Goal: Transaction & Acquisition: Purchase product/service

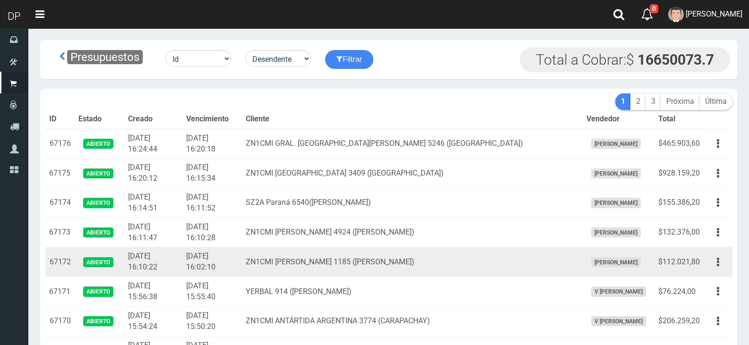
click at [602, 251] on td "[PERSON_NAME]" at bounding box center [618, 263] width 72 height 30
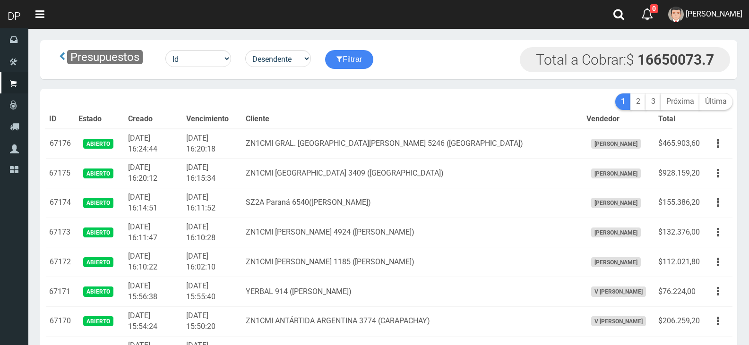
click at [440, 118] on th "Cliente" at bounding box center [412, 119] width 340 height 19
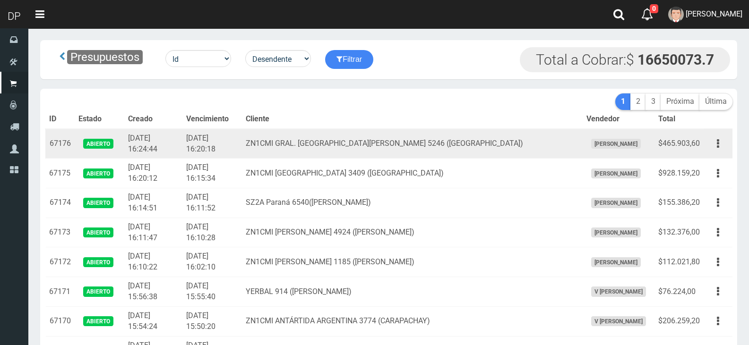
scroll to position [623, 0]
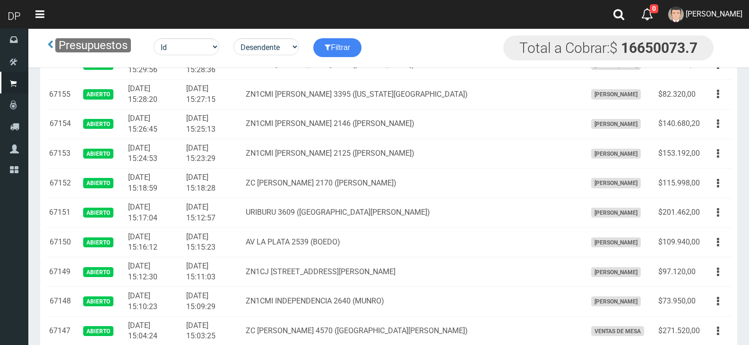
click at [444, 138] on td "ZN1CMI [PERSON_NAME] 2146 ([PERSON_NAME])" at bounding box center [412, 124] width 340 height 30
click at [444, 137] on td "ZN1CMI [PERSON_NAME] 2146 ([PERSON_NAME])" at bounding box center [412, 124] width 340 height 30
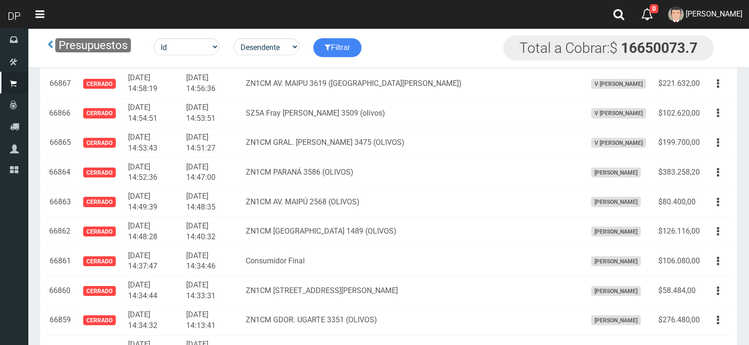
scroll to position [870, 0]
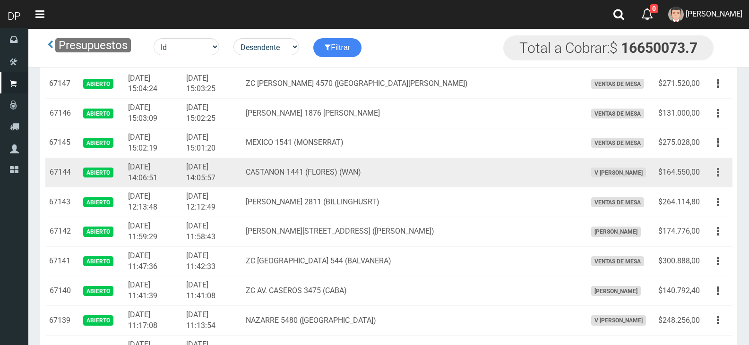
click at [720, 180] on button "button" at bounding box center [717, 172] width 21 height 17
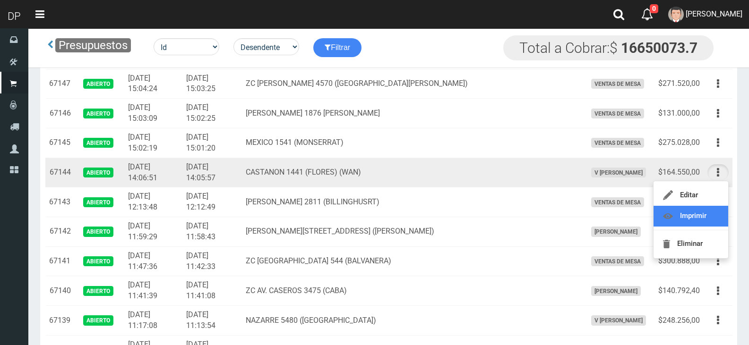
click at [712, 222] on link "Imprimir" at bounding box center [690, 216] width 75 height 21
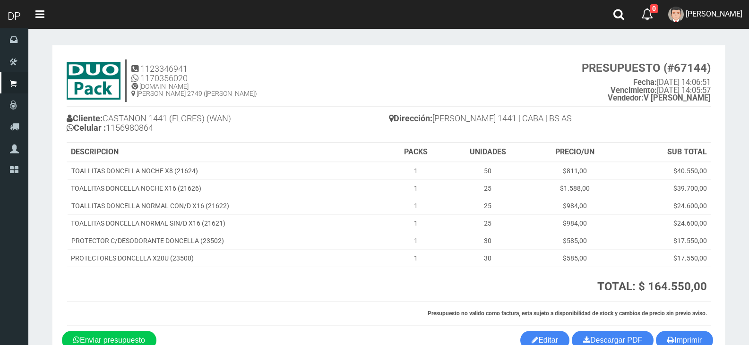
click at [698, 325] on th "Presupuesto no valido como factura, esta sujeto a disponibilidad de stock y cam…" at bounding box center [388, 314] width 643 height 24
click at [694, 340] on button "Imprimir" at bounding box center [684, 340] width 57 height 19
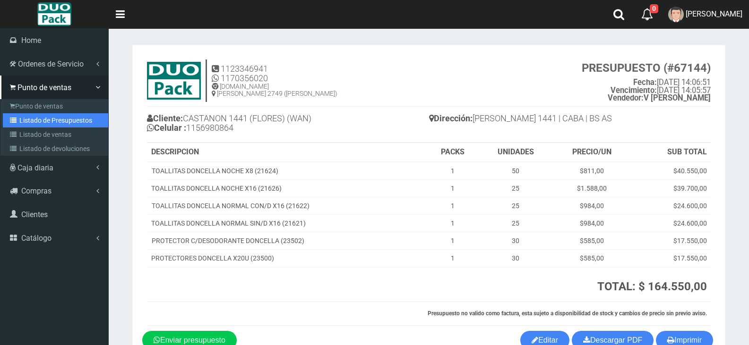
click at [47, 116] on link "Listado de Presupuestos" at bounding box center [55, 120] width 105 height 14
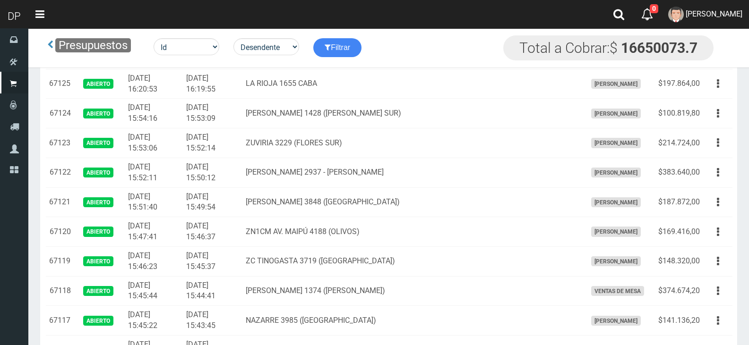
scroll to position [3328, 0]
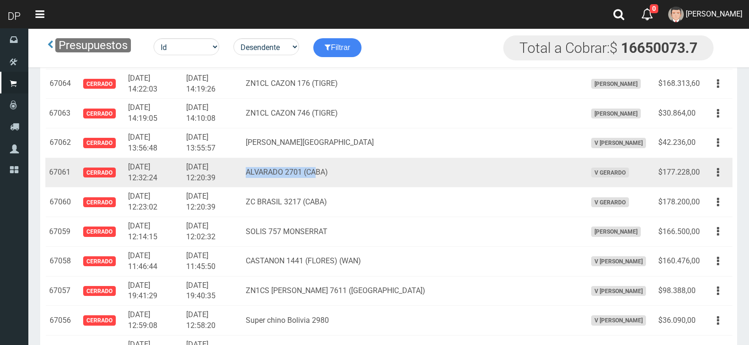
drag, startPoint x: 306, startPoint y: 166, endPoint x: 342, endPoint y: 170, distance: 37.0
click at [342, 170] on td "ALVARADO 2701 (CABA)" at bounding box center [412, 173] width 340 height 30
drag, startPoint x: 359, startPoint y: 170, endPoint x: 319, endPoint y: 171, distance: 39.7
click at [327, 171] on td "ALVARADO 2701 (CABA)" at bounding box center [412, 173] width 340 height 30
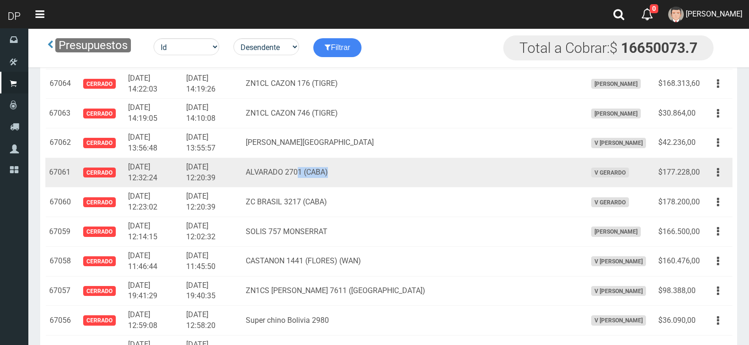
click at [308, 171] on td "ALVARADO 2701 (CABA)" at bounding box center [412, 173] width 340 height 30
drag, startPoint x: 300, startPoint y: 171, endPoint x: 319, endPoint y: 171, distance: 19.4
click at [319, 171] on td "ALVARADO 2701 (CABA)" at bounding box center [412, 173] width 340 height 30
copy td "ALVARADO 2701"
click at [319, 171] on td "ALVARADO 2701 (CABA)" at bounding box center [412, 173] width 340 height 30
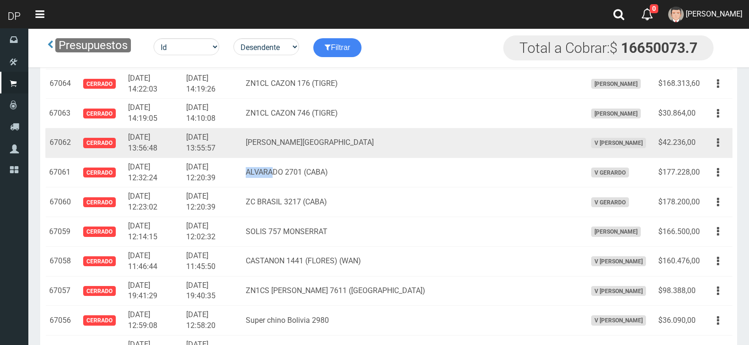
click at [273, 152] on td "TEODORO PLAZA 3427 CIUDADELA" at bounding box center [412, 143] width 340 height 30
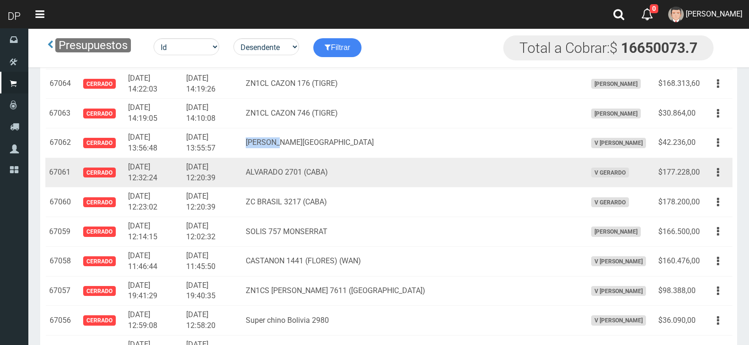
click at [387, 182] on td "ALVARADO 2701 (CABA)" at bounding box center [412, 173] width 340 height 30
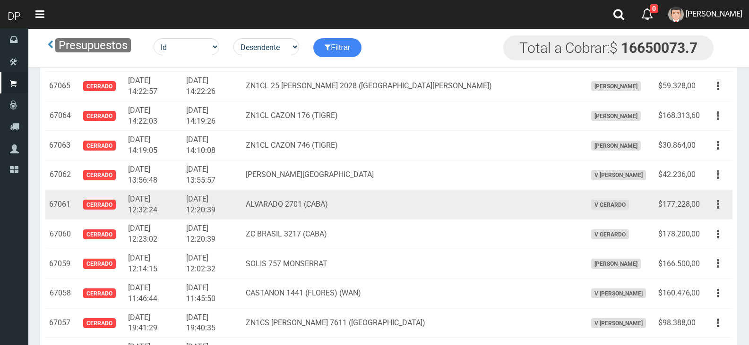
scroll to position [3281, 0]
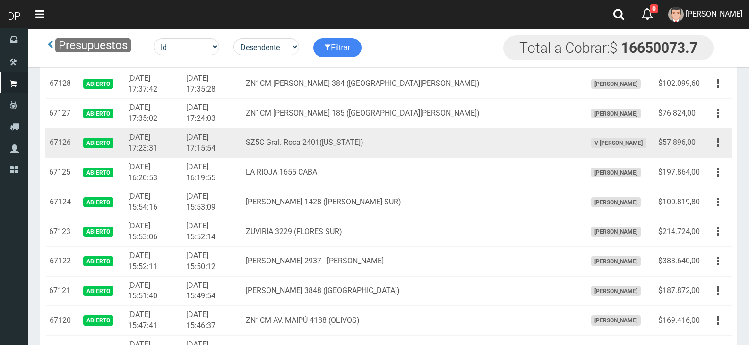
scroll to position [959, 0]
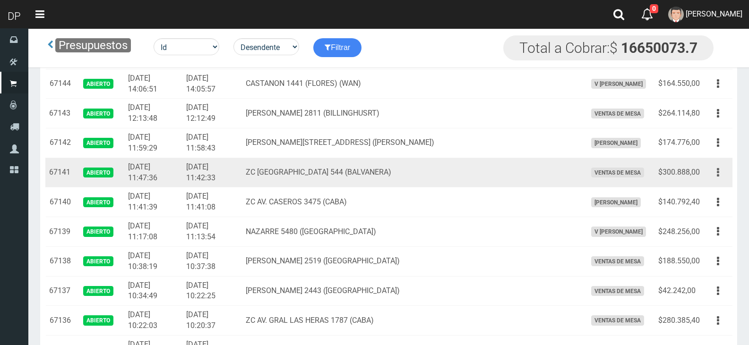
click at [713, 178] on button "button" at bounding box center [717, 172] width 21 height 17
click at [708, 173] on button "button" at bounding box center [717, 172] width 21 height 17
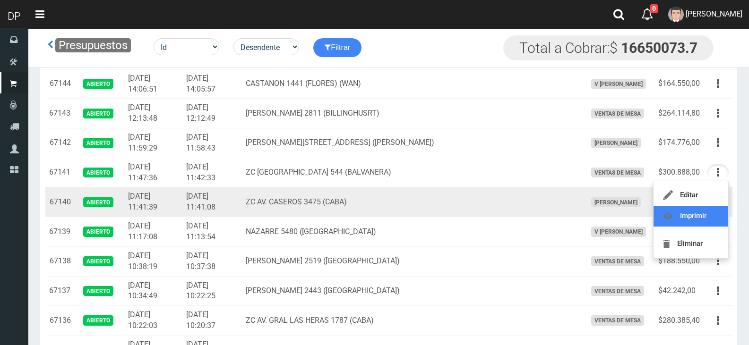
click at [713, 215] on link "Imprimir" at bounding box center [690, 216] width 75 height 21
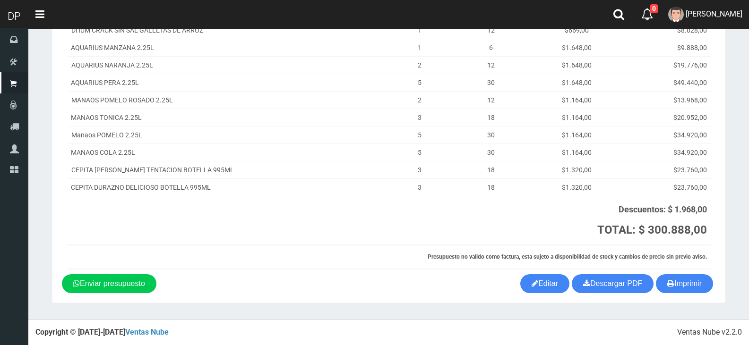
scroll to position [128, 0]
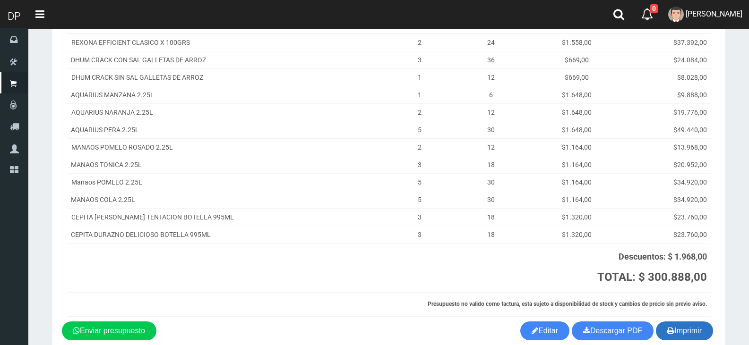
click at [683, 326] on button "Imprimir" at bounding box center [684, 331] width 57 height 19
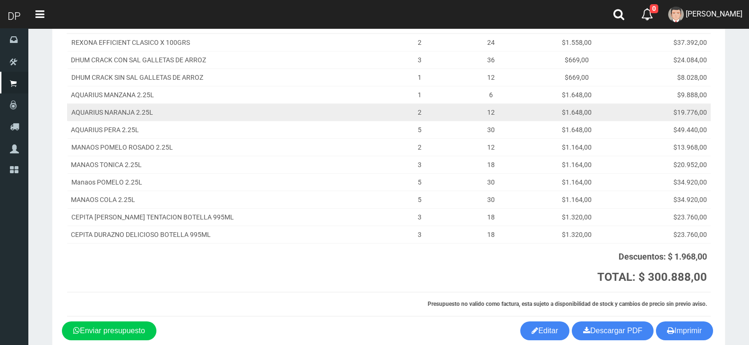
drag, startPoint x: 361, startPoint y: 96, endPoint x: 294, endPoint y: 107, distance: 67.5
click at [361, 97] on td "AQUARIUS MANZANA 2.25L" at bounding box center [228, 94] width 323 height 17
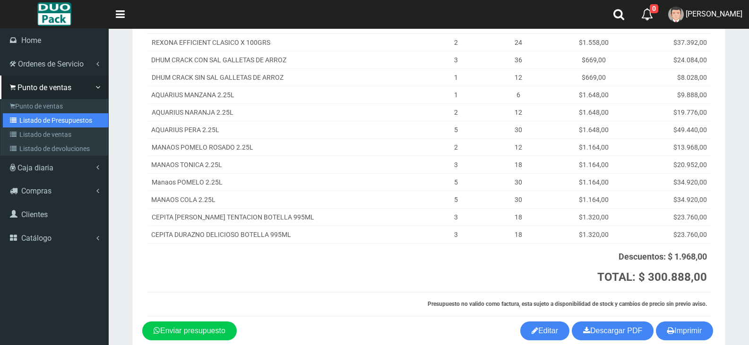
click at [35, 125] on link "Listado de Presupuestos" at bounding box center [55, 120] width 105 height 14
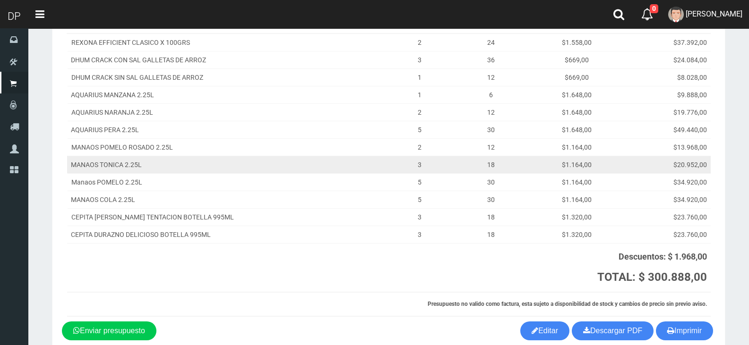
click at [321, 158] on td "MANAOS TONICA 2.25L" at bounding box center [228, 164] width 323 height 17
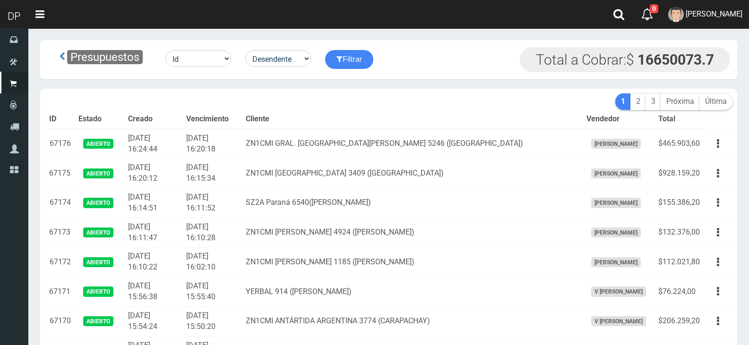
click at [392, 110] on th "Cliente" at bounding box center [412, 119] width 340 height 19
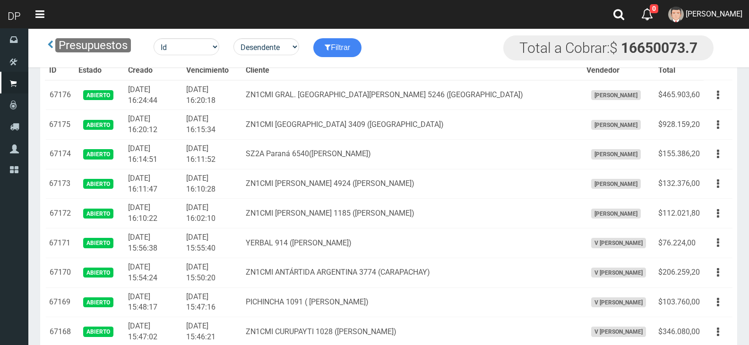
scroll to position [1363, 0]
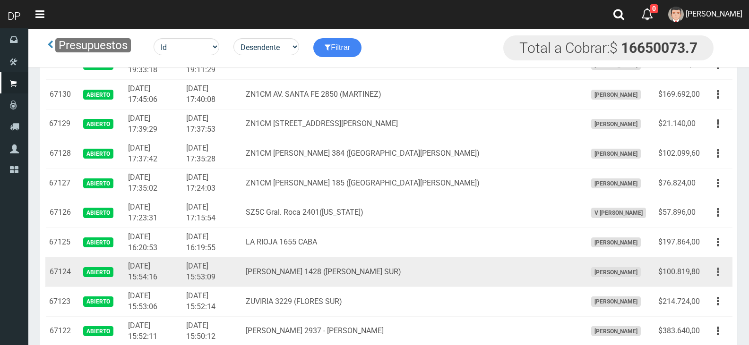
click at [728, 273] on button "button" at bounding box center [717, 272] width 21 height 17
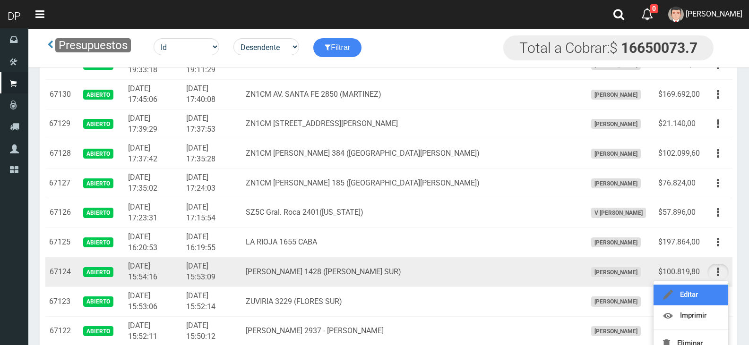
click at [717, 294] on link "Editar" at bounding box center [690, 295] width 75 height 21
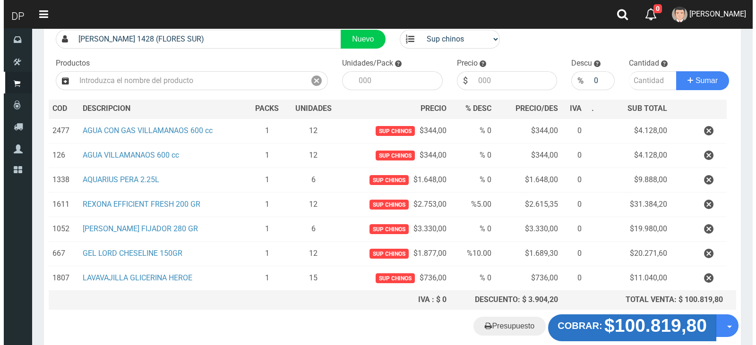
scroll to position [122, 0]
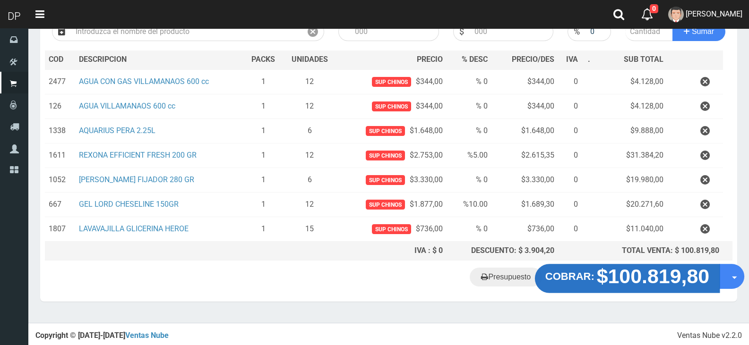
click at [618, 273] on strong "$100.819,80" at bounding box center [653, 276] width 113 height 22
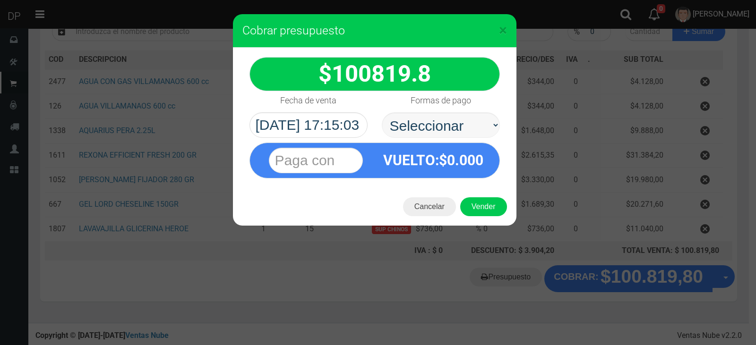
click at [438, 128] on select "Seleccionar Efectivo Tarjeta de Crédito Depósito Débito" at bounding box center [441, 125] width 118 height 26
select select "Efectivo"
click at [382, 112] on select "Seleccionar Efectivo Tarjeta de Crédito Depósito Débito" at bounding box center [441, 125] width 118 height 26
click at [459, 165] on span "0.000" at bounding box center [465, 160] width 36 height 17
click at [490, 205] on button "Vender" at bounding box center [483, 206] width 47 height 19
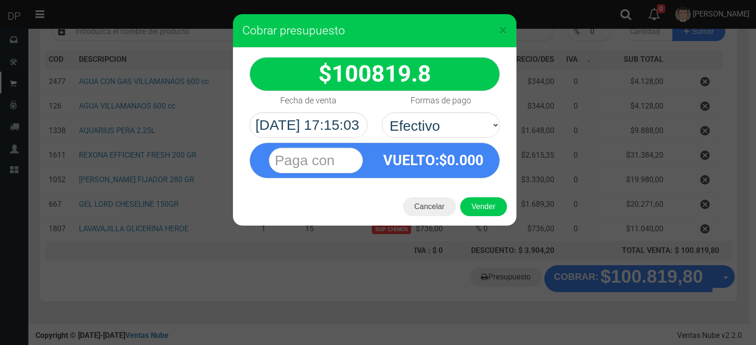
click at [0, 0] on div "Cargando..." at bounding box center [0, 0] width 0 height 0
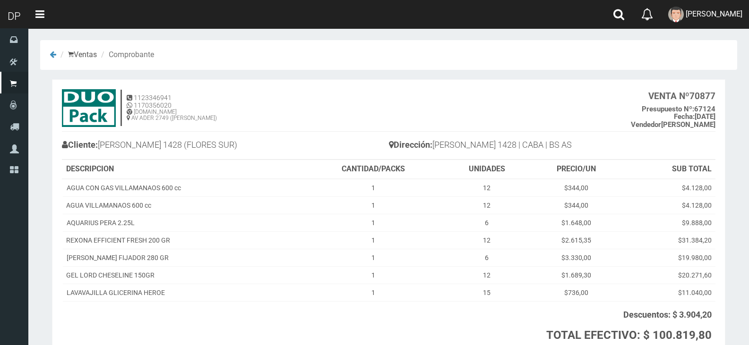
scroll to position [77, 0]
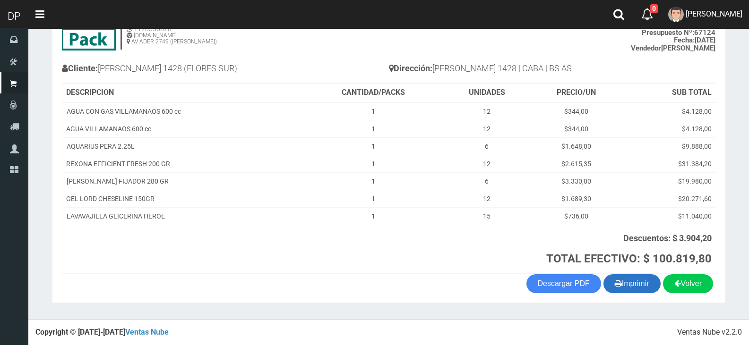
click at [630, 285] on button "Imprimir" at bounding box center [631, 283] width 57 height 19
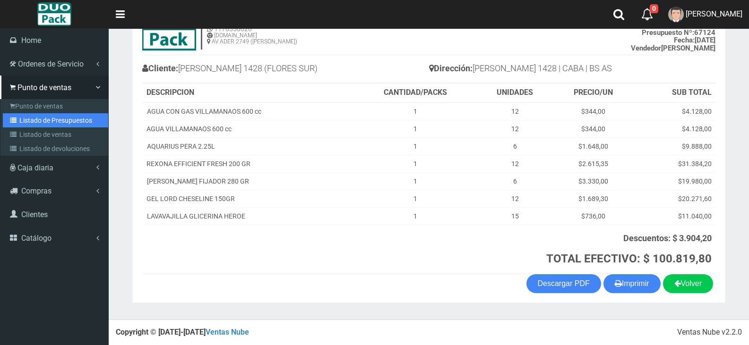
click at [37, 121] on link "Listado de Presupuestos" at bounding box center [55, 120] width 105 height 14
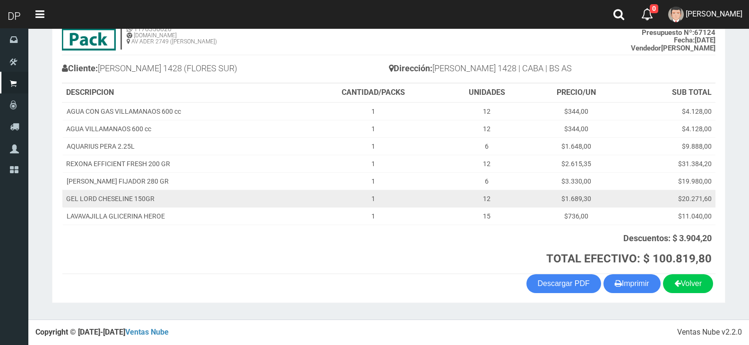
click at [300, 205] on td "GEL LORD CHESELINE 150GR" at bounding box center [182, 198] width 241 height 17
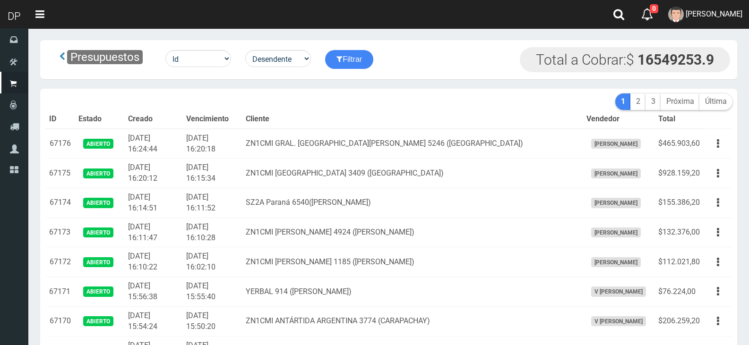
scroll to position [1363, 0]
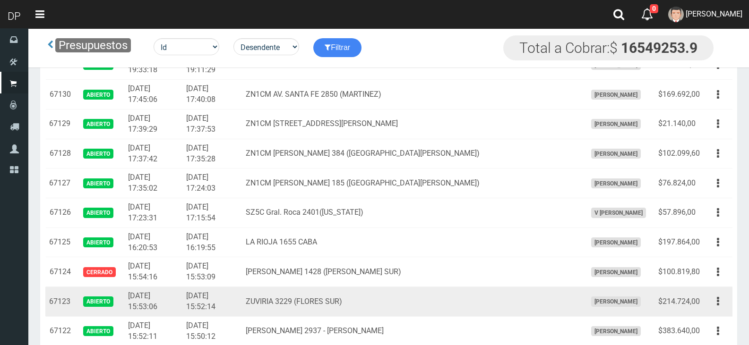
click at [706, 300] on td "Editar Imprimir Eliminar" at bounding box center [717, 302] width 29 height 30
click at [712, 311] on td "Editar Imprimir Eliminar" at bounding box center [717, 302] width 29 height 30
click at [716, 306] on button "button" at bounding box center [717, 301] width 21 height 17
click at [708, 321] on link "Editar" at bounding box center [690, 324] width 75 height 21
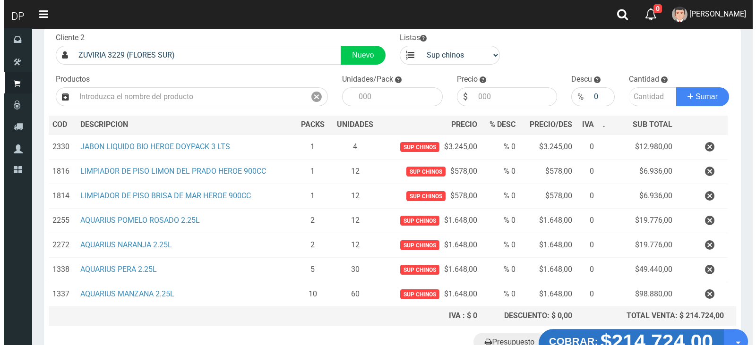
scroll to position [122, 0]
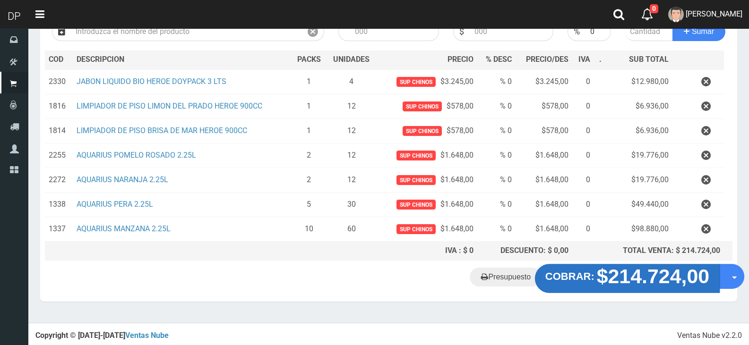
click at [650, 285] on strong "$214.724,00" at bounding box center [653, 276] width 113 height 22
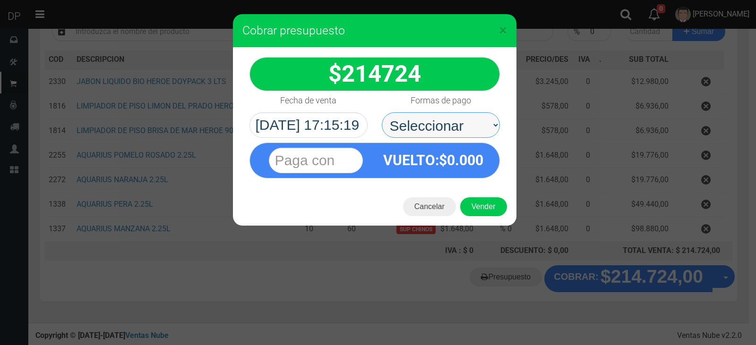
click at [416, 126] on select "Seleccionar Efectivo Tarjeta de Crédito Depósito Débito" at bounding box center [441, 125] width 118 height 26
select select "Efectivo"
click at [382, 112] on select "Seleccionar Efectivo Tarjeta de Crédito Depósito Débito" at bounding box center [441, 125] width 118 height 26
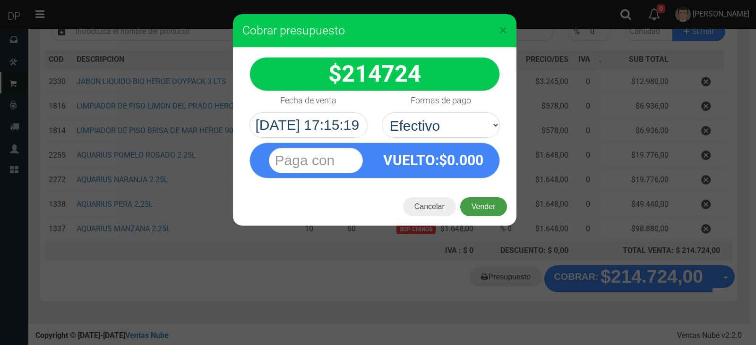
click at [486, 211] on button "Vender" at bounding box center [483, 206] width 47 height 19
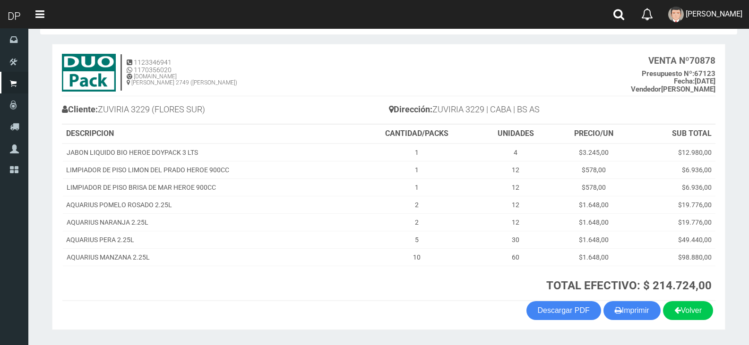
scroll to position [62, 0]
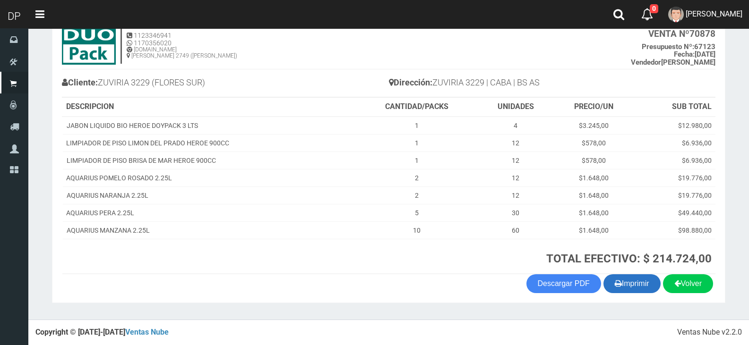
click at [624, 288] on button "Imprimir" at bounding box center [631, 283] width 57 height 19
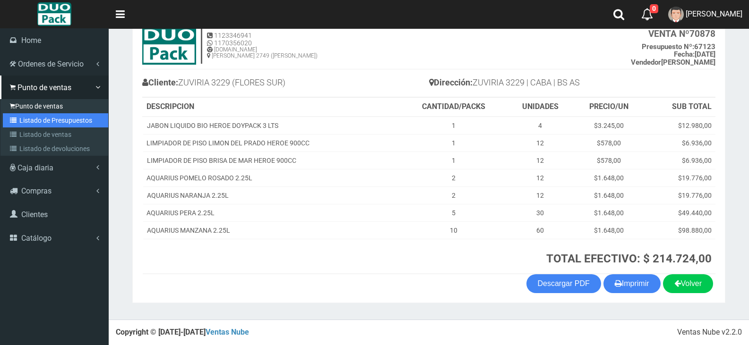
click at [29, 117] on link "Listado de Presupuestos" at bounding box center [55, 120] width 105 height 14
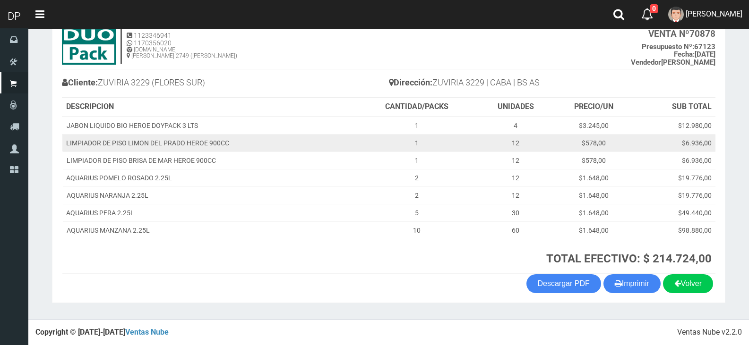
click at [340, 151] on td "LIMPIADOR DE PISO LIMON DEL PRADO HEROE 900CC" at bounding box center [208, 142] width 293 height 17
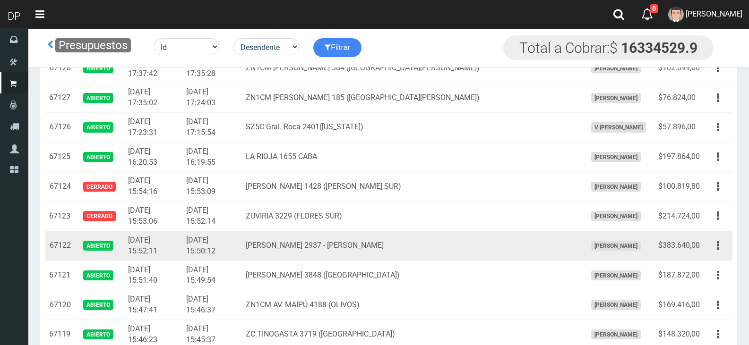
scroll to position [1457, 0]
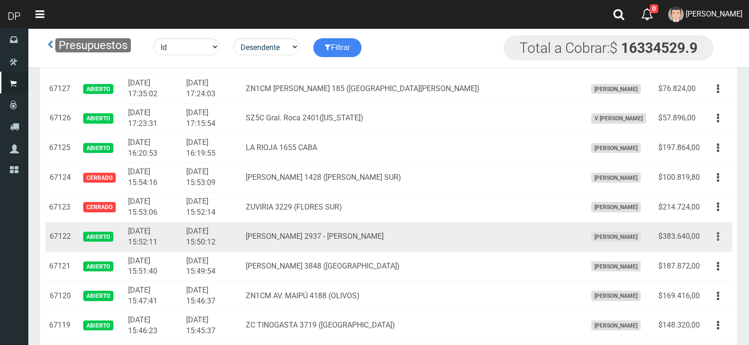
click at [717, 239] on icon "button" at bounding box center [718, 237] width 2 height 17
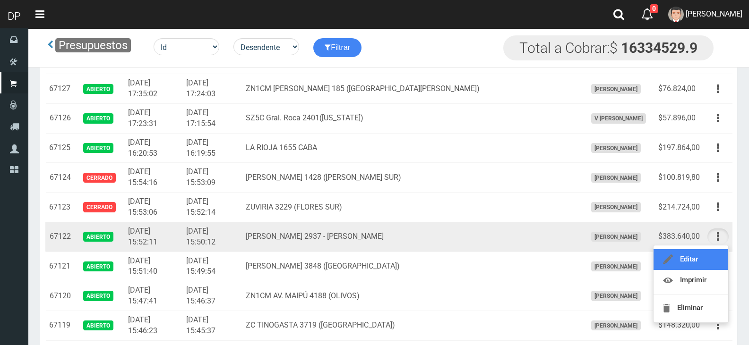
click at [712, 252] on link "Editar" at bounding box center [690, 259] width 75 height 21
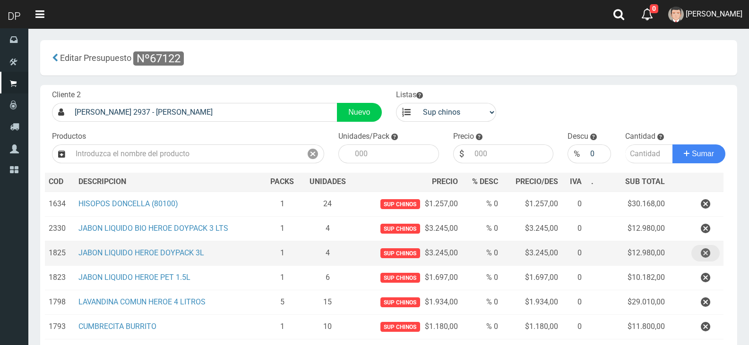
click at [703, 252] on icon "button" at bounding box center [705, 253] width 9 height 17
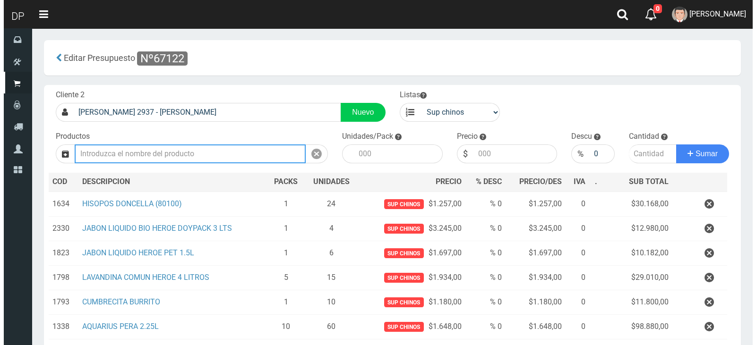
scroll to position [294, 0]
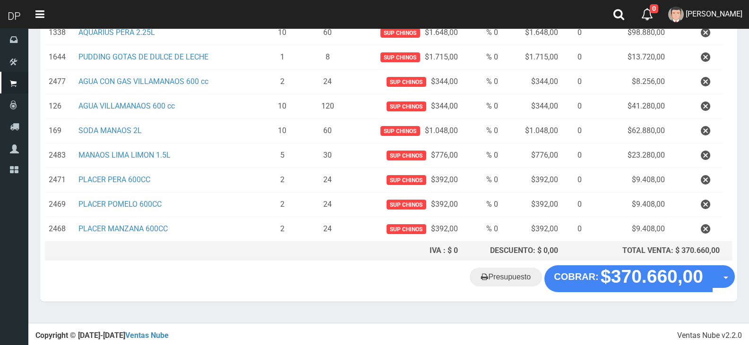
click at [637, 296] on div "Presupuesto COBRAR: $370.660,00 Opciones" at bounding box center [388, 283] width 697 height 36
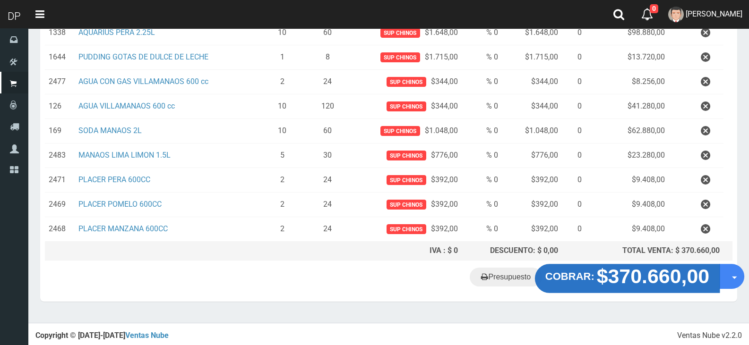
click at [635, 286] on strong "$370.660,00" at bounding box center [653, 276] width 113 height 22
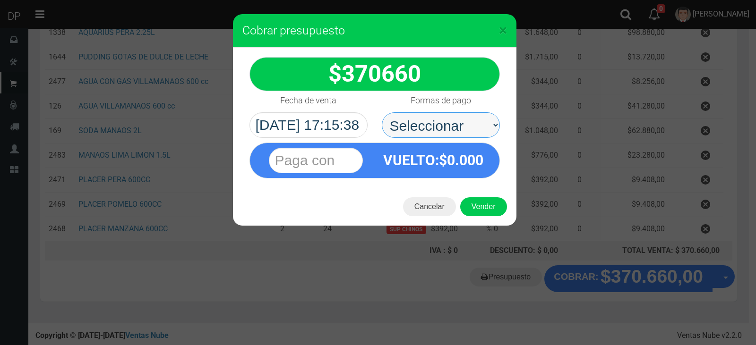
click at [431, 133] on select "Seleccionar Efectivo Tarjeta de Crédito Depósito Débito" at bounding box center [441, 125] width 118 height 26
select select "Efectivo"
click at [382, 112] on select "Seleccionar Efectivo Tarjeta de Crédito Depósito Débito" at bounding box center [441, 125] width 118 height 26
click at [462, 198] on div "Cancelar Vender" at bounding box center [374, 207] width 283 height 38
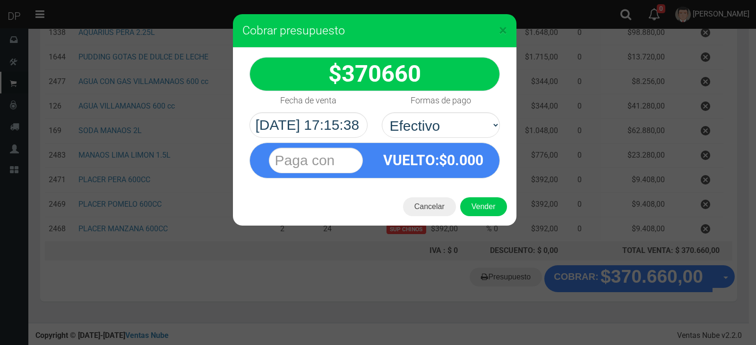
click at [481, 216] on div "Cancelar Vender" at bounding box center [374, 207] width 283 height 38
drag, startPoint x: 495, startPoint y: 205, endPoint x: 494, endPoint y: 210, distance: 5.7
click at [495, 208] on button "Vender" at bounding box center [483, 206] width 47 height 19
click at [0, 0] on div "Cargando..." at bounding box center [0, 0] width 0 height 0
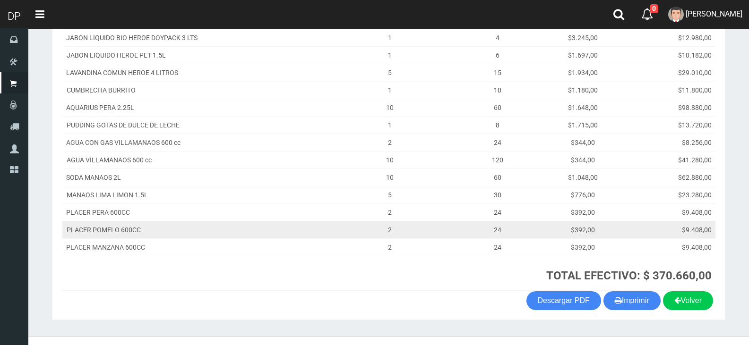
scroll to position [194, 0]
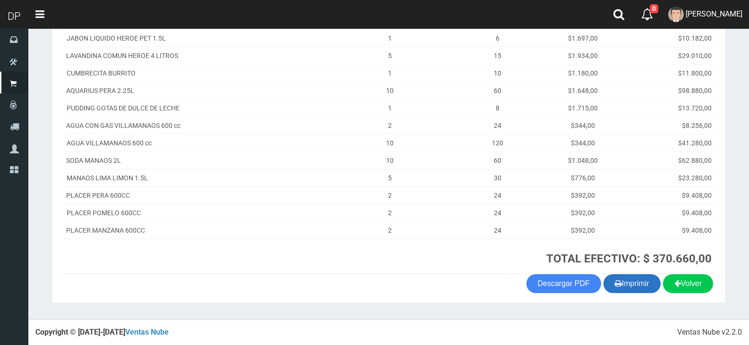
click at [650, 287] on button "Imprimir" at bounding box center [631, 283] width 57 height 19
drag, startPoint x: 650, startPoint y: 287, endPoint x: 614, endPoint y: 243, distance: 56.7
click at [650, 287] on button "Imprimir" at bounding box center [631, 283] width 57 height 19
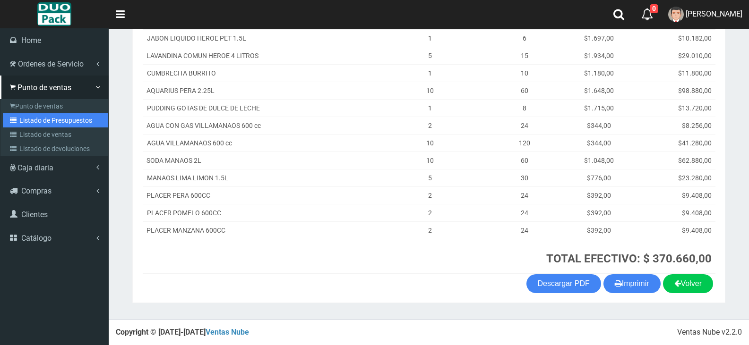
click at [45, 122] on link "Listado de Presupuestos" at bounding box center [55, 120] width 105 height 14
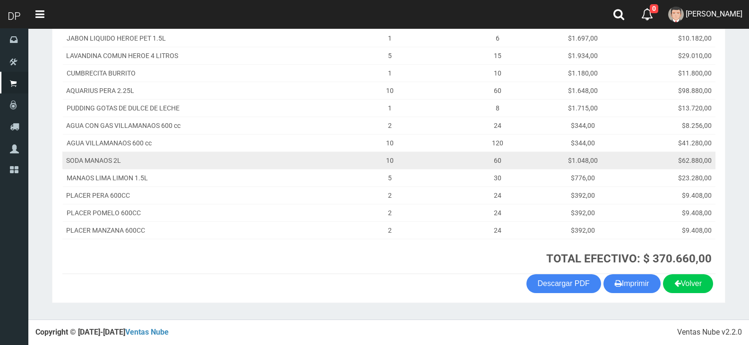
click at [348, 163] on td "10" at bounding box center [389, 160] width 133 height 17
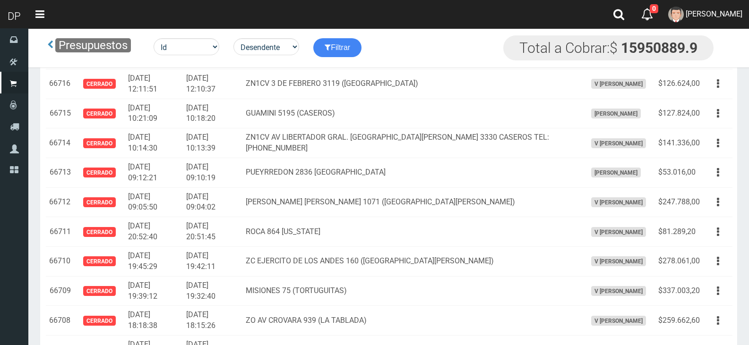
scroll to position [1196, 0]
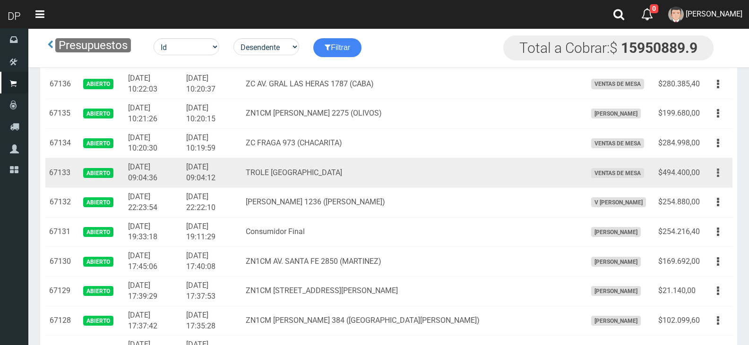
click at [726, 175] on button "button" at bounding box center [717, 173] width 21 height 17
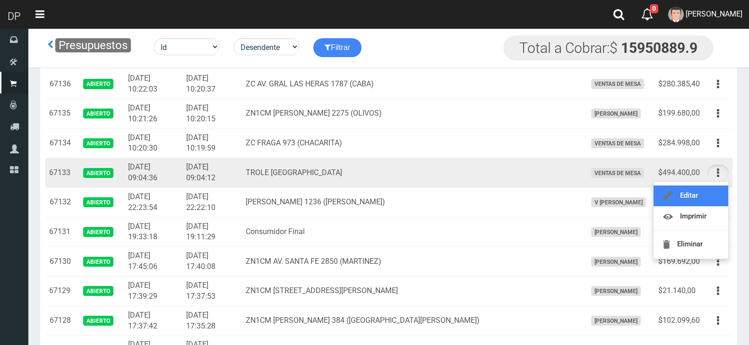
click at [717, 196] on link "Editar" at bounding box center [690, 196] width 75 height 21
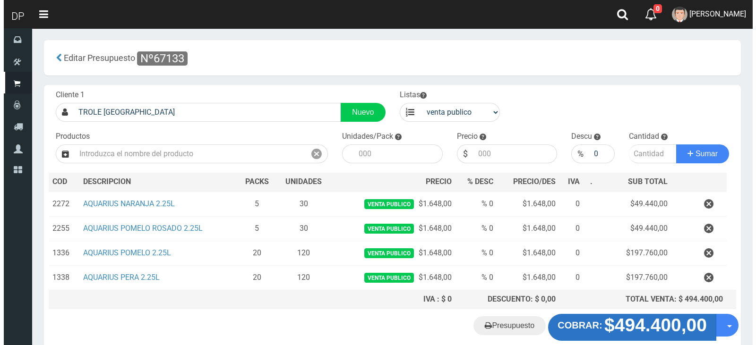
scroll to position [49, 0]
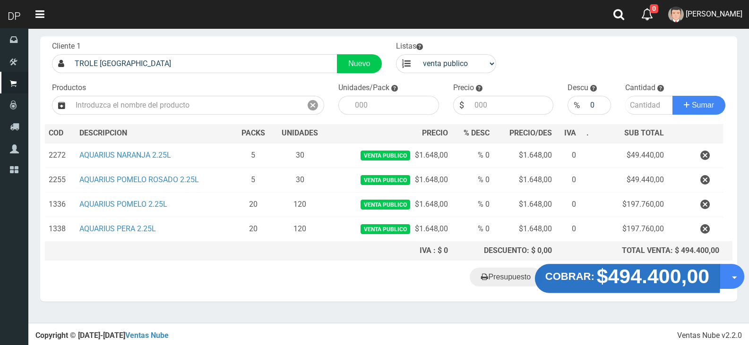
click at [656, 276] on strong "$494.400,00" at bounding box center [653, 276] width 113 height 22
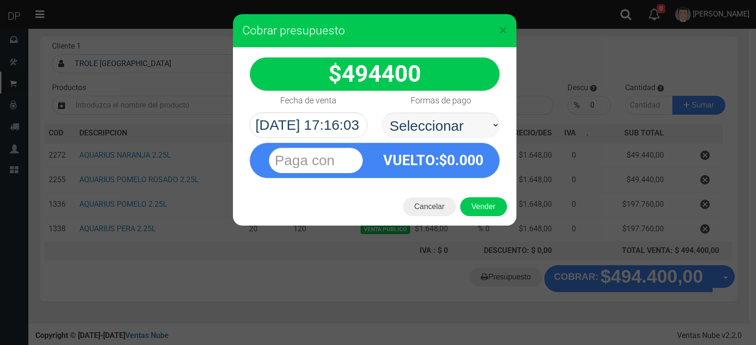
click at [488, 131] on select "Seleccionar Efectivo Tarjeta de Crédito Depósito Débito" at bounding box center [441, 125] width 118 height 26
select select "Efectivo"
click at [382, 112] on select "Seleccionar Efectivo Tarjeta de Crédito Depósito Débito" at bounding box center [441, 125] width 118 height 26
drag, startPoint x: 487, startPoint y: 137, endPoint x: 487, endPoint y: 196, distance: 59.0
click at [481, 164] on span "0.000" at bounding box center [465, 160] width 36 height 17
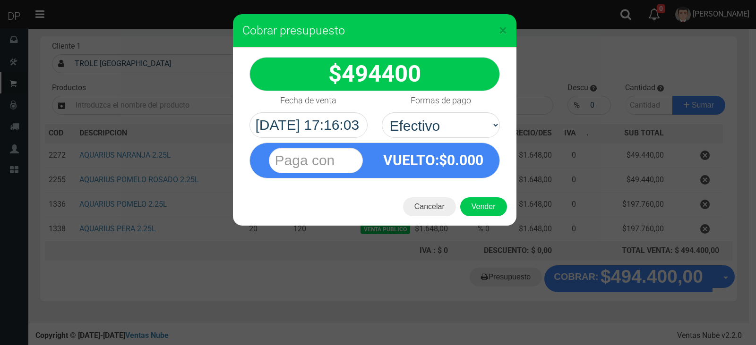
click at [488, 197] on div "Cancelar Vender" at bounding box center [374, 207] width 283 height 38
click at [489, 203] on button "Vender" at bounding box center [483, 206] width 47 height 19
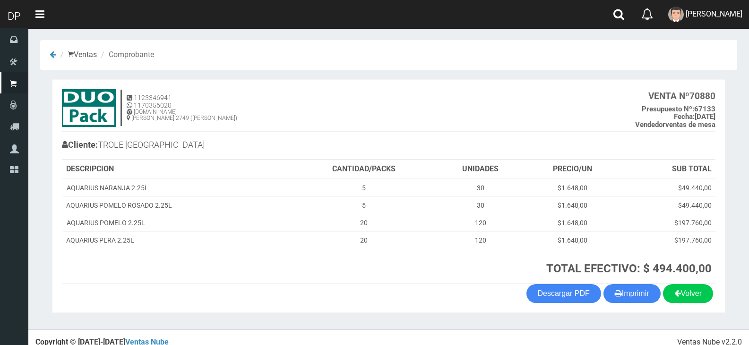
scroll to position [10, 0]
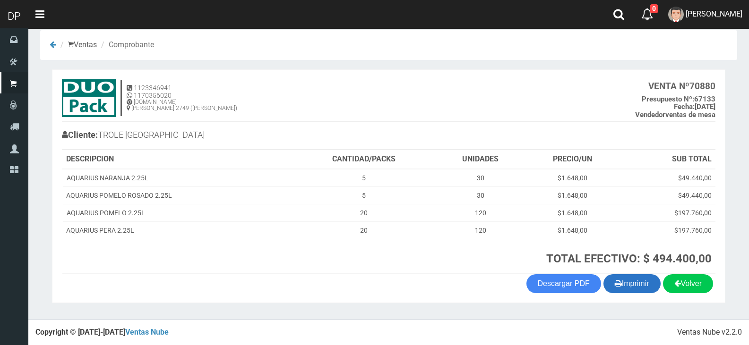
click at [617, 283] on button "Imprimir" at bounding box center [631, 283] width 57 height 19
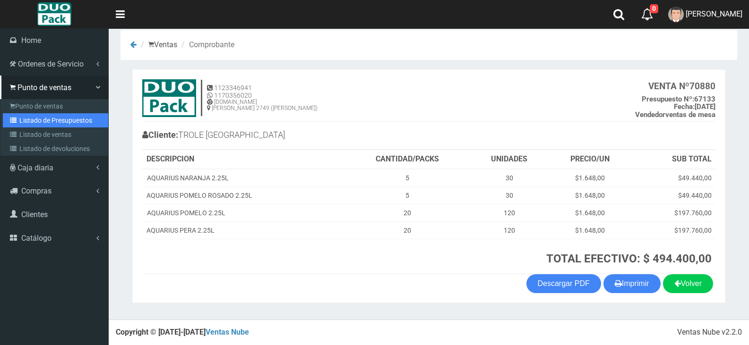
click at [11, 123] on icon at bounding box center [14, 120] width 9 height 7
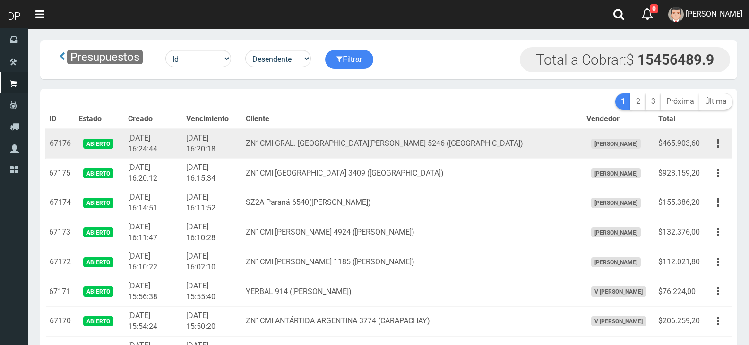
scroll to position [988, 0]
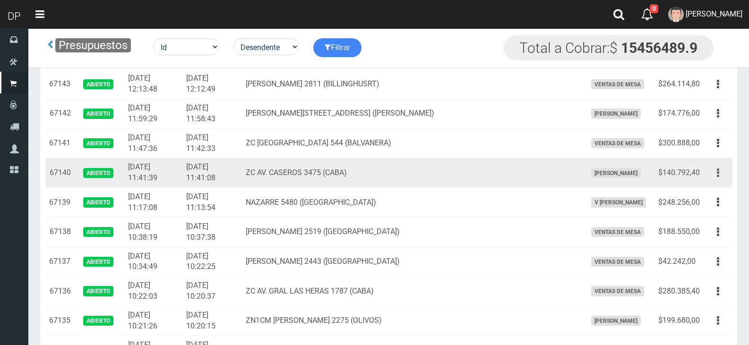
click at [722, 178] on button "button" at bounding box center [717, 173] width 21 height 17
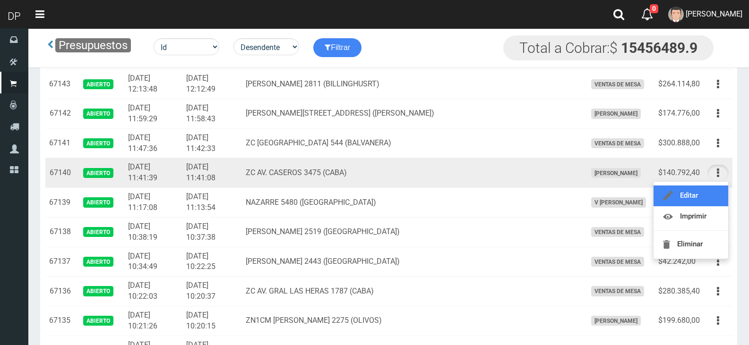
click at [713, 191] on link "Editar" at bounding box center [690, 196] width 75 height 21
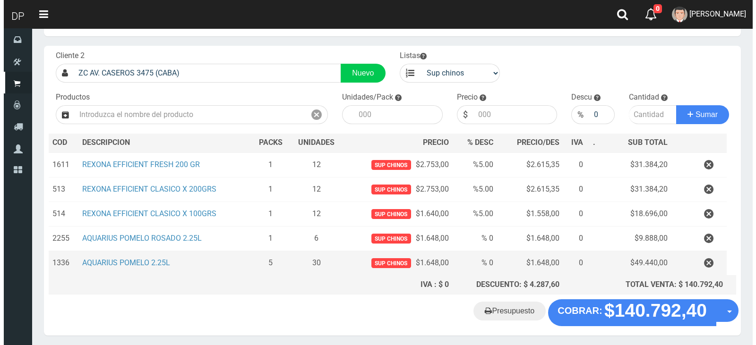
scroll to position [73, 0]
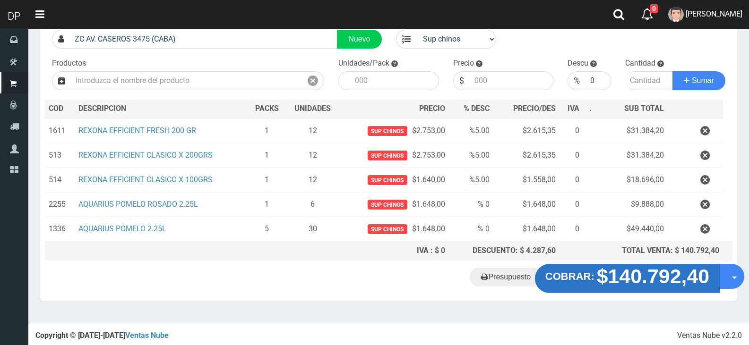
click at [665, 274] on strong "$140.792,40" at bounding box center [653, 276] width 113 height 22
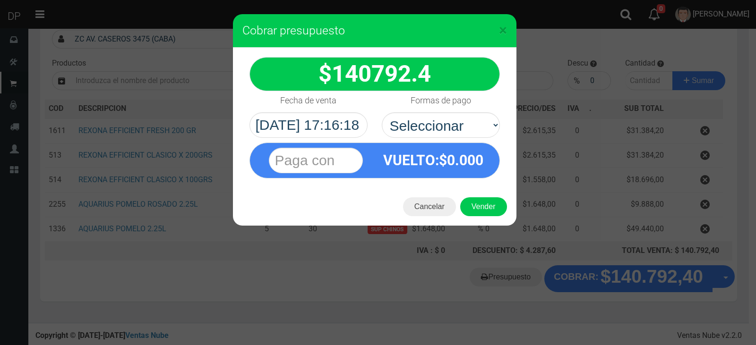
drag, startPoint x: 469, startPoint y: 111, endPoint x: 471, endPoint y: 145, distance: 33.2
click at [470, 114] on div "Formas de pago Seleccionar Efectivo Tarjeta de Crédito Depósito Débito" at bounding box center [441, 114] width 132 height 47
click at [479, 136] on select "Seleccionar Efectivo Tarjeta de Crédito Depósito Débito" at bounding box center [441, 125] width 118 height 26
click at [470, 156] on span "0.000" at bounding box center [465, 160] width 36 height 17
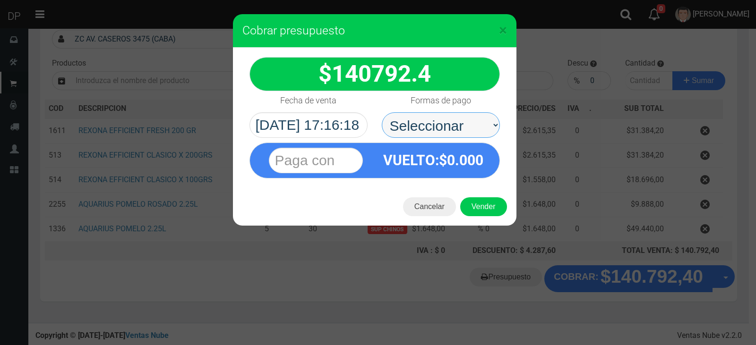
drag, startPoint x: 480, startPoint y: 124, endPoint x: 479, endPoint y: 134, distance: 10.0
click at [480, 125] on select "Seleccionar Efectivo Tarjeta de Crédito Depósito Débito" at bounding box center [441, 125] width 118 height 26
select select "Efectivo"
click at [382, 112] on select "Seleccionar Efectivo Tarjeta de Crédito Depósito Débito" at bounding box center [441, 125] width 118 height 26
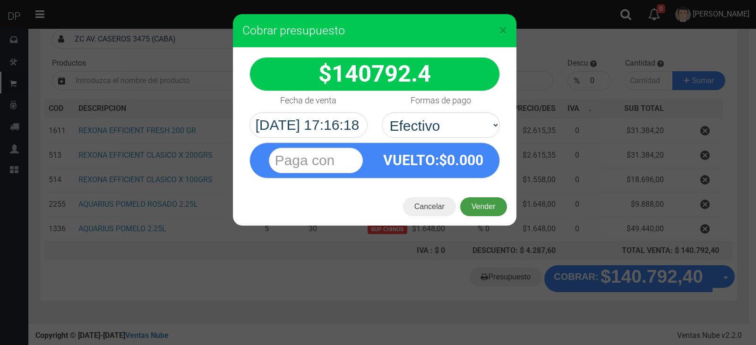
click at [485, 204] on button "Vender" at bounding box center [483, 206] width 47 height 19
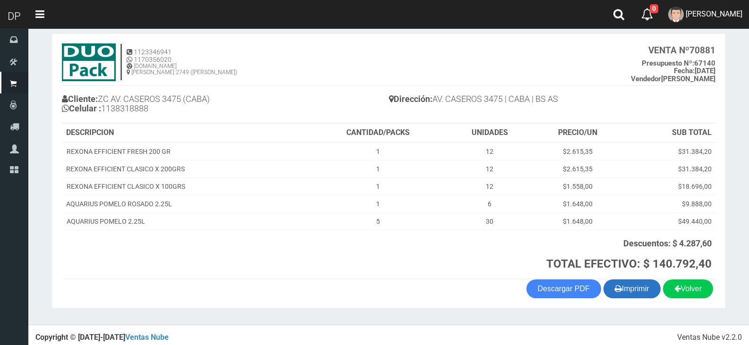
scroll to position [51, 0]
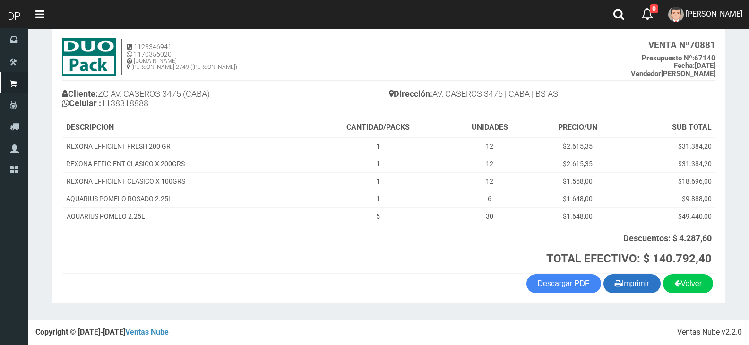
click at [635, 277] on button "Imprimir" at bounding box center [631, 283] width 57 height 19
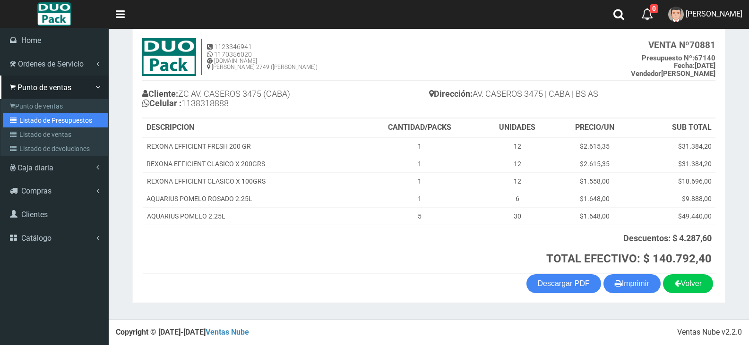
click at [31, 127] on link "Listado de Presupuestos" at bounding box center [55, 120] width 105 height 14
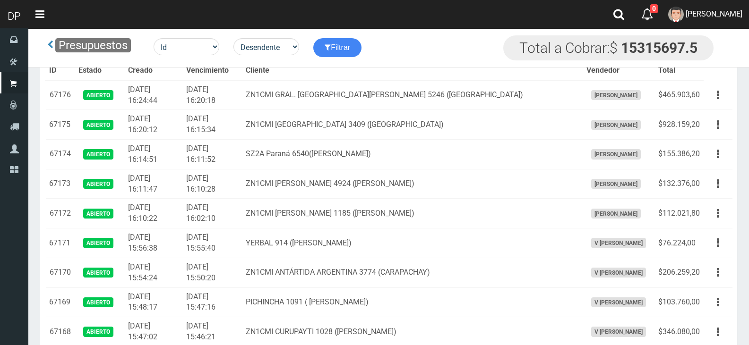
scroll to position [3328, 0]
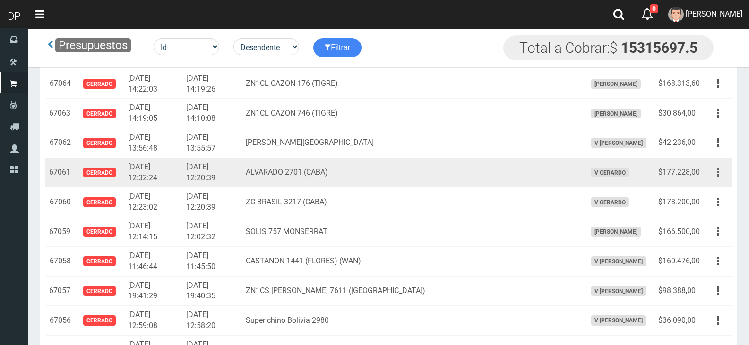
click at [721, 172] on button "button" at bounding box center [717, 172] width 21 height 17
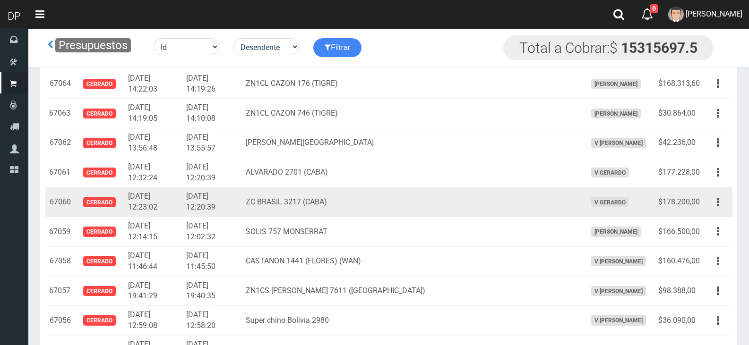
click at [716, 188] on td "Editar Imprimir Eliminar" at bounding box center [717, 203] width 29 height 30
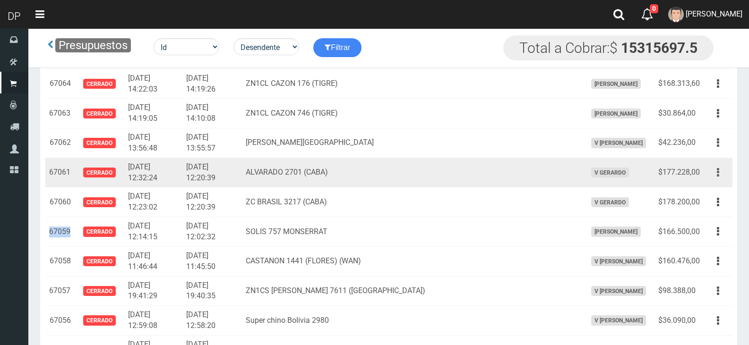
click at [719, 170] on button "button" at bounding box center [717, 172] width 21 height 17
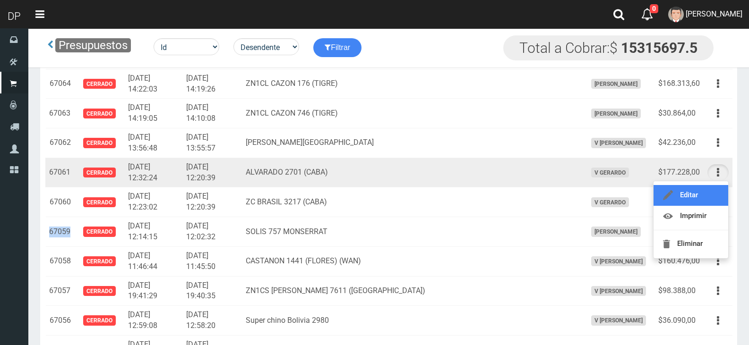
click at [715, 199] on link "Editar" at bounding box center [690, 195] width 75 height 21
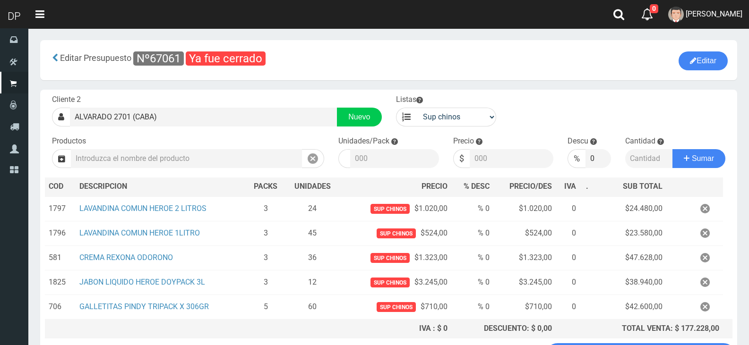
scroll to position [78, 0]
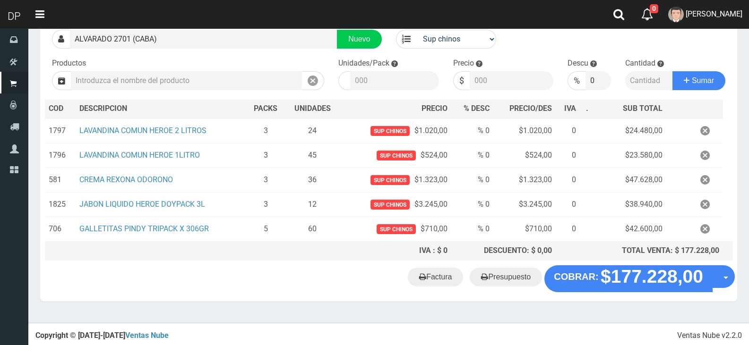
click at [446, 287] on "Factura Presupuesto COBRAR: $177.228,00 Opciones" at bounding box center [389, 278] width 692 height 26
click at [433, 276] on link "Factura" at bounding box center [435, 277] width 55 height 19
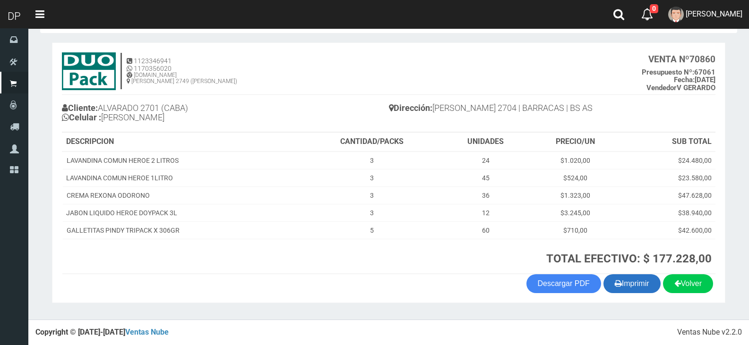
click at [638, 288] on button "Imprimir" at bounding box center [631, 283] width 57 height 19
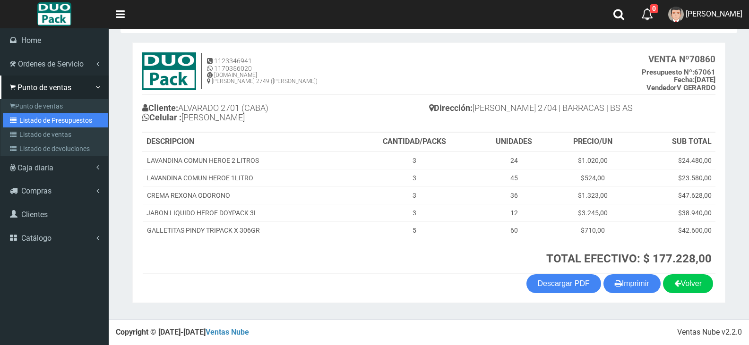
click at [10, 117] on link "Listado de Presupuestos" at bounding box center [55, 120] width 105 height 14
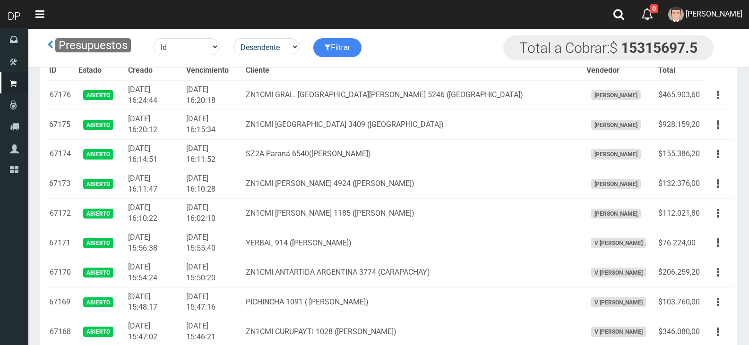
scroll to position [1363, 0]
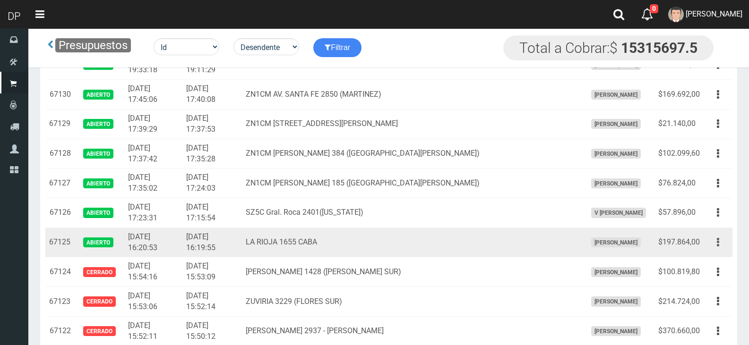
click at [721, 248] on button "button" at bounding box center [717, 242] width 21 height 17
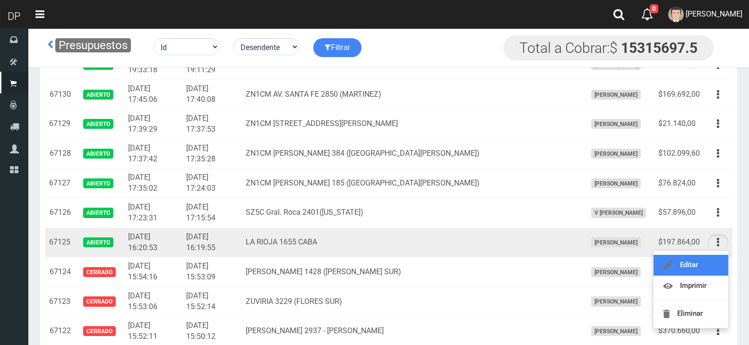
click at [718, 259] on link "Editar" at bounding box center [690, 265] width 75 height 21
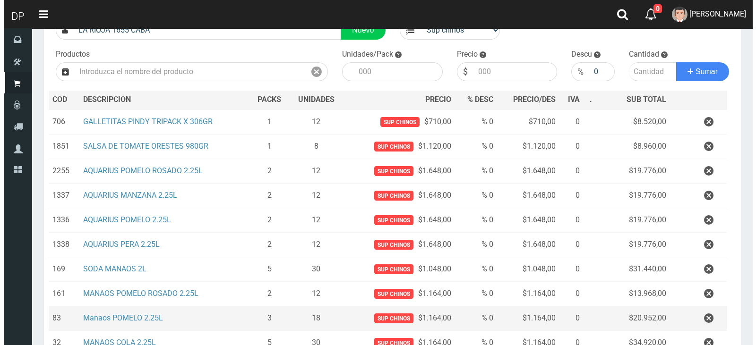
scroll to position [196, 0]
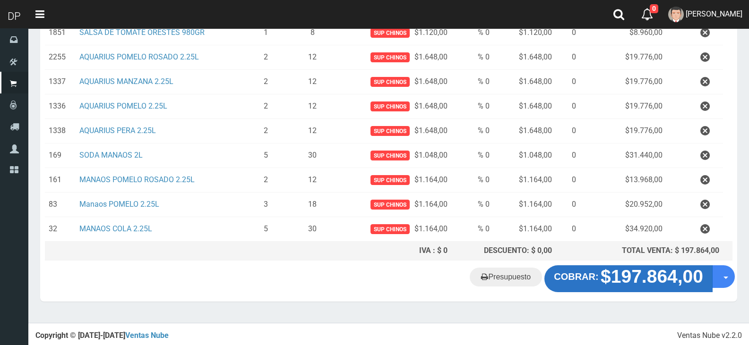
click at [644, 288] on button "COBRAR: $197.864,00" at bounding box center [628, 278] width 168 height 26
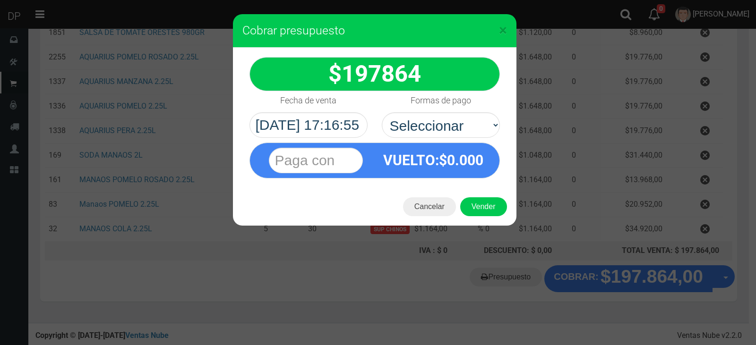
click at [416, 110] on div "Formas de pago Seleccionar Efectivo Tarjeta de Crédito Depósito Débito" at bounding box center [441, 114] width 132 height 47
select select "Efectivo"
click at [382, 112] on select "Seleccionar Efectivo Tarjeta de Crédito Depósito Débito" at bounding box center [441, 125] width 118 height 26
click at [481, 213] on button "Vender" at bounding box center [483, 206] width 47 height 19
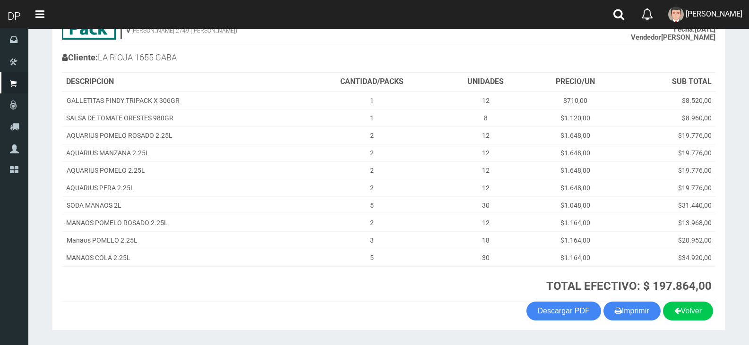
scroll to position [115, 0]
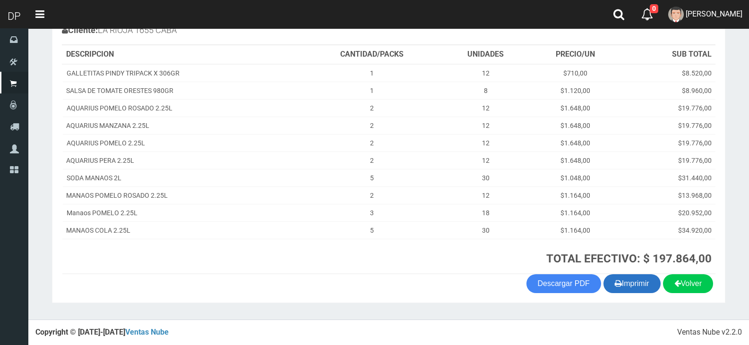
click at [624, 291] on button "Imprimir" at bounding box center [631, 283] width 57 height 19
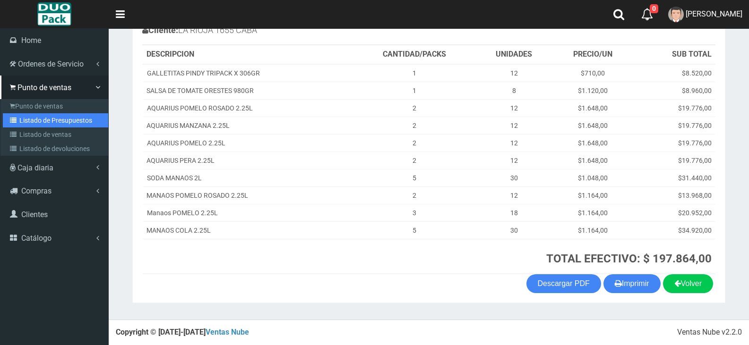
click at [22, 124] on link "Listado de Presupuestos" at bounding box center [55, 120] width 105 height 14
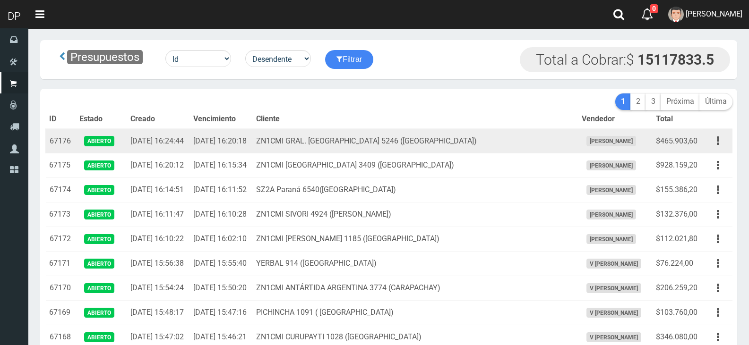
drag, startPoint x: 0, startPoint y: 0, endPoint x: 384, endPoint y: 146, distance: 410.6
click at [384, 146] on td "ZN1CMI GRAL. [GEOGRAPHIC_DATA] 5246 ([GEOGRAPHIC_DATA])" at bounding box center [414, 141] width 325 height 25
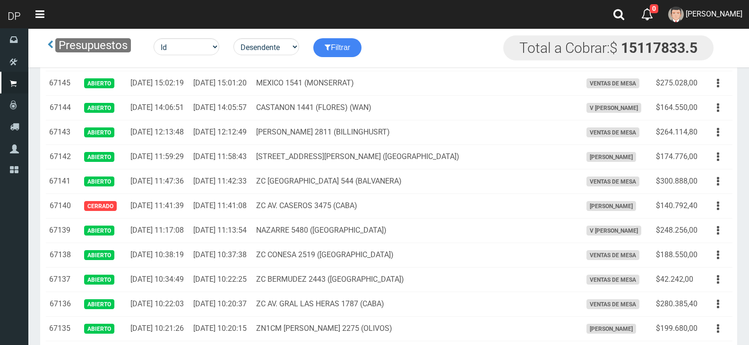
scroll to position [959, 0]
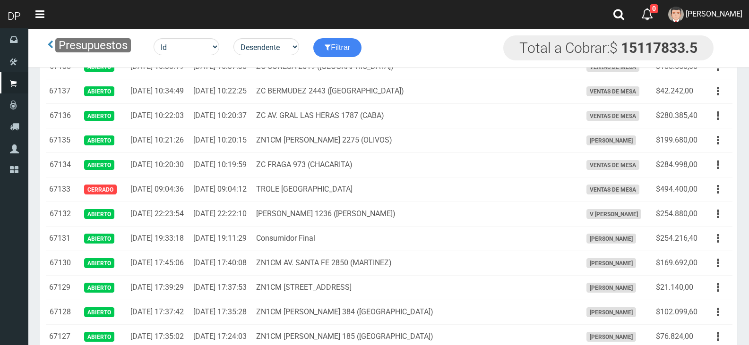
click at [709, 26] on link "Editar" at bounding box center [690, 16] width 75 height 21
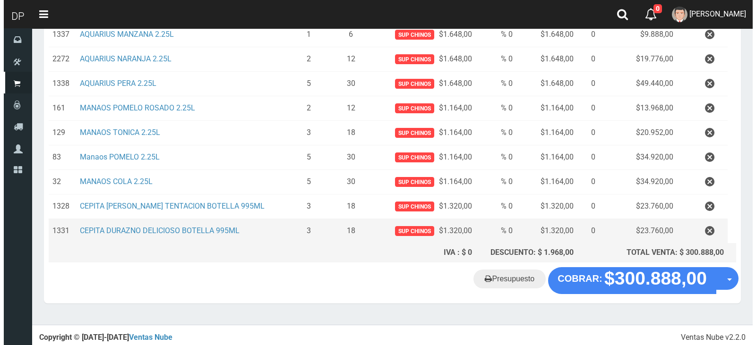
scroll to position [245, 0]
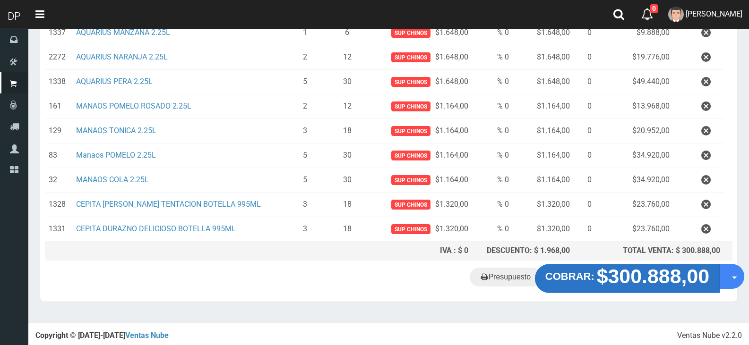
click at [649, 283] on strong "$300.888,00" at bounding box center [653, 276] width 113 height 22
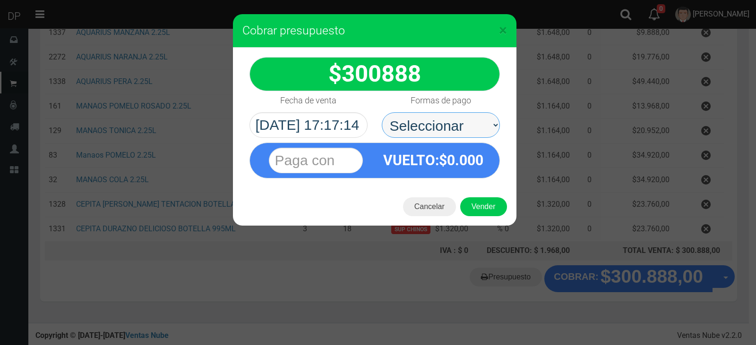
click at [469, 126] on select "Seleccionar Efectivo Tarjeta de Crédito Depósito Débito" at bounding box center [441, 125] width 118 height 26
select select "Efectivo"
click at [382, 112] on select "Seleccionar Efectivo Tarjeta de Crédito Depósito Débito" at bounding box center [441, 125] width 118 height 26
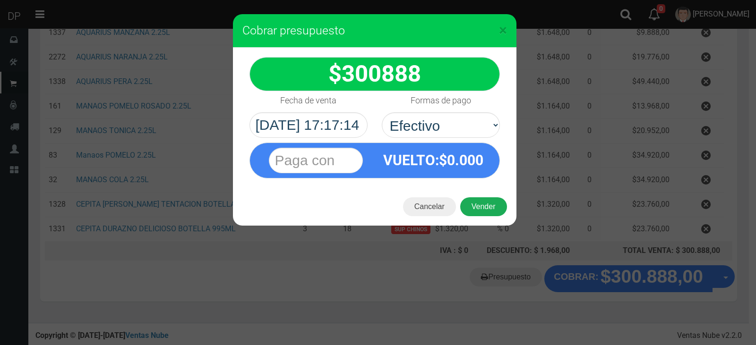
click at [465, 177] on div "VUELTO :$ 0.000" at bounding box center [434, 160] width 118 height 34
click at [472, 135] on select "Seleccionar Efectivo Tarjeta de Crédito Depósito Débito" at bounding box center [441, 125] width 118 height 26
click at [382, 112] on select "Seleccionar Efectivo Tarjeta de Crédito Depósito Débito" at bounding box center [441, 125] width 118 height 26
click at [489, 206] on button "Vender" at bounding box center [483, 206] width 47 height 19
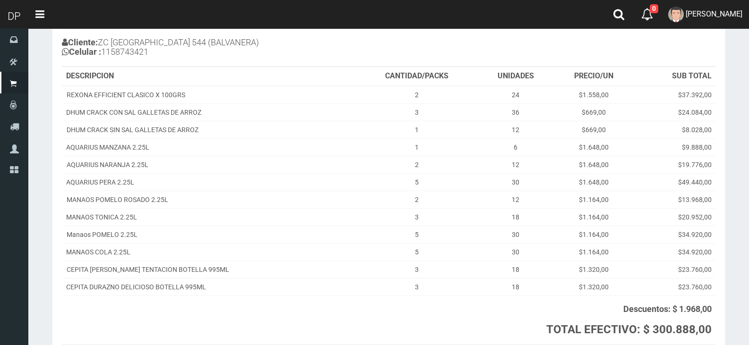
scroll to position [173, 0]
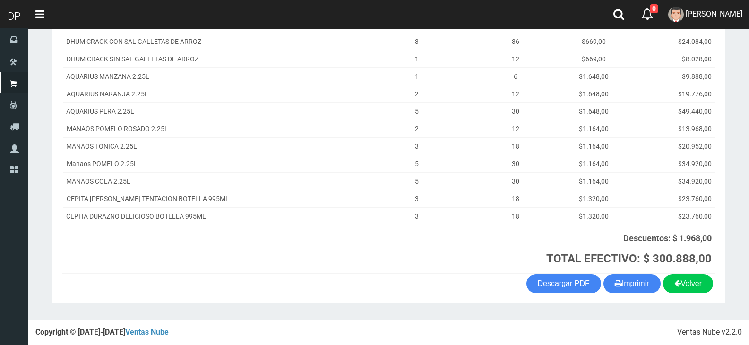
click at [624, 295] on section "1123346941 1170356020 [DOMAIN_NAME] AV ADER 2749 ([PERSON_NAME]) VENTA Nº 70883…" at bounding box center [388, 104] width 673 height 397
click at [622, 287] on button "Imprimir" at bounding box center [631, 283] width 57 height 19
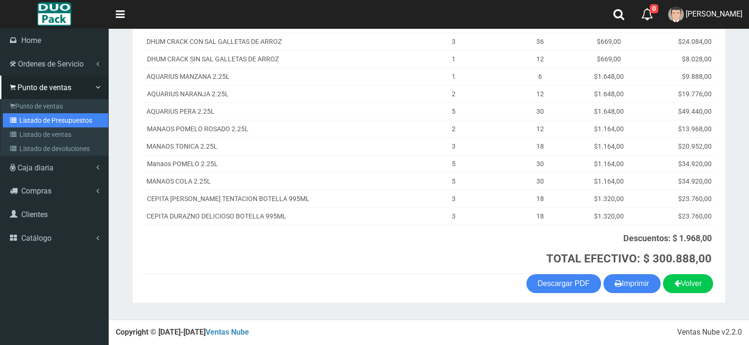
click at [42, 118] on link "Listado de Presupuestos" at bounding box center [55, 120] width 105 height 14
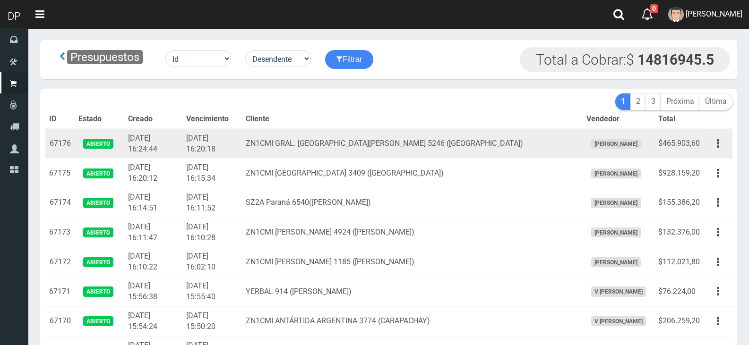
drag, startPoint x: 0, startPoint y: 0, endPoint x: 373, endPoint y: 133, distance: 396.2
click at [373, 133] on td "ZN1CMI GRAL. LAS HERAS 5246 (VILLA MARTELI)" at bounding box center [412, 144] width 340 height 30
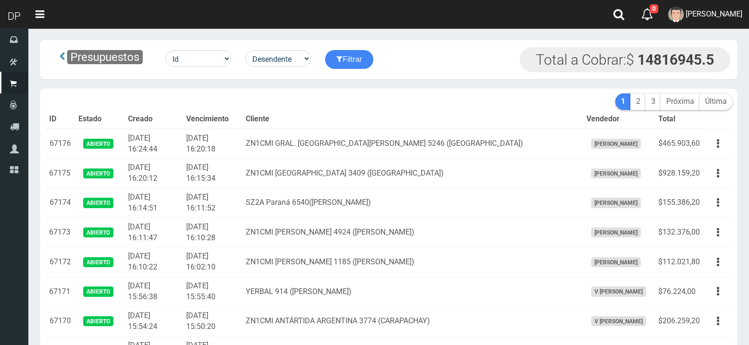
scroll to position [1067, 0]
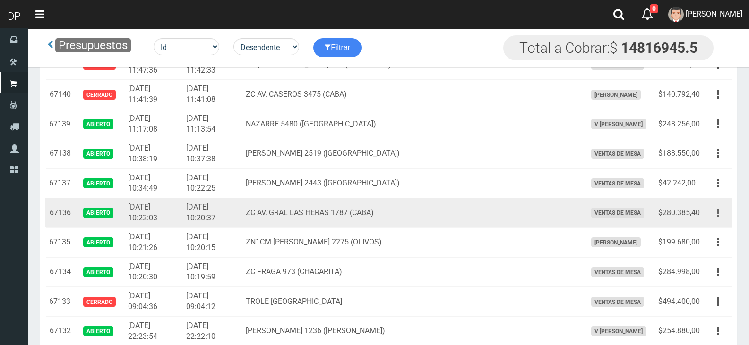
click at [727, 214] on button "button" at bounding box center [717, 213] width 21 height 17
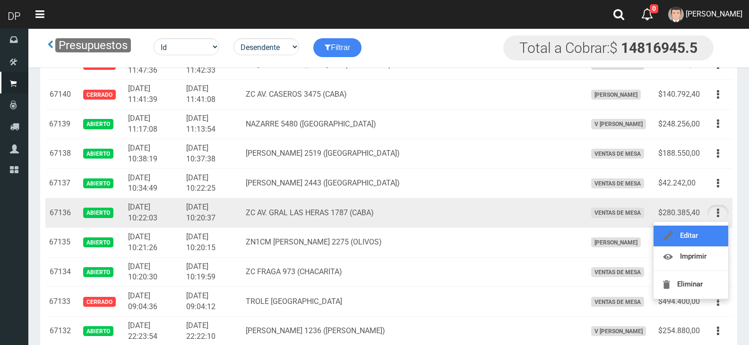
click at [714, 231] on link "Editar" at bounding box center [690, 236] width 75 height 21
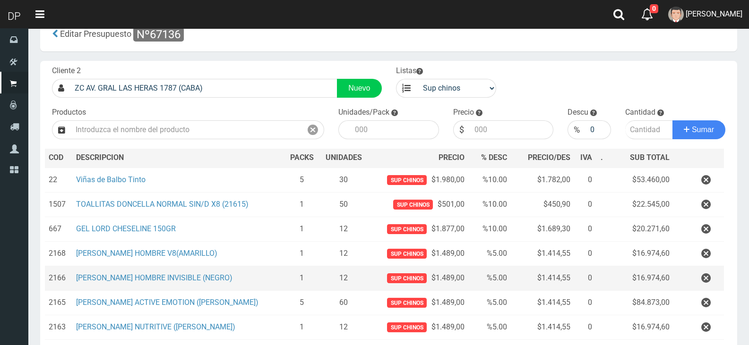
scroll to position [47, 0]
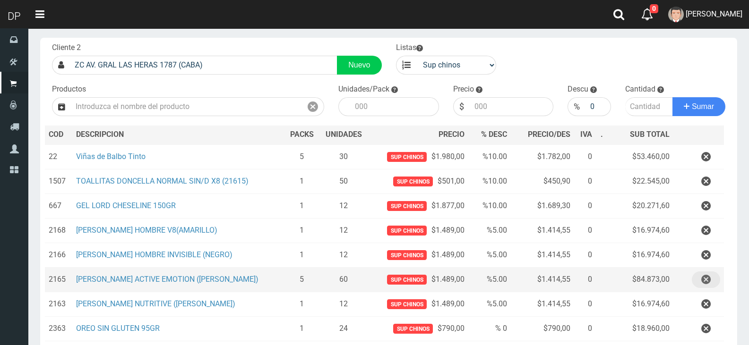
click at [704, 280] on icon "button" at bounding box center [705, 280] width 9 height 17
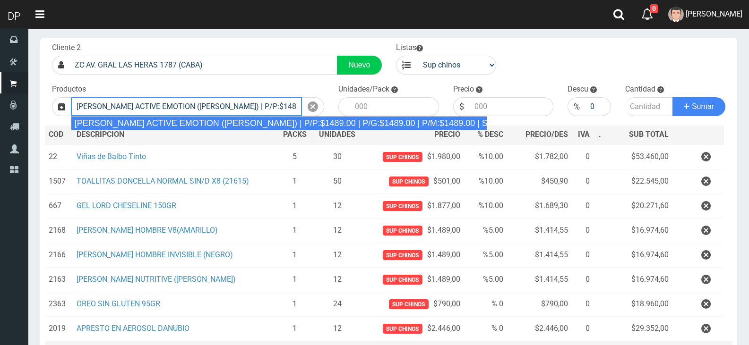
type input "[PERSON_NAME] ACTIVE EMOTION ([PERSON_NAME]) | P/P:$1489.00 | P/G:$1489.00 | P/…"
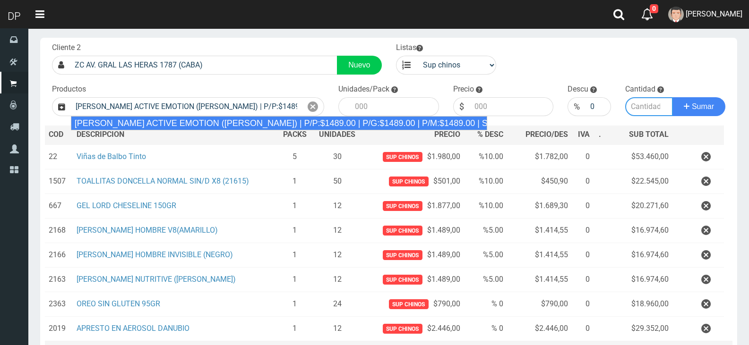
type input "12"
type input "1489.00"
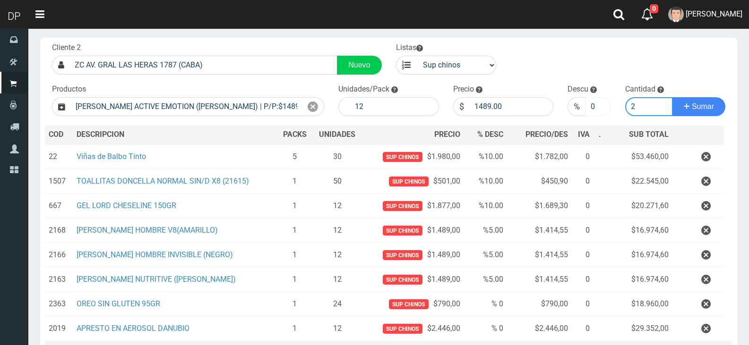
type input "2"
click at [589, 105] on input "0" at bounding box center [597, 106] width 25 height 19
type input "5"
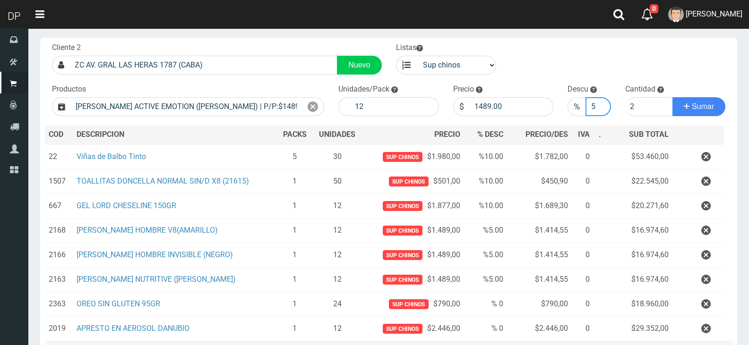
click at [672, 97] on button "Sumar" at bounding box center [698, 106] width 53 height 19
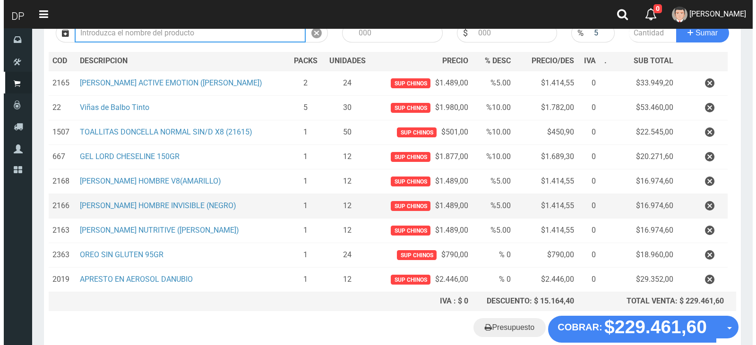
scroll to position [171, 0]
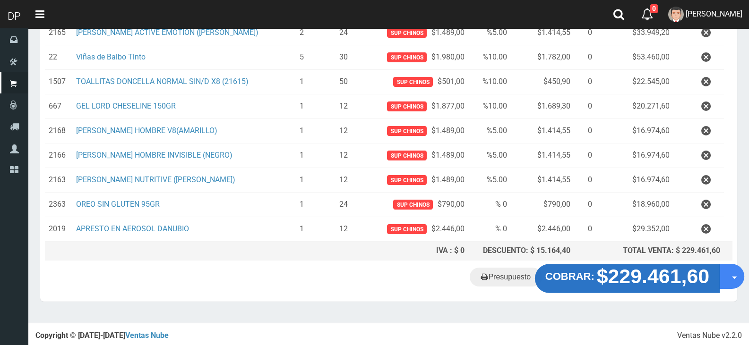
click at [636, 283] on strong "$229.461,60" at bounding box center [653, 276] width 113 height 22
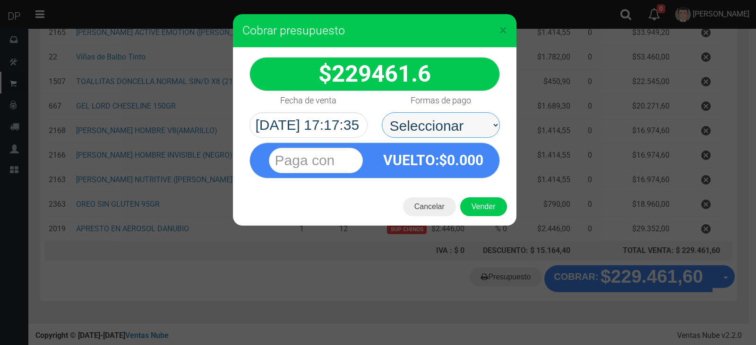
drag, startPoint x: 466, startPoint y: 112, endPoint x: 455, endPoint y: 136, distance: 25.4
click at [465, 112] on select "Seleccionar Efectivo Tarjeta de Crédito Depósito Débito" at bounding box center [441, 125] width 118 height 26
select select "Efectivo"
click at [382, 112] on select "Seleccionar Efectivo Tarjeta de Crédito Depósito Débito" at bounding box center [441, 125] width 118 height 26
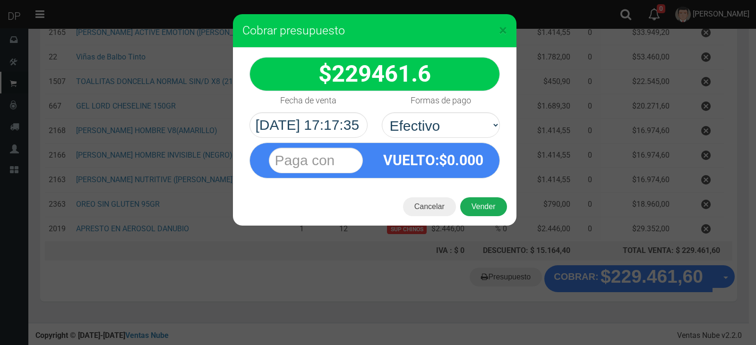
click at [481, 203] on button "Vender" at bounding box center [483, 206] width 47 height 19
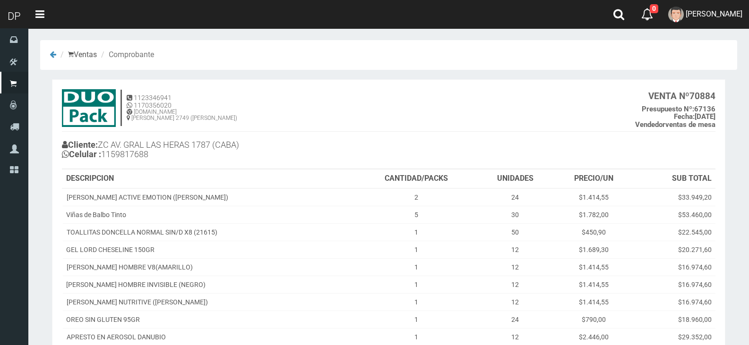
scroll to position [121, 0]
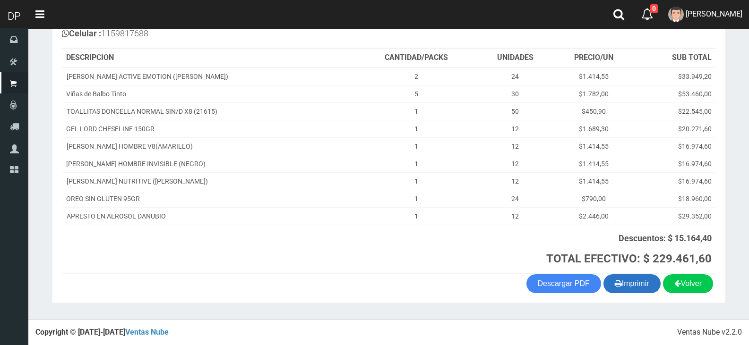
click at [642, 281] on button "Imprimir" at bounding box center [631, 283] width 57 height 19
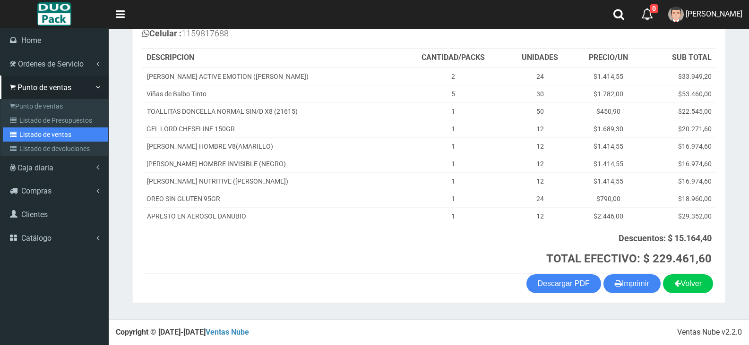
click at [26, 129] on link "Listado de ventas" at bounding box center [55, 135] width 105 height 14
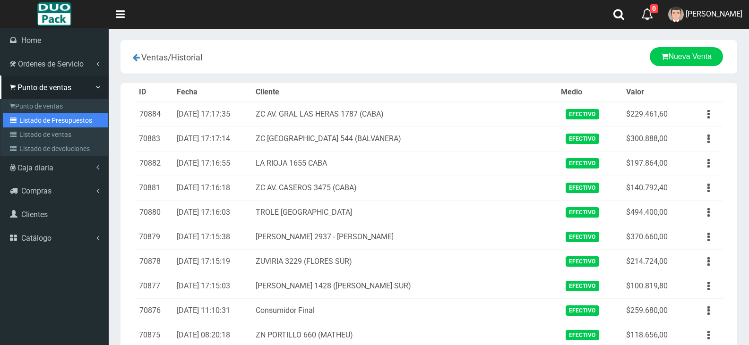
click at [35, 121] on link "Listado de Presupuestos" at bounding box center [55, 120] width 105 height 14
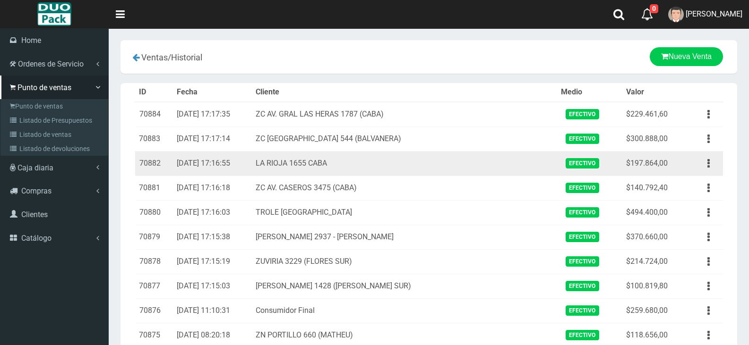
click at [240, 154] on tr "70882 [DATE] 17:16:55 [GEOGRAPHIC_DATA] 1655 CABA Efectivo $197.864,00 Ver Elim…" at bounding box center [429, 163] width 588 height 25
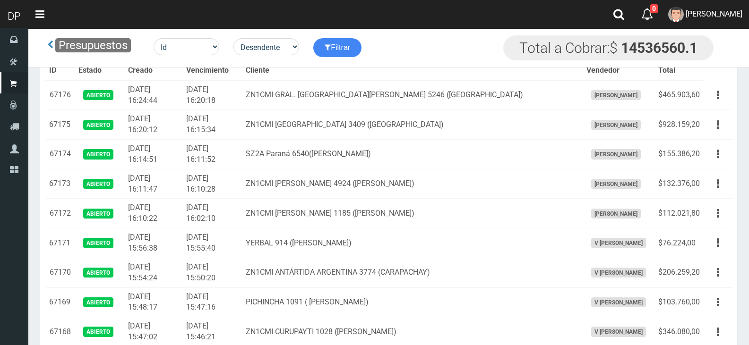
scroll to position [978, 0]
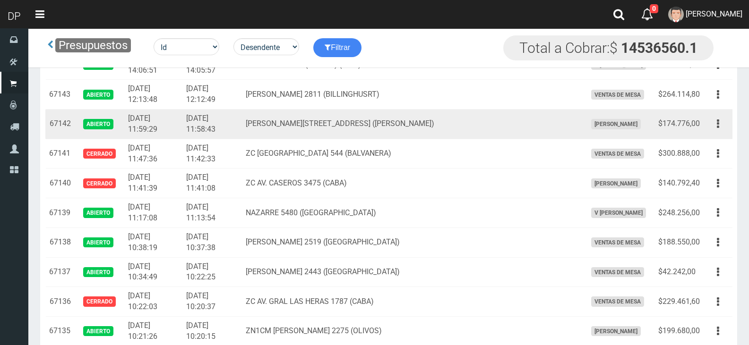
click at [726, 117] on div "Editar Imprimir Eliminar" at bounding box center [717, 124] width 21 height 17
click at [718, 133] on td "Editar Imprimir Eliminar" at bounding box center [717, 125] width 29 height 30
click at [719, 126] on button "button" at bounding box center [717, 124] width 21 height 17
click at [0, 0] on link "Editar" at bounding box center [0, 0] width 0 height 0
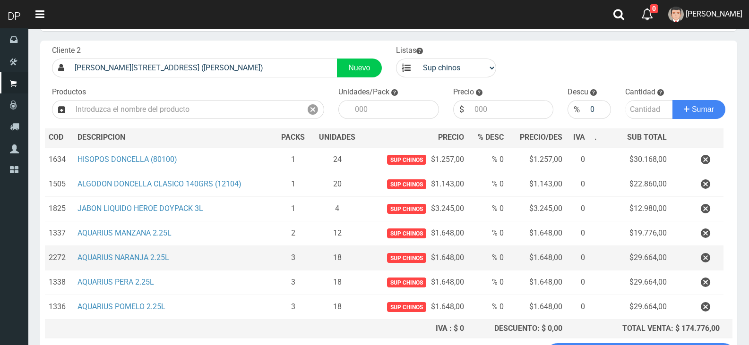
scroll to position [122, 0]
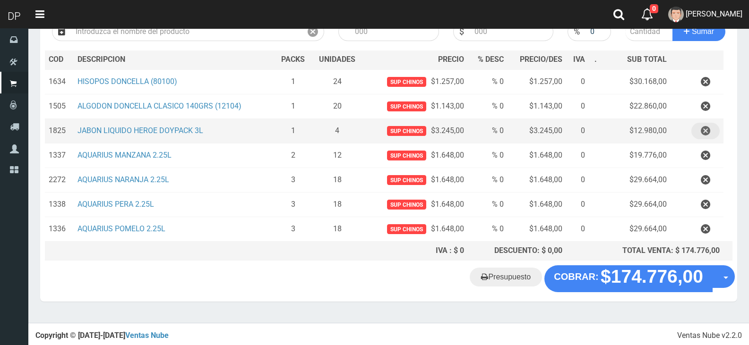
click at [699, 128] on button "button" at bounding box center [705, 131] width 28 height 17
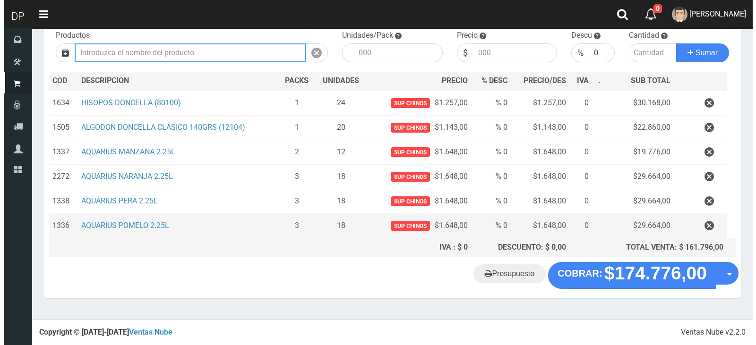
scroll to position [98, 0]
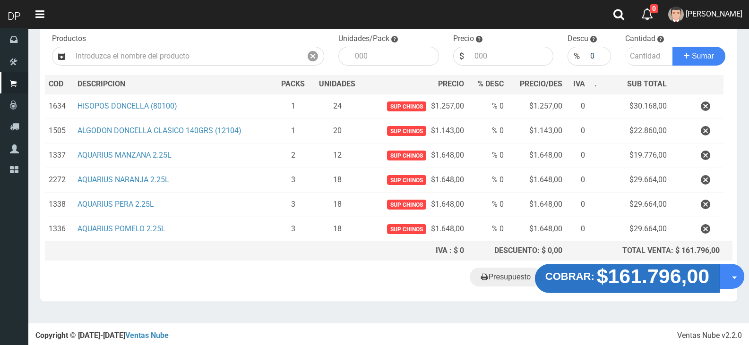
click at [591, 274] on strong "COBRAR:" at bounding box center [569, 276] width 49 height 11
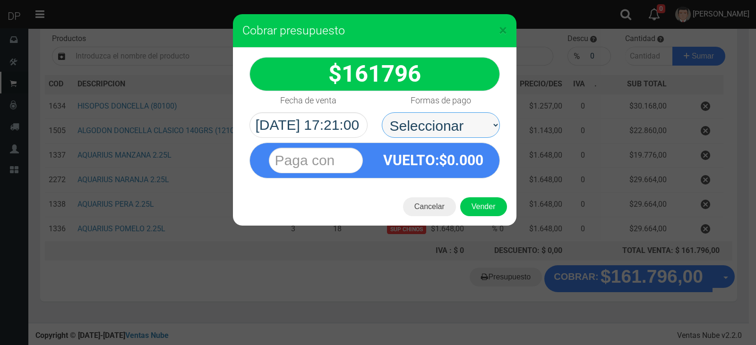
click at [492, 124] on select "Seleccionar Efectivo Tarjeta de Crédito Depósito Débito" at bounding box center [441, 125] width 118 height 26
select select "Efectivo"
click at [382, 112] on select "Seleccionar Efectivo Tarjeta de Crédito Depósito Débito" at bounding box center [441, 125] width 118 height 26
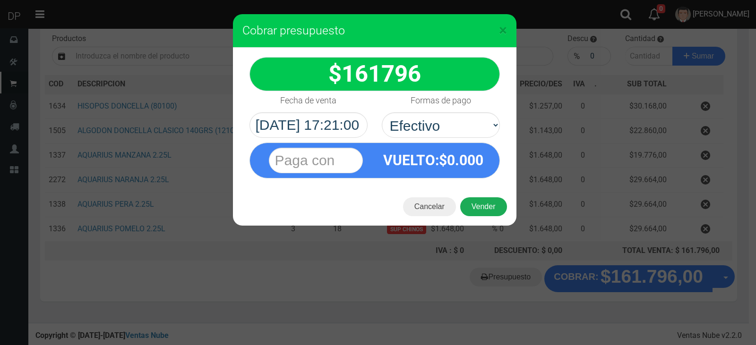
click at [495, 209] on button "Vender" at bounding box center [483, 206] width 47 height 19
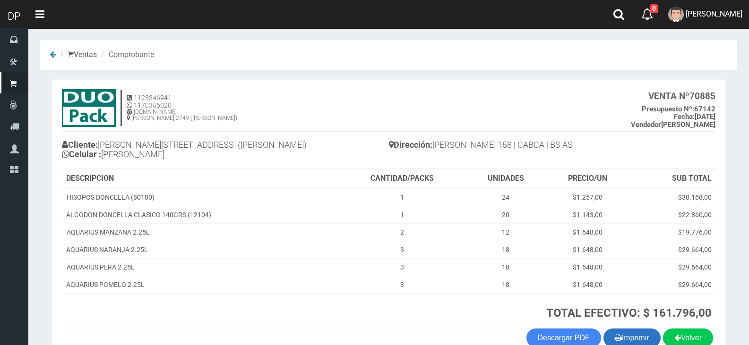
scroll to position [54, 0]
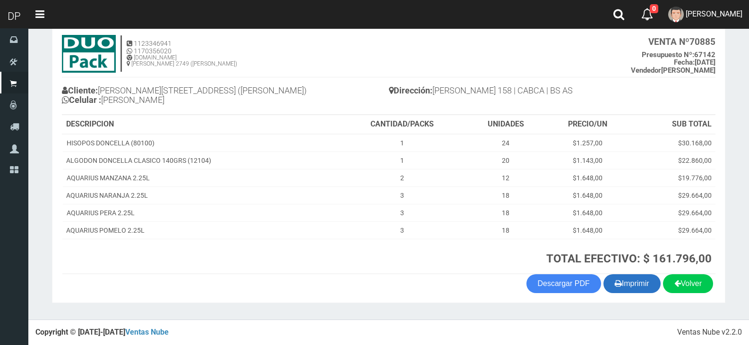
click at [638, 283] on button "Imprimir" at bounding box center [631, 283] width 57 height 19
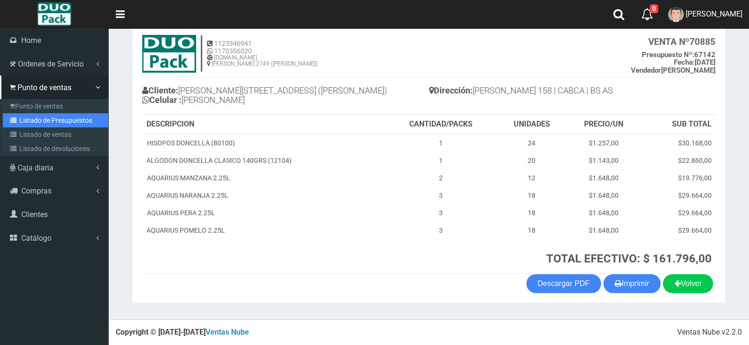
click at [42, 119] on link "Listado de Presupuestos" at bounding box center [55, 120] width 105 height 14
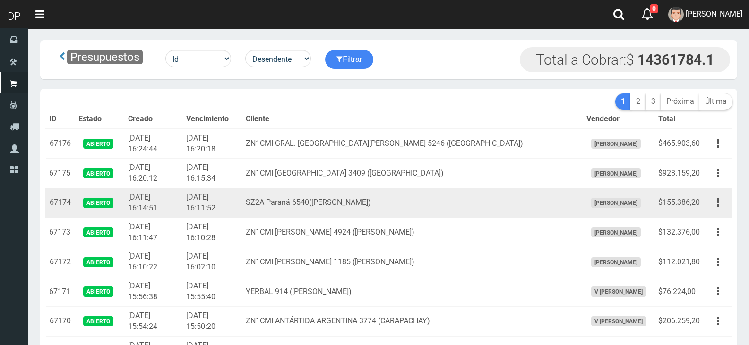
click at [291, 196] on td "SZ2A Paraná 6540(villa Adelina)" at bounding box center [412, 203] width 340 height 30
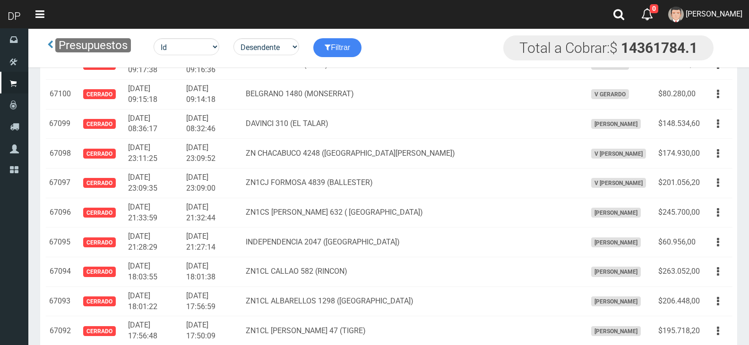
scroll to position [1907, 0]
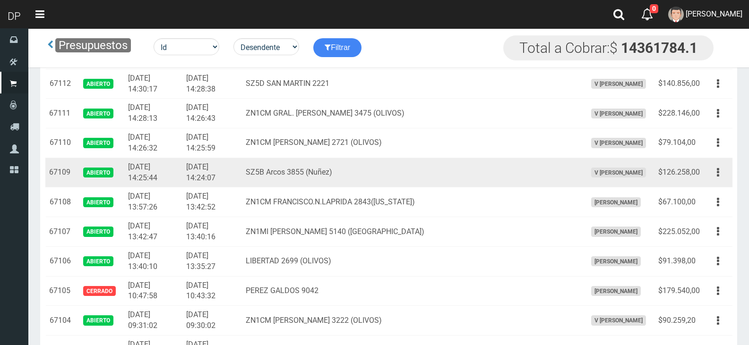
click at [715, 172] on button "button" at bounding box center [717, 172] width 21 height 17
click at [715, 185] on ul "Editar Imprimir Eliminar" at bounding box center [691, 220] width 76 height 78
click at [717, 178] on icon "button" at bounding box center [718, 172] width 2 height 17
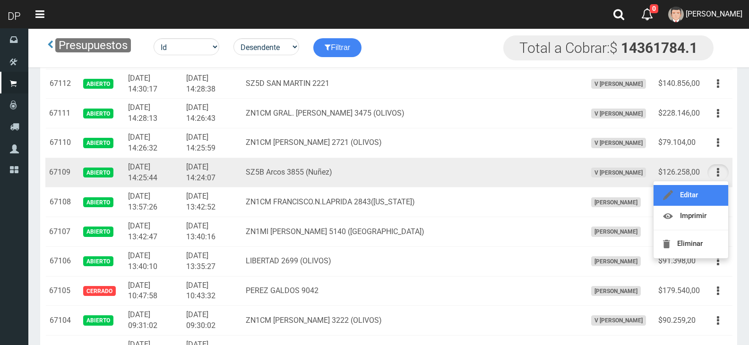
click at [713, 192] on link "Editar" at bounding box center [690, 195] width 75 height 21
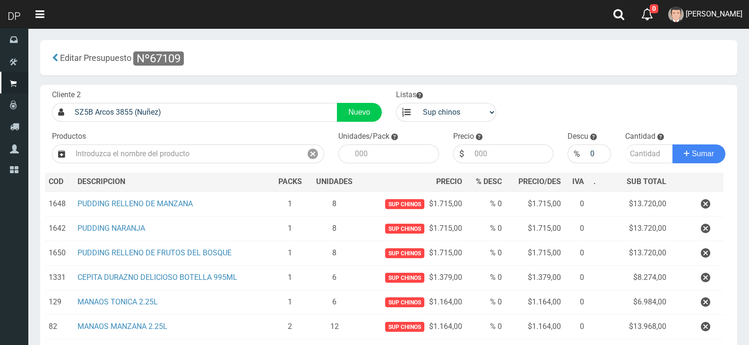
scroll to position [171, 0]
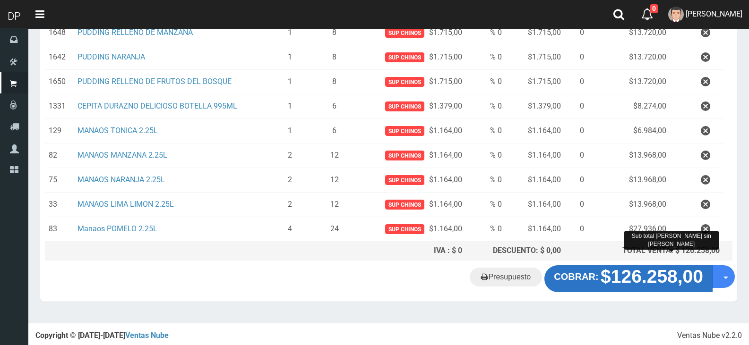
click at [624, 267] on strong "$126.258,00" at bounding box center [651, 277] width 103 height 20
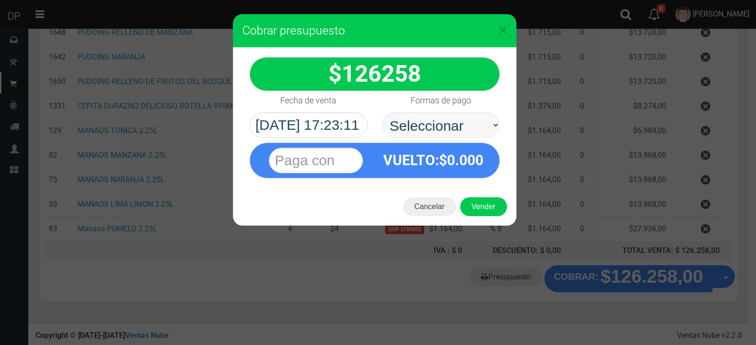
click at [489, 113] on div "Formas de pago Seleccionar Efectivo Tarjeta de Crédito Depósito Débito" at bounding box center [441, 114] width 132 height 47
drag, startPoint x: 486, startPoint y: 128, endPoint x: 485, endPoint y: 134, distance: 5.7
click at [486, 128] on select "Seleccionar Efectivo Tarjeta de Crédito Depósito Débito" at bounding box center [441, 125] width 118 height 26
select select "Efectivo"
click at [382, 112] on select "Seleccionar Efectivo Tarjeta de Crédito Depósito Débito" at bounding box center [441, 125] width 118 height 26
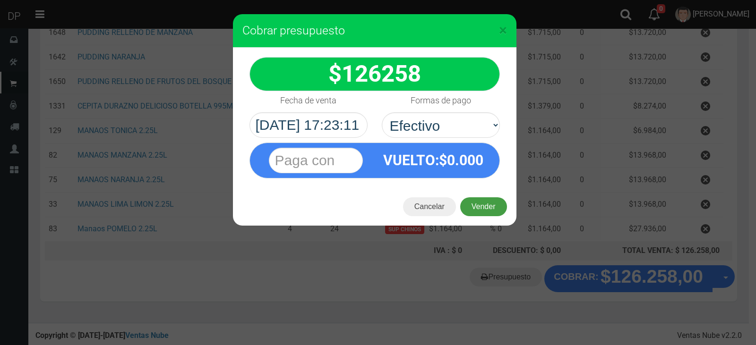
click at [482, 204] on button "Vender" at bounding box center [483, 206] width 47 height 19
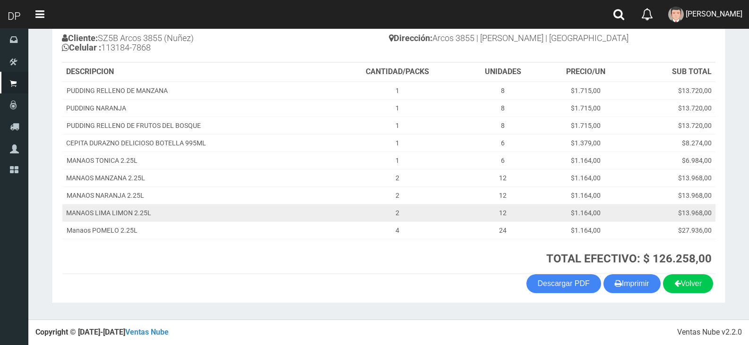
scroll to position [107, 0]
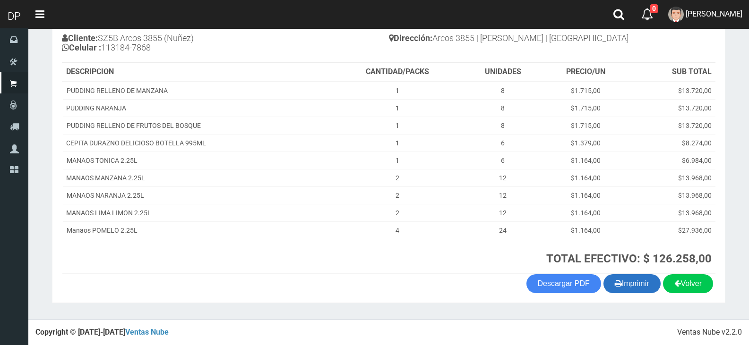
click at [638, 289] on button "Imprimir" at bounding box center [631, 283] width 57 height 19
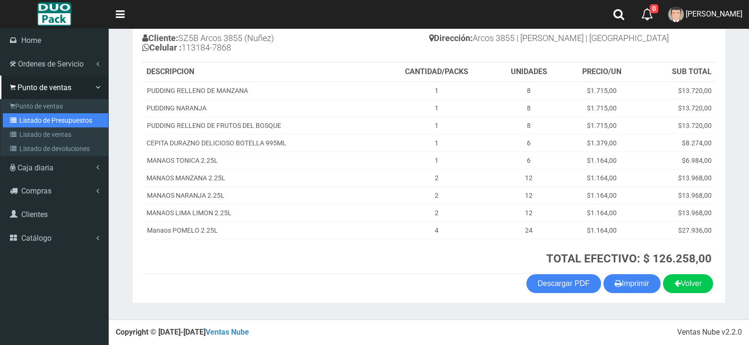
click at [43, 118] on link "Listado de Presupuestos" at bounding box center [55, 120] width 105 height 14
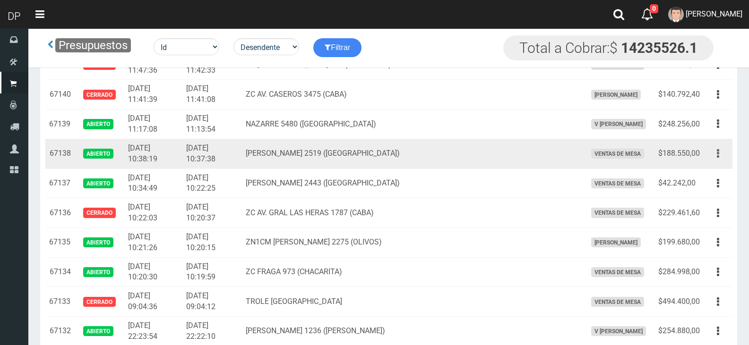
click at [715, 161] on button "button" at bounding box center [717, 153] width 21 height 17
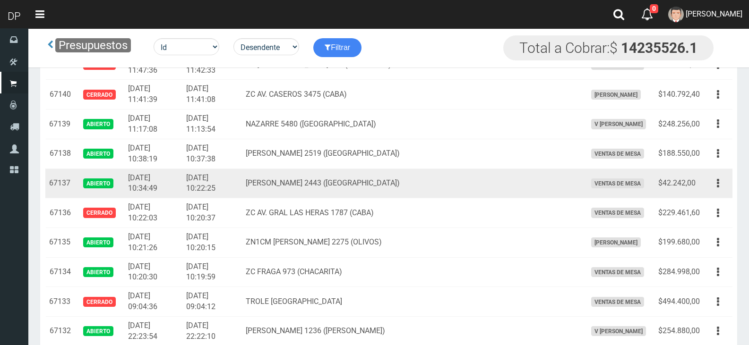
click at [712, 175] on div "Editar Imprimir Eliminar" at bounding box center [717, 183] width 21 height 17
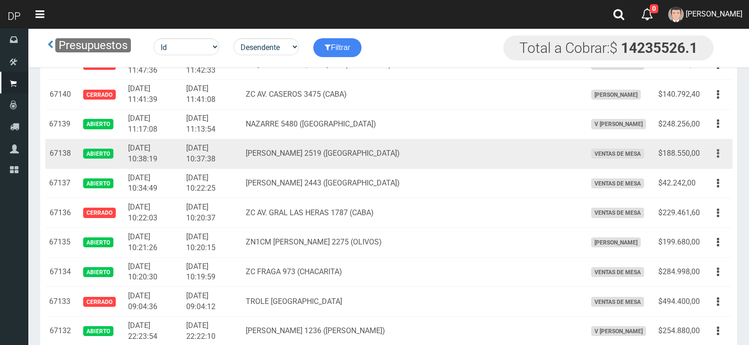
click at [718, 153] on icon "button" at bounding box center [718, 153] width 2 height 17
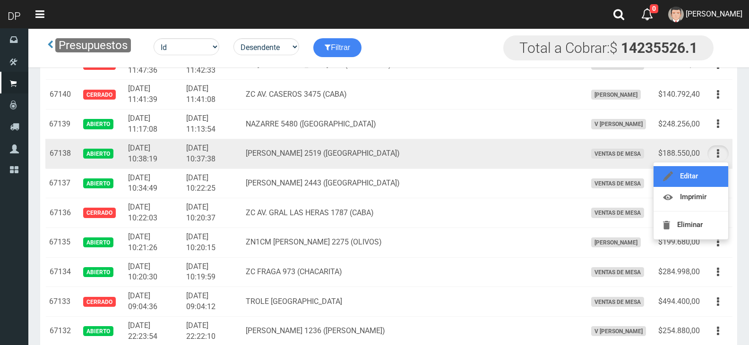
click at [719, 181] on link "Editar" at bounding box center [690, 176] width 75 height 21
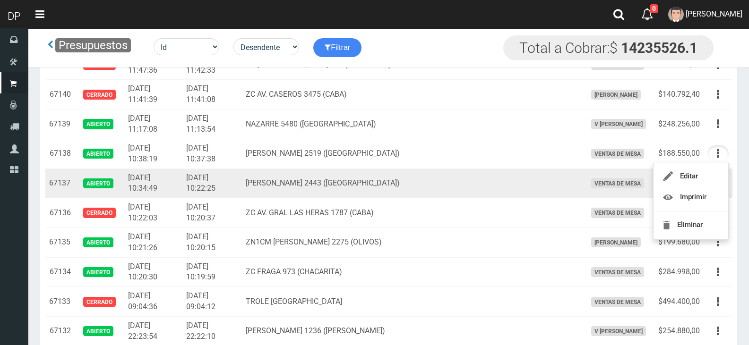
click at [719, 181] on button "button" at bounding box center [717, 183] width 21 height 17
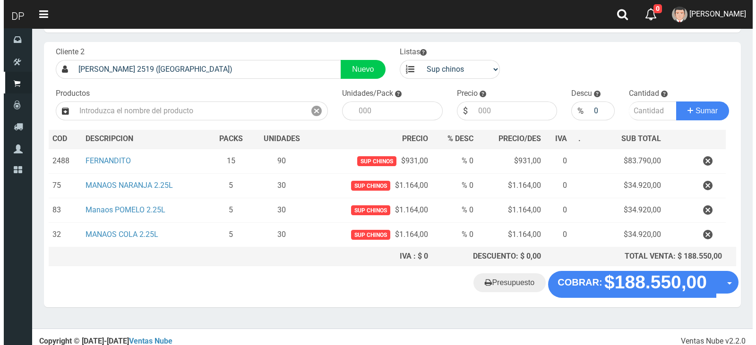
scroll to position [49, 0]
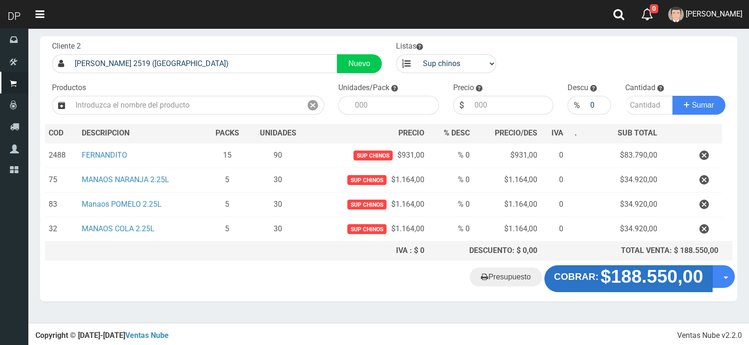
click at [581, 277] on strong "COBRAR:" at bounding box center [576, 277] width 44 height 10
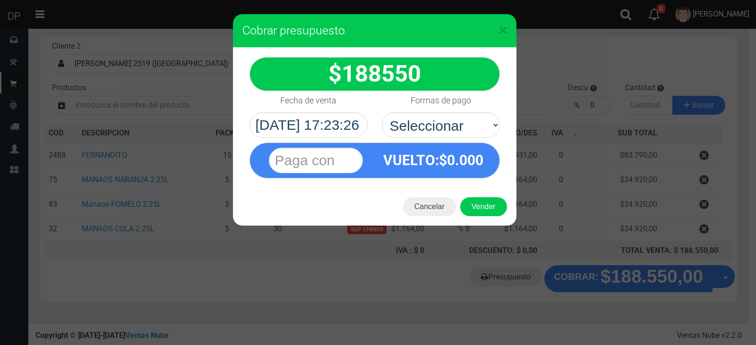
click at [439, 145] on div "VUELTO :$ 0.000" at bounding box center [434, 160] width 118 height 34
click at [440, 130] on select "Seleccionar Efectivo Tarjeta de Crédito Depósito Débito" at bounding box center [441, 125] width 118 height 26
select select "Efectivo"
click at [382, 112] on select "Seleccionar Efectivo Tarjeta de Crédito Depósito Débito" at bounding box center [441, 125] width 118 height 26
drag, startPoint x: 476, startPoint y: 197, endPoint x: 481, endPoint y: 211, distance: 15.3
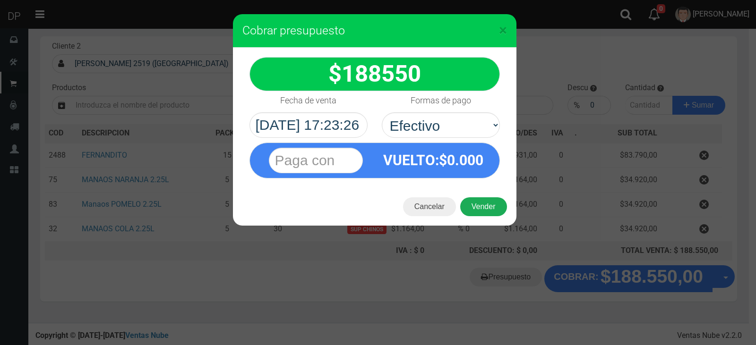
click at [477, 197] on button "Vender" at bounding box center [483, 206] width 47 height 19
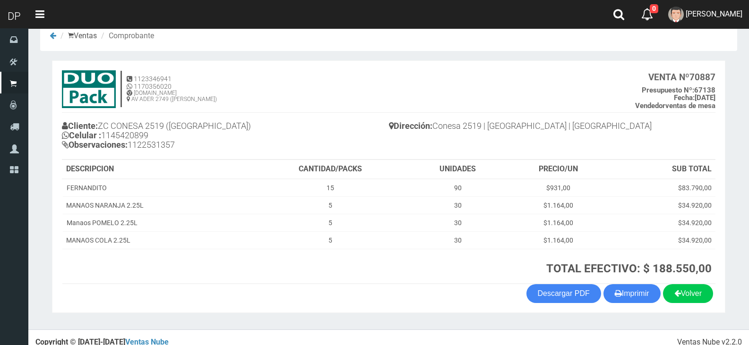
scroll to position [29, 0]
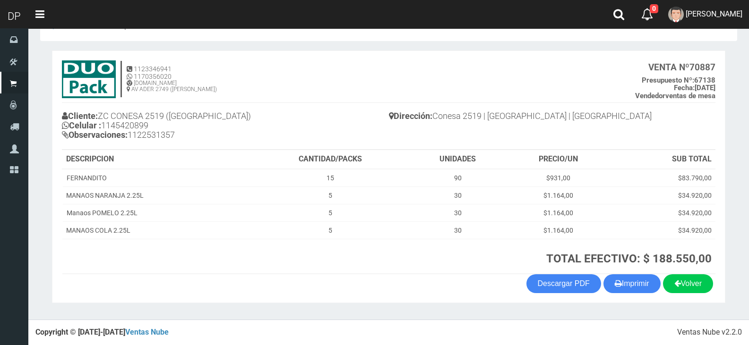
click at [640, 308] on section "× Titulo del Msj texto Mas Texto Cancelar Aceptar Ventas Comprobante" at bounding box center [388, 160] width 720 height 320
click at [641, 292] on button "Imprimir" at bounding box center [631, 283] width 57 height 19
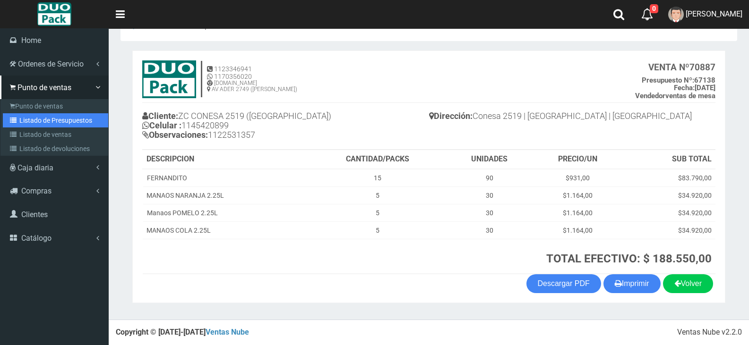
click at [21, 117] on link "Listado de Presupuestos" at bounding box center [55, 120] width 105 height 14
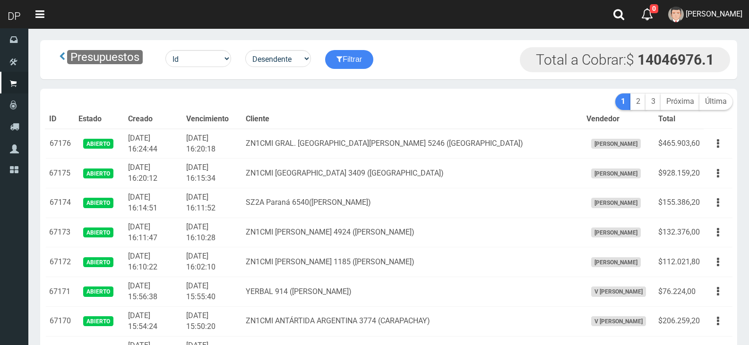
click at [322, 121] on th "Cliente" at bounding box center [412, 119] width 340 height 19
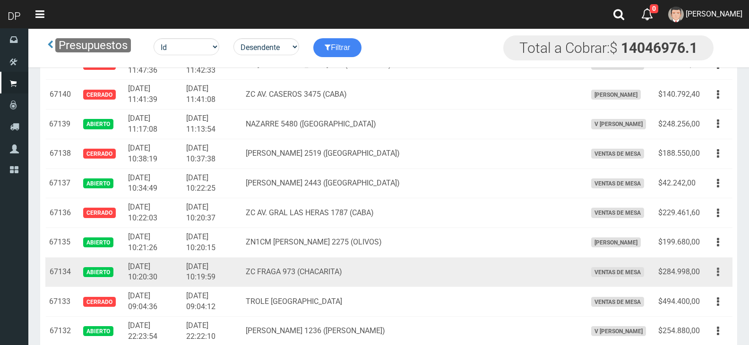
drag, startPoint x: 717, startPoint y: 271, endPoint x: 713, endPoint y: 290, distance: 19.2
click at [716, 271] on button "button" at bounding box center [717, 272] width 21 height 17
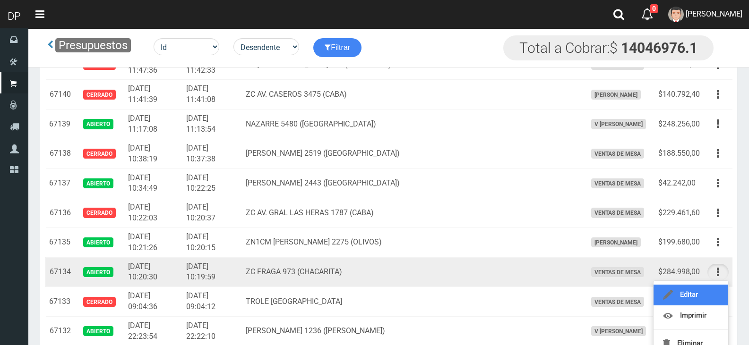
click at [713, 290] on link "Editar" at bounding box center [690, 295] width 75 height 21
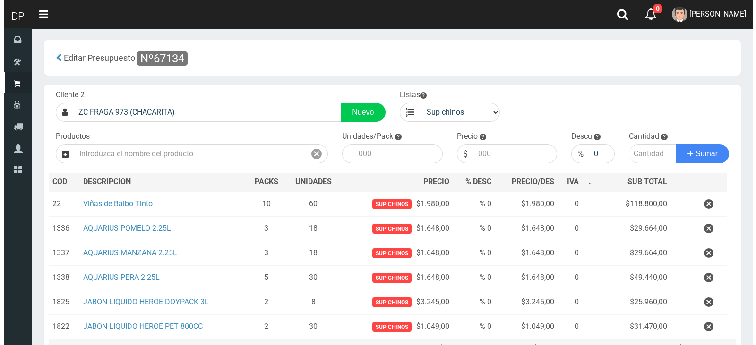
scroll to position [98, 0]
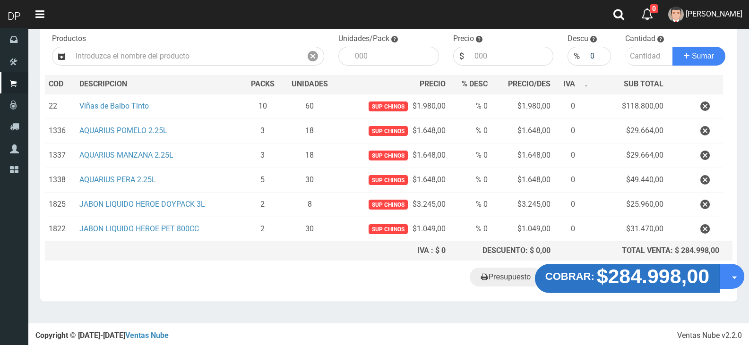
click at [662, 285] on strong "$284.998,00" at bounding box center [653, 276] width 113 height 22
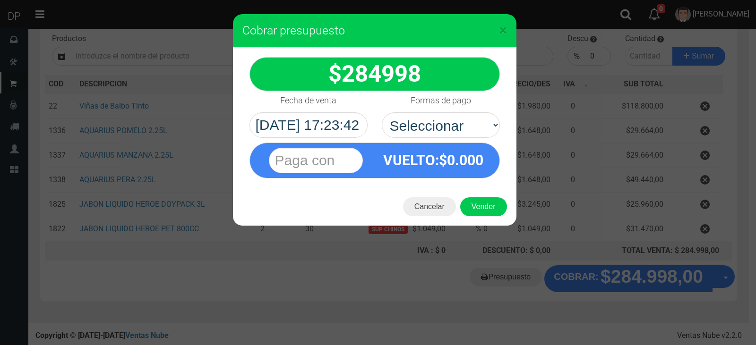
select select "Efectivo"
click at [382, 112] on select "Seleccionar Efectivo Tarjeta de Crédito Depósito Débito" at bounding box center [441, 125] width 118 height 26
click at [483, 204] on button "Vender" at bounding box center [483, 206] width 47 height 19
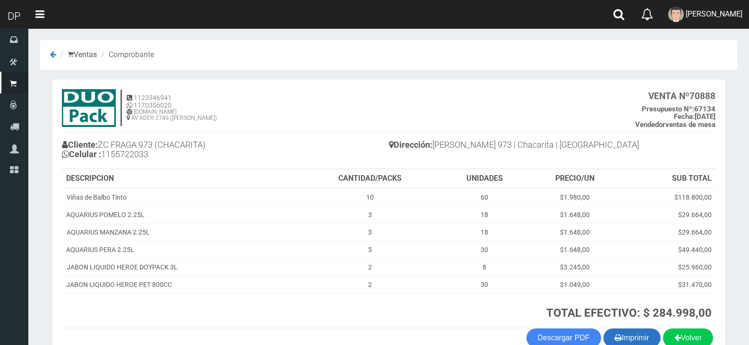
scroll to position [54, 0]
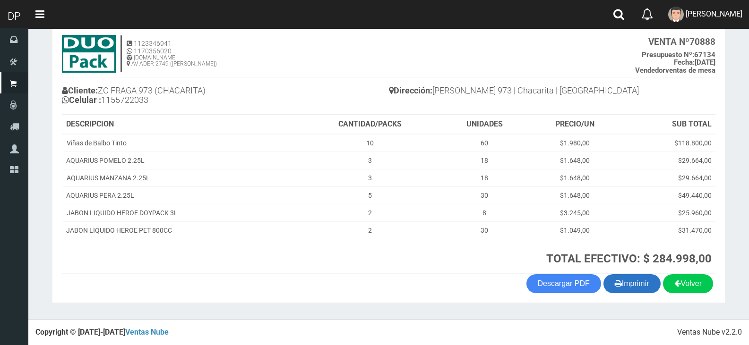
click at [615, 281] on icon "button" at bounding box center [618, 283] width 7 height 13
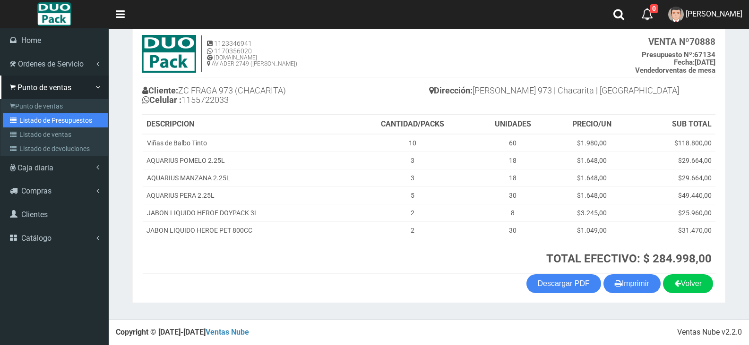
click at [15, 126] on link "Listado de Presupuestos" at bounding box center [55, 120] width 105 height 14
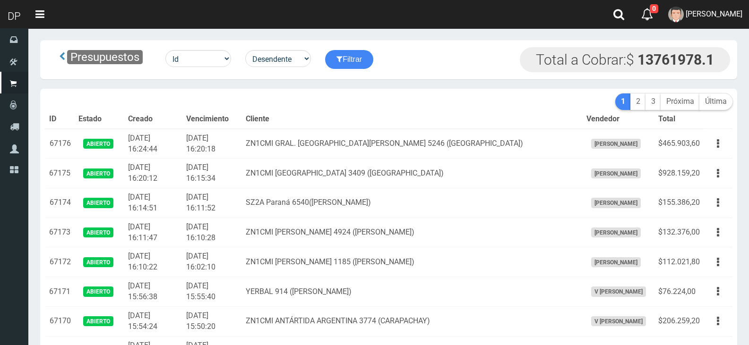
click at [273, 159] on td "ZN1CMI CAJARAVILLE 3409 (CARAPACHAY)" at bounding box center [412, 174] width 340 height 30
click at [310, 115] on th "Cliente" at bounding box center [412, 119] width 340 height 19
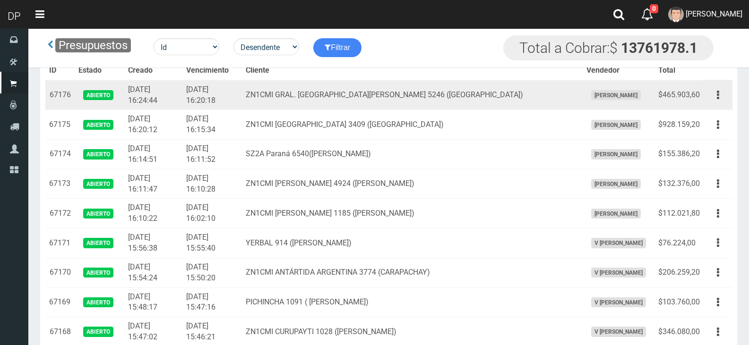
scroll to position [1659, 0]
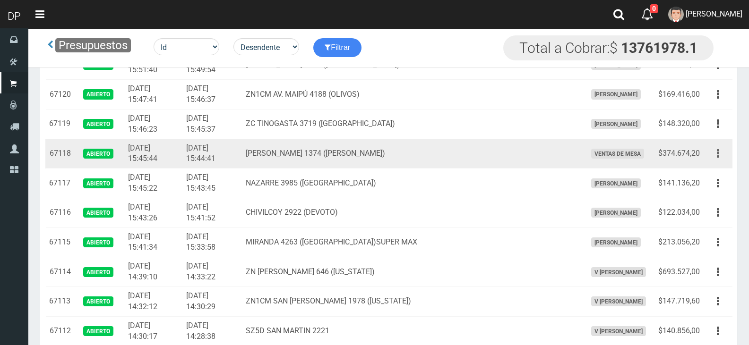
click at [714, 155] on button "button" at bounding box center [717, 153] width 21 height 17
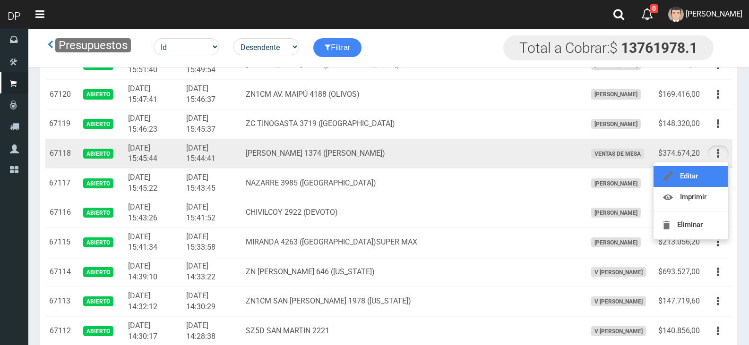
click at [710, 180] on link "Editar" at bounding box center [690, 176] width 75 height 21
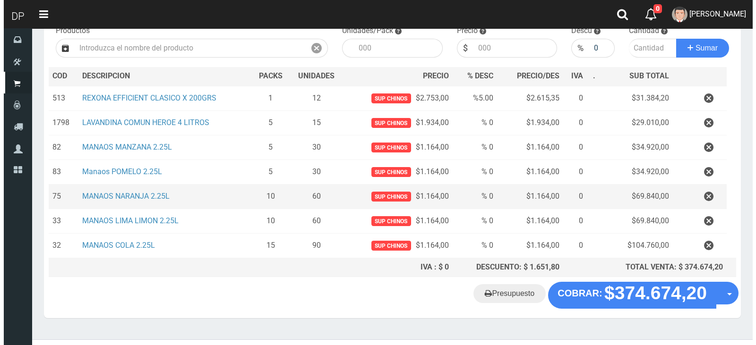
scroll to position [122, 0]
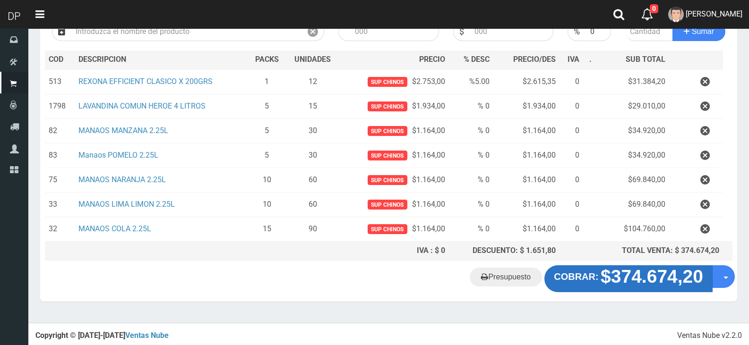
click at [612, 271] on strong "$374.674,20" at bounding box center [651, 277] width 103 height 20
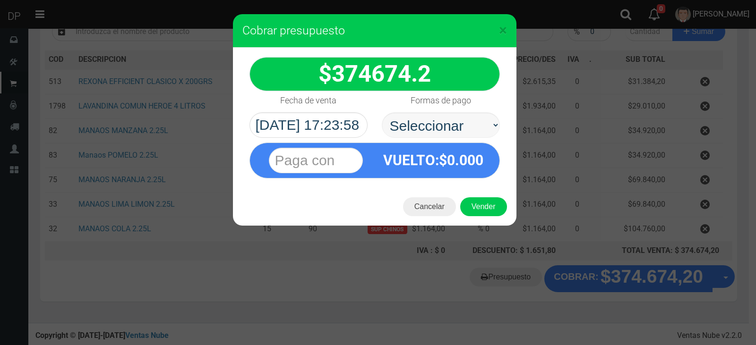
click at [472, 135] on select "Seleccionar Efectivo Tarjeta de Crédito Depósito Débito" at bounding box center [441, 125] width 118 height 26
select select "Efectivo"
click at [382, 112] on select "Seleccionar Efectivo Tarjeta de Crédito Depósito Débito" at bounding box center [441, 125] width 118 height 26
click at [490, 205] on button "Vender" at bounding box center [483, 206] width 47 height 19
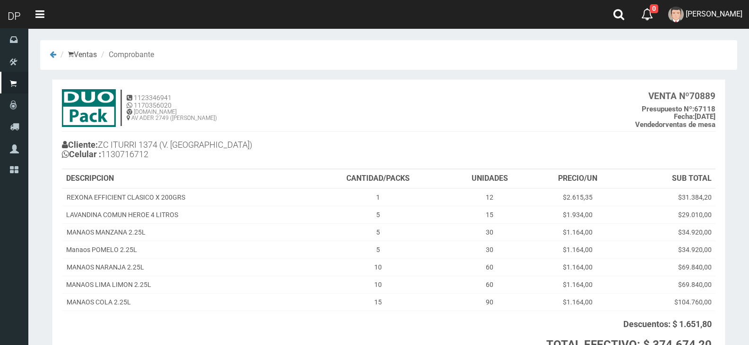
scroll to position [86, 0]
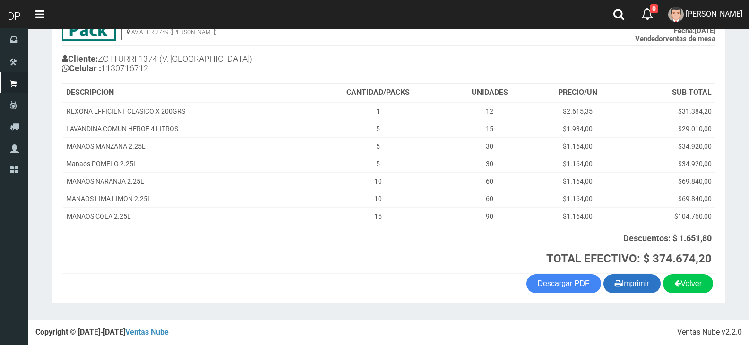
click at [641, 288] on button "Imprimir" at bounding box center [631, 283] width 57 height 19
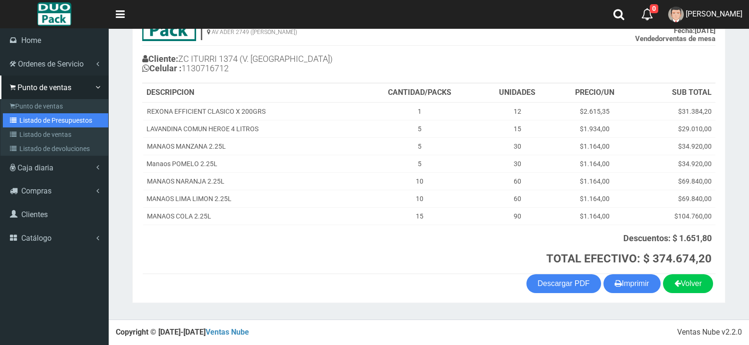
click at [24, 120] on link "Listado de Presupuestos" at bounding box center [55, 120] width 105 height 14
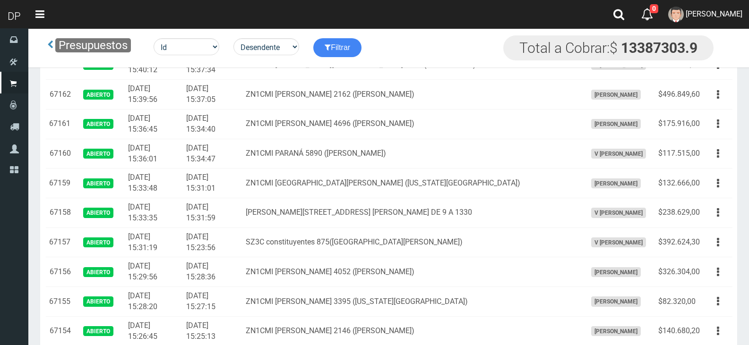
scroll to position [1610, 0]
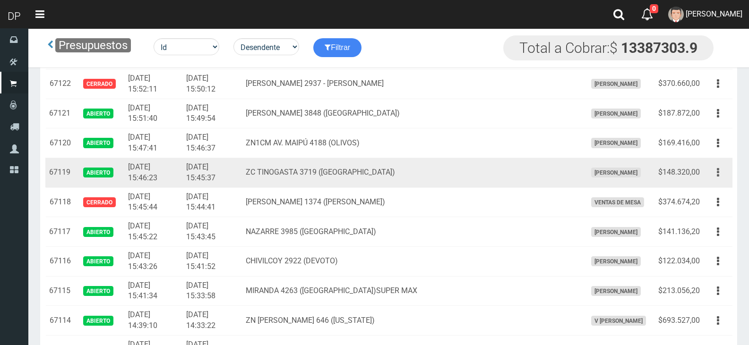
click at [715, 180] on button "button" at bounding box center [717, 172] width 21 height 17
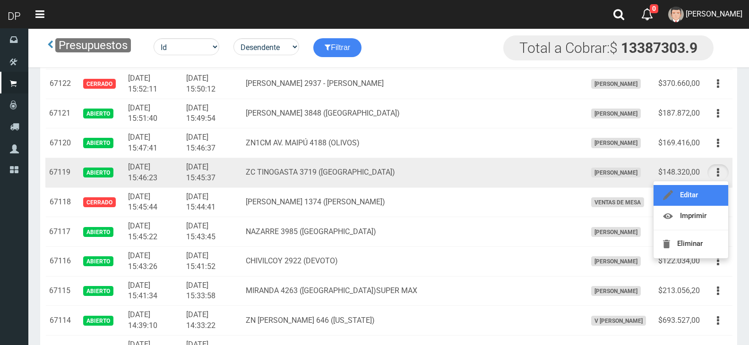
click at [710, 189] on link "Editar" at bounding box center [690, 195] width 75 height 21
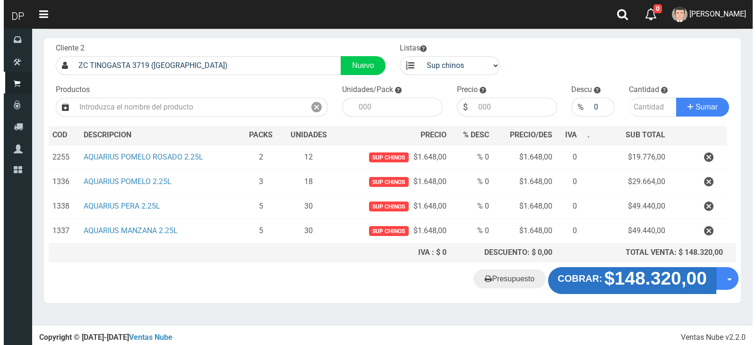
scroll to position [49, 0]
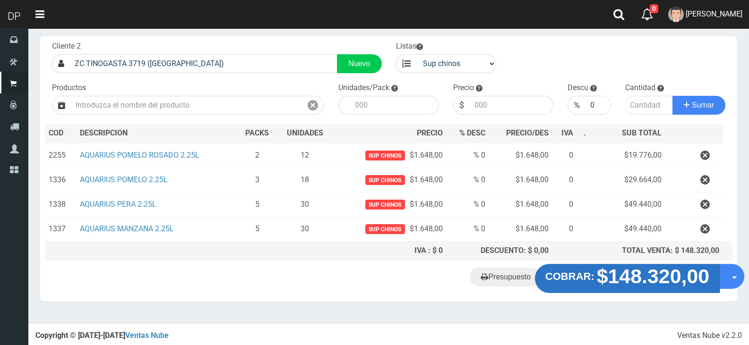
click at [572, 273] on strong "COBRAR:" at bounding box center [569, 276] width 49 height 11
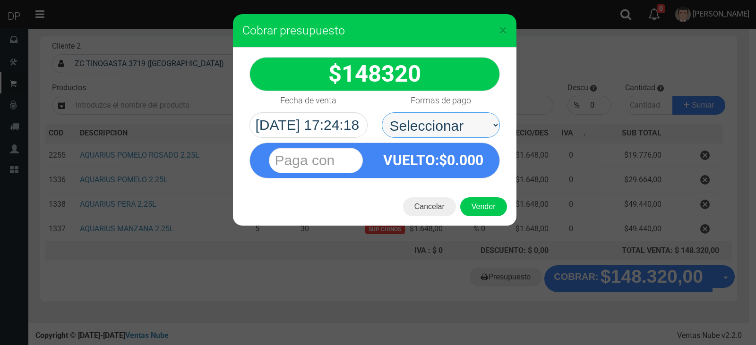
drag, startPoint x: 453, startPoint y: 120, endPoint x: 452, endPoint y: 135, distance: 15.7
click at [453, 120] on select "Seleccionar Efectivo Tarjeta de Crédito Depósito Débito" at bounding box center [441, 125] width 118 height 26
select select "Efectivo"
click at [382, 112] on select "Seleccionar Efectivo Tarjeta de Crédito Depósito Débito" at bounding box center [441, 125] width 118 height 26
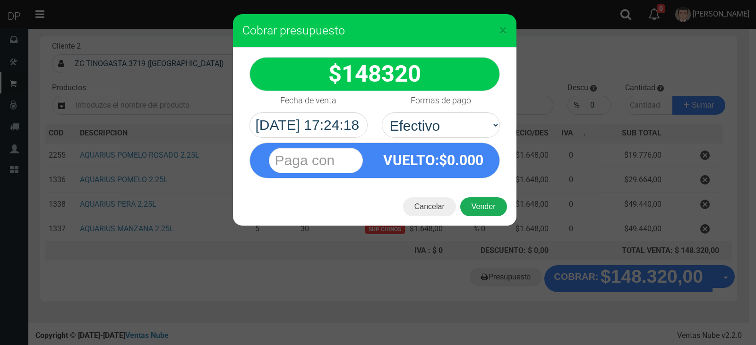
click at [476, 207] on button "Vender" at bounding box center [483, 206] width 47 height 19
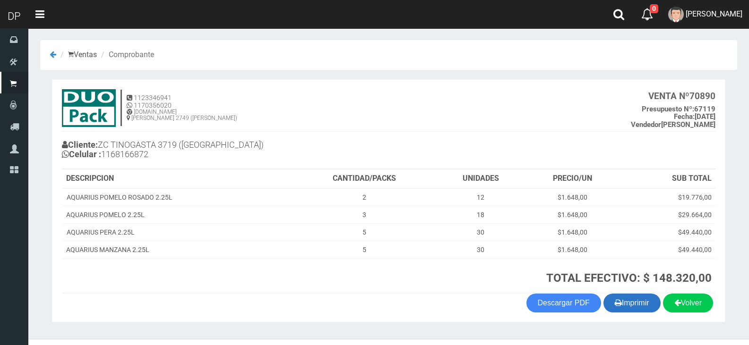
click at [618, 296] on button "Imprimir" at bounding box center [631, 303] width 57 height 19
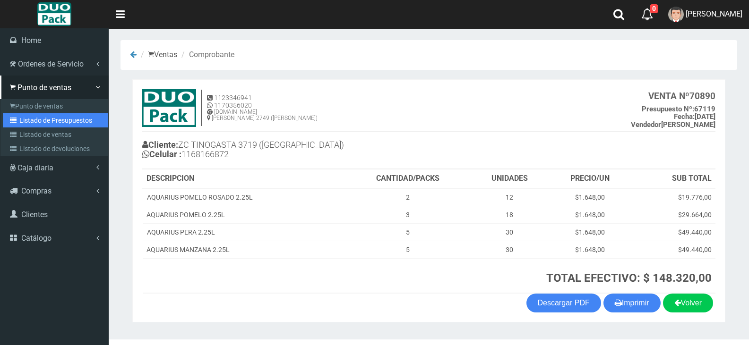
click at [52, 126] on link "Listado de Presupuestos" at bounding box center [55, 120] width 105 height 14
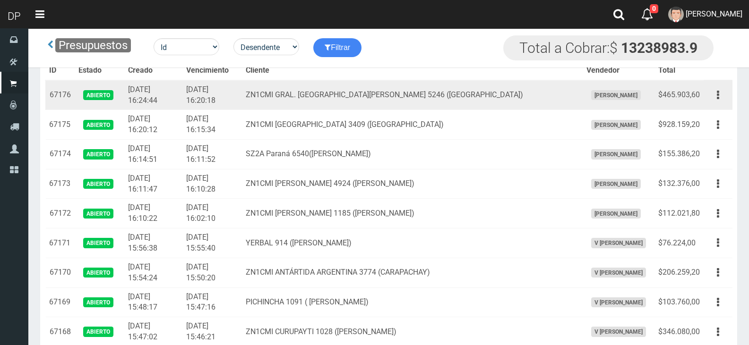
scroll to position [1659, 0]
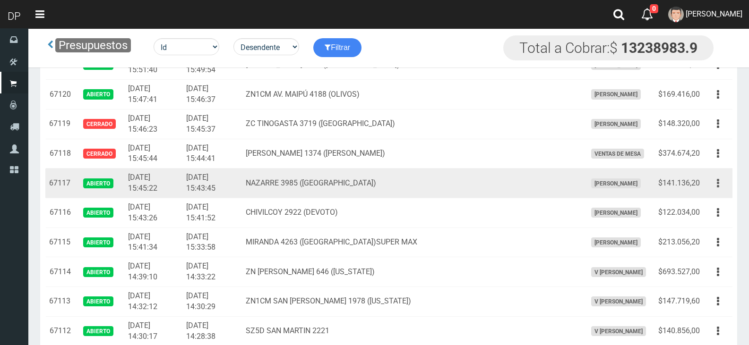
click at [713, 189] on button "button" at bounding box center [717, 183] width 21 height 17
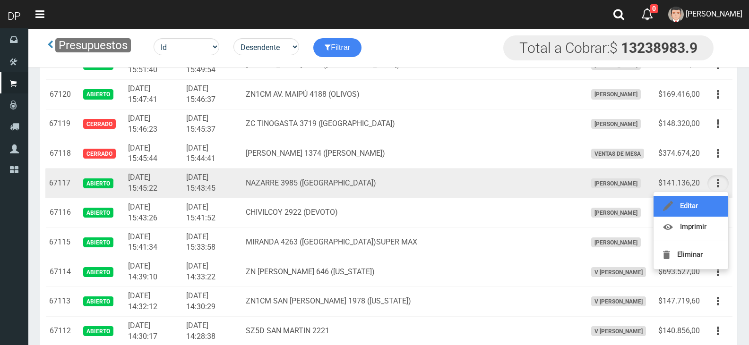
click at [711, 202] on link "Editar" at bounding box center [690, 206] width 75 height 21
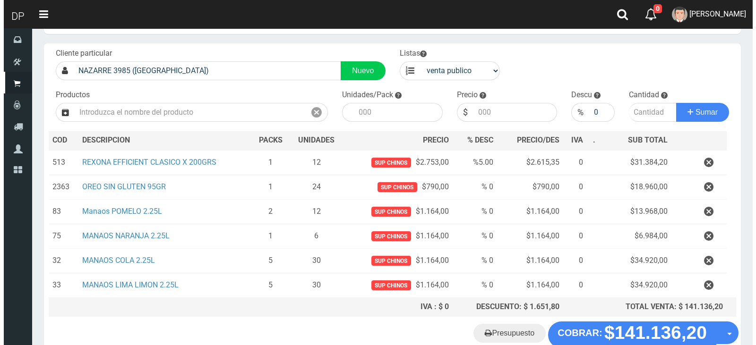
scroll to position [98, 0]
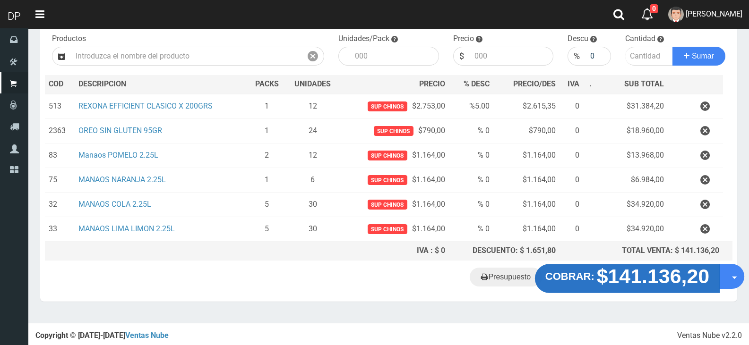
click at [621, 276] on strong "$141.136,20" at bounding box center [653, 276] width 113 height 22
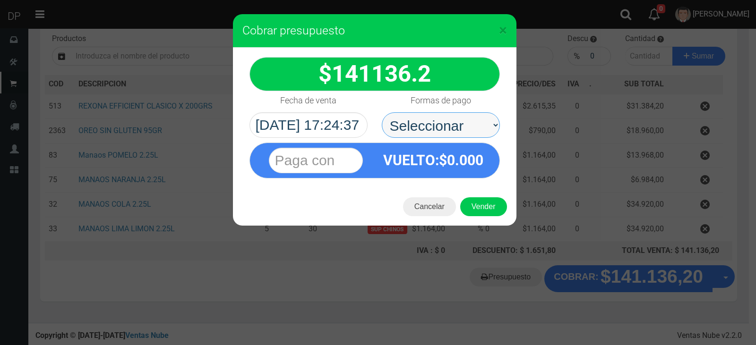
click at [443, 119] on select "Seleccionar Efectivo Tarjeta de Crédito Depósito Débito" at bounding box center [441, 125] width 118 height 26
select select "Efectivo"
click at [382, 112] on select "Seleccionar Efectivo Tarjeta de Crédito Depósito Débito" at bounding box center [441, 125] width 118 height 26
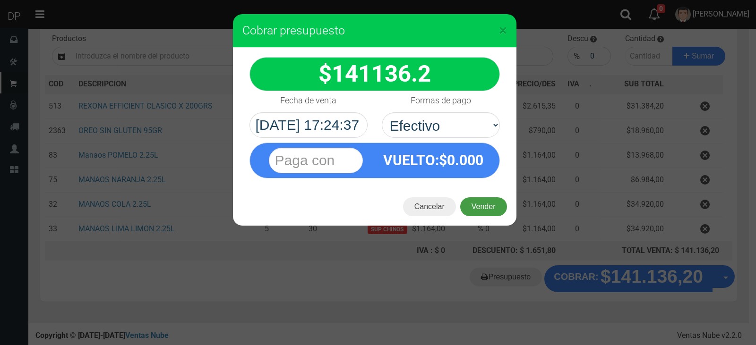
click at [481, 209] on button "Vender" at bounding box center [483, 206] width 47 height 19
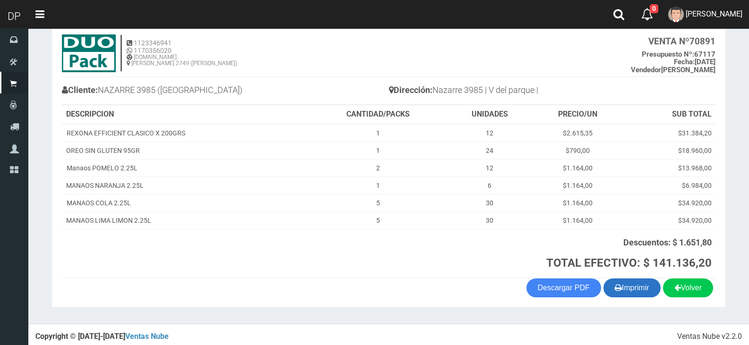
scroll to position [59, 0]
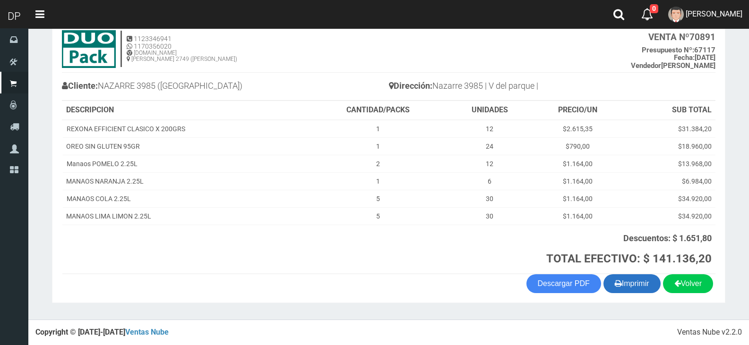
click at [630, 281] on button "Imprimir" at bounding box center [631, 283] width 57 height 19
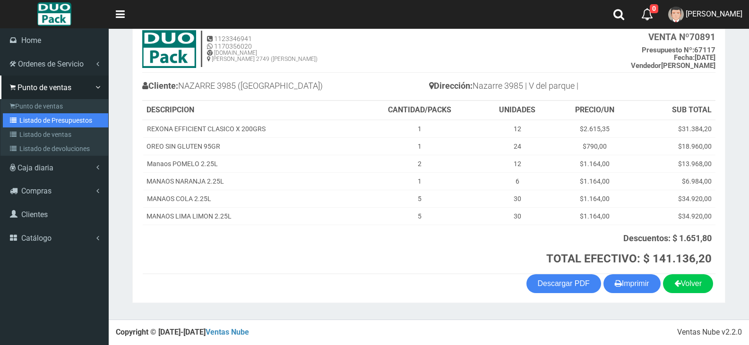
drag, startPoint x: 23, startPoint y: 123, endPoint x: 75, endPoint y: 88, distance: 62.2
click at [23, 123] on link "Listado de Presupuestos" at bounding box center [55, 120] width 105 height 14
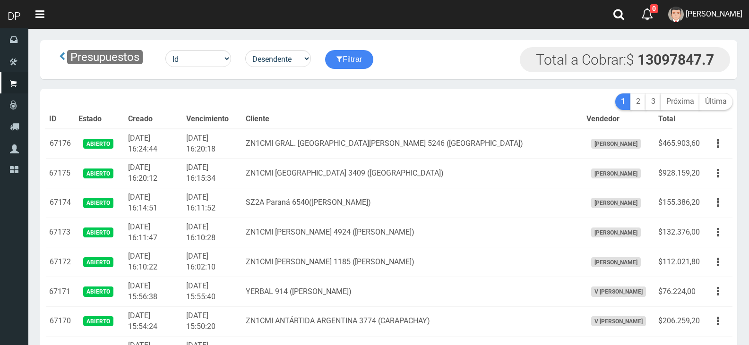
scroll to position [1659, 0]
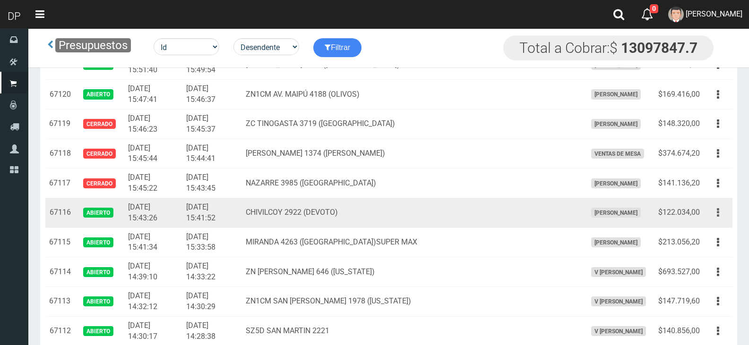
drag, startPoint x: 713, startPoint y: 215, endPoint x: 709, endPoint y: 234, distance: 19.8
click at [714, 215] on button "button" at bounding box center [717, 213] width 21 height 17
click at [0, 0] on link "Editar" at bounding box center [0, 0] width 0 height 0
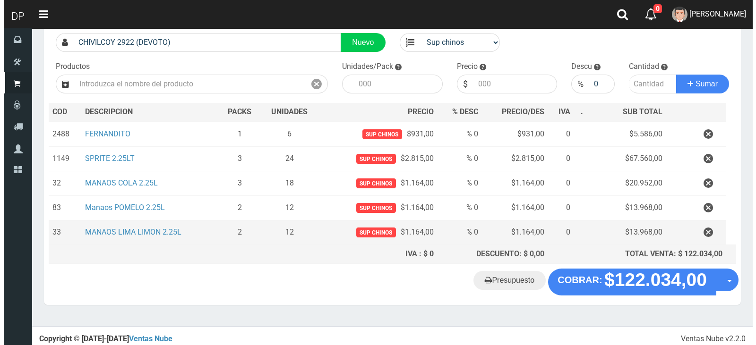
scroll to position [73, 0]
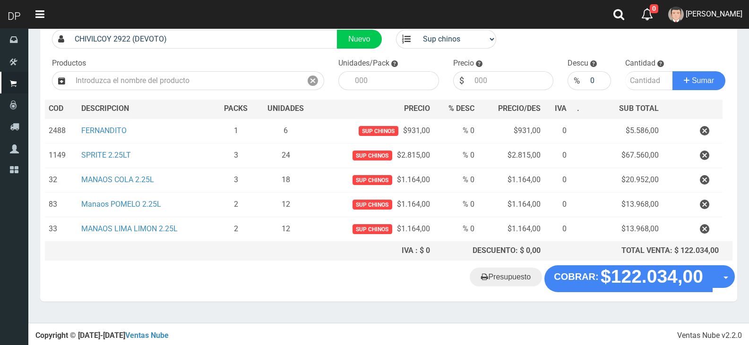
click at [654, 263] on div "Cliente 2 CHIVILCOY 2922 ([GEOGRAPHIC_DATA]) Nuevo Listas venta publico Sup chi…" at bounding box center [388, 139] width 697 height 254
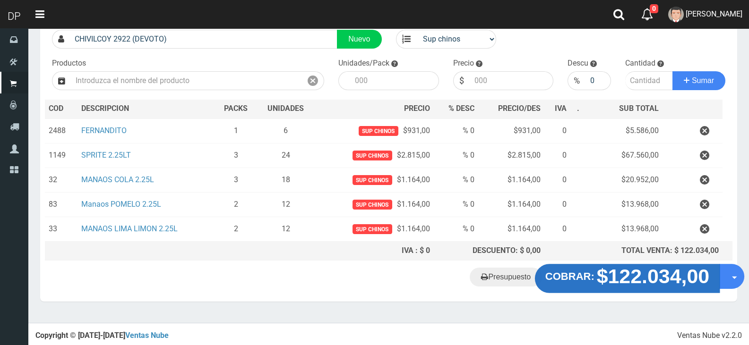
click at [651, 271] on strong "$122.034,00" at bounding box center [653, 276] width 113 height 22
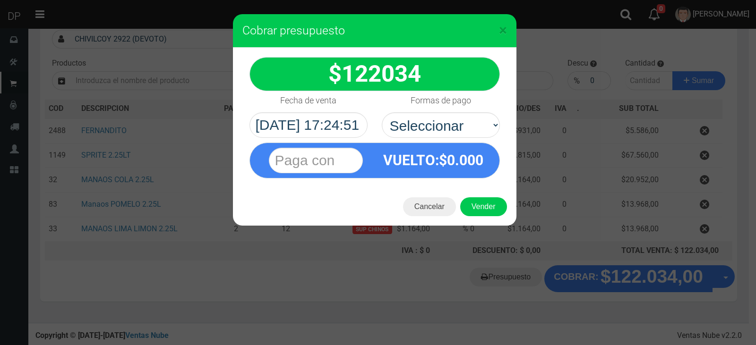
click at [474, 143] on div "VUELTO :$ 0.000" at bounding box center [434, 160] width 118 height 34
click at [475, 133] on select "Seleccionar Efectivo Tarjeta de Crédito Depósito Débito" at bounding box center [441, 125] width 118 height 26
select select "Efectivo"
click at [382, 112] on select "Seleccionar Efectivo Tarjeta de Crédito Depósito Débito" at bounding box center [441, 125] width 118 height 26
click at [478, 202] on button "Vender" at bounding box center [483, 206] width 47 height 19
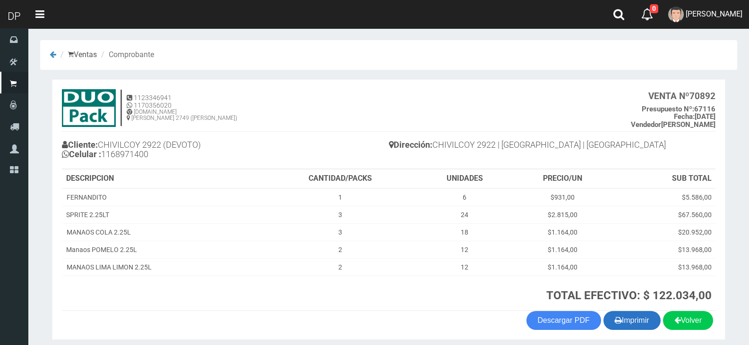
click at [634, 313] on button "Imprimir" at bounding box center [631, 320] width 57 height 19
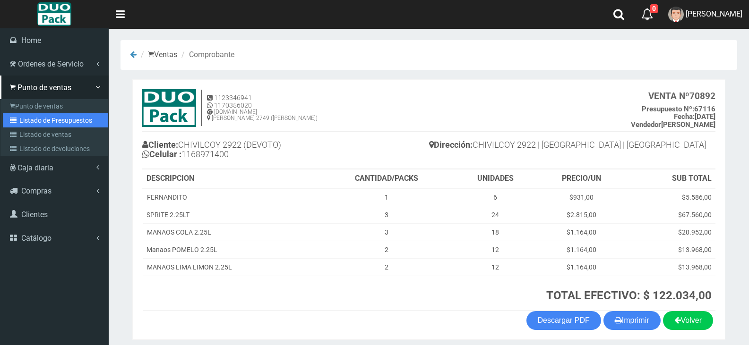
drag, startPoint x: 50, startPoint y: 124, endPoint x: 106, endPoint y: 97, distance: 63.0
click at [51, 124] on link "Listado de Presupuestos" at bounding box center [55, 120] width 105 height 14
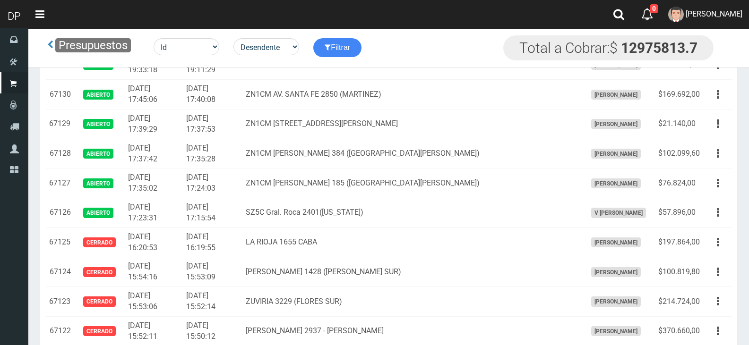
scroll to position [1551, 0]
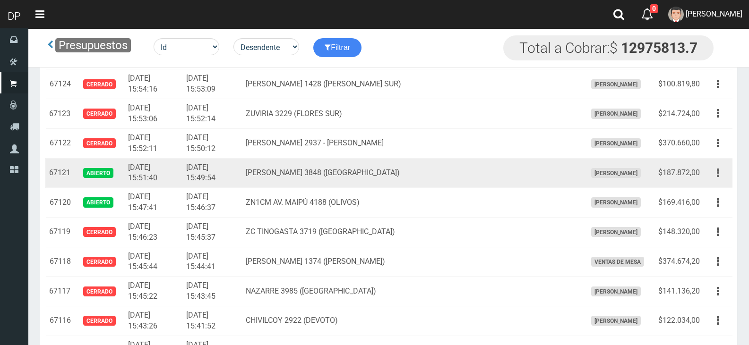
click at [718, 180] on icon "button" at bounding box center [718, 173] width 2 height 17
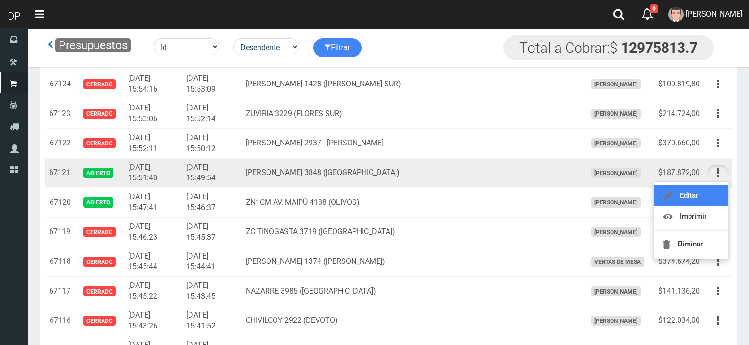
click at [718, 197] on link "Editar" at bounding box center [690, 196] width 75 height 21
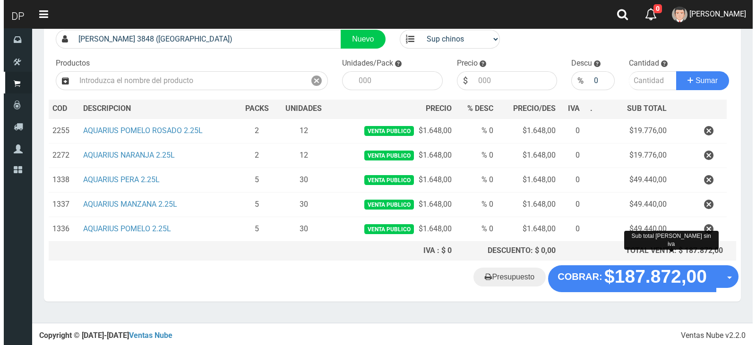
scroll to position [73, 0]
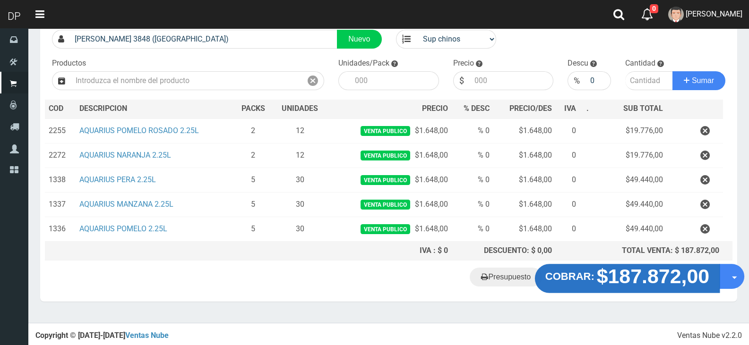
click at [599, 265] on button "COBRAR: $187.872,00" at bounding box center [627, 279] width 185 height 29
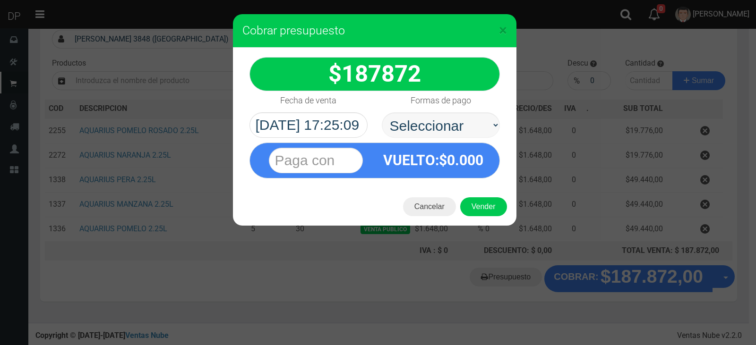
click at [455, 124] on select "Seleccionar Efectivo Tarjeta de Crédito Depósito Débito" at bounding box center [441, 125] width 118 height 26
select select "Efectivo"
click at [382, 112] on select "Seleccionar Efectivo Tarjeta de Crédito Depósito Débito" at bounding box center [441, 125] width 118 height 26
click at [482, 207] on button "Vender" at bounding box center [483, 206] width 47 height 19
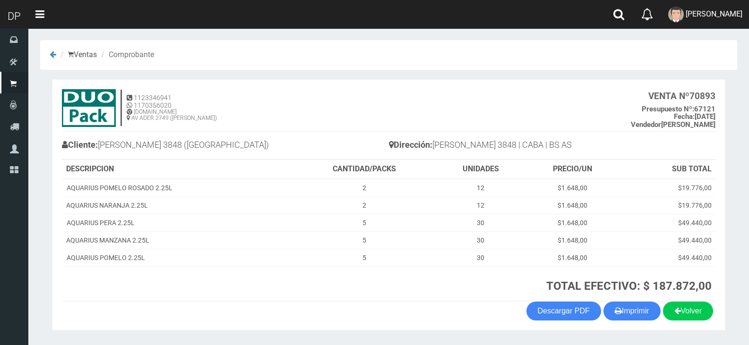
scroll to position [27, 0]
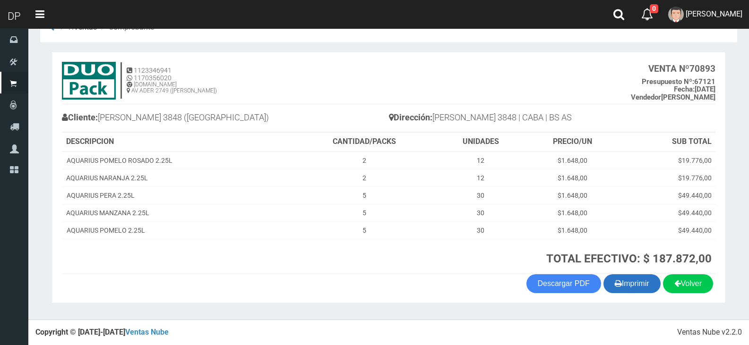
click at [622, 292] on button "Imprimir" at bounding box center [631, 283] width 57 height 19
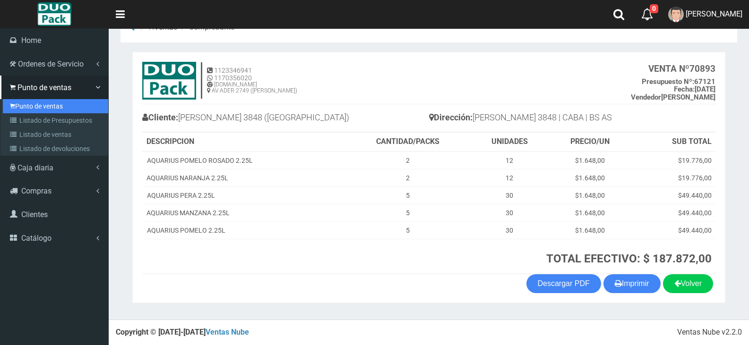
click at [17, 110] on link "Punto de ventas" at bounding box center [55, 106] width 105 height 14
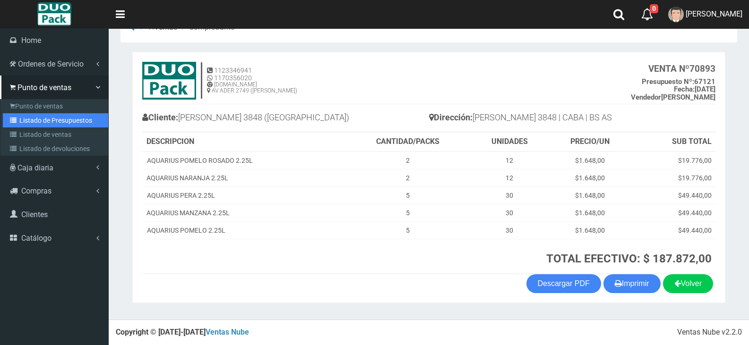
click at [18, 113] on link "Listado de Presupuestos" at bounding box center [55, 120] width 105 height 14
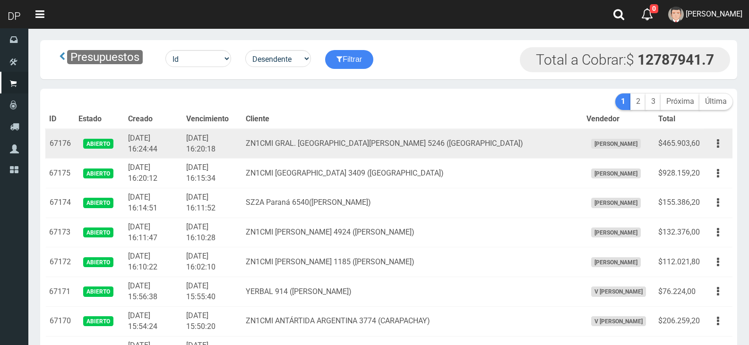
click at [397, 137] on td "ZN1CMI GRAL. LAS HERAS 5246 (VILLA MARTELI)" at bounding box center [412, 144] width 340 height 30
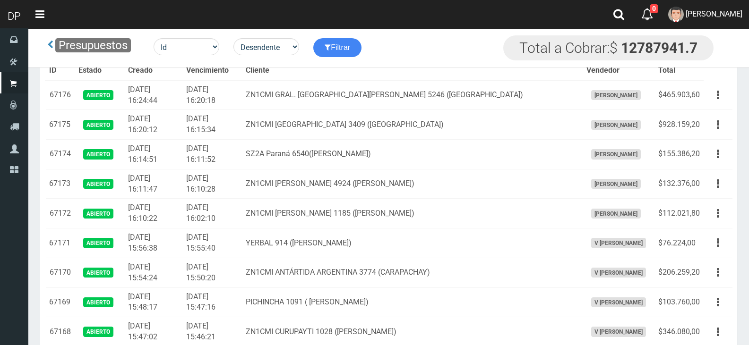
scroll to position [1659, 0]
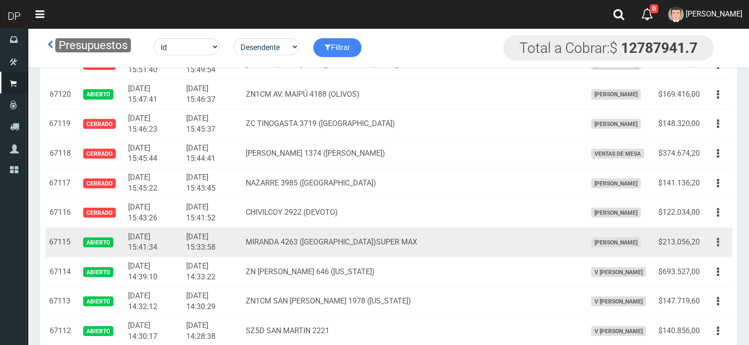
click at [715, 244] on button "button" at bounding box center [717, 242] width 21 height 17
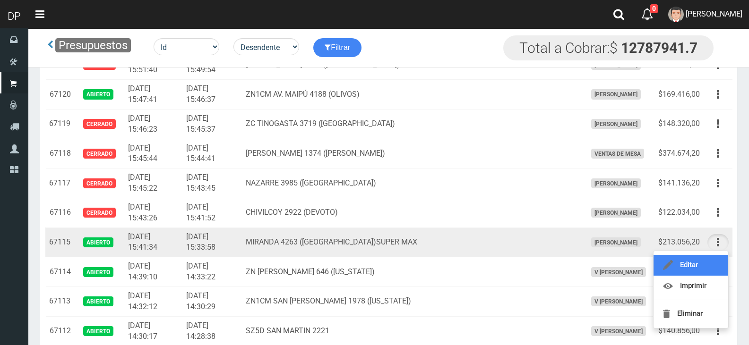
click at [710, 264] on link "Editar" at bounding box center [690, 265] width 75 height 21
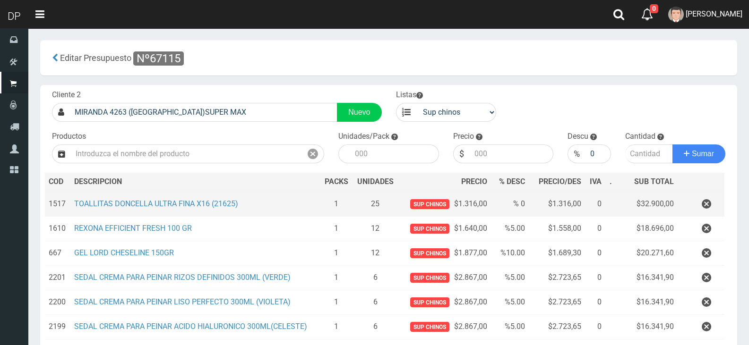
scroll to position [270, 0]
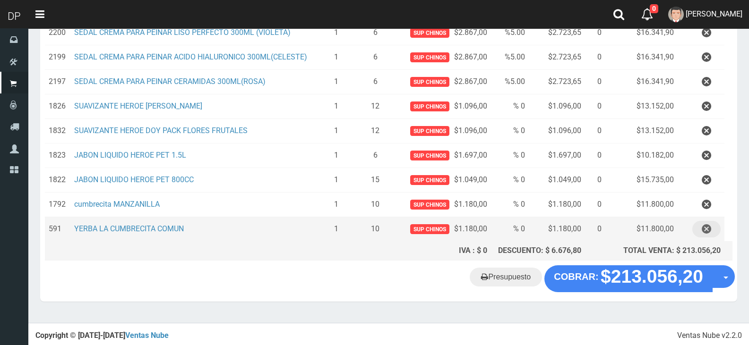
click at [707, 230] on icon "button" at bounding box center [705, 229] width 9 height 17
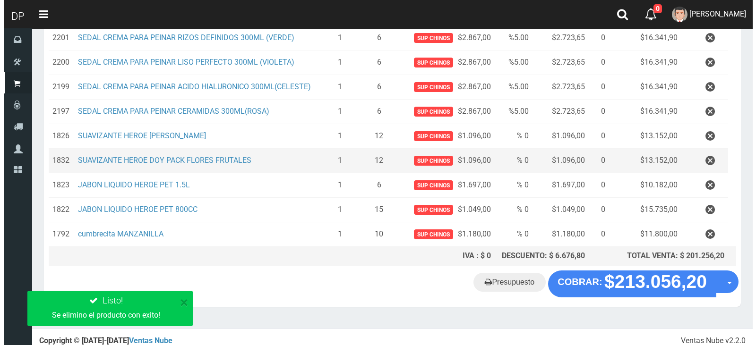
scroll to position [245, 0]
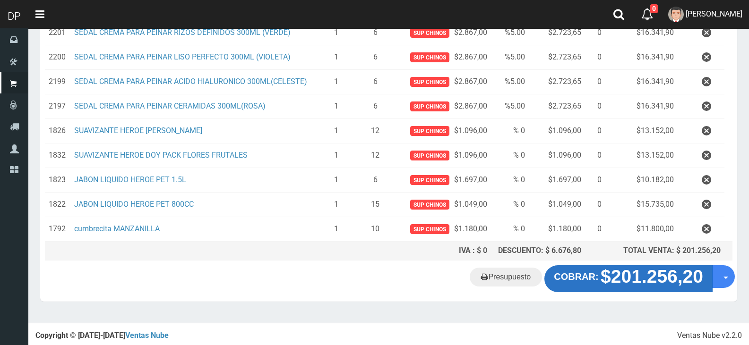
click at [676, 273] on strong "$201.256,20" at bounding box center [651, 277] width 103 height 20
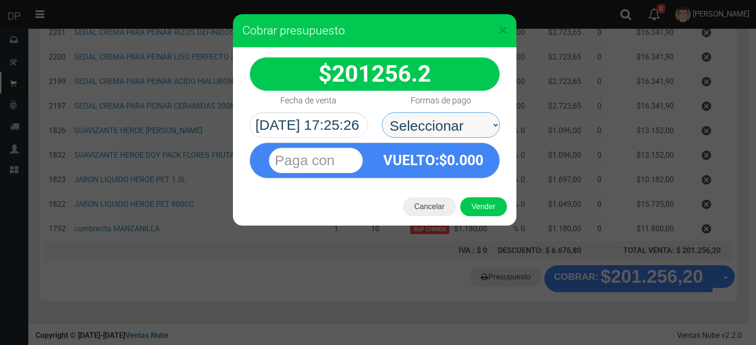
click at [494, 134] on select "Seleccionar Efectivo Tarjeta de Crédito Depósito Débito" at bounding box center [441, 125] width 118 height 26
click at [382, 112] on select "Seleccionar Efectivo Tarjeta de Crédito Depósito Débito" at bounding box center [441, 125] width 118 height 26
click at [480, 135] on select "Seleccionar Efectivo Tarjeta de Crédito Depósito Débito" at bounding box center [441, 125] width 118 height 26
click at [382, 112] on select "Seleccionar Efectivo Tarjeta de Crédito Depósito Débito" at bounding box center [441, 125] width 118 height 26
drag, startPoint x: 479, startPoint y: 127, endPoint x: 479, endPoint y: 136, distance: 8.5
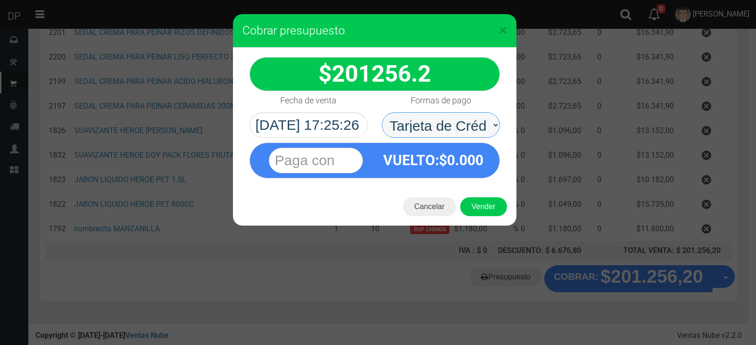
click at [479, 128] on select "Seleccionar Efectivo Tarjeta de Crédito Depósito Débito" at bounding box center [441, 125] width 118 height 26
select select "Efectivo"
click at [382, 112] on select "Seleccionar Efectivo Tarjeta de Crédito Depósito Débito" at bounding box center [441, 125] width 118 height 26
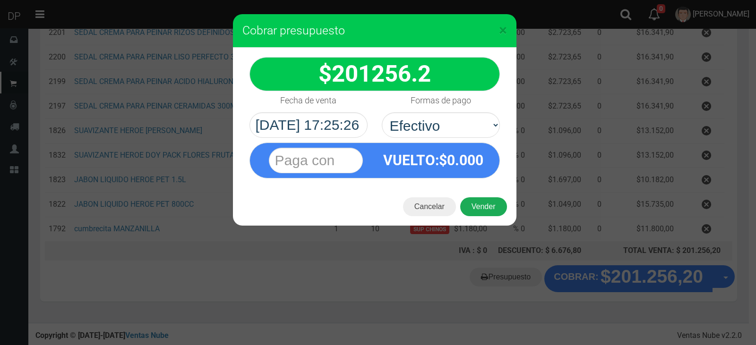
click at [486, 200] on button "Vender" at bounding box center [483, 206] width 47 height 19
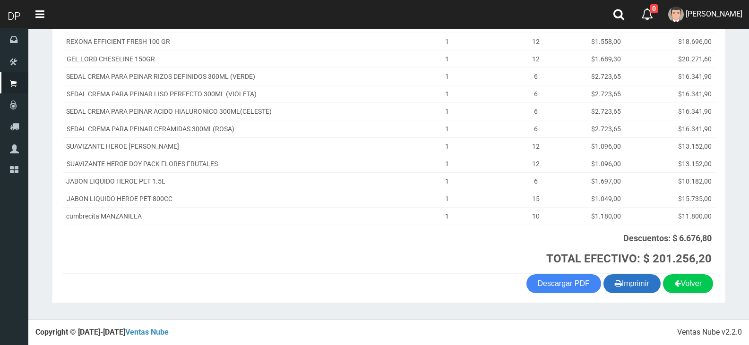
click at [645, 278] on button "Imprimir" at bounding box center [631, 283] width 57 height 19
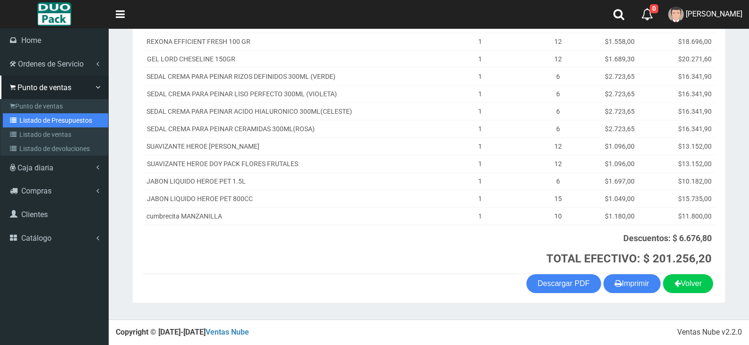
click at [32, 116] on link "Listado de Presupuestos" at bounding box center [55, 120] width 105 height 14
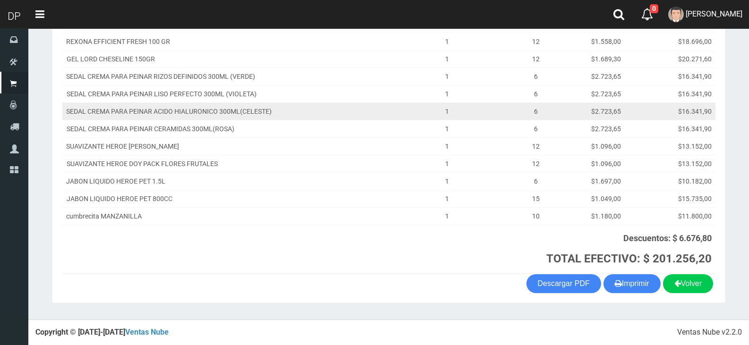
click at [317, 120] on td "SEDAL CREMA PARA PEINAR ACIDO HIALURONICO 300ML(CELESTE)" at bounding box center [227, 111] width 330 height 17
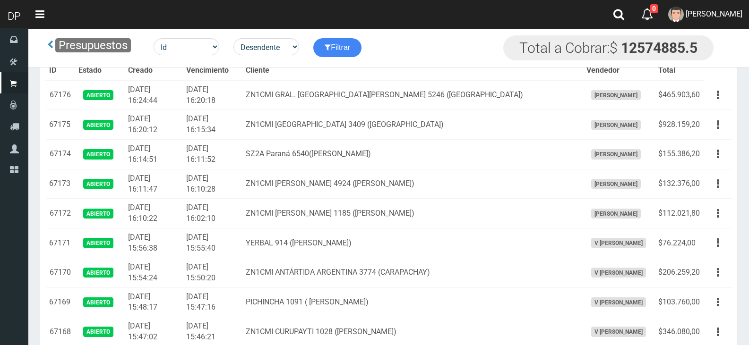
scroll to position [1067, 0]
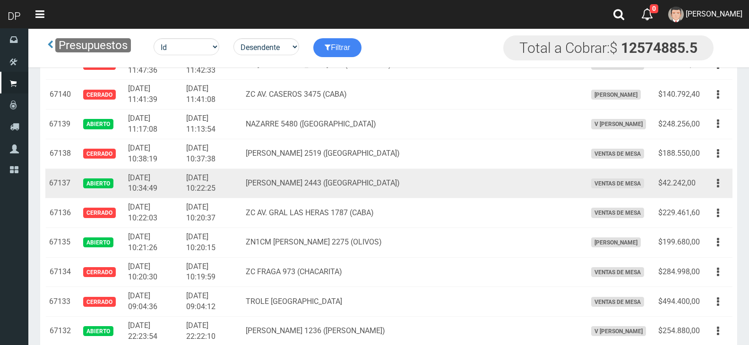
click at [707, 186] on td "Editar Imprimir Eliminar" at bounding box center [717, 184] width 29 height 30
drag, startPoint x: 707, startPoint y: 186, endPoint x: 706, endPoint y: 192, distance: 6.2
click at [707, 186] on td "Editar Imprimir Eliminar" at bounding box center [717, 184] width 29 height 30
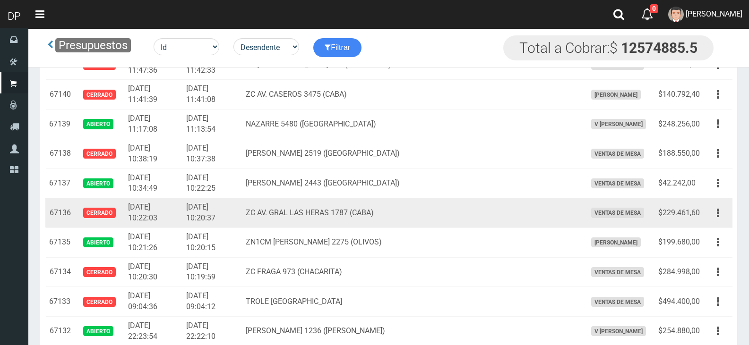
click td "Editar Imprimir Eliminar"
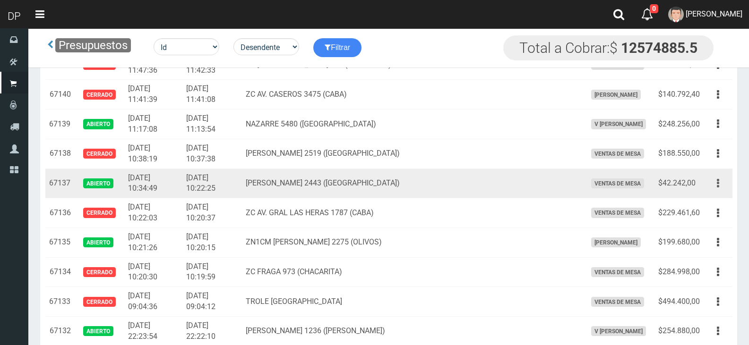
click button "button"
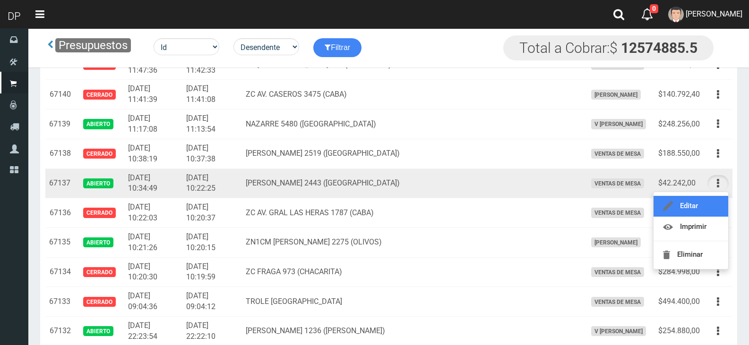
click link "Editar"
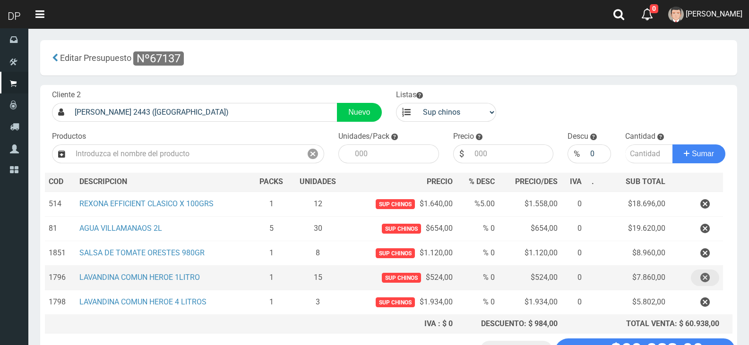
click at [716, 272] on button "button" at bounding box center [705, 278] width 28 height 17
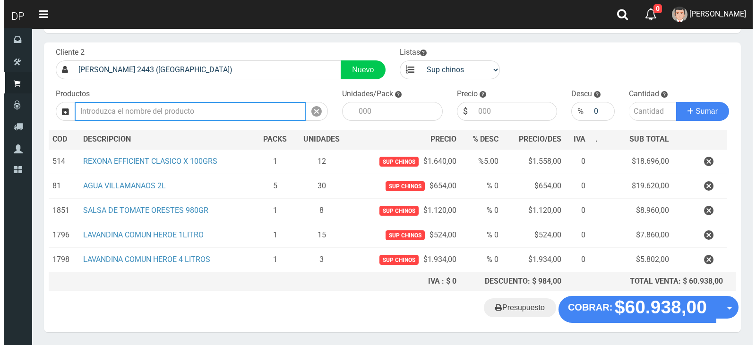
scroll to position [49, 0]
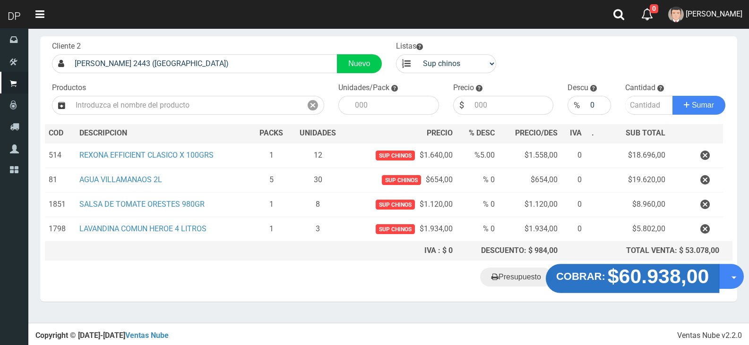
click at [664, 288] on button "COBRAR: $60.938,00" at bounding box center [633, 279] width 174 height 29
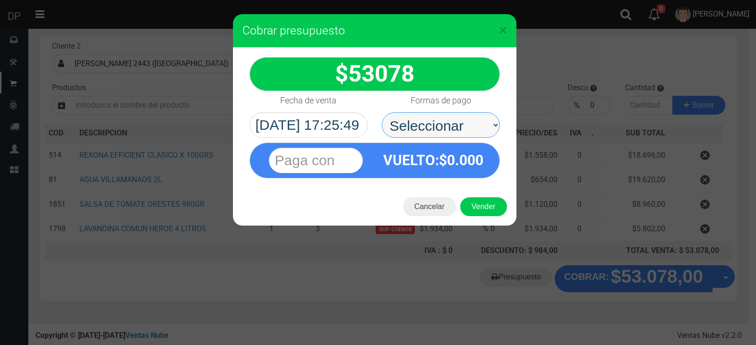
drag, startPoint x: 474, startPoint y: 139, endPoint x: 468, endPoint y: 135, distance: 7.9
click at [468, 134] on select "Seleccionar Efectivo Tarjeta de Crédito Depósito Débito" at bounding box center [441, 125] width 118 height 26
select select "Efectivo"
click at [382, 112] on select "Seleccionar Efectivo Tarjeta de Crédito Depósito Débito" at bounding box center [441, 125] width 118 height 26
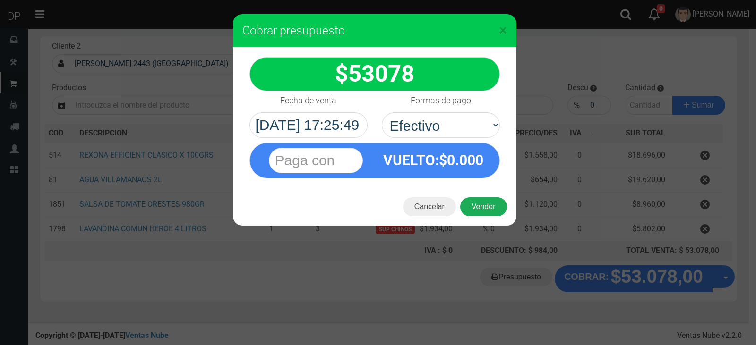
click at [484, 207] on button "Vender" at bounding box center [483, 206] width 47 height 19
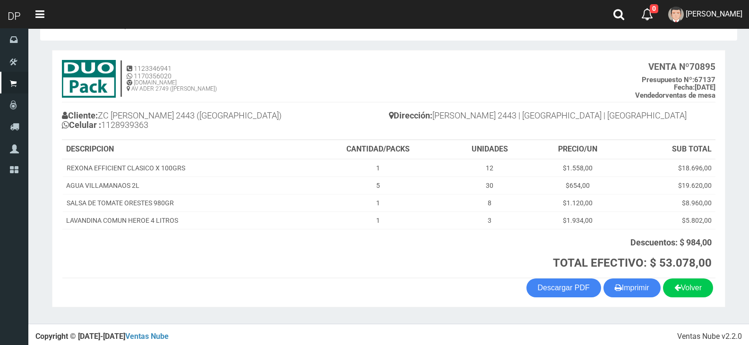
scroll to position [34, 0]
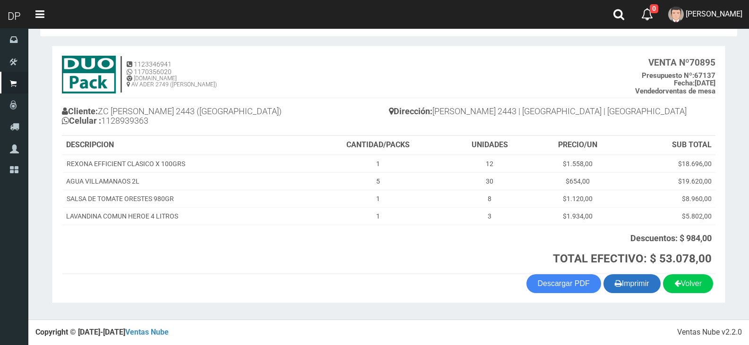
click at [640, 287] on button "Imprimir" at bounding box center [631, 283] width 57 height 19
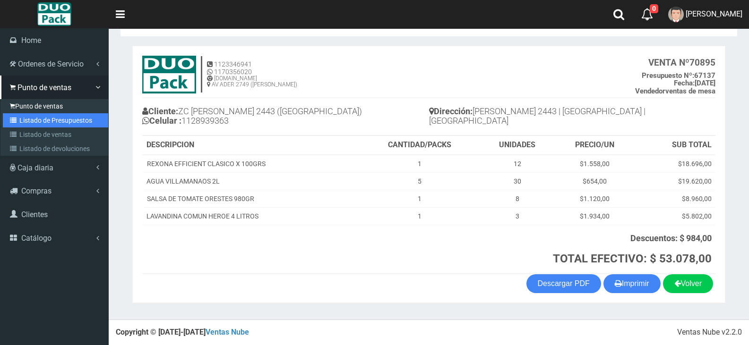
drag, startPoint x: 22, startPoint y: 122, endPoint x: 43, endPoint y: 108, distance: 25.8
click at [22, 122] on link "Listado de Presupuestos" at bounding box center [55, 120] width 105 height 14
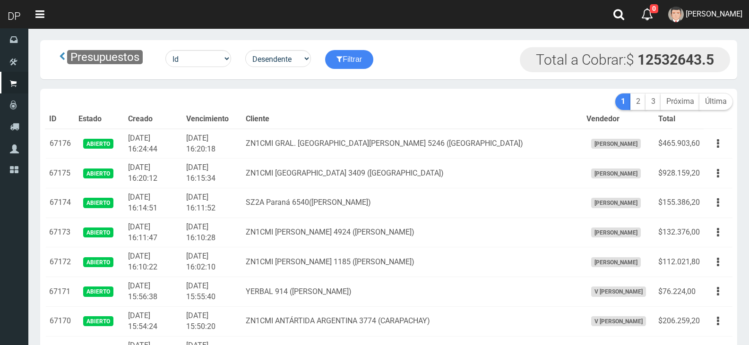
scroll to position [1067, 0]
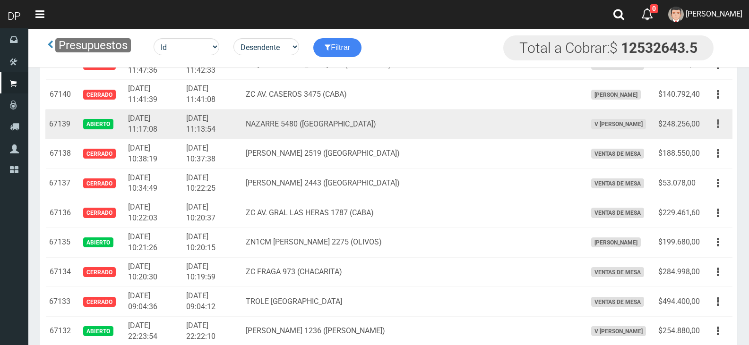
click at [717, 126] on icon "button" at bounding box center [718, 124] width 2 height 17
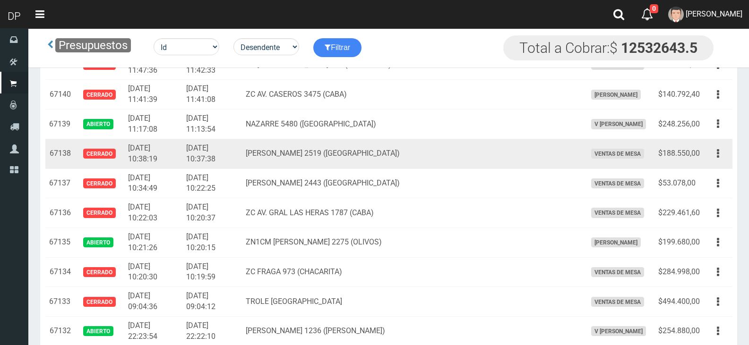
click at [716, 140] on td "Editar Imprimir Eliminar" at bounding box center [717, 154] width 29 height 30
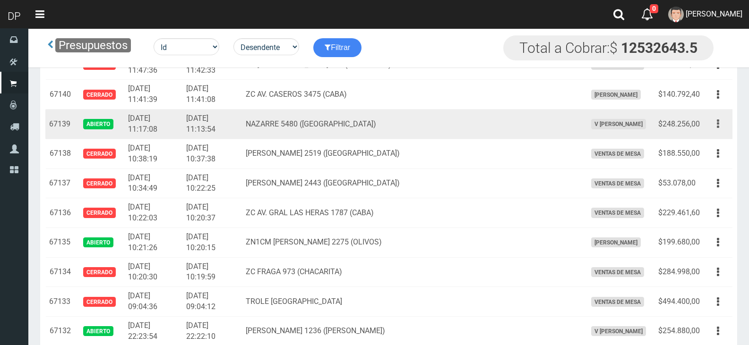
click at [719, 128] on button "button" at bounding box center [717, 124] width 21 height 17
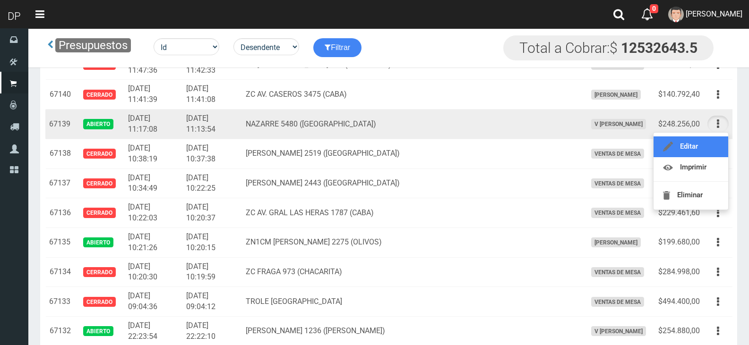
click at [717, 144] on link "Editar" at bounding box center [690, 147] width 75 height 21
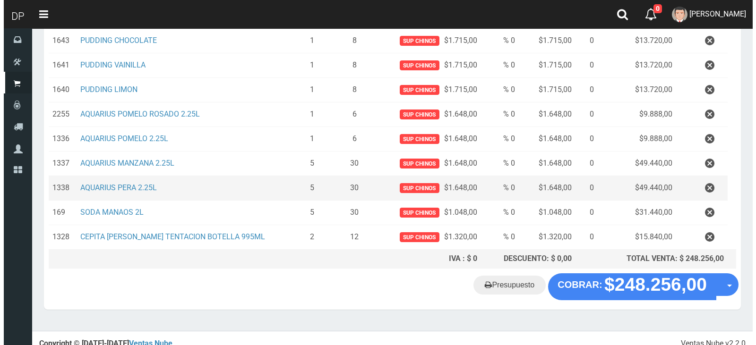
scroll to position [245, 0]
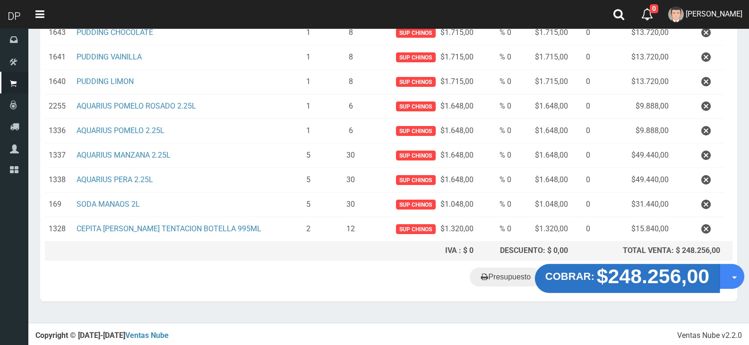
click at [662, 285] on strong "$248.256,00" at bounding box center [653, 276] width 113 height 22
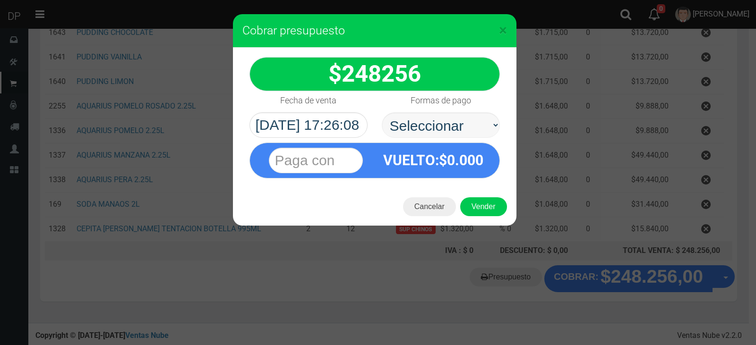
select select "Efectivo"
click at [382, 112] on select "Seleccionar Efectivo Tarjeta de Crédito Depósito Débito" at bounding box center [441, 125] width 118 height 26
click at [494, 212] on button "Vender" at bounding box center [483, 206] width 47 height 19
click at [0, 0] on div "Cargando..." at bounding box center [0, 0] width 0 height 0
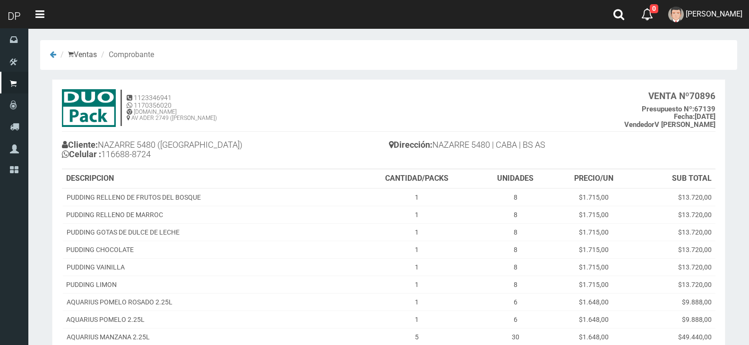
scroll to position [159, 0]
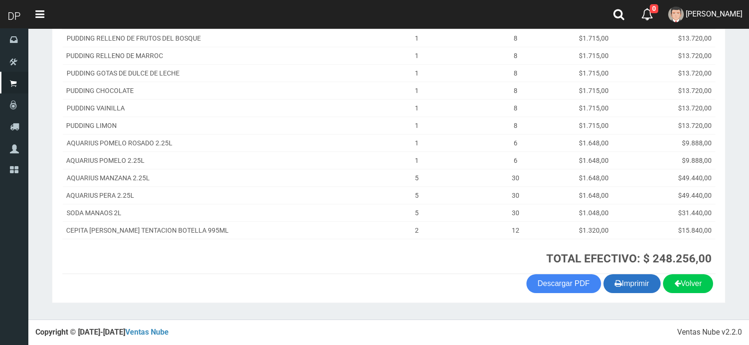
click at [627, 280] on button "Imprimir" at bounding box center [631, 283] width 57 height 19
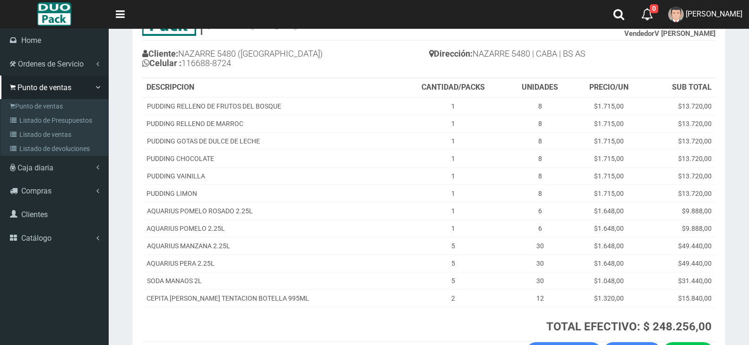
scroll to position [17, 0]
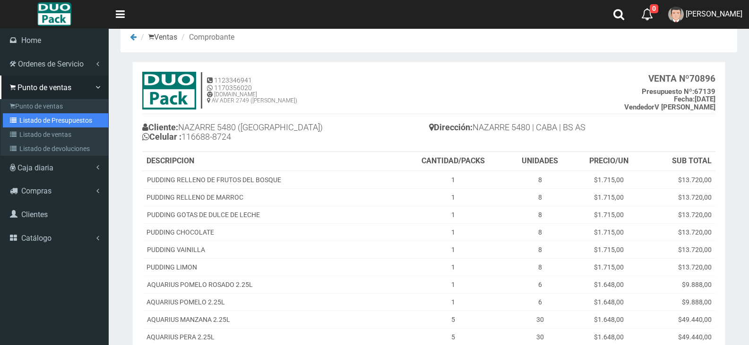
click at [78, 117] on link "Listado de Presupuestos" at bounding box center [55, 120] width 105 height 14
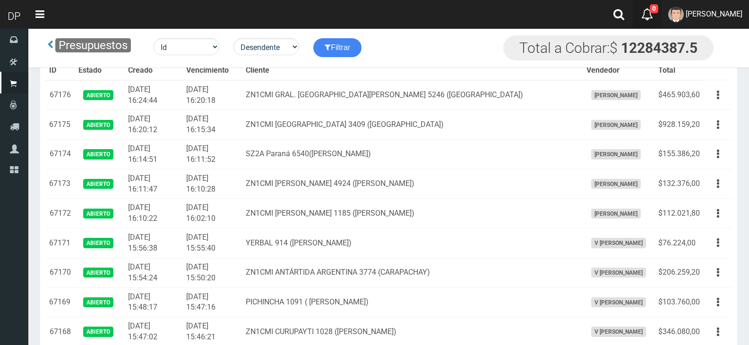
scroll to position [1363, 0]
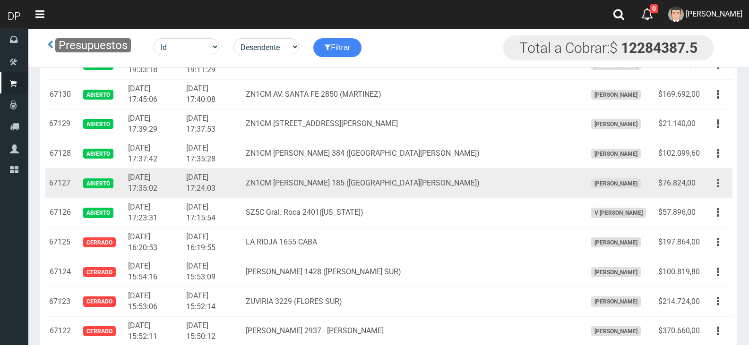
click at [716, 188] on button "button" at bounding box center [717, 183] width 21 height 17
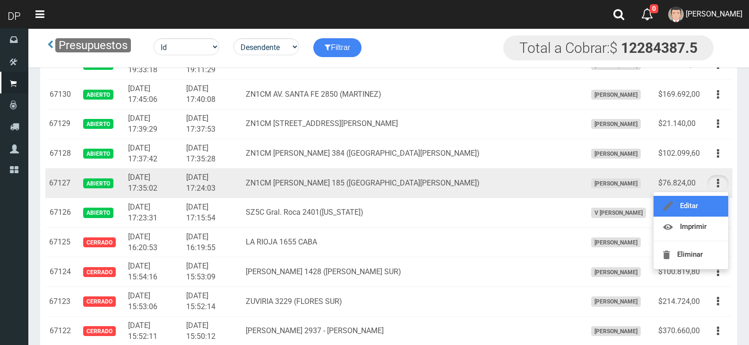
click at [686, 201] on link "Editar" at bounding box center [690, 206] width 75 height 21
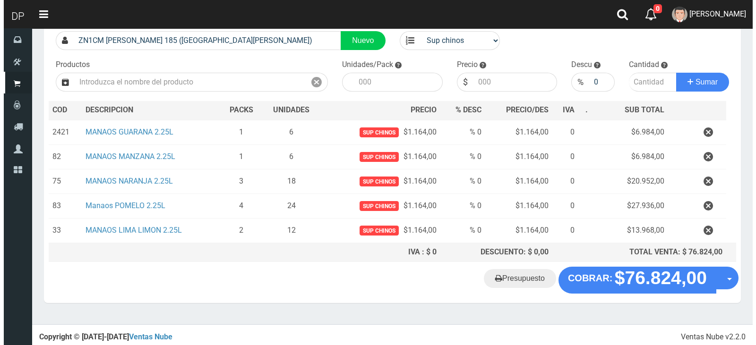
scroll to position [73, 0]
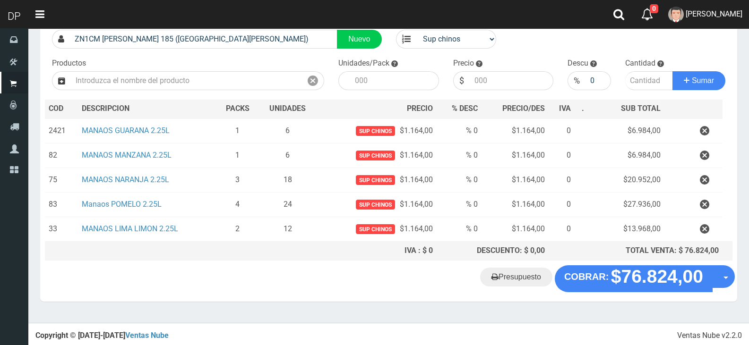
click at [678, 264] on div "Cliente 2 ZN1CM [PERSON_NAME] 185 ([GEOGRAPHIC_DATA][PERSON_NAME]) Nuevo Listas…" at bounding box center [388, 139] width 697 height 254
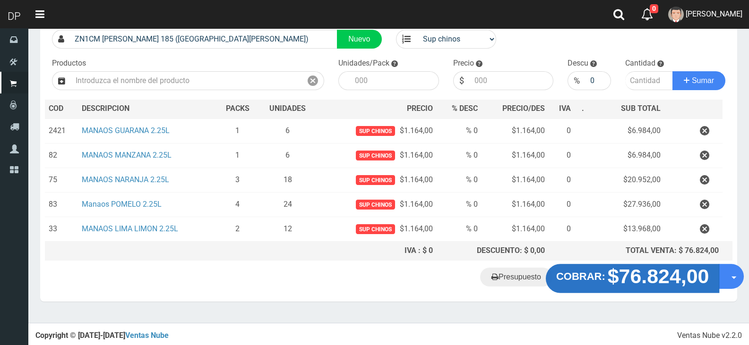
click at [666, 274] on strong "$76.824,00" at bounding box center [658, 276] width 102 height 22
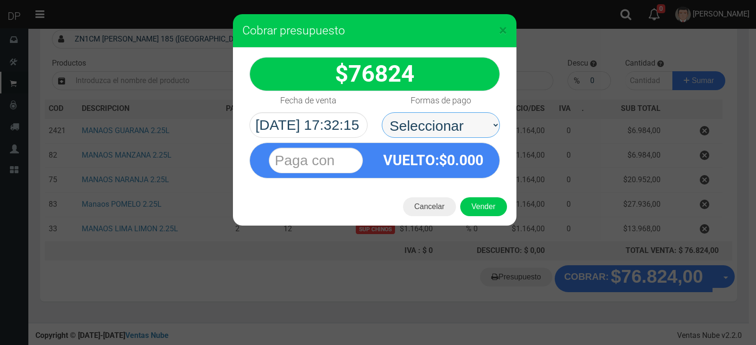
drag, startPoint x: 453, startPoint y: 117, endPoint x: 461, endPoint y: 133, distance: 18.4
click at [453, 117] on select "Seleccionar Efectivo Tarjeta de Crédito Depósito Débito" at bounding box center [441, 125] width 118 height 26
select select "Efectivo"
click at [382, 112] on select "Seleccionar Efectivo Tarjeta de Crédito Depósito Débito" at bounding box center [441, 125] width 118 height 26
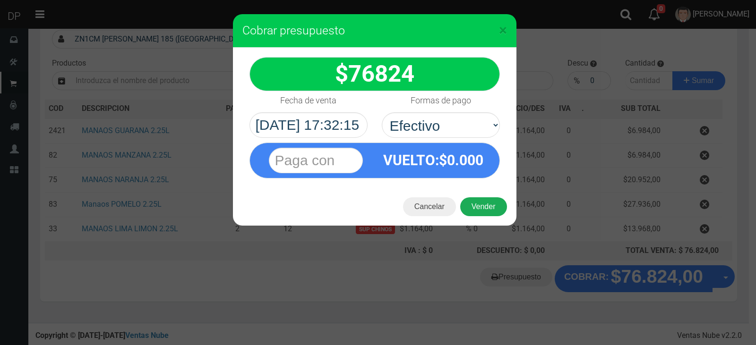
click at [488, 212] on button "Vender" at bounding box center [483, 206] width 47 height 19
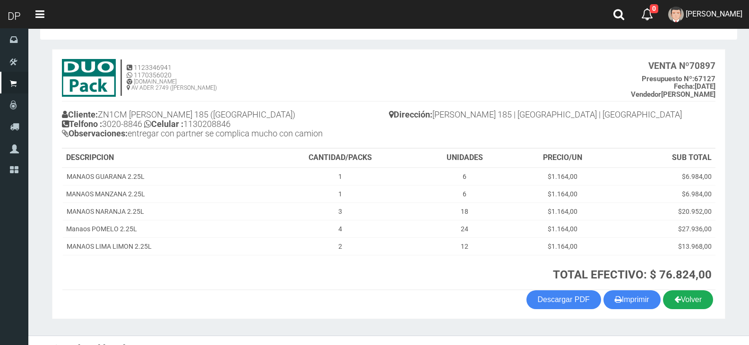
scroll to position [46, 0]
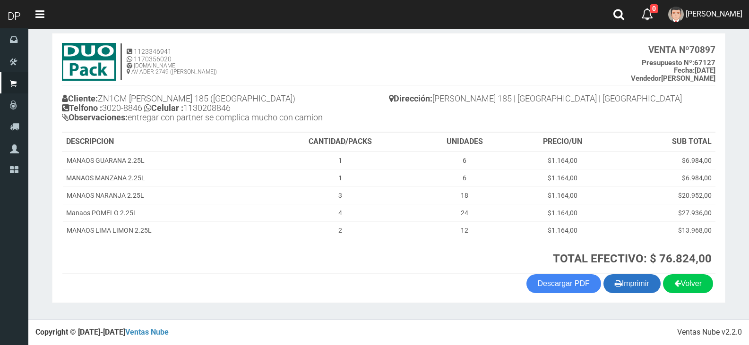
click at [633, 283] on button "Imprimir" at bounding box center [631, 283] width 57 height 19
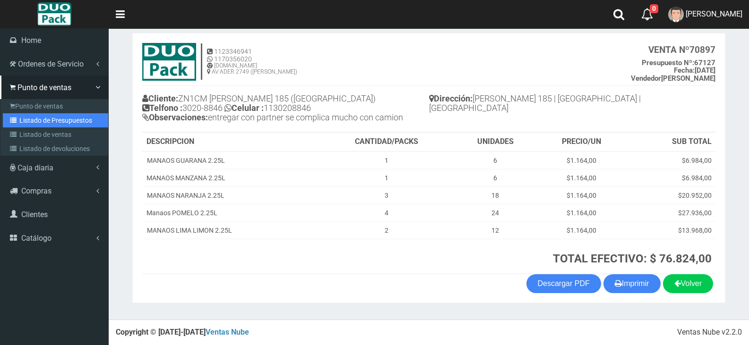
click at [52, 113] on link "Listado de Presupuestos" at bounding box center [55, 120] width 105 height 14
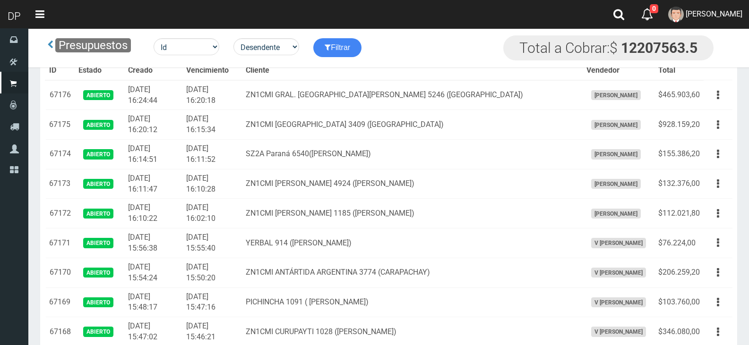
scroll to position [1363, 0]
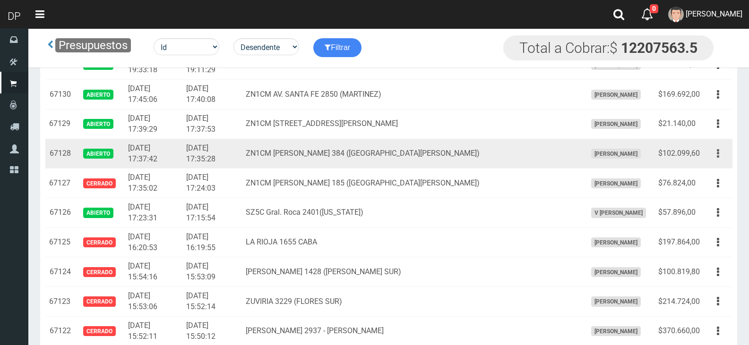
click at [720, 154] on button "button" at bounding box center [717, 153] width 21 height 17
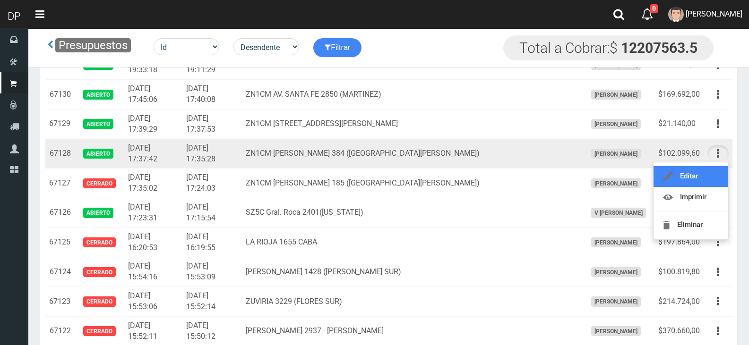
click at [685, 173] on link "Editar" at bounding box center [690, 176] width 75 height 21
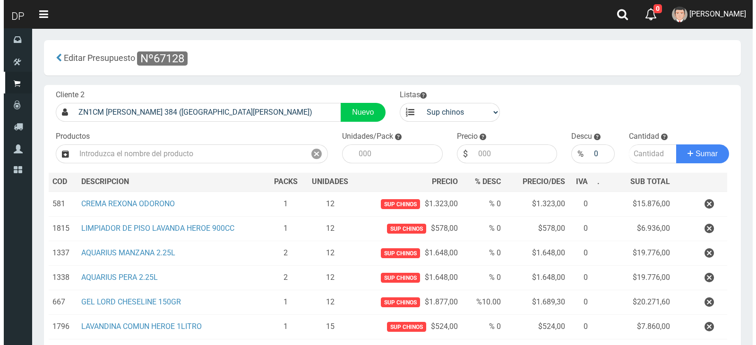
scroll to position [122, 0]
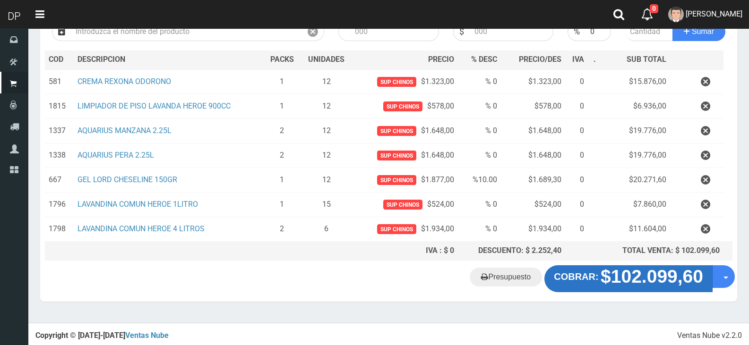
click at [657, 281] on strong "$102.099,60" at bounding box center [651, 277] width 103 height 20
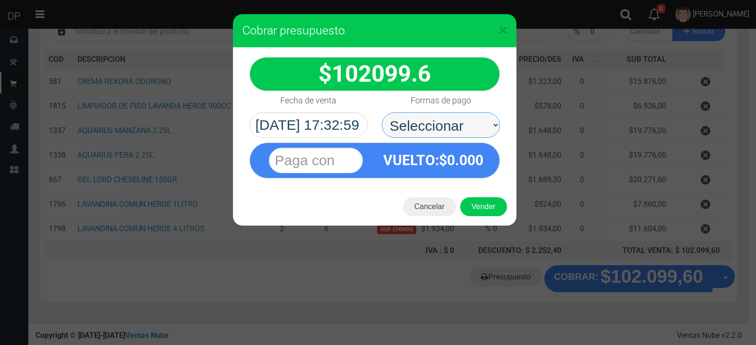
click at [424, 134] on select "Seleccionar Efectivo Tarjeta de Crédito Depósito Débito" at bounding box center [441, 125] width 118 height 26
select select "Efectivo"
click at [382, 112] on select "Seleccionar Efectivo Tarjeta de Crédito Depósito Débito" at bounding box center [441, 125] width 118 height 26
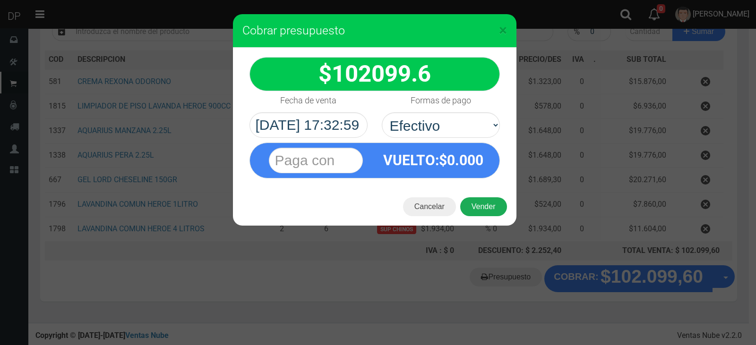
click at [489, 209] on button "Vender" at bounding box center [483, 206] width 47 height 19
click at [0, 0] on div "Cargando..." at bounding box center [0, 0] width 0 height 0
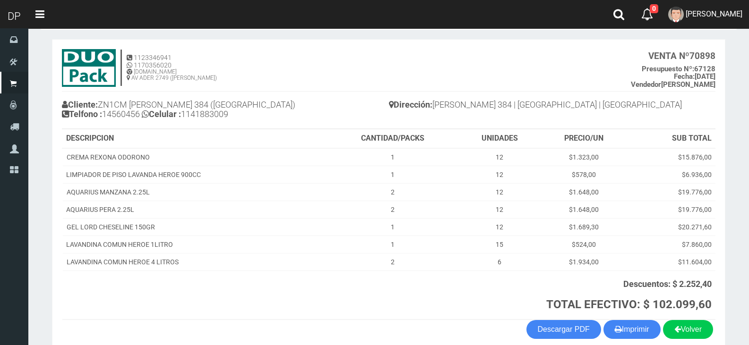
scroll to position [86, 0]
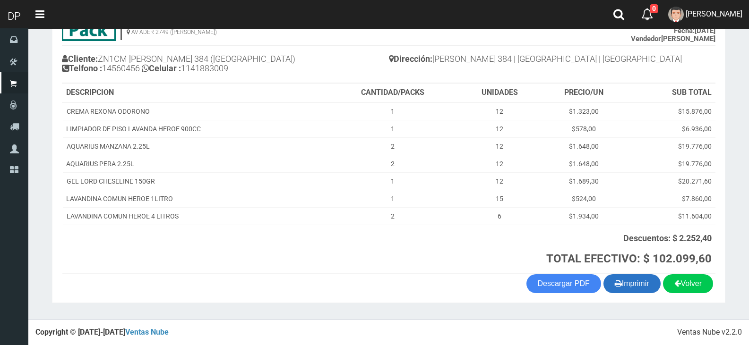
click at [625, 284] on button "Imprimir" at bounding box center [631, 283] width 57 height 19
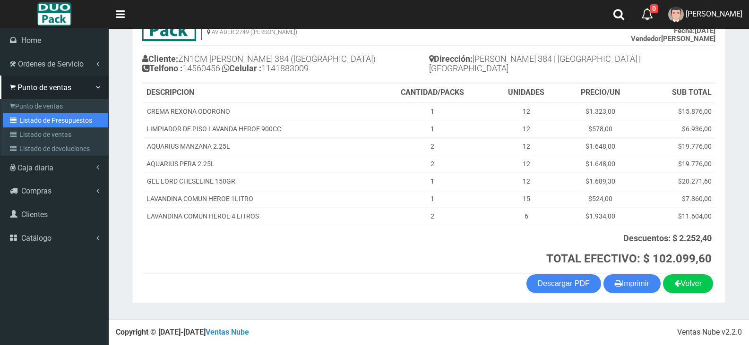
click at [65, 122] on link "Listado de Presupuestos" at bounding box center [55, 120] width 105 height 14
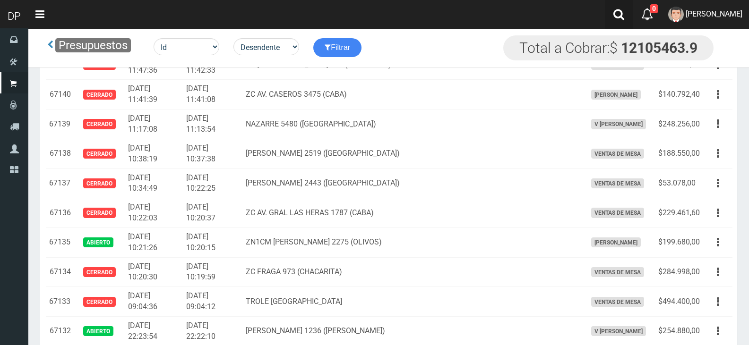
scroll to position [1284, 0]
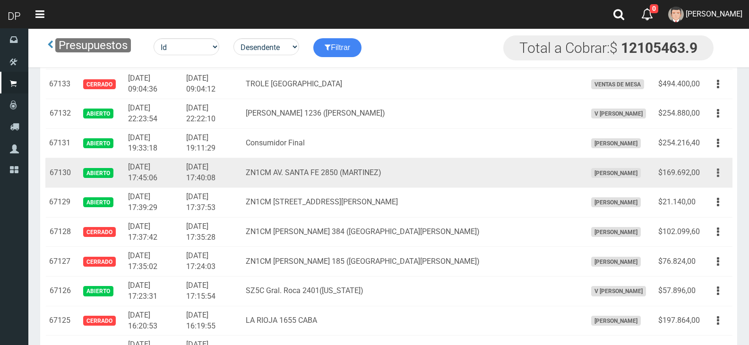
click at [724, 170] on button "button" at bounding box center [717, 173] width 21 height 17
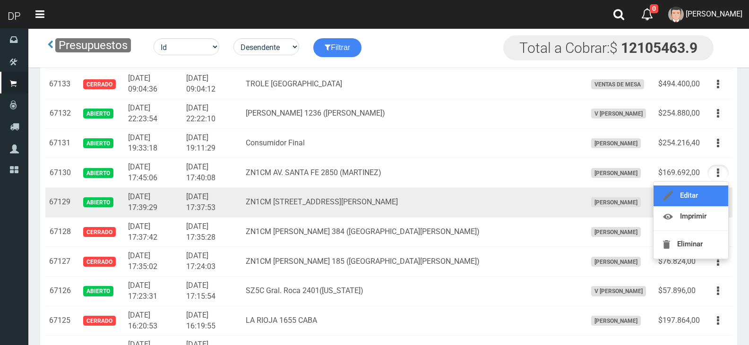
click at [684, 202] on link "Editar" at bounding box center [690, 196] width 75 height 21
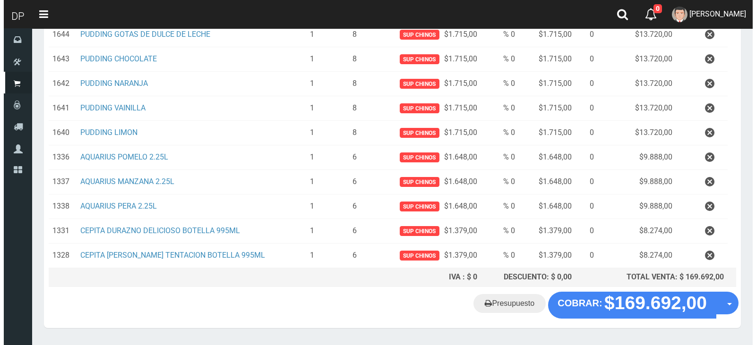
scroll to position [294, 0]
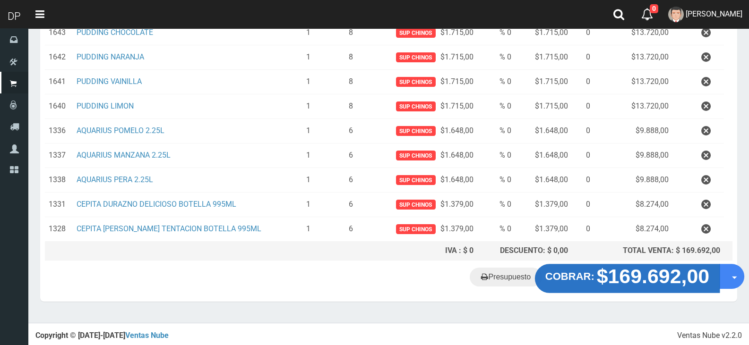
click at [633, 285] on strong "$169.692,00" at bounding box center [653, 276] width 113 height 22
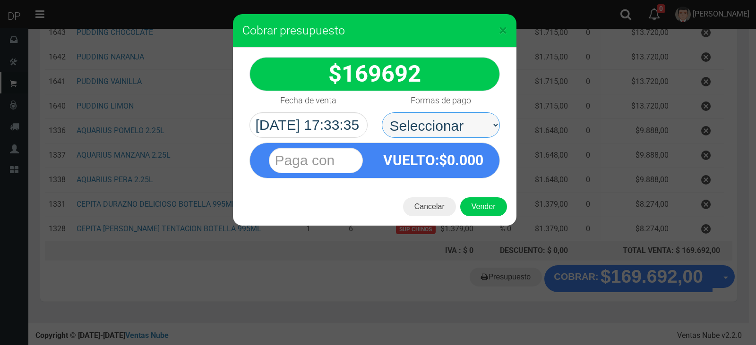
click at [416, 113] on select "Seleccionar Efectivo Tarjeta de Crédito Depósito Débito" at bounding box center [441, 125] width 118 height 26
select select "Efectivo"
click at [382, 112] on select "Seleccionar Efectivo Tarjeta de Crédito Depósito Débito" at bounding box center [441, 125] width 118 height 26
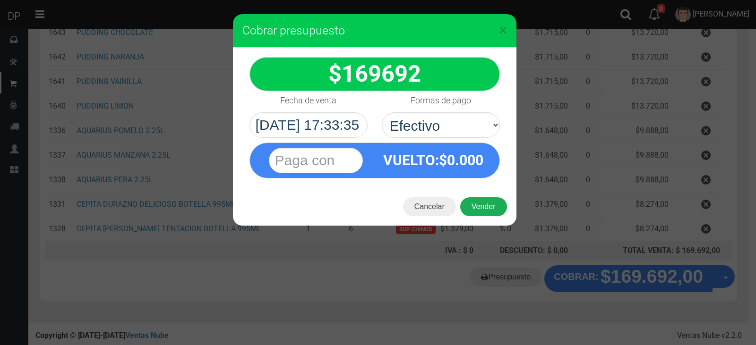
click at [485, 210] on button "Vender" at bounding box center [483, 206] width 47 height 19
click at [0, 0] on div "Cargando..." at bounding box center [0, 0] width 0 height 0
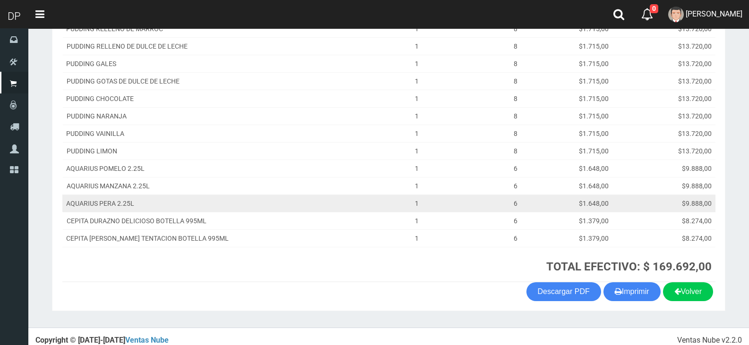
scroll to position [194, 0]
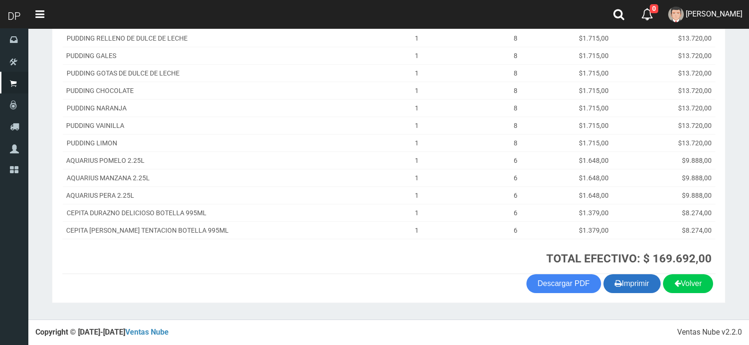
click at [647, 282] on button "Imprimir" at bounding box center [631, 283] width 57 height 19
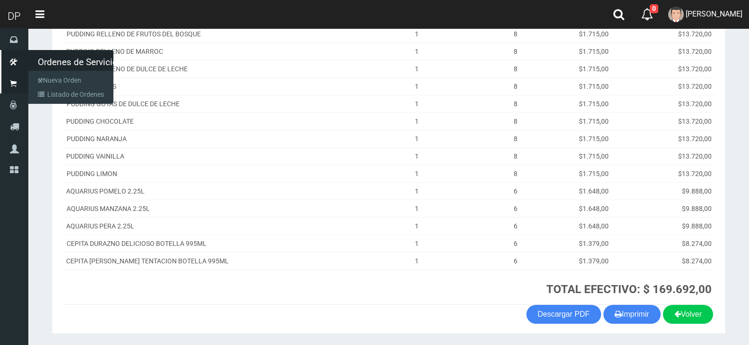
scroll to position [147, 0]
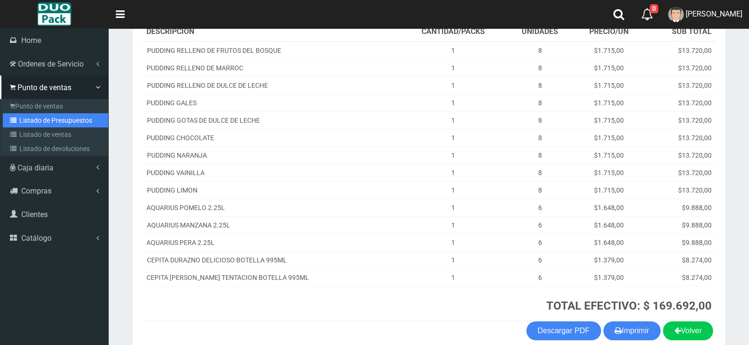
click at [44, 114] on link "Listado de Presupuestos" at bounding box center [55, 120] width 105 height 14
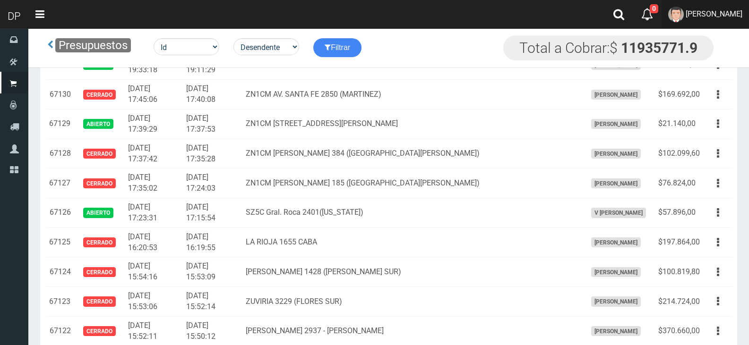
scroll to position [1581, 0]
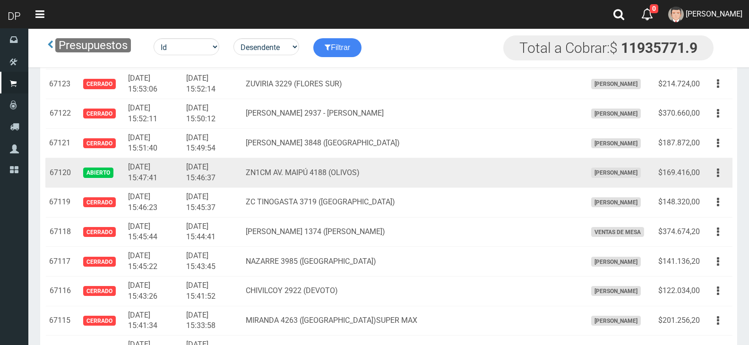
drag, startPoint x: 721, startPoint y: 176, endPoint x: 720, endPoint y: 184, distance: 8.6
click at [721, 175] on button "button" at bounding box center [717, 173] width 21 height 17
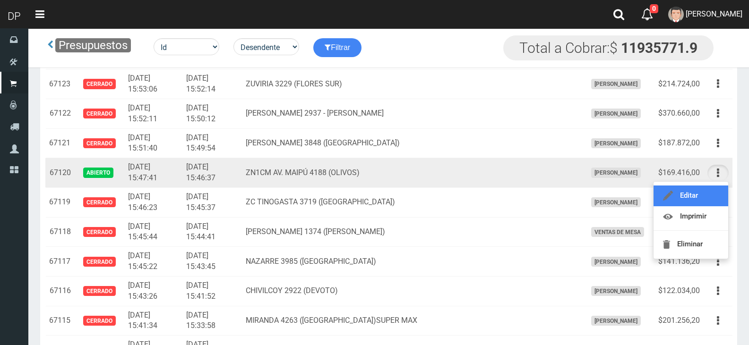
click at [706, 193] on link "Editar" at bounding box center [690, 196] width 75 height 21
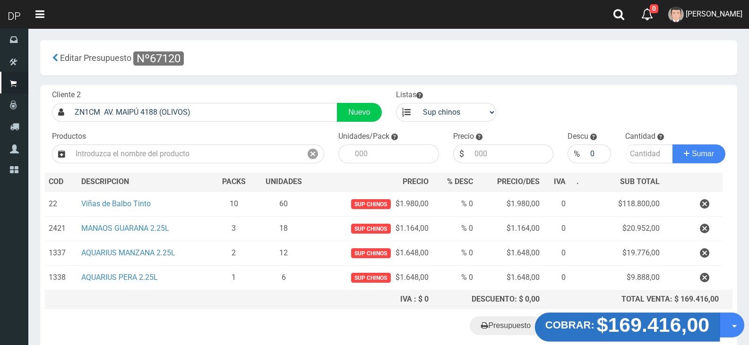
click at [653, 328] on strong "$169.416,00" at bounding box center [653, 325] width 113 height 22
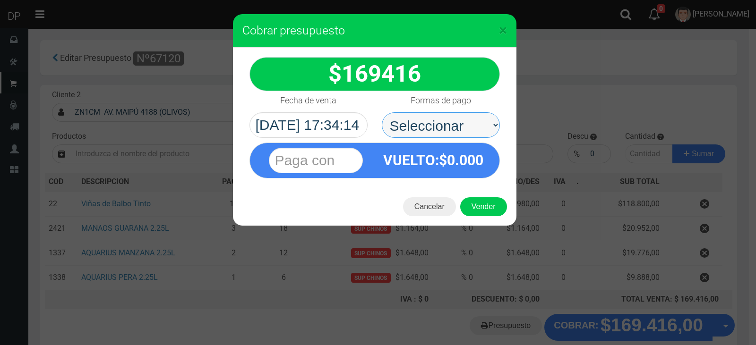
drag, startPoint x: 443, startPoint y: 125, endPoint x: 442, endPoint y: 132, distance: 7.1
click at [443, 125] on select "Seleccionar Efectivo Tarjeta de Crédito Depósito Débito" at bounding box center [441, 125] width 118 height 26
select select "Efectivo"
click at [382, 112] on select "Seleccionar Efectivo Tarjeta de Crédito Depósito Débito" at bounding box center [441, 125] width 118 height 26
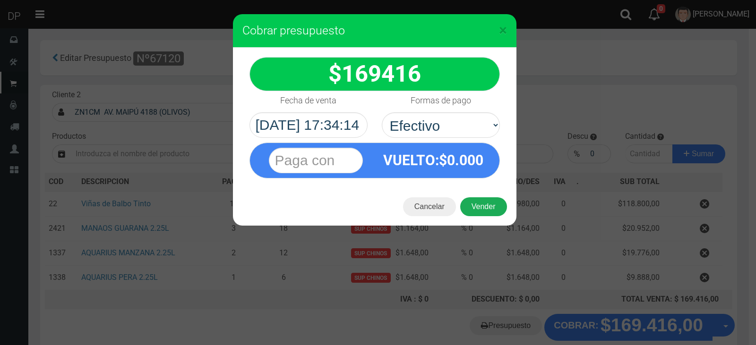
click at [495, 211] on button "Vender" at bounding box center [483, 206] width 47 height 19
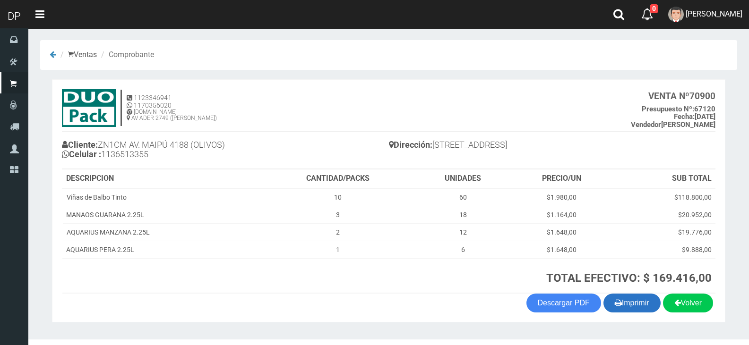
click at [641, 304] on button "Imprimir" at bounding box center [631, 303] width 57 height 19
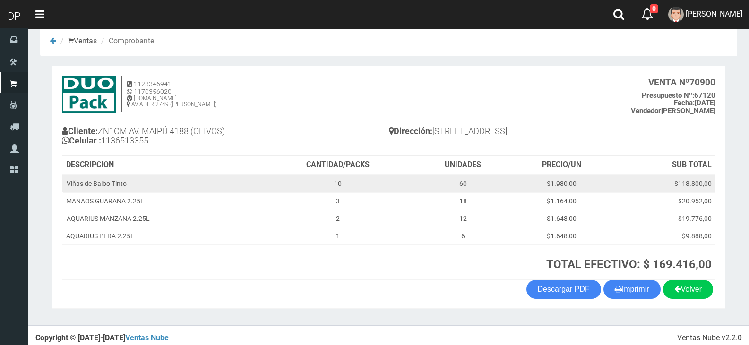
scroll to position [19, 0]
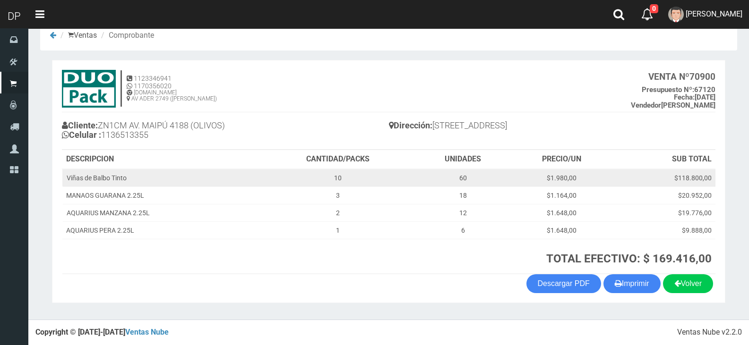
click at [701, 182] on td "$118.800,00" at bounding box center [663, 178] width 103 height 18
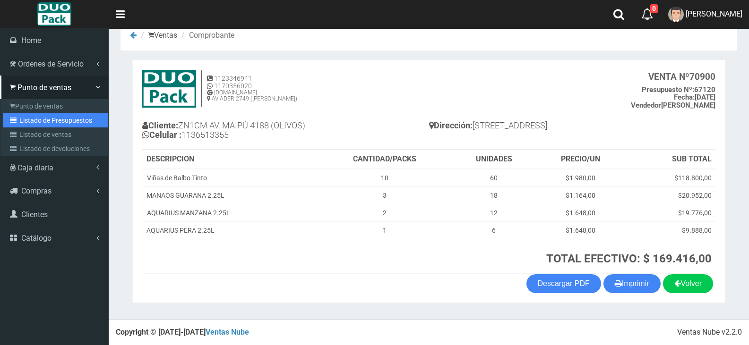
click at [47, 116] on link "Listado de Presupuestos" at bounding box center [55, 120] width 105 height 14
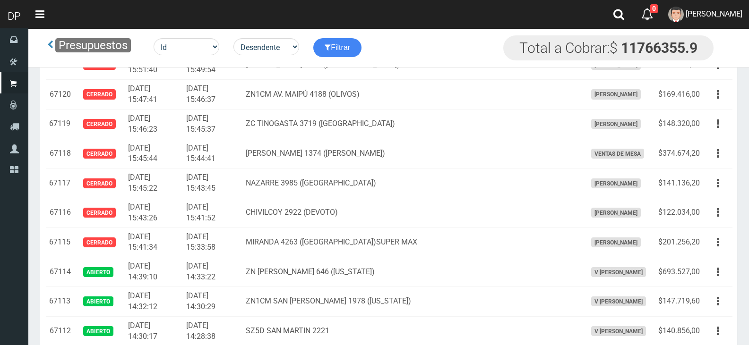
scroll to position [1847, 0]
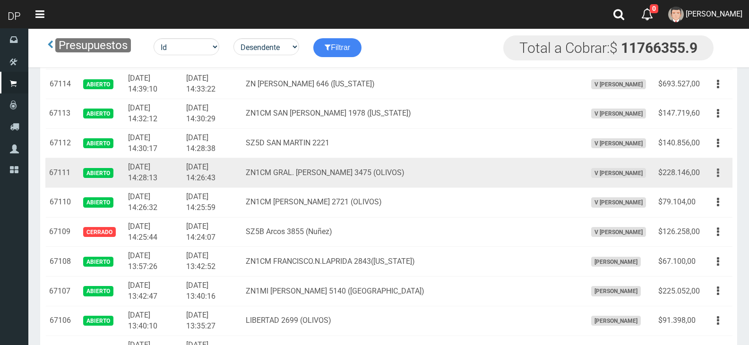
click at [716, 174] on button "button" at bounding box center [717, 173] width 21 height 17
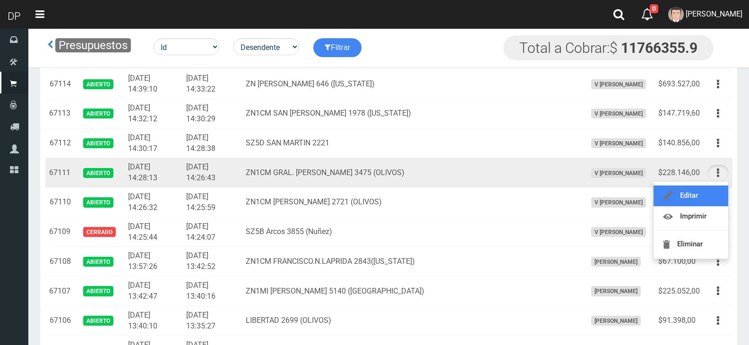
click at [707, 197] on link "Editar" at bounding box center [690, 196] width 75 height 21
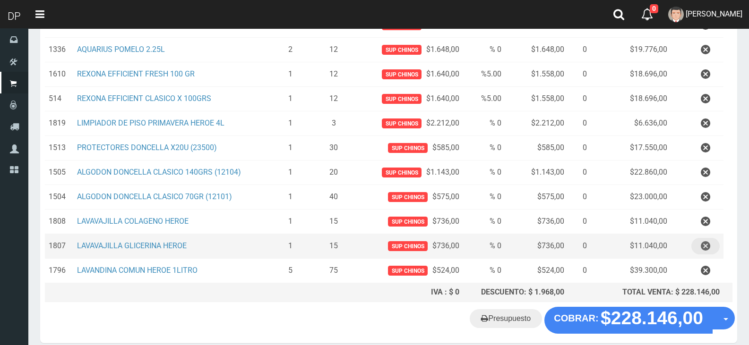
scroll to position [245, 0]
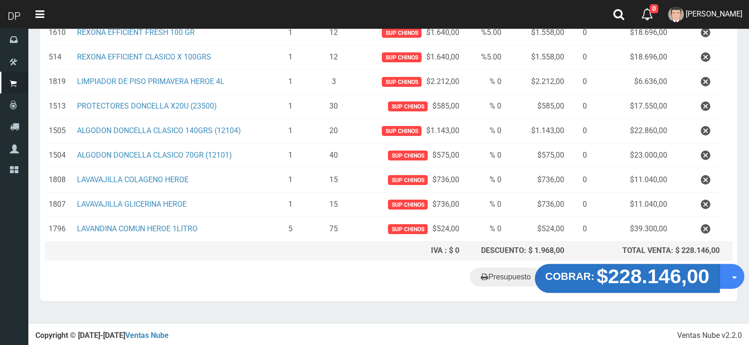
click at [675, 281] on strong "$228.146,00" at bounding box center [653, 276] width 113 height 22
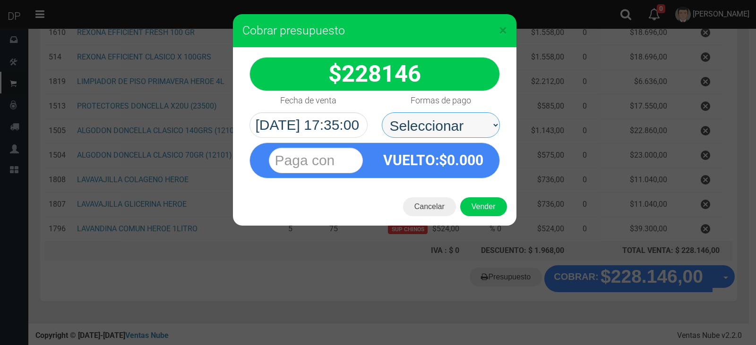
click at [430, 127] on select "Seleccionar Efectivo Tarjeta de Crédito Depósito Débito" at bounding box center [441, 125] width 118 height 26
click at [382, 112] on select "Seleccionar Efectivo Tarjeta de Crédito Depósito Débito" at bounding box center [441, 125] width 118 height 26
drag, startPoint x: 452, startPoint y: 121, endPoint x: 453, endPoint y: 127, distance: 5.7
click at [452, 121] on select "Seleccionar Efectivo Tarjeta de Crédito Depósito Débito" at bounding box center [441, 125] width 118 height 26
select select "Efectivo"
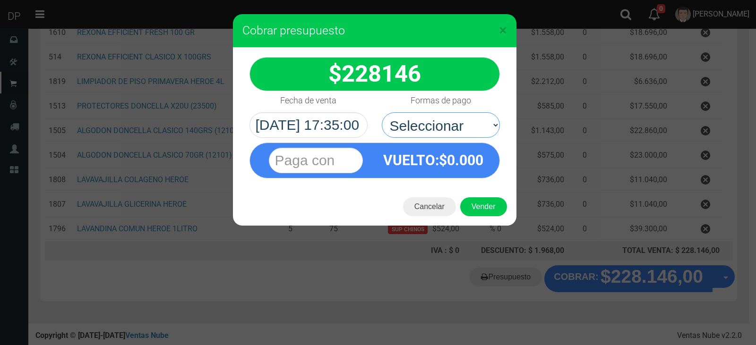
click at [382, 112] on select "Seleccionar Efectivo Tarjeta de Crédito Depósito Débito" at bounding box center [441, 125] width 118 height 26
click at [482, 202] on button "Vender" at bounding box center [483, 206] width 47 height 19
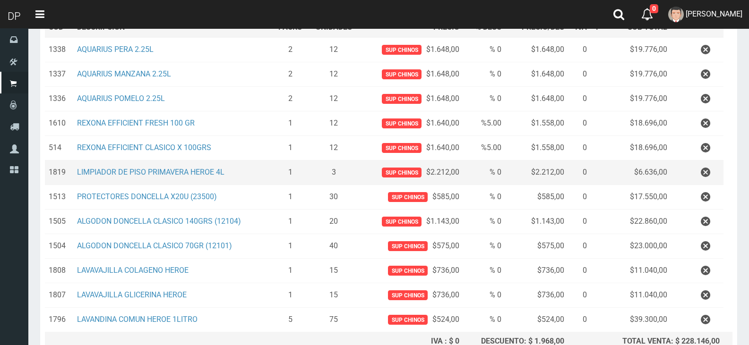
scroll to position [151, 0]
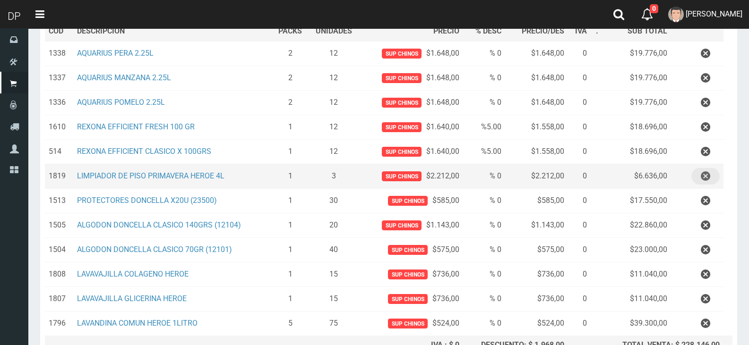
click at [708, 180] on icon "button" at bounding box center [705, 176] width 9 height 17
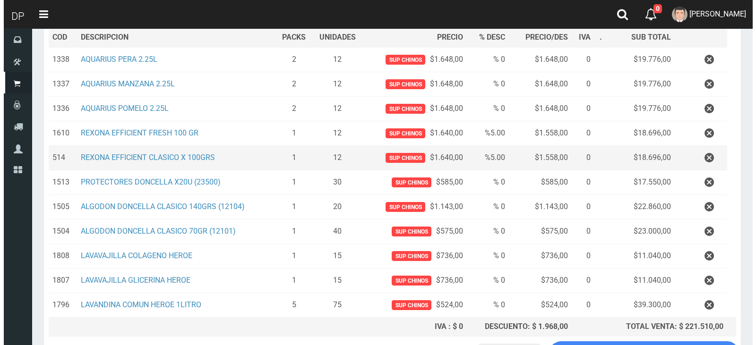
scroll to position [221, 0]
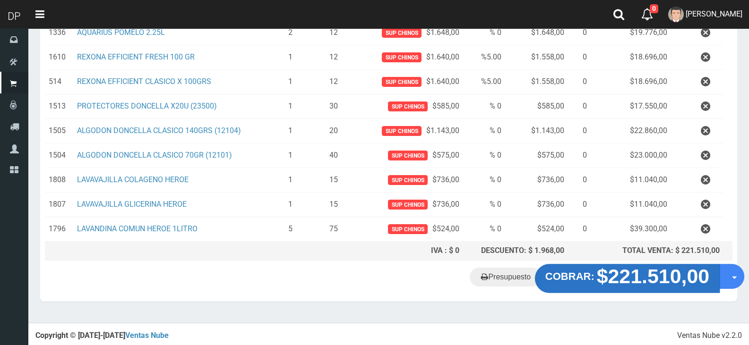
click at [681, 272] on strong "$221.510,00" at bounding box center [653, 276] width 113 height 22
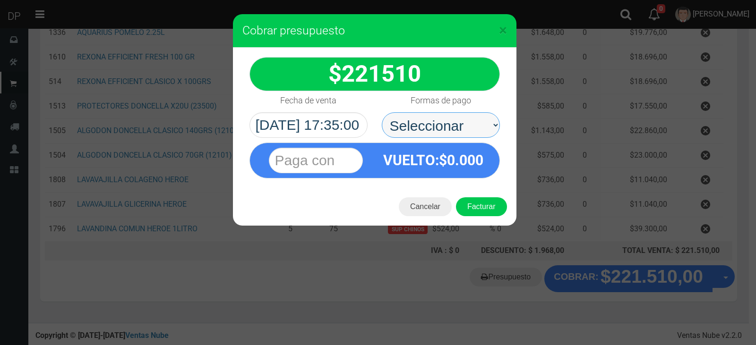
drag, startPoint x: 445, startPoint y: 118, endPoint x: 450, endPoint y: 130, distance: 13.5
click at [445, 118] on select "Seleccionar Efectivo Tarjeta de Crédito Depósito Débito" at bounding box center [441, 125] width 118 height 26
select select "Efectivo"
click at [382, 112] on select "Seleccionar Efectivo Tarjeta de Crédito Depósito Débito" at bounding box center [441, 125] width 118 height 26
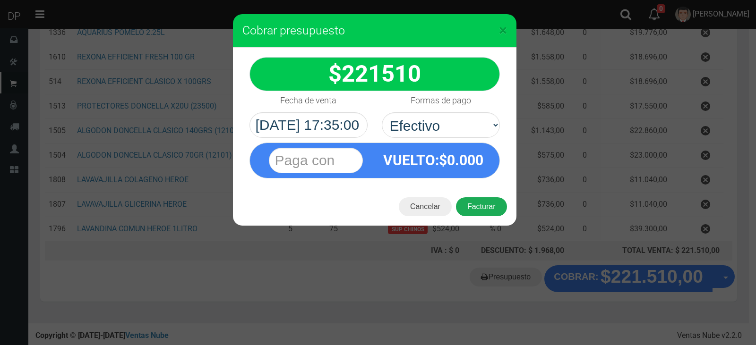
click at [481, 205] on button "Facturar" at bounding box center [481, 206] width 51 height 19
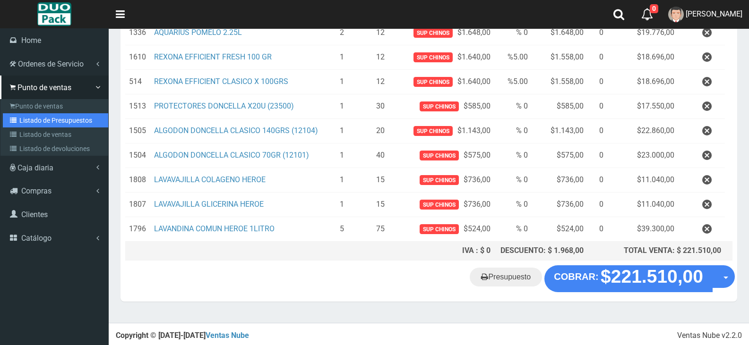
click at [60, 121] on link "Listado de Presupuestos" at bounding box center [55, 120] width 105 height 14
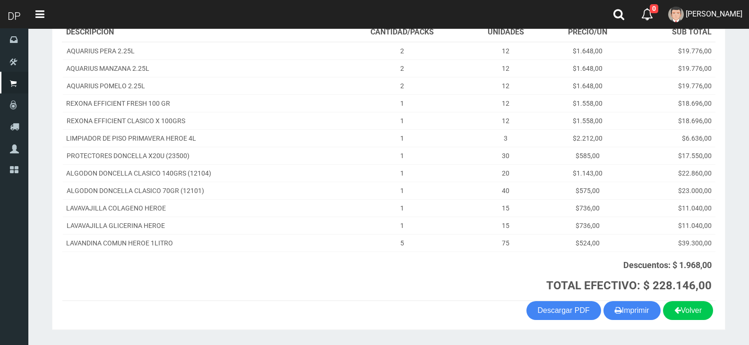
scroll to position [173, 0]
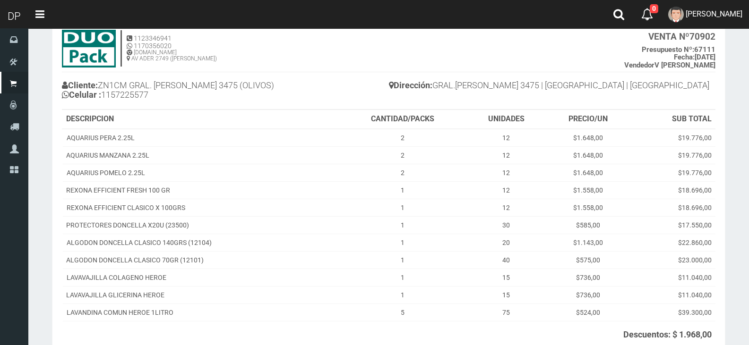
scroll to position [156, 0]
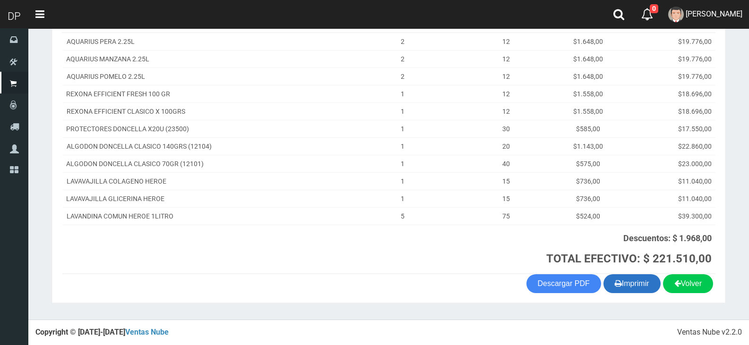
click at [638, 284] on button "Imprimir" at bounding box center [631, 283] width 57 height 19
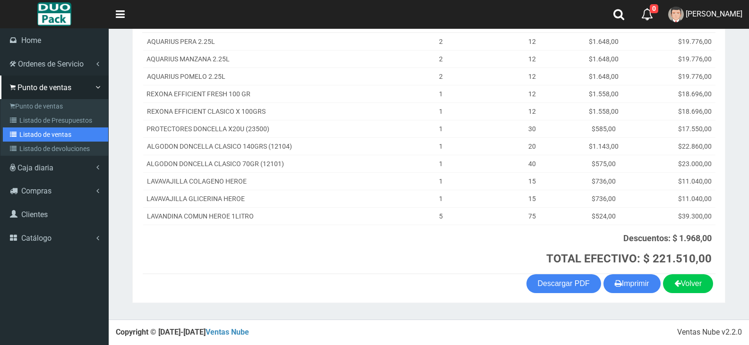
click at [57, 135] on link "Listado de ventas" at bounding box center [55, 135] width 105 height 14
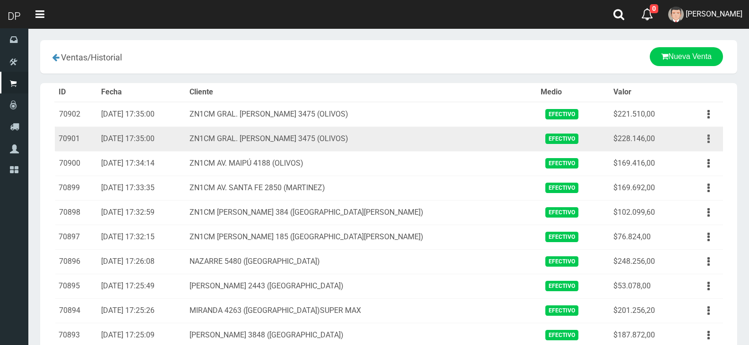
click at [710, 140] on button "button" at bounding box center [708, 139] width 21 height 17
click at [704, 194] on link "Eliminar" at bounding box center [681, 190] width 75 height 21
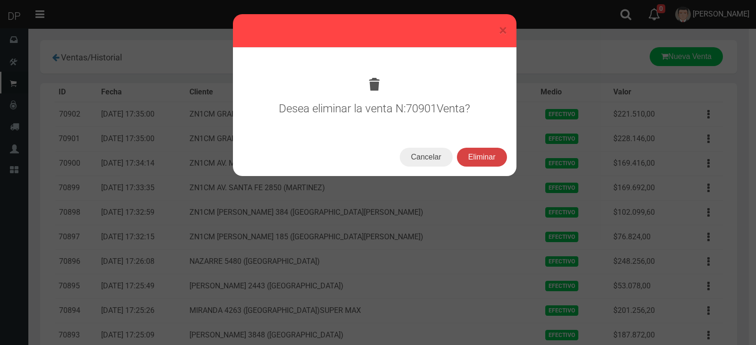
click at [490, 155] on button "Eliminar" at bounding box center [482, 157] width 50 height 19
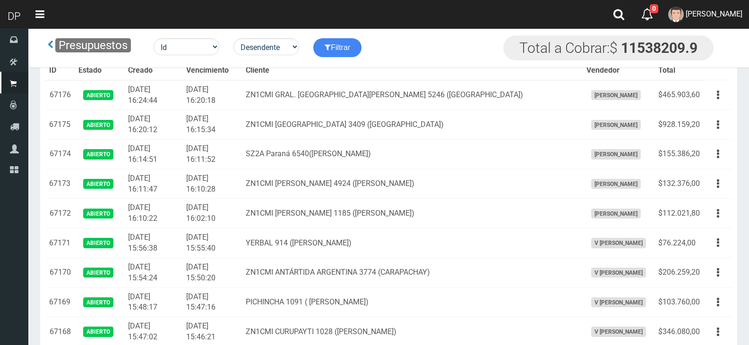
scroll to position [1955, 0]
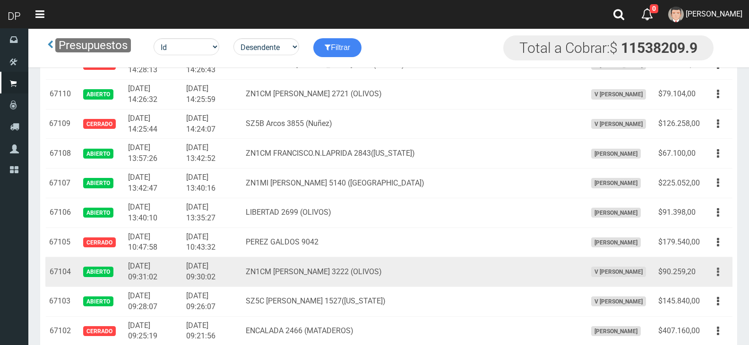
click at [714, 277] on button "button" at bounding box center [717, 272] width 21 height 17
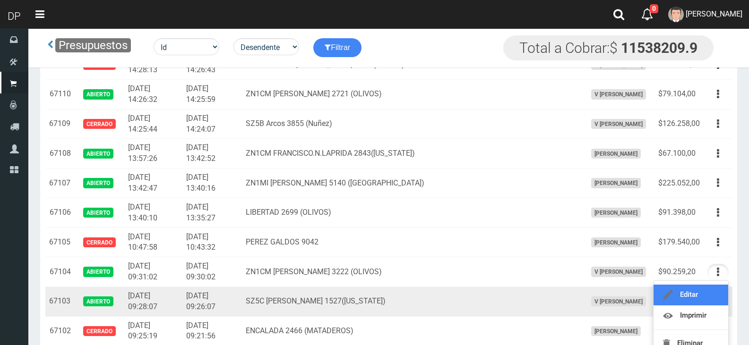
click at [676, 294] on link "Editar" at bounding box center [690, 295] width 75 height 21
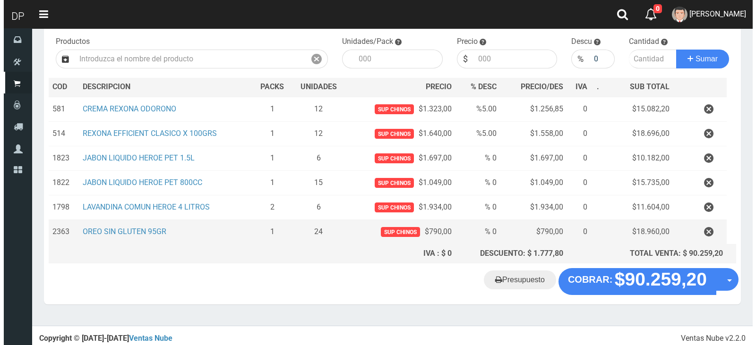
scroll to position [98, 0]
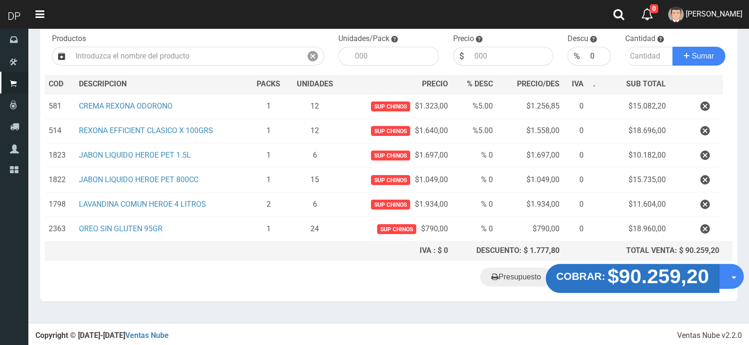
click at [686, 270] on strong "$90.259,20" at bounding box center [658, 276] width 102 height 22
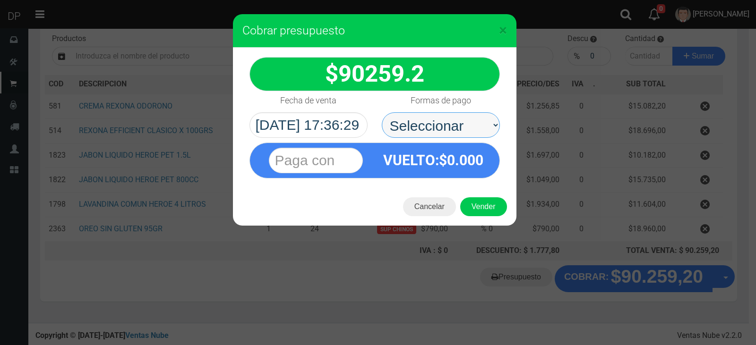
click at [474, 129] on select "Seleccionar Efectivo Tarjeta de Crédito Depósito Débito" at bounding box center [441, 125] width 118 height 26
select select "Efectivo"
click at [382, 112] on select "Seleccionar Efectivo Tarjeta de Crédito Depósito Débito" at bounding box center [441, 125] width 118 height 26
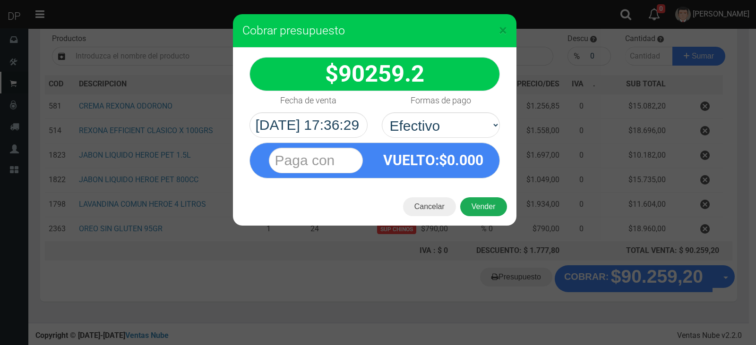
click at [478, 205] on button "Vender" at bounding box center [483, 206] width 47 height 19
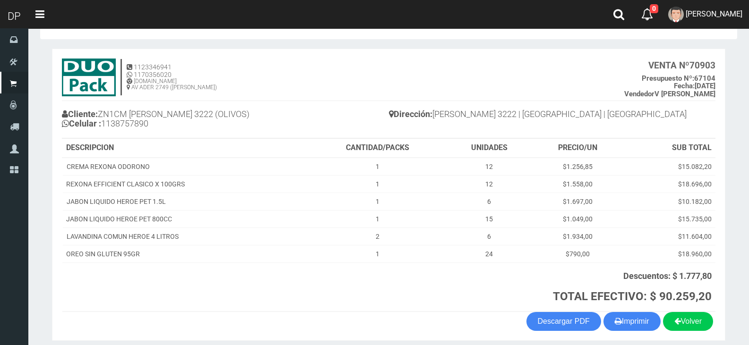
scroll to position [47, 0]
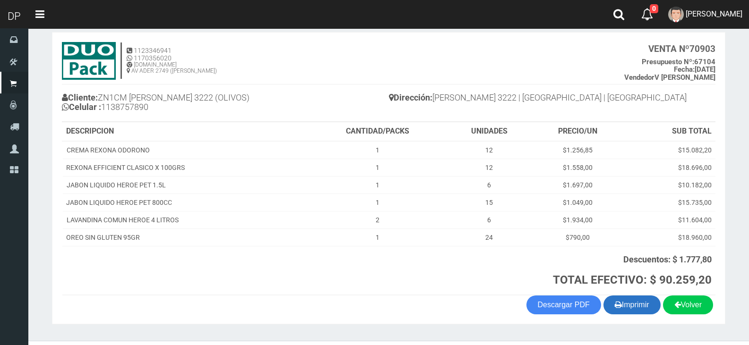
click at [648, 311] on button "Imprimir" at bounding box center [631, 305] width 57 height 19
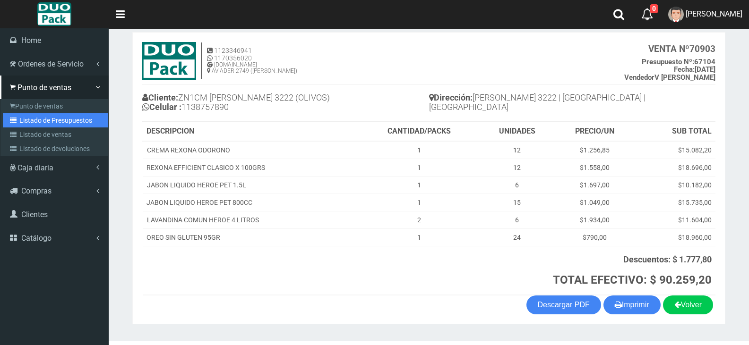
click at [46, 116] on link "Listado de Presupuestos" at bounding box center [55, 120] width 105 height 14
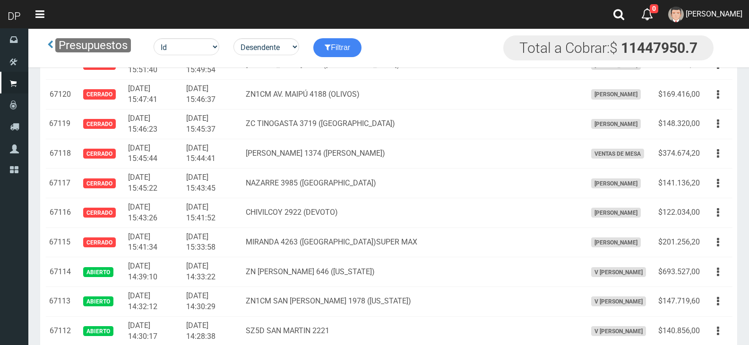
scroll to position [1877, 0]
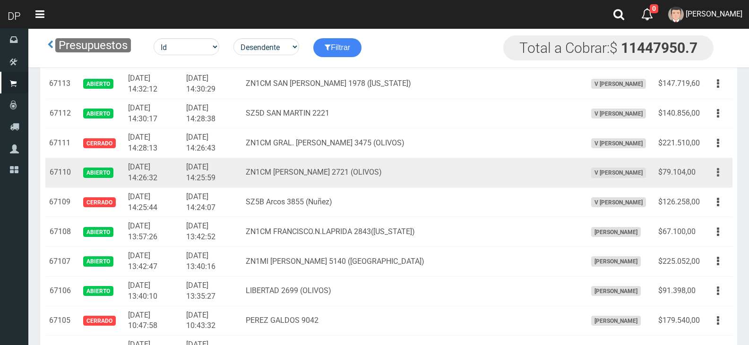
click at [716, 180] on button "button" at bounding box center [717, 172] width 21 height 17
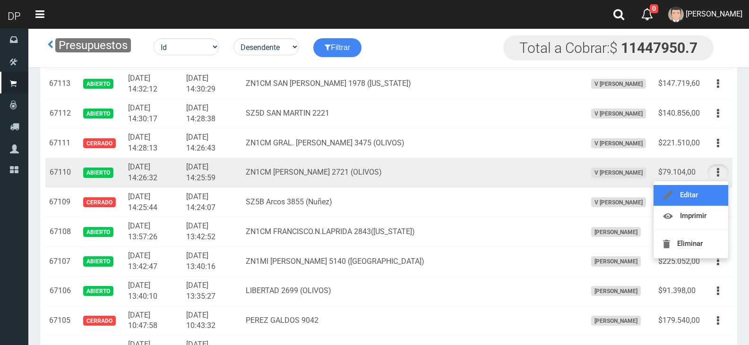
click at [699, 193] on link "Editar" at bounding box center [690, 195] width 75 height 21
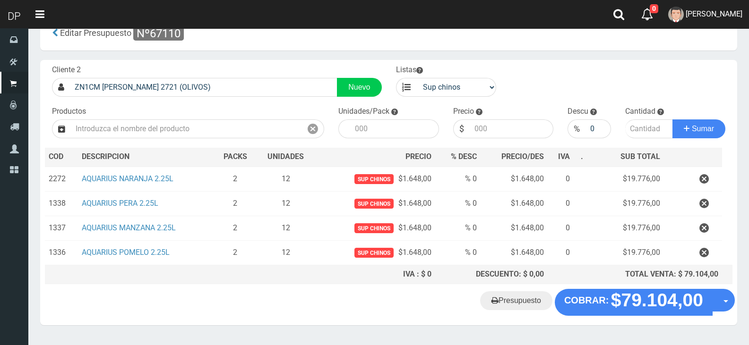
scroll to position [49, 0]
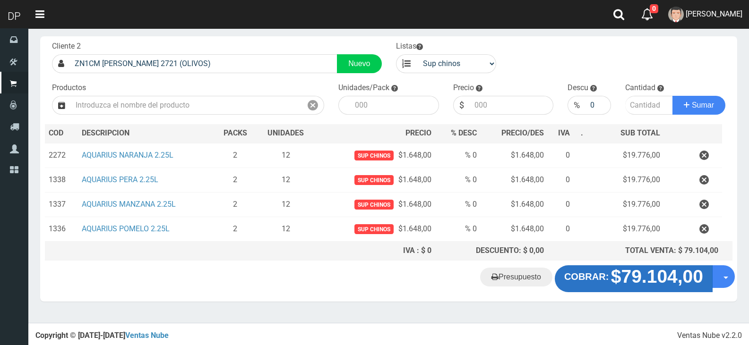
click at [666, 282] on strong "$79.104,00" at bounding box center [657, 277] width 92 height 20
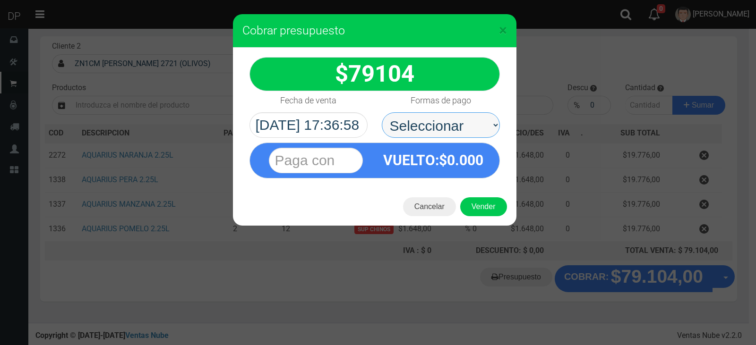
click at [444, 116] on select "Seleccionar Efectivo Tarjeta de Crédito Depósito Débito" at bounding box center [441, 125] width 118 height 26
select select "Efectivo"
click at [382, 112] on select "Seleccionar Efectivo Tarjeta de Crédito Depósito Débito" at bounding box center [441, 125] width 118 height 26
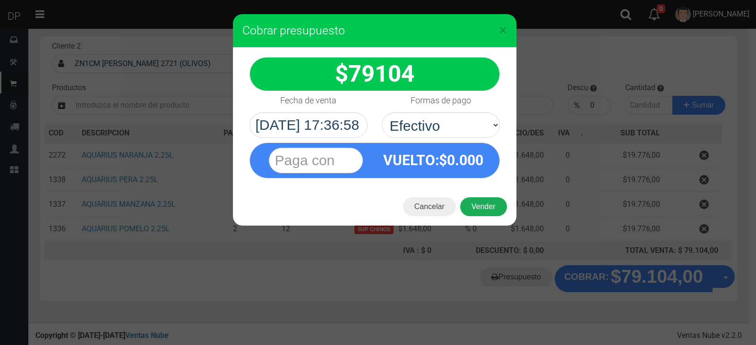
click at [485, 210] on button "Vender" at bounding box center [483, 206] width 47 height 19
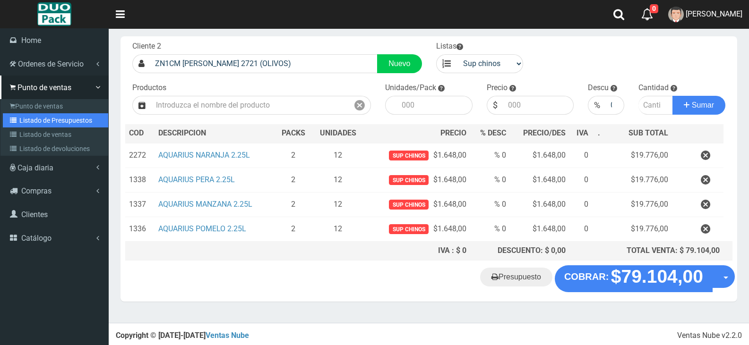
click at [56, 123] on link "Listado de Presupuestos" at bounding box center [55, 120] width 105 height 14
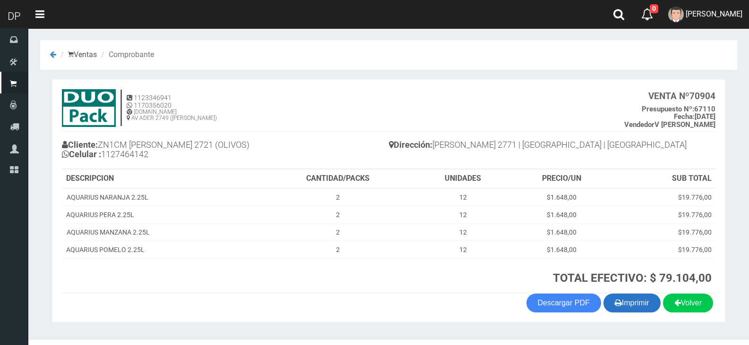
click at [627, 304] on button "Imprimir" at bounding box center [631, 303] width 57 height 19
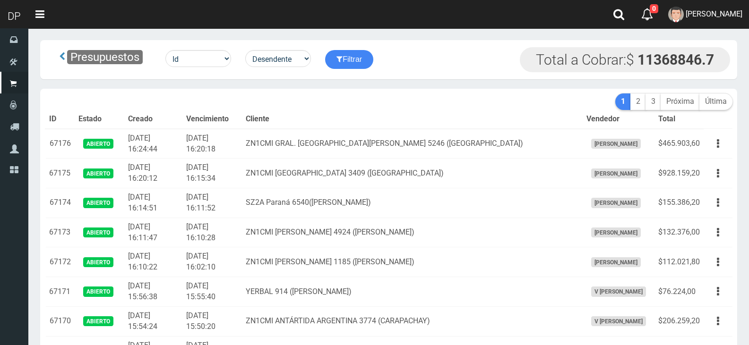
scroll to position [1185, 0]
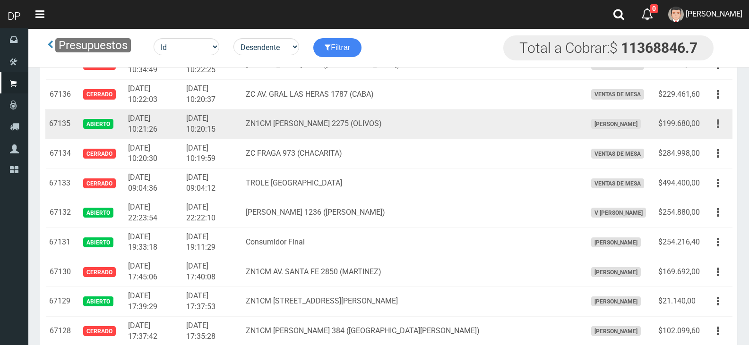
click at [720, 119] on button "button" at bounding box center [717, 124] width 21 height 17
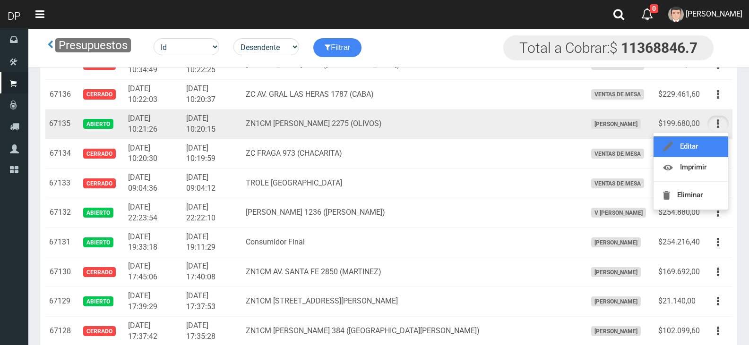
click at [703, 144] on link "Editar" at bounding box center [690, 147] width 75 height 21
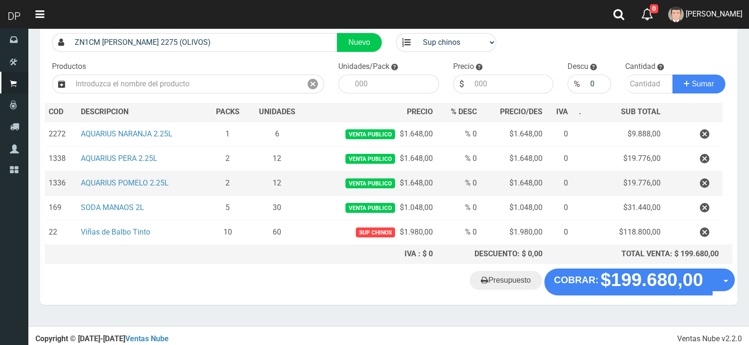
scroll to position [73, 0]
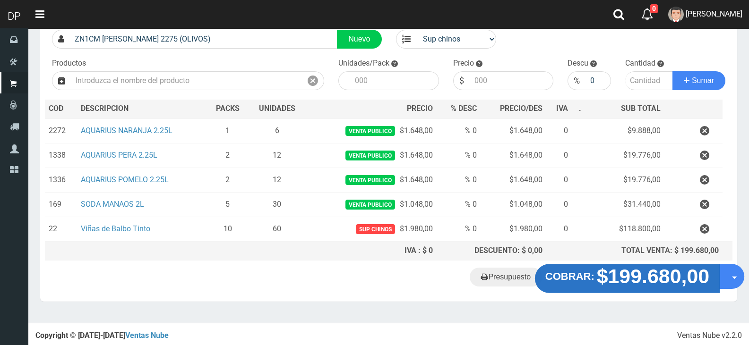
click at [662, 273] on strong "$199.680,00" at bounding box center [653, 276] width 113 height 22
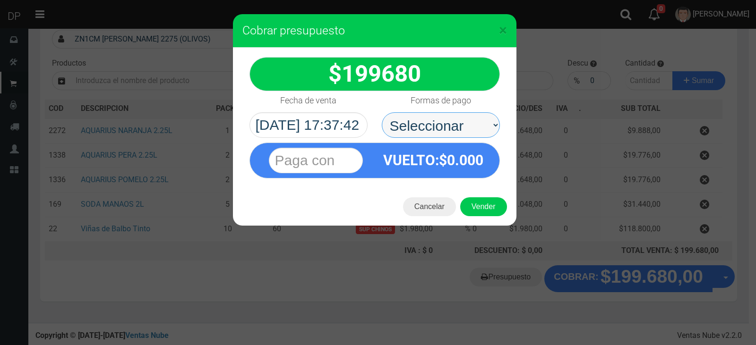
click at [447, 129] on select "Seleccionar Efectivo Tarjeta de Crédito Depósito Débito" at bounding box center [441, 125] width 118 height 26
select select "Efectivo"
click at [382, 112] on select "Seleccionar Efectivo Tarjeta de Crédito Depósito Débito" at bounding box center [441, 125] width 118 height 26
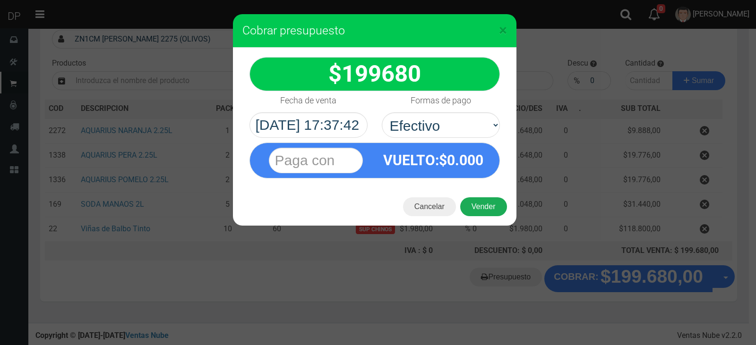
click at [489, 204] on button "Vender" at bounding box center [483, 206] width 47 height 19
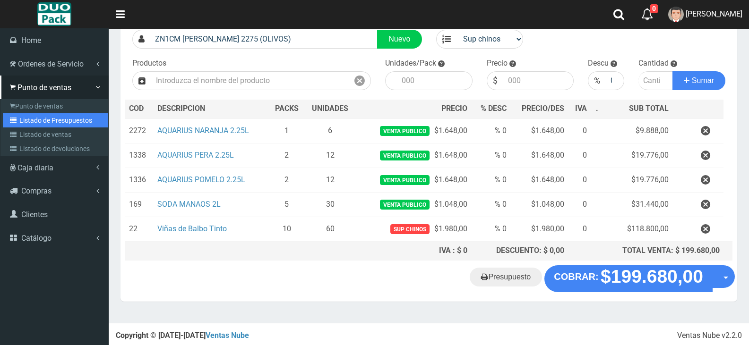
click at [66, 125] on link "Listado de Presupuestos" at bounding box center [55, 120] width 105 height 14
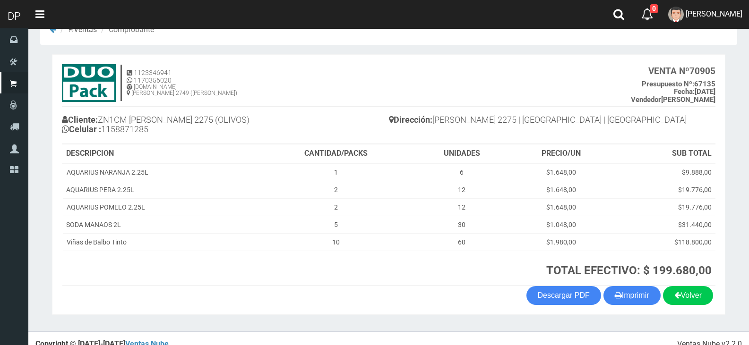
scroll to position [37, 0]
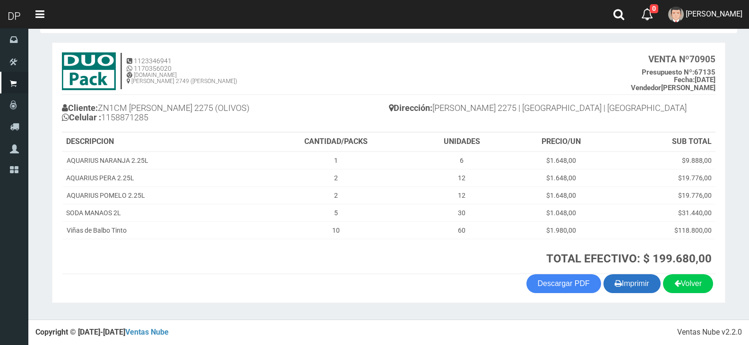
click at [619, 283] on button "Imprimir" at bounding box center [631, 283] width 57 height 19
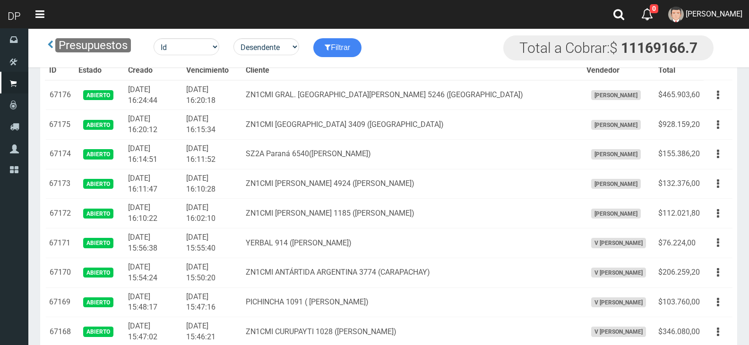
scroll to position [1955, 0]
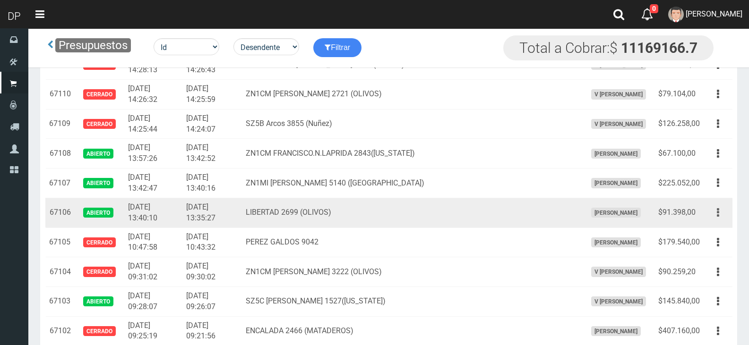
click at [717, 211] on icon "button" at bounding box center [718, 213] width 2 height 17
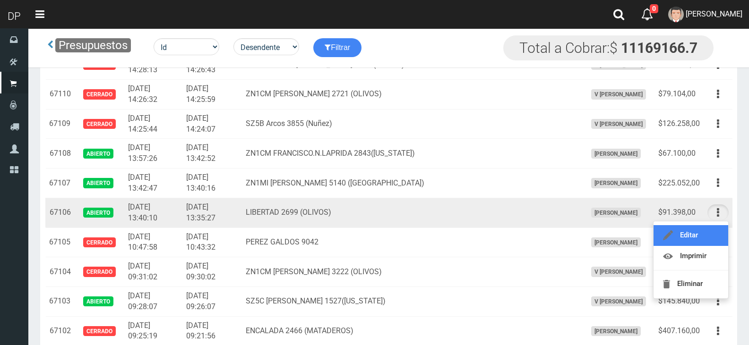
click at [678, 234] on link "Editar" at bounding box center [690, 235] width 75 height 21
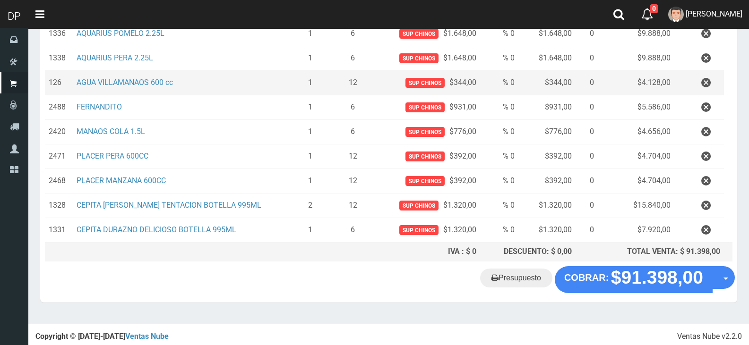
scroll to position [196, 0]
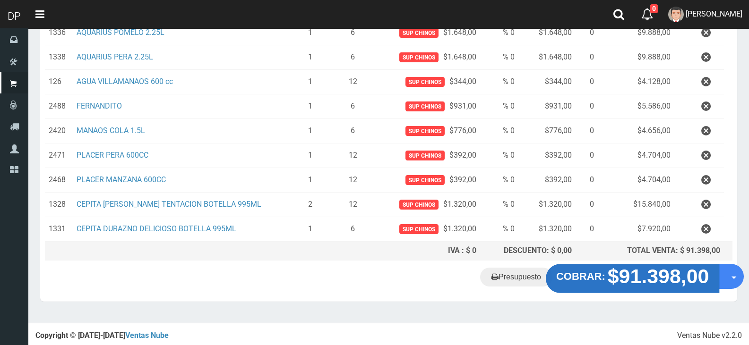
click at [659, 283] on strong "$91.398,00" at bounding box center [658, 276] width 102 height 22
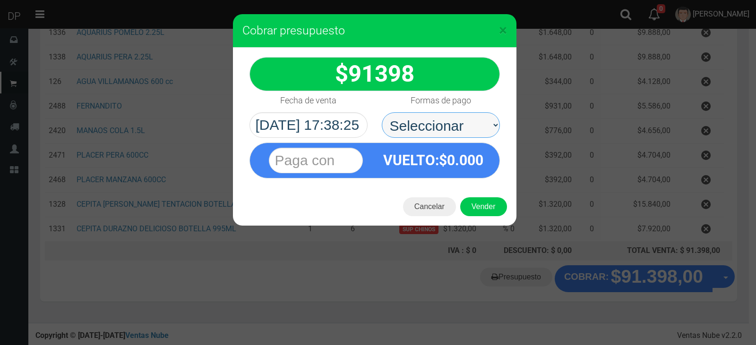
click at [470, 132] on select "Seleccionar Efectivo Tarjeta de Crédito Depósito Débito" at bounding box center [441, 125] width 118 height 26
select select "Efectivo"
click at [382, 112] on select "Seleccionar Efectivo Tarjeta de Crédito Depósito Débito" at bounding box center [441, 125] width 118 height 26
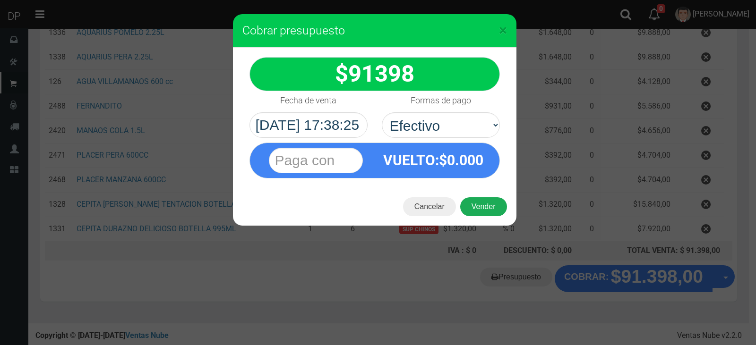
click at [499, 205] on button "Vender" at bounding box center [483, 206] width 47 height 19
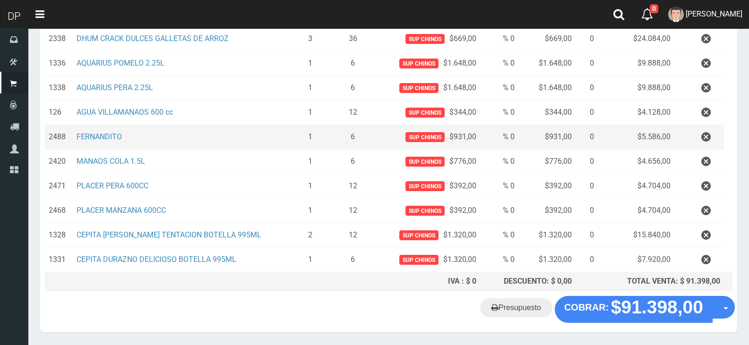
scroll to position [149, 0]
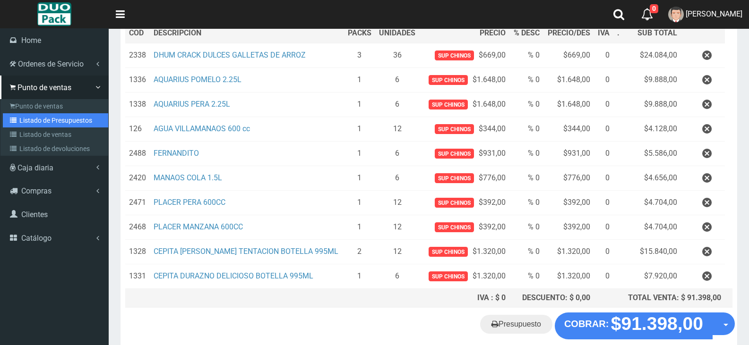
click at [49, 117] on link "Listado de Presupuestos" at bounding box center [55, 120] width 105 height 14
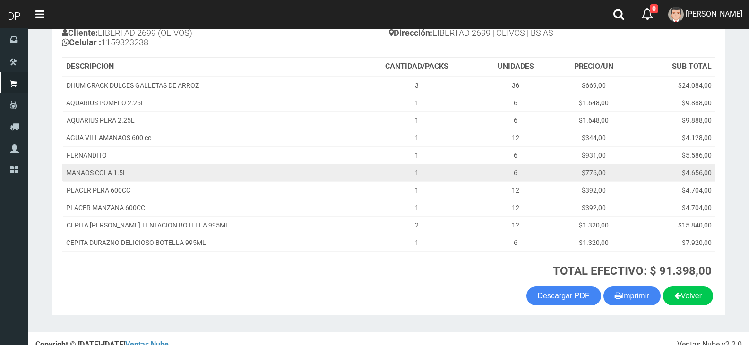
scroll to position [124, 0]
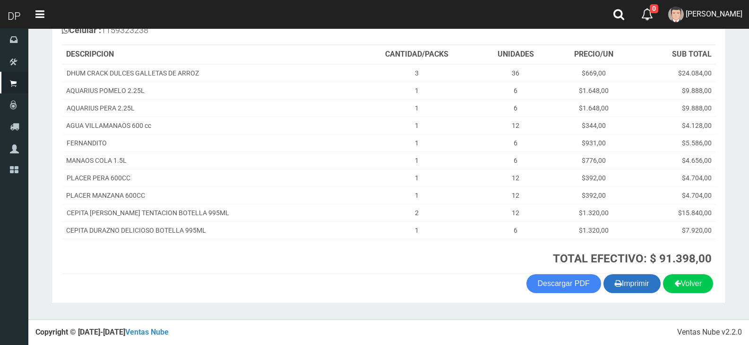
click at [627, 282] on button "Imprimir" at bounding box center [631, 283] width 57 height 19
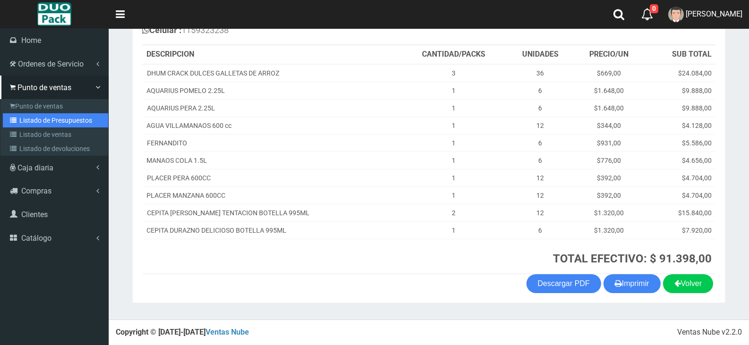
click at [56, 118] on link "Listado de Presupuestos" at bounding box center [55, 120] width 105 height 14
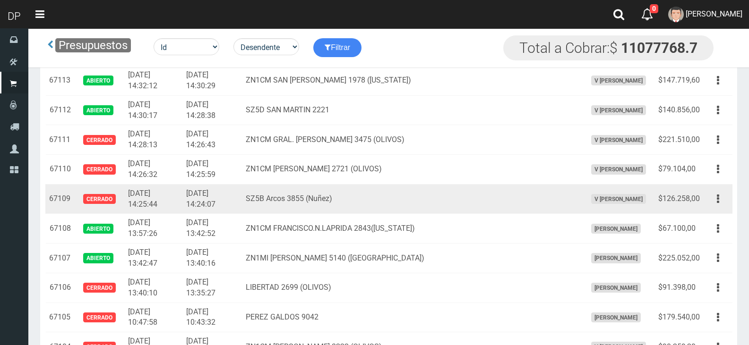
scroll to position [1942, 0]
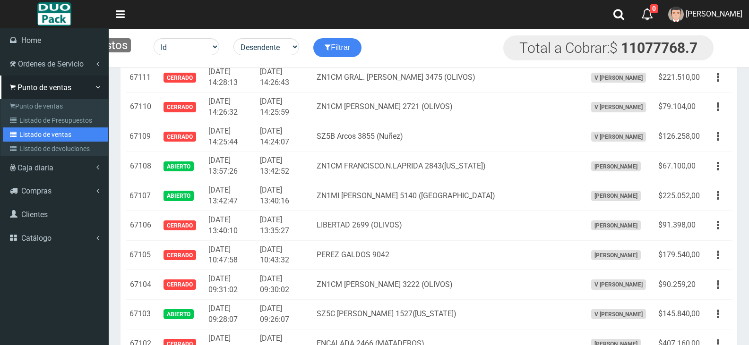
click at [62, 132] on link "Listado de ventas" at bounding box center [55, 135] width 105 height 14
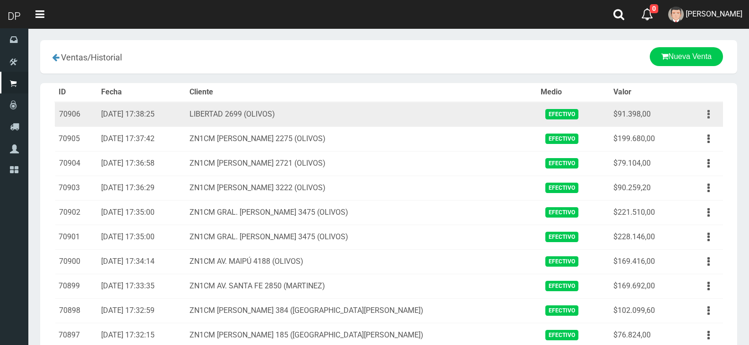
click at [714, 118] on button "button" at bounding box center [708, 114] width 21 height 17
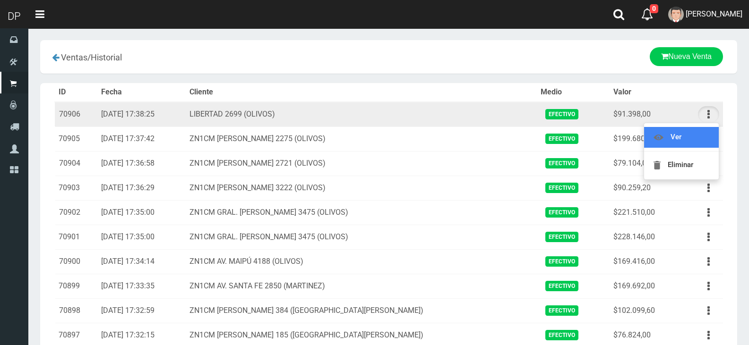
click at [678, 145] on link "Ver" at bounding box center [681, 137] width 75 height 21
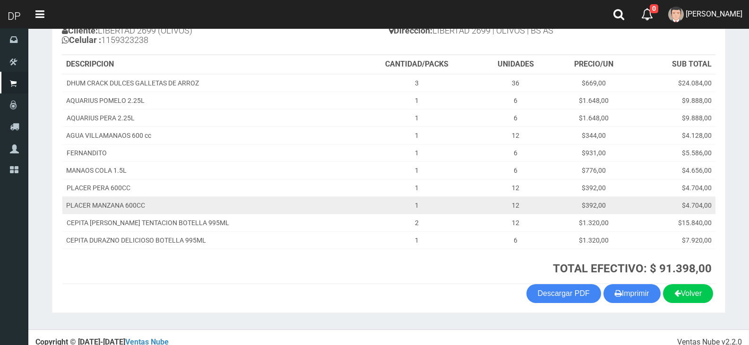
scroll to position [124, 0]
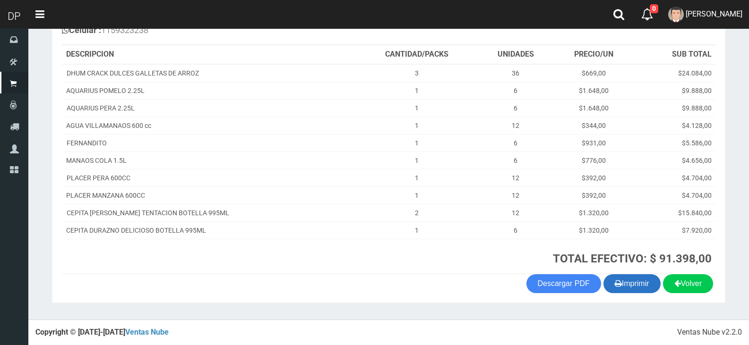
click at [623, 279] on button "Imprimir" at bounding box center [631, 283] width 57 height 19
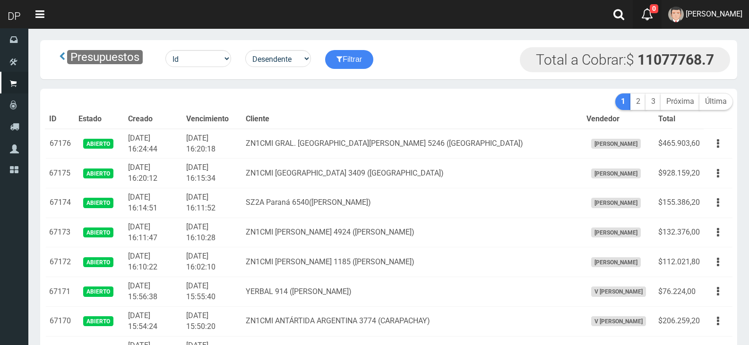
scroll to position [1659, 0]
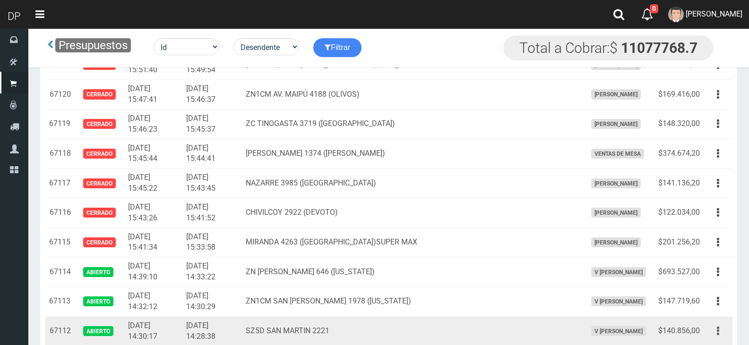
click at [718, 332] on icon "button" at bounding box center [718, 331] width 2 height 17
click at [718, 335] on icon "button" at bounding box center [718, 331] width 2 height 17
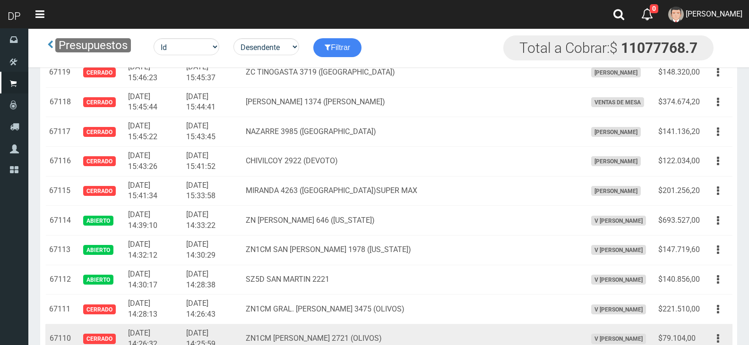
scroll to position [1753, 0]
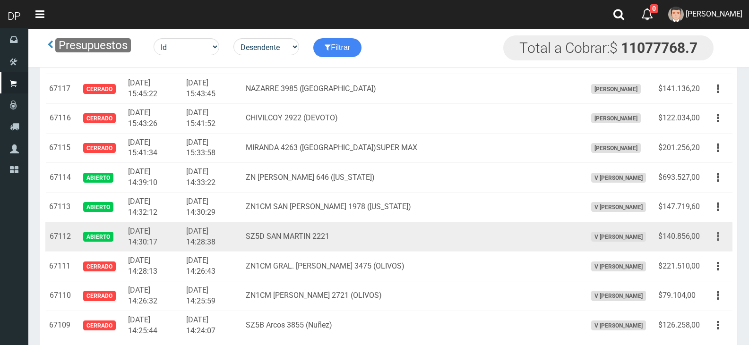
click at [716, 234] on button "button" at bounding box center [717, 237] width 21 height 17
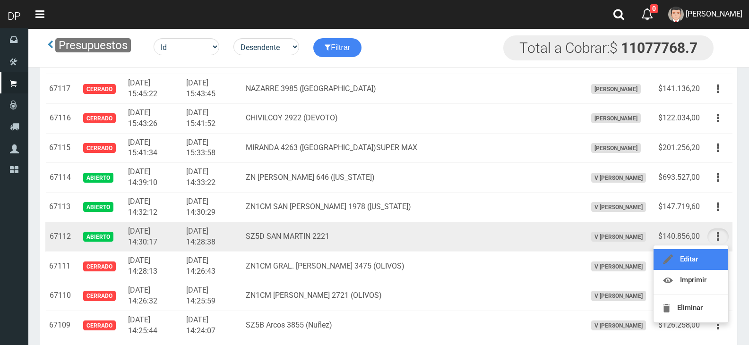
click at [691, 261] on link "Editar" at bounding box center [690, 259] width 75 height 21
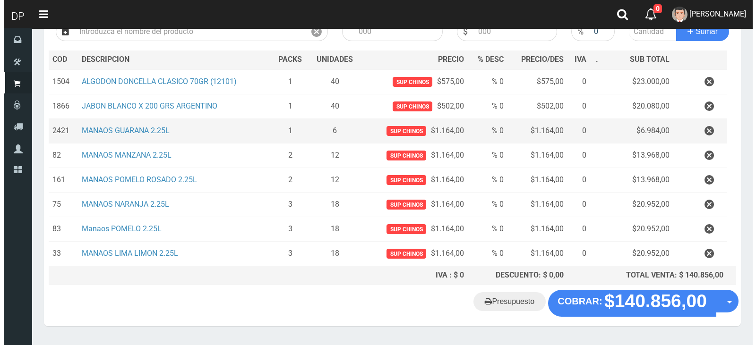
scroll to position [147, 0]
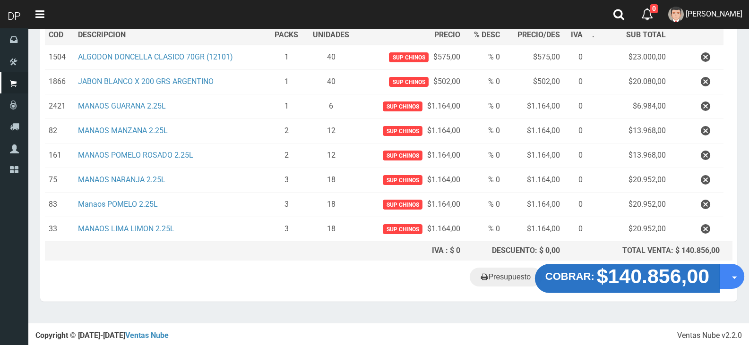
click at [666, 276] on strong "$140.856,00" at bounding box center [653, 276] width 113 height 22
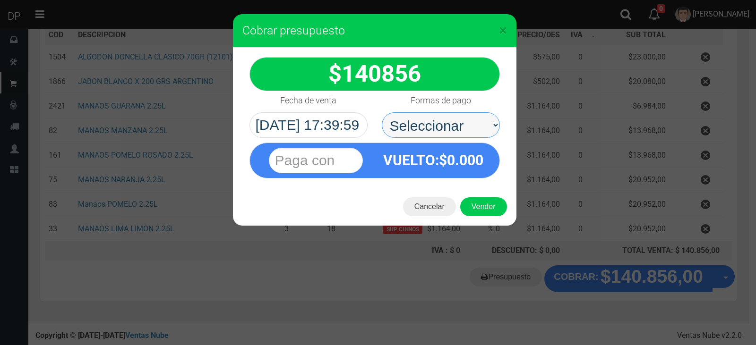
drag, startPoint x: 405, startPoint y: 140, endPoint x: 418, endPoint y: 137, distance: 13.1
click at [423, 125] on select "Seleccionar Efectivo Tarjeta de Crédito Depósito Débito" at bounding box center [441, 125] width 118 height 26
select select "Efectivo"
click at [382, 112] on select "Seleccionar Efectivo Tarjeta de Crédito Depósito Débito" at bounding box center [441, 125] width 118 height 26
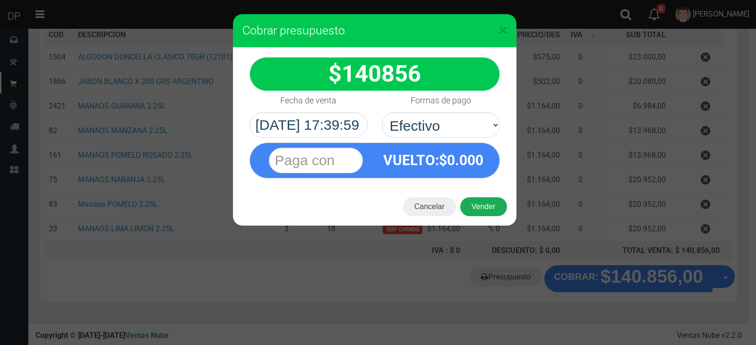
click at [489, 207] on button "Vender" at bounding box center [483, 206] width 47 height 19
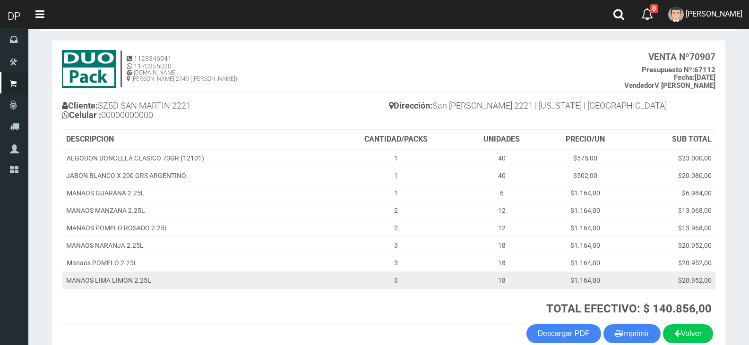
scroll to position [89, 0]
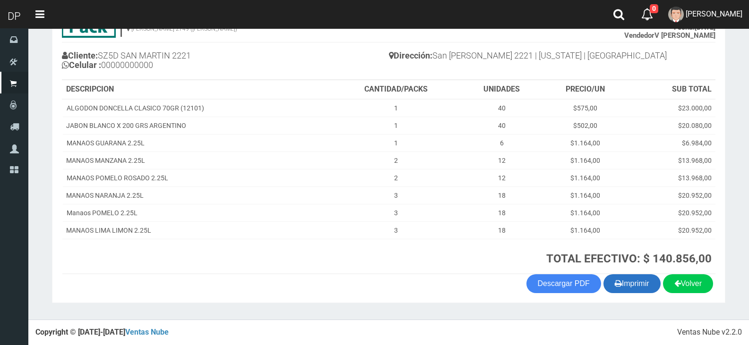
click at [635, 284] on button "Imprimir" at bounding box center [631, 283] width 57 height 19
click at [653, 284] on button "Imprimir" at bounding box center [631, 283] width 57 height 19
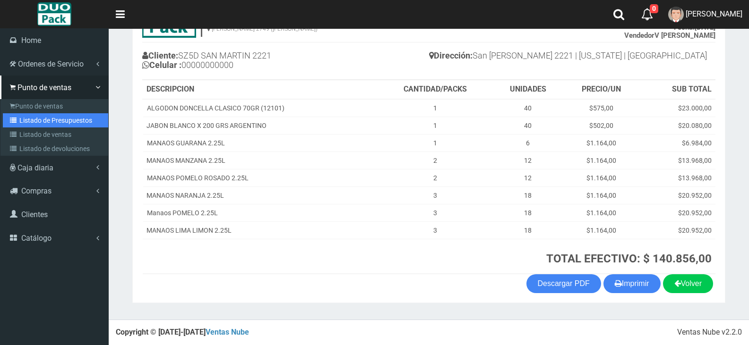
click at [67, 118] on link "Listado de Presupuestos" at bounding box center [55, 120] width 105 height 14
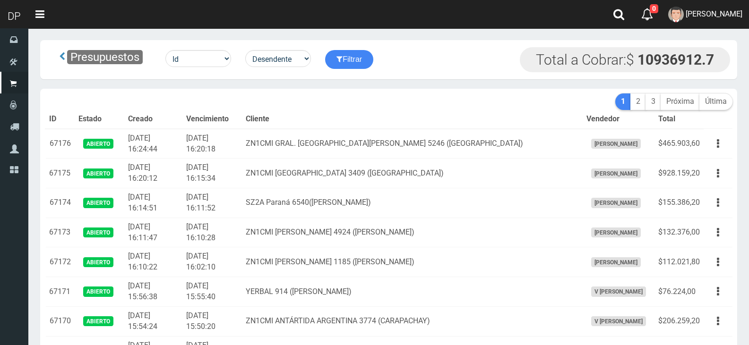
scroll to position [1659, 0]
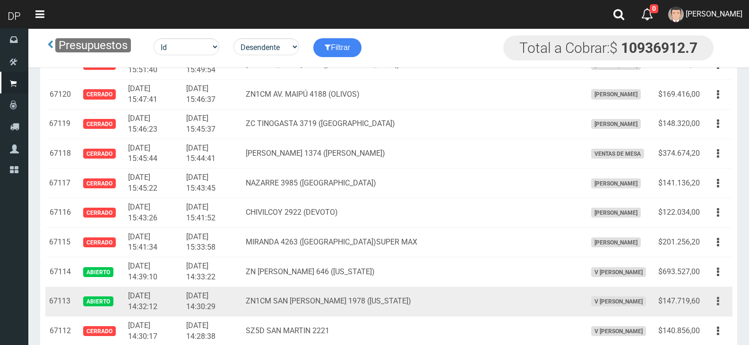
click at [719, 300] on button "button" at bounding box center [717, 301] width 21 height 17
click at [710, 323] on link "Editar" at bounding box center [690, 324] width 75 height 21
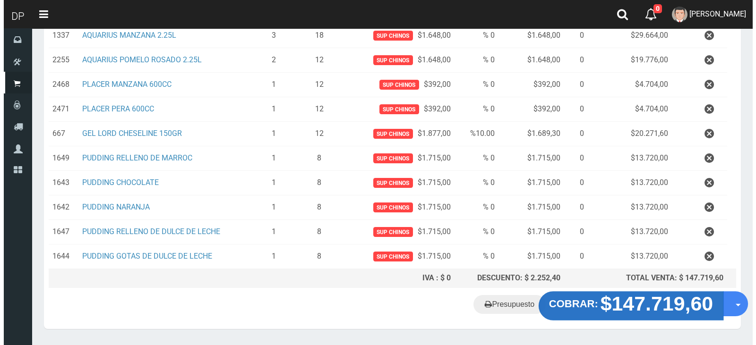
scroll to position [196, 0]
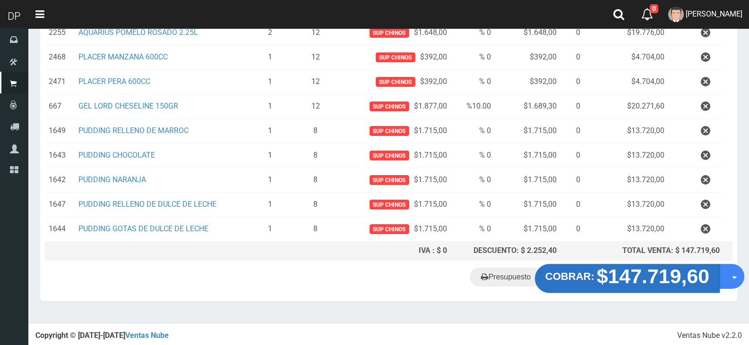
click at [673, 269] on strong "$147.719,60" at bounding box center [653, 276] width 113 height 22
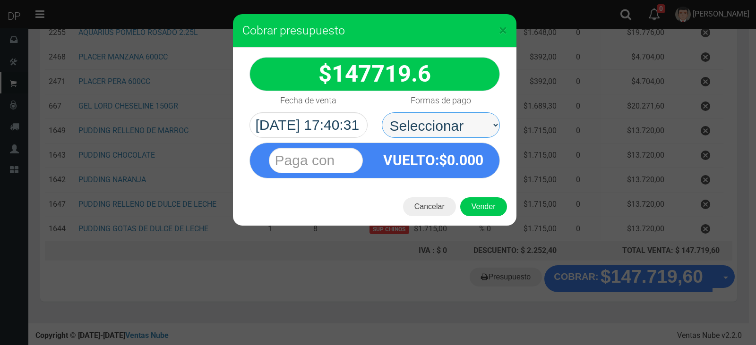
click at [469, 122] on select "Seleccionar Efectivo Tarjeta de Crédito Depósito Débito" at bounding box center [441, 125] width 118 height 26
select select "Efectivo"
click at [382, 112] on select "Seleccionar Efectivo Tarjeta de Crédito Depósito Débito" at bounding box center [441, 125] width 118 height 26
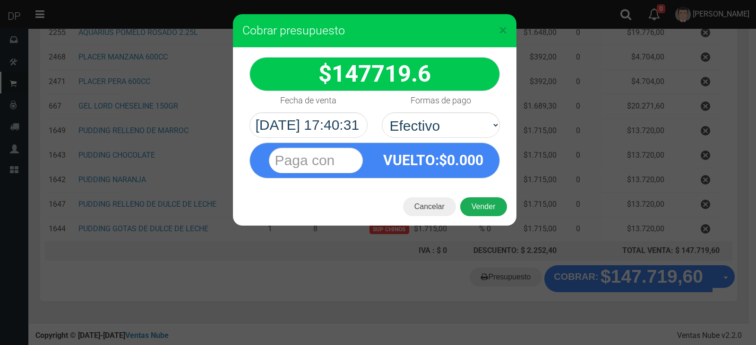
click at [491, 214] on button "Vender" at bounding box center [483, 206] width 47 height 19
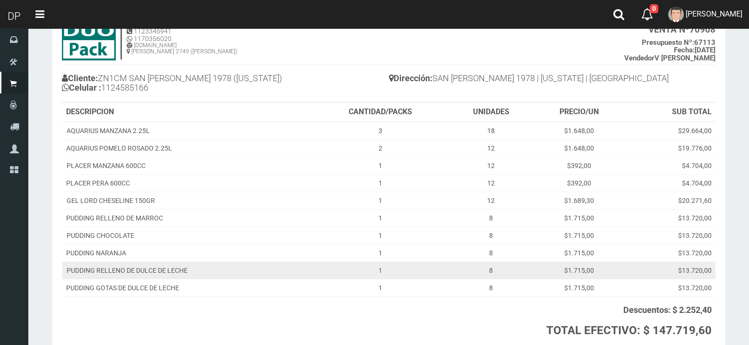
scroll to position [138, 0]
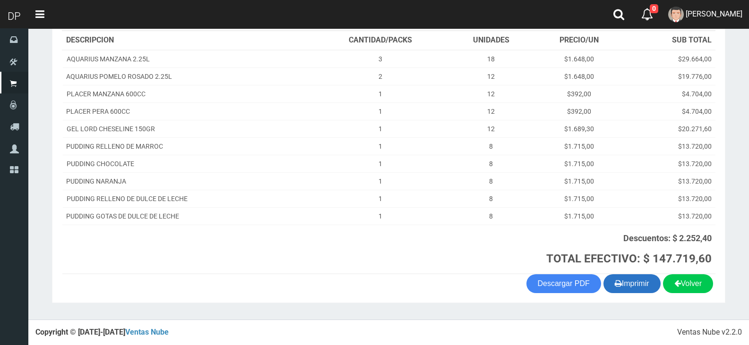
drag, startPoint x: 637, startPoint y: 285, endPoint x: 625, endPoint y: 274, distance: 16.0
click at [637, 285] on button "Imprimir" at bounding box center [631, 283] width 57 height 19
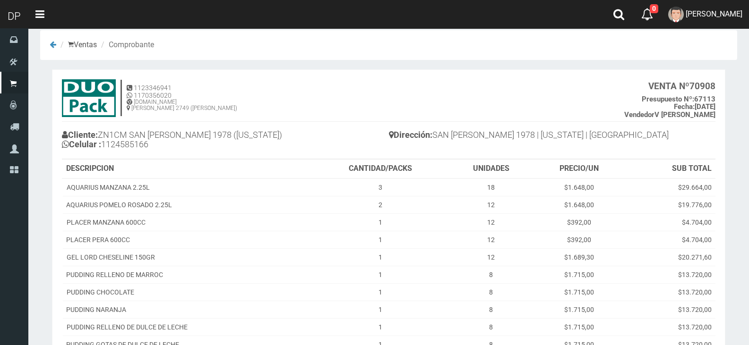
scroll to position [0, 0]
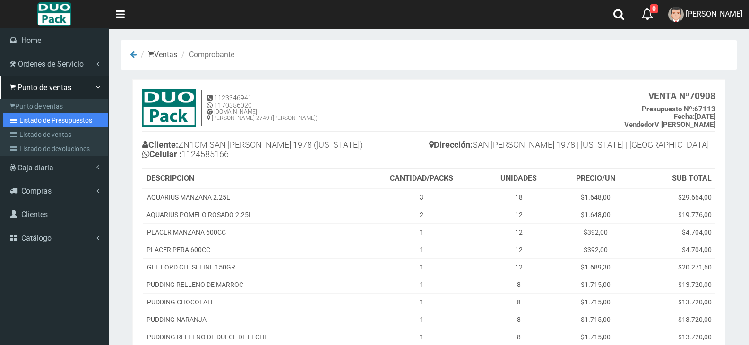
click at [53, 118] on link "Listado de Presupuestos" at bounding box center [55, 120] width 105 height 14
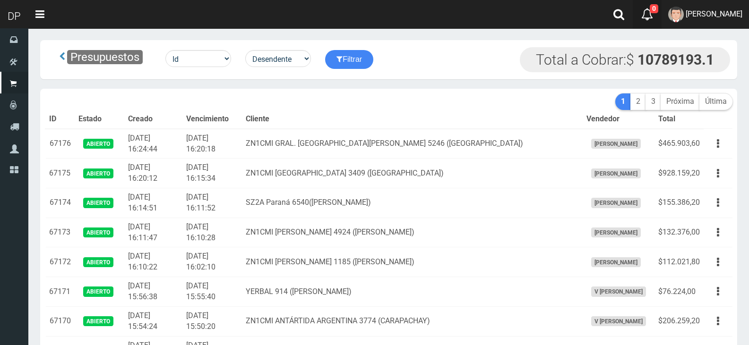
scroll to position [1274, 0]
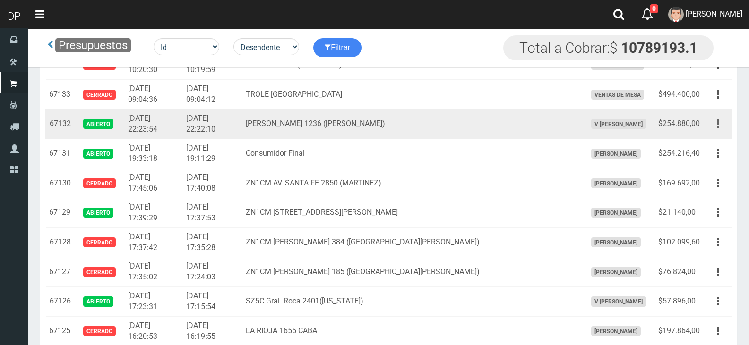
click at [717, 127] on icon "button" at bounding box center [718, 124] width 2 height 17
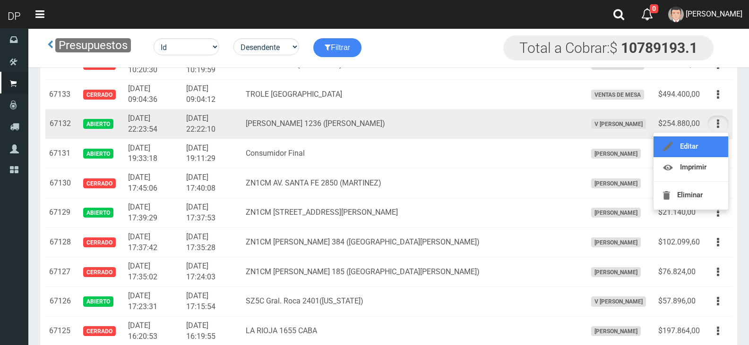
click at [677, 146] on link "Editar" at bounding box center [690, 147] width 75 height 21
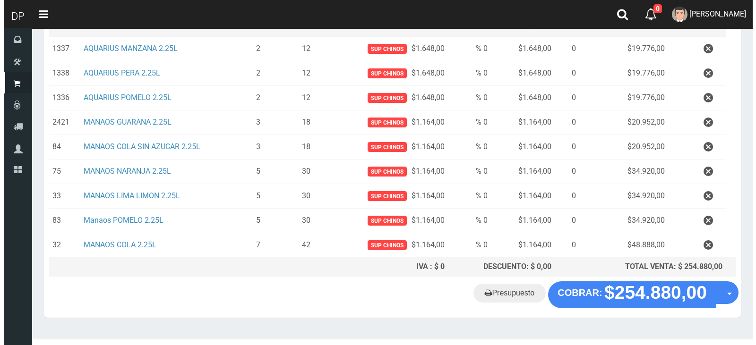
scroll to position [171, 0]
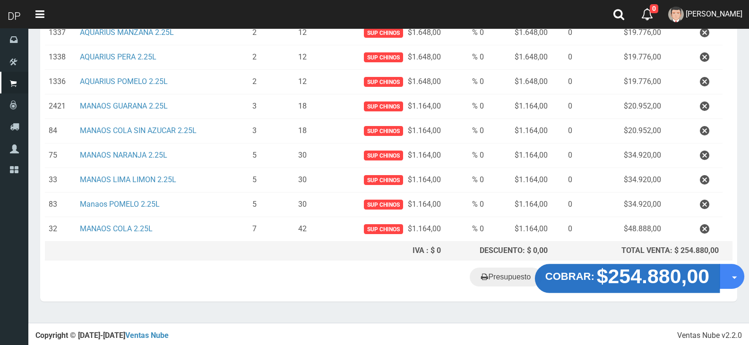
click at [691, 267] on strong "$254.880,00" at bounding box center [653, 276] width 113 height 22
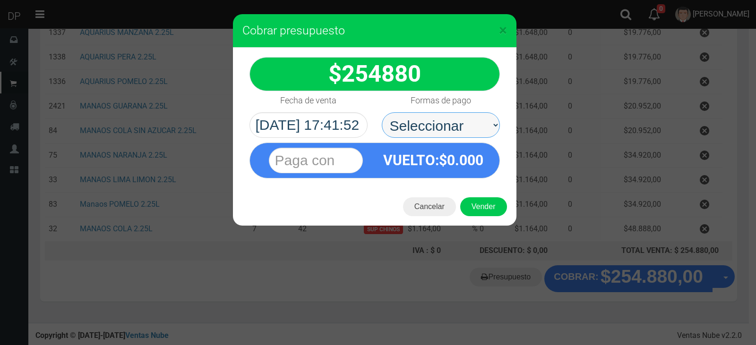
drag, startPoint x: 425, startPoint y: 128, endPoint x: 426, endPoint y: 137, distance: 8.5
click at [425, 127] on select "Seleccionar Efectivo Tarjeta de Crédito Depósito Débito" at bounding box center [441, 125] width 118 height 26
select select "Efectivo"
click at [382, 112] on select "Seleccionar Efectivo Tarjeta de Crédito Depósito Débito" at bounding box center [441, 125] width 118 height 26
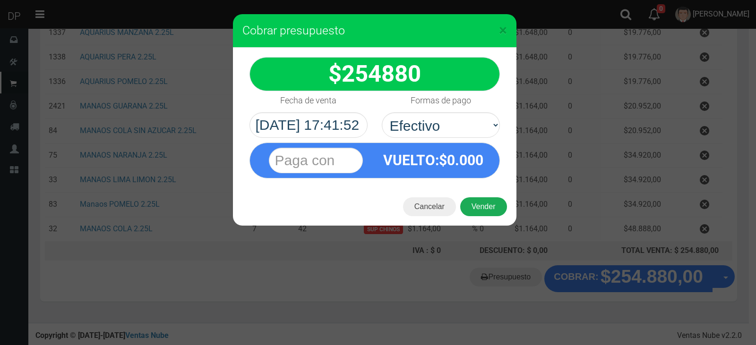
click at [476, 212] on button "Vender" at bounding box center [483, 206] width 47 height 19
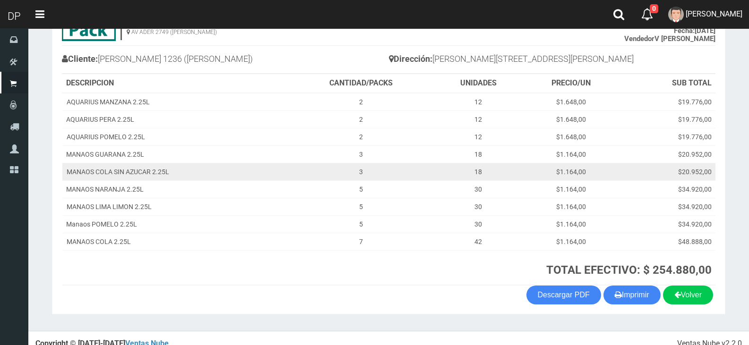
scroll to position [97, 0]
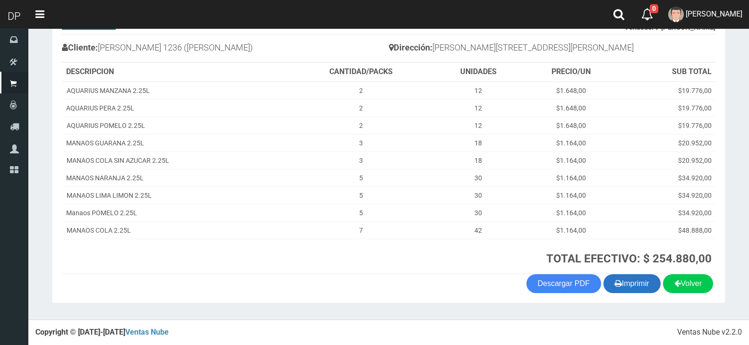
click at [644, 288] on button "Imprimir" at bounding box center [631, 283] width 57 height 19
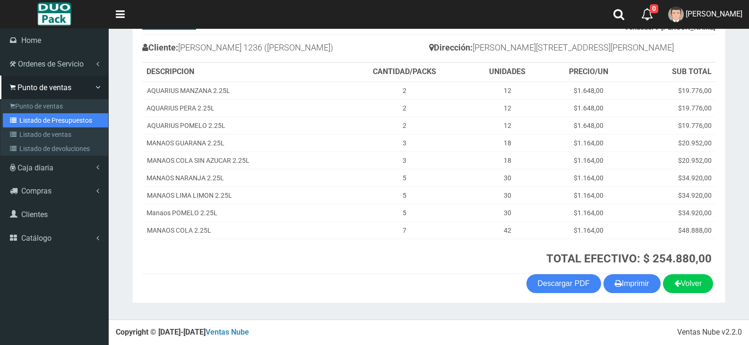
click at [66, 119] on link "Listado de Presupuestos" at bounding box center [55, 120] width 105 height 14
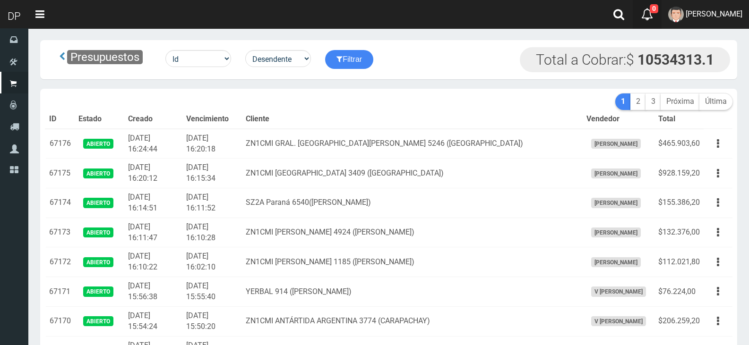
scroll to position [1363, 0]
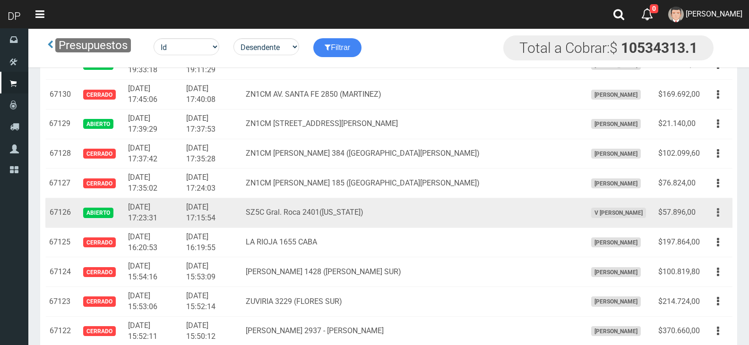
click at [718, 210] on icon "button" at bounding box center [718, 213] width 2 height 17
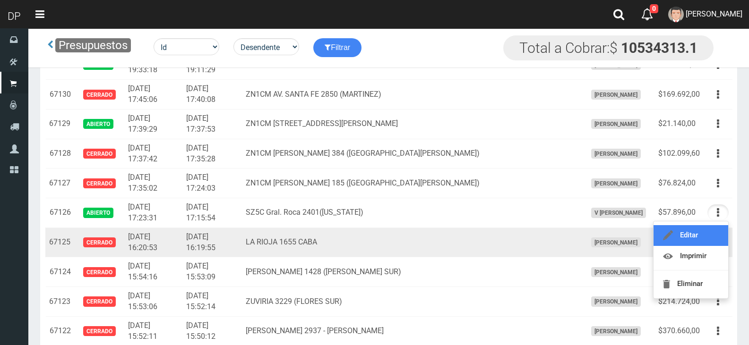
drag, startPoint x: 701, startPoint y: 238, endPoint x: 568, endPoint y: 241, distance: 132.3
click at [701, 238] on link "Editar" at bounding box center [690, 235] width 75 height 21
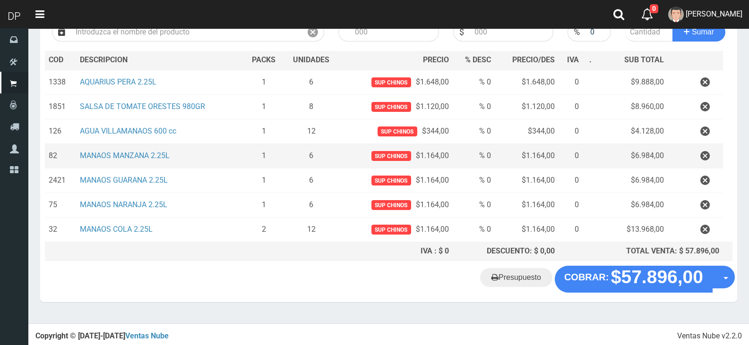
scroll to position [122, 0]
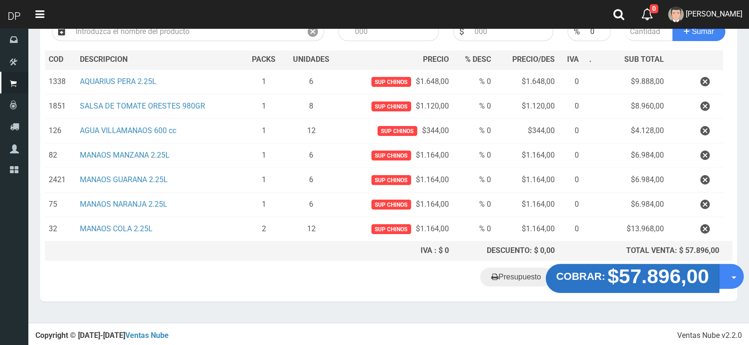
click at [659, 284] on strong "$57.896,00" at bounding box center [658, 276] width 102 height 22
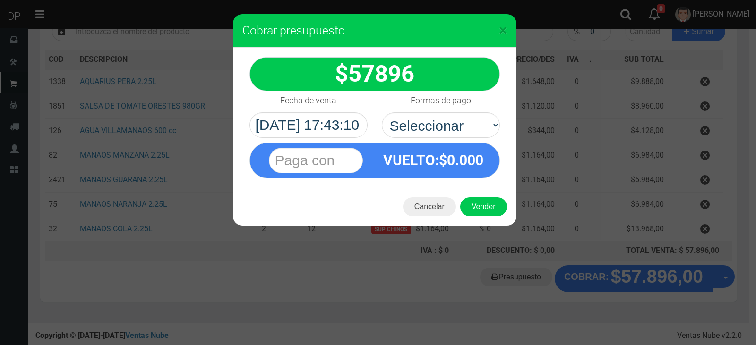
select select "Efectivo"
click at [382, 112] on select "Seleccionar Efectivo Tarjeta de Crédito Depósito Débito" at bounding box center [441, 125] width 118 height 26
click at [475, 209] on button "Vender" at bounding box center [483, 206] width 47 height 19
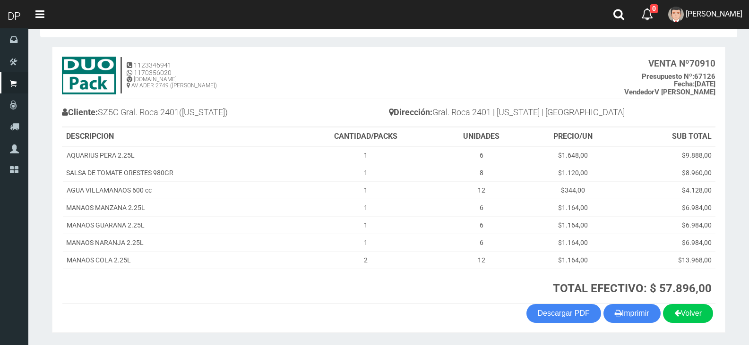
scroll to position [62, 0]
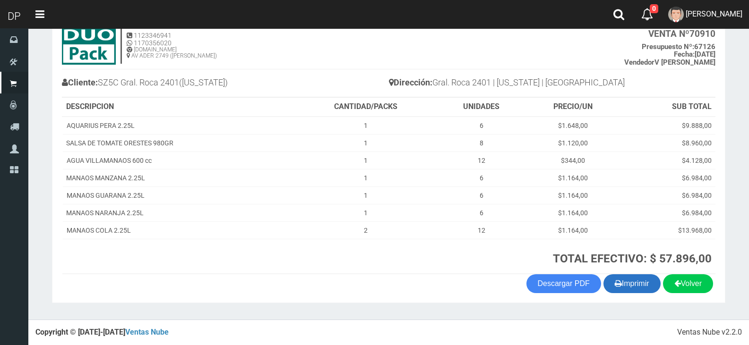
click at [622, 283] on button "Imprimir" at bounding box center [631, 283] width 57 height 19
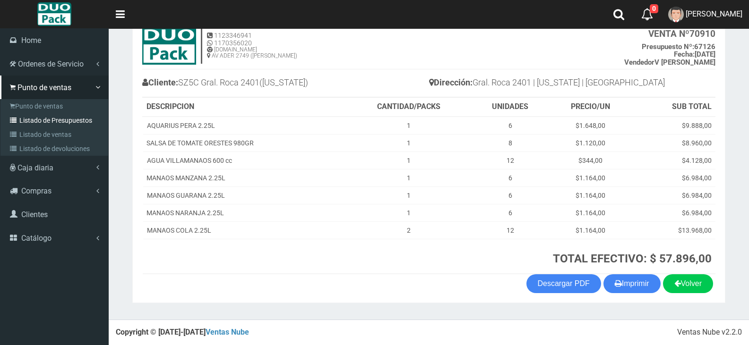
click at [50, 120] on link "Listado de Presupuestos" at bounding box center [55, 120] width 105 height 14
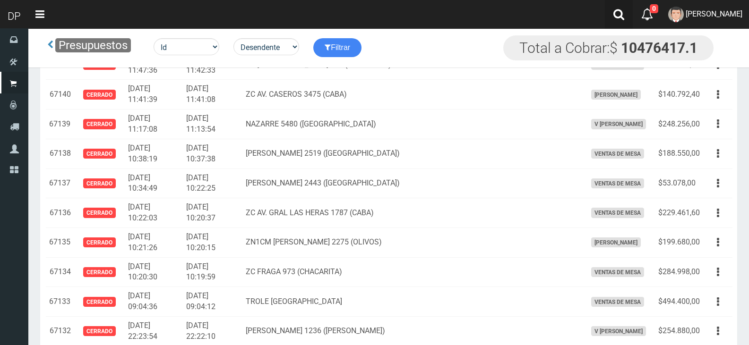
scroll to position [1255, 0]
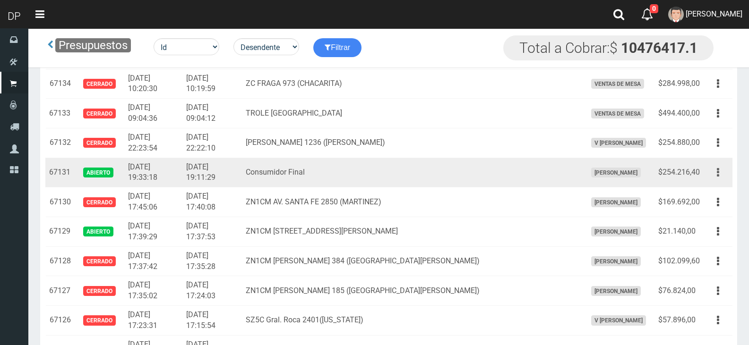
click at [715, 171] on button "button" at bounding box center [717, 172] width 21 height 17
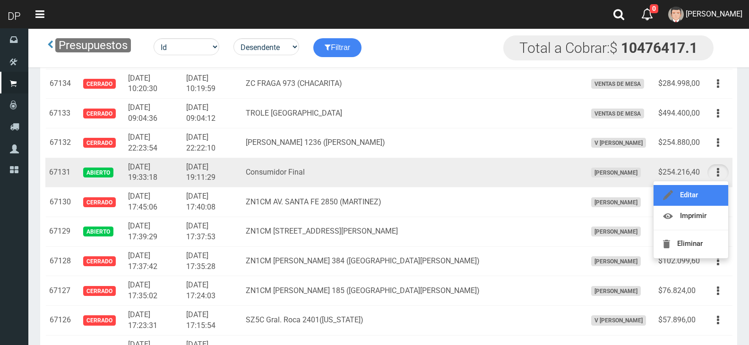
click at [690, 187] on link "Editar" at bounding box center [690, 195] width 75 height 21
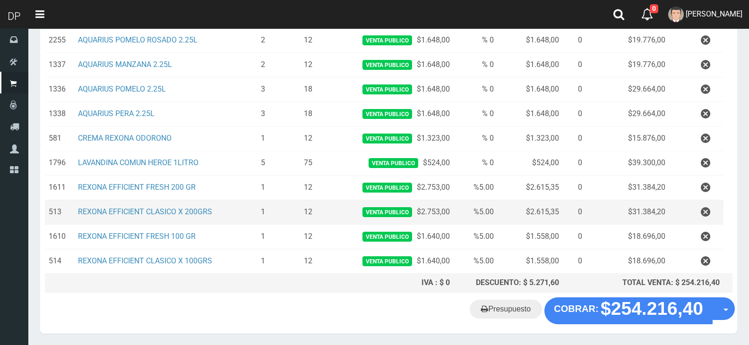
scroll to position [149, 0]
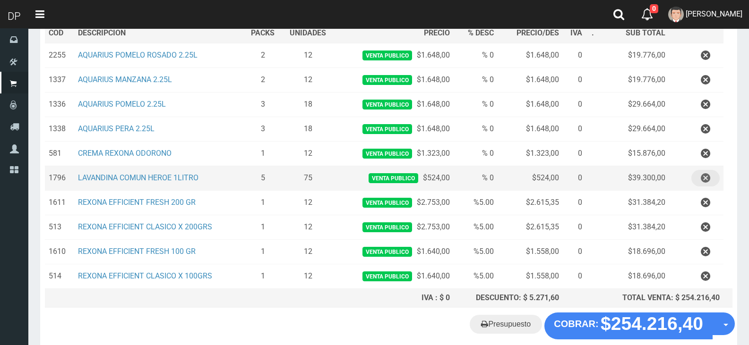
click at [706, 179] on icon "button" at bounding box center [705, 178] width 9 height 17
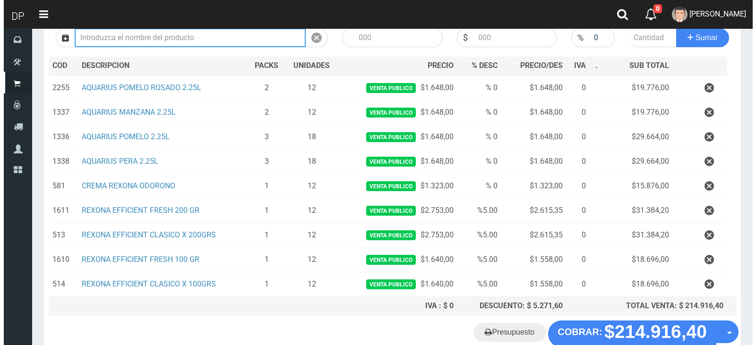
scroll to position [171, 0]
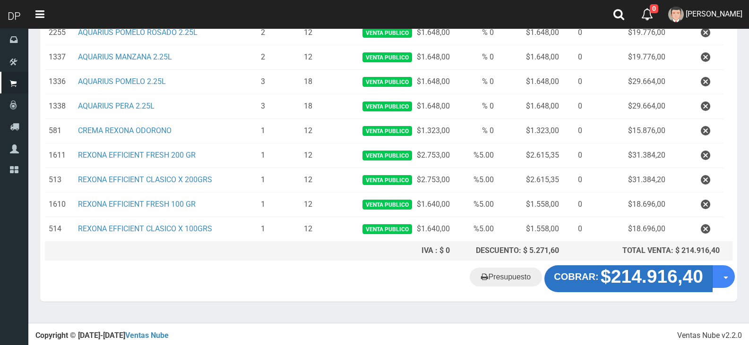
click at [665, 277] on strong "$214.916,40" at bounding box center [651, 277] width 103 height 20
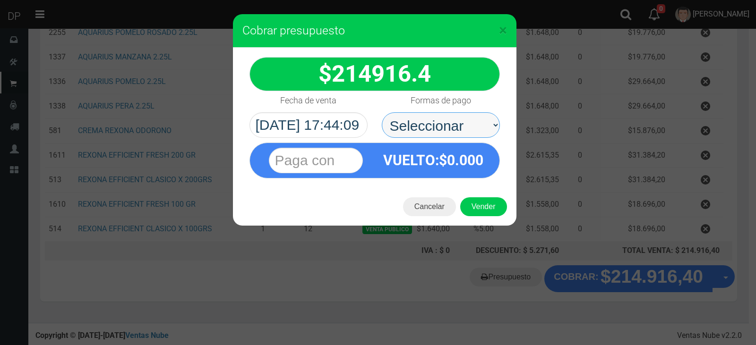
click at [453, 125] on select "Seleccionar Efectivo Tarjeta de Crédito Depósito Débito" at bounding box center [441, 125] width 118 height 26
select select "Efectivo"
click at [382, 112] on select "Seleccionar Efectivo Tarjeta de Crédito Depósito Débito" at bounding box center [441, 125] width 118 height 26
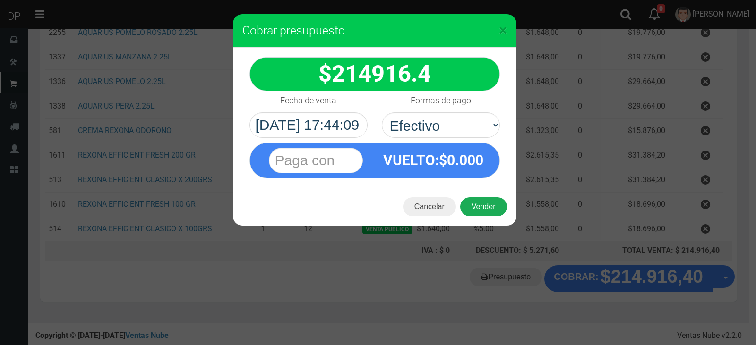
click at [501, 211] on button "Vender" at bounding box center [483, 206] width 47 height 19
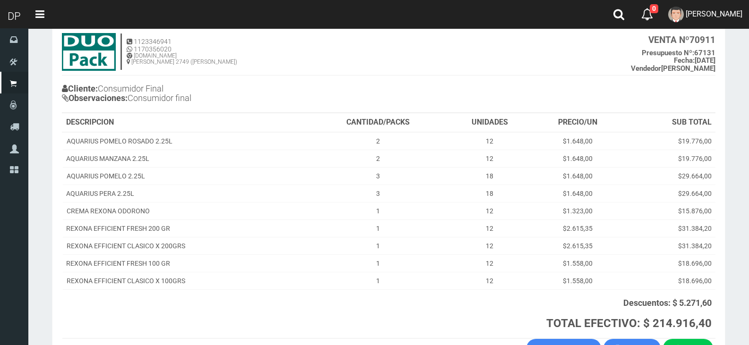
scroll to position [121, 0]
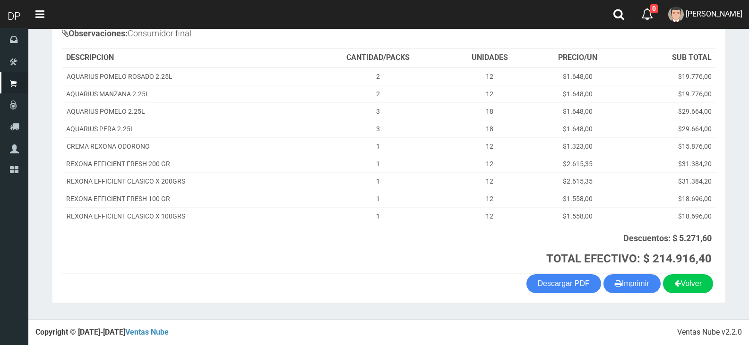
click at [607, 272] on th "Descuentos: $ 5.271,60 TOTAL EFECTIVO: $ 214.916,40" at bounding box center [512, 249] width 406 height 49
click at [628, 286] on button "Imprimir" at bounding box center [631, 283] width 57 height 19
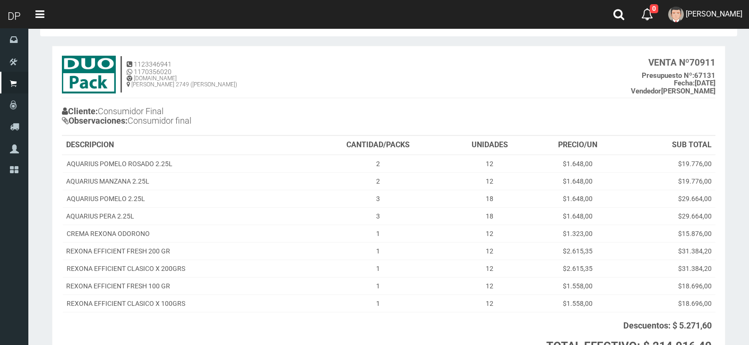
scroll to position [26, 0]
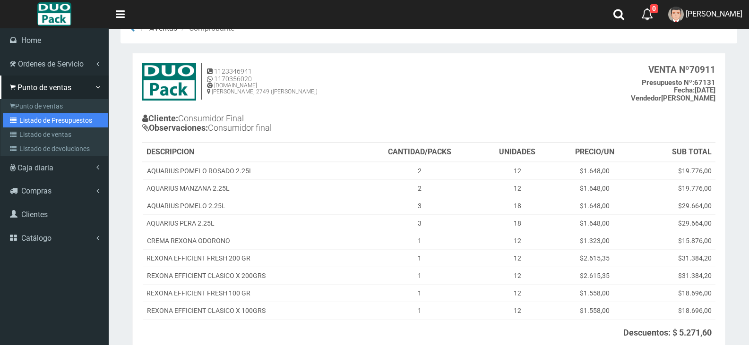
click at [70, 120] on link "Listado de Presupuestos" at bounding box center [55, 120] width 105 height 14
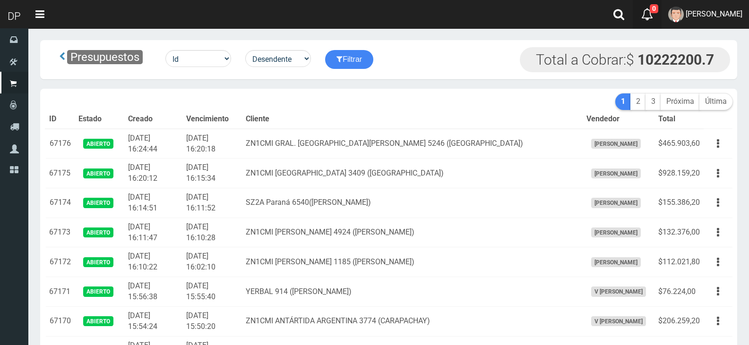
scroll to position [1955, 0]
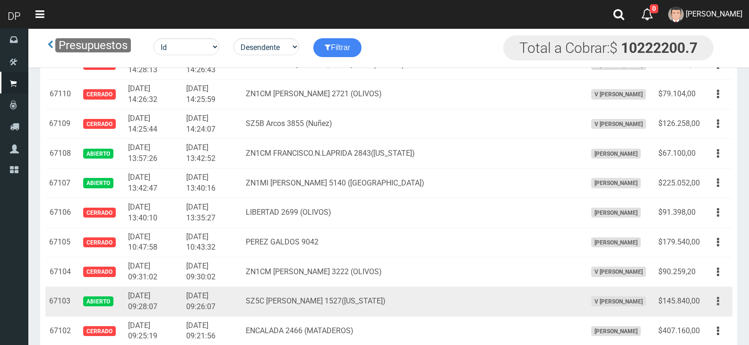
click at [719, 301] on button "button" at bounding box center [717, 301] width 21 height 17
click at [684, 321] on link "Editar" at bounding box center [690, 324] width 75 height 21
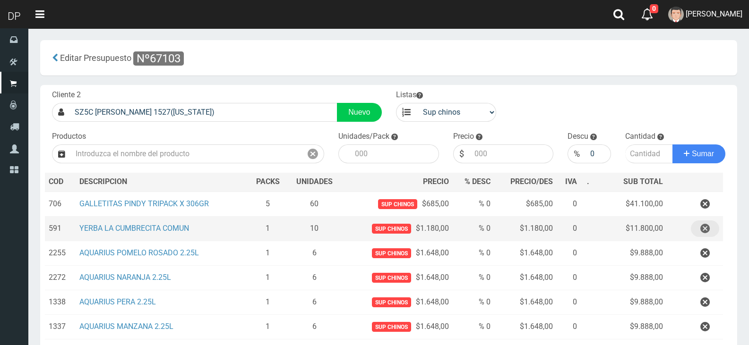
click at [711, 227] on button "button" at bounding box center [705, 229] width 28 height 17
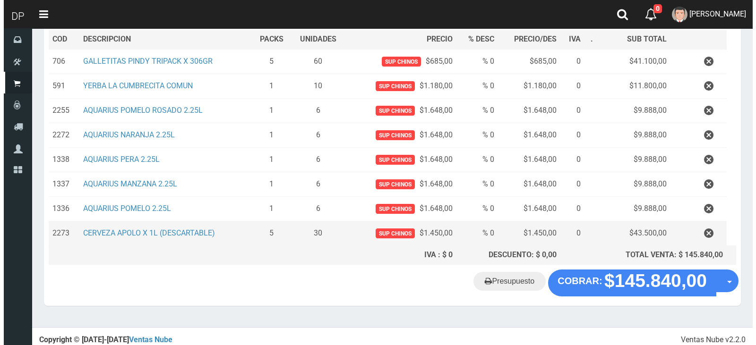
scroll to position [122, 0]
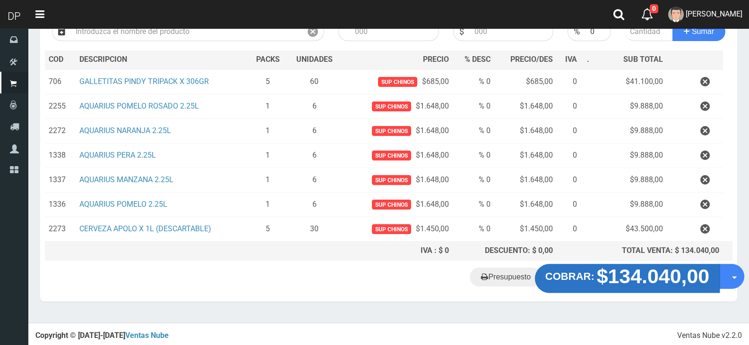
click at [667, 280] on strong "$134.040,00" at bounding box center [653, 276] width 113 height 22
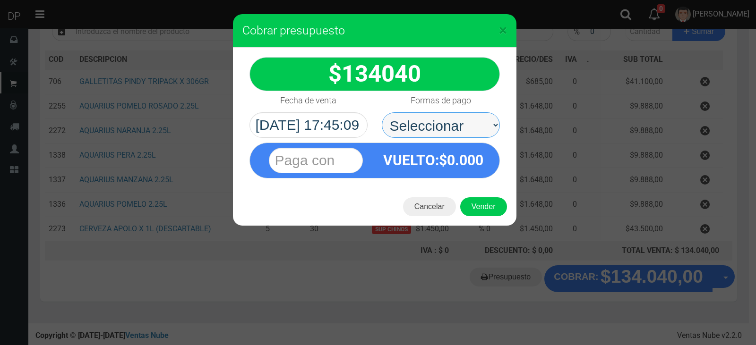
drag, startPoint x: 393, startPoint y: 123, endPoint x: 396, endPoint y: 135, distance: 12.1
click at [393, 123] on select "Seleccionar Efectivo Tarjeta de Crédito Depósito Débito" at bounding box center [441, 125] width 118 height 26
select select "Efectivo"
click at [382, 112] on select "Seleccionar Efectivo Tarjeta de Crédito Depósito Débito" at bounding box center [441, 125] width 118 height 26
click at [487, 194] on div "Cancelar Vender" at bounding box center [374, 207] width 283 height 38
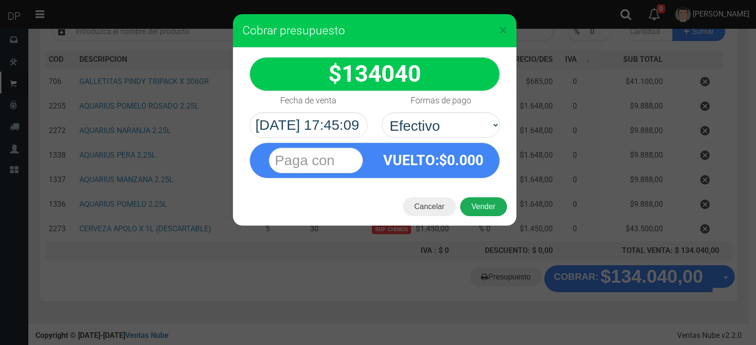
click at [483, 203] on button "Vender" at bounding box center [483, 206] width 47 height 19
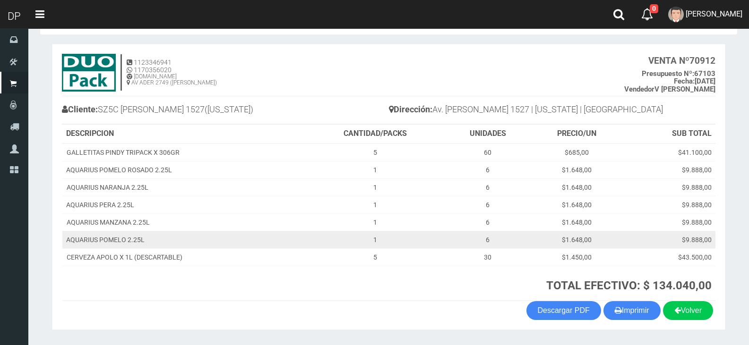
scroll to position [62, 0]
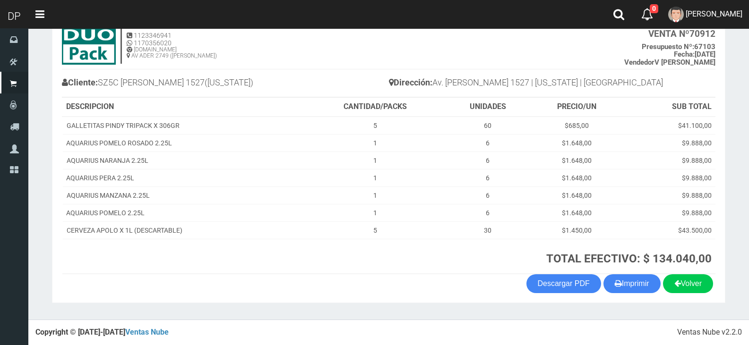
click at [630, 294] on section "1123346941 1170356020 [DOMAIN_NAME] AV ADER 2749 ([PERSON_NAME]) VENTA Nº 70912…" at bounding box center [388, 160] width 673 height 287
click at [623, 283] on button "Imprimir" at bounding box center [631, 283] width 57 height 19
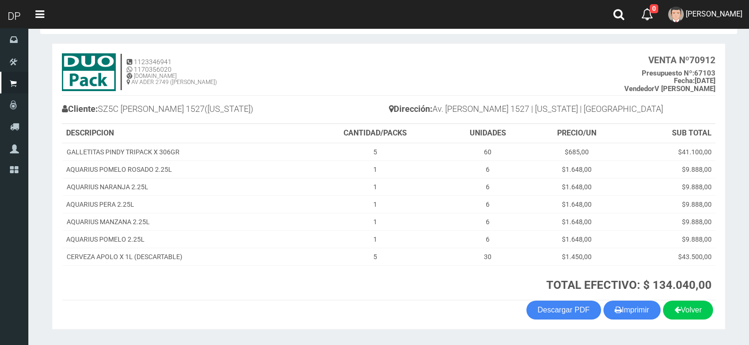
scroll to position [15, 0]
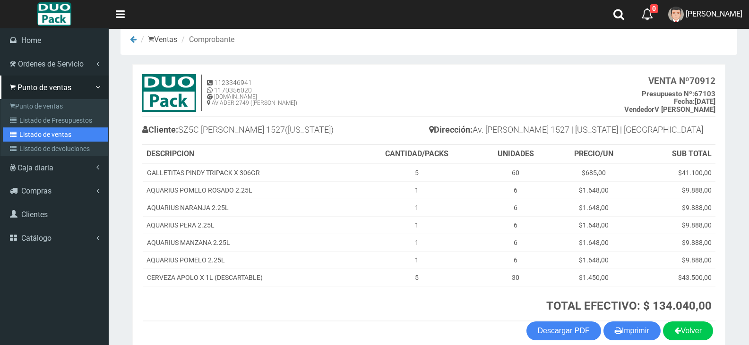
click at [59, 128] on link "Listado de ventas" at bounding box center [55, 135] width 105 height 14
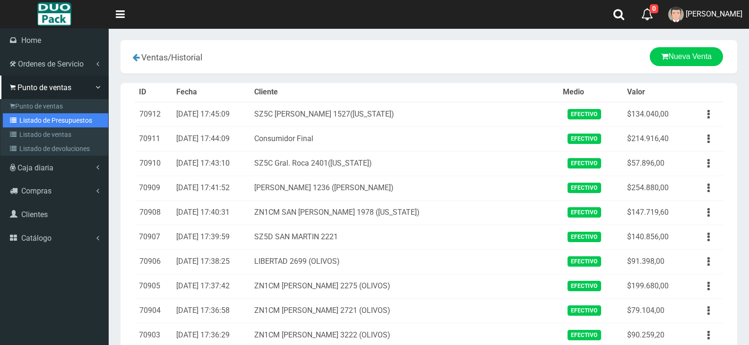
click at [59, 119] on link "Listado de Presupuestos" at bounding box center [55, 120] width 105 height 14
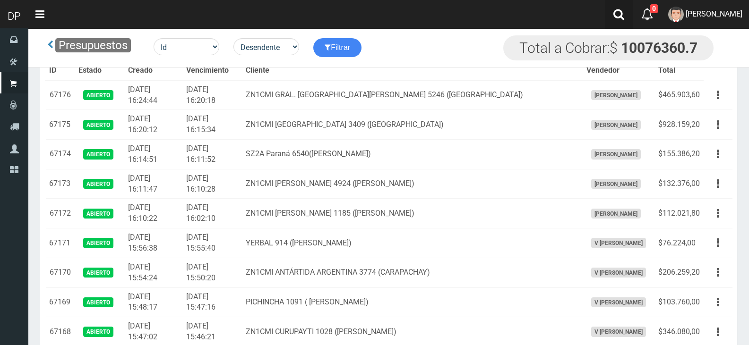
scroll to position [1955, 0]
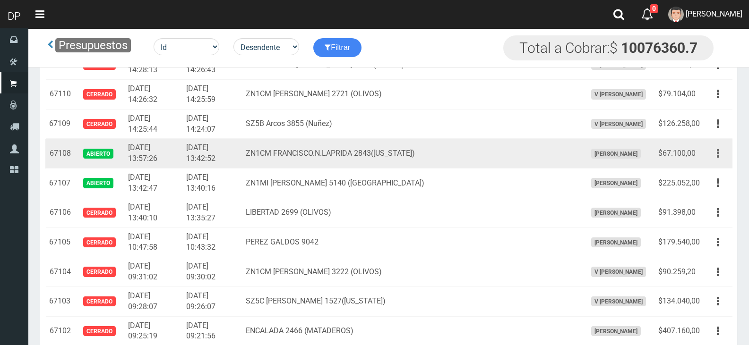
click at [718, 157] on icon "button" at bounding box center [718, 153] width 2 height 17
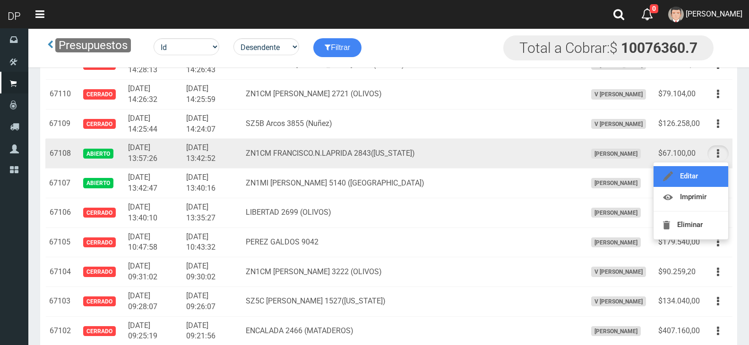
click at [682, 172] on link "Editar" at bounding box center [690, 176] width 75 height 21
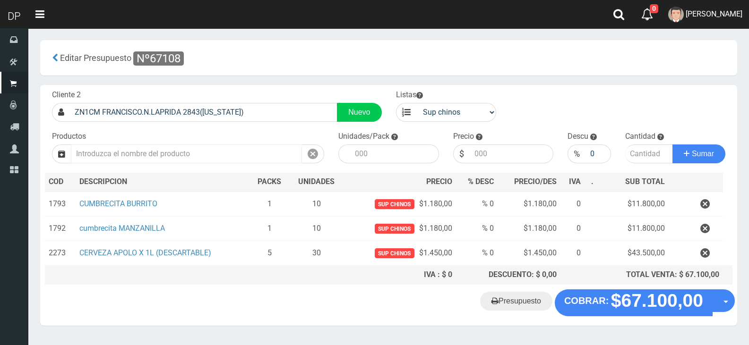
click at [220, 161] on input "text" at bounding box center [186, 154] width 231 height 19
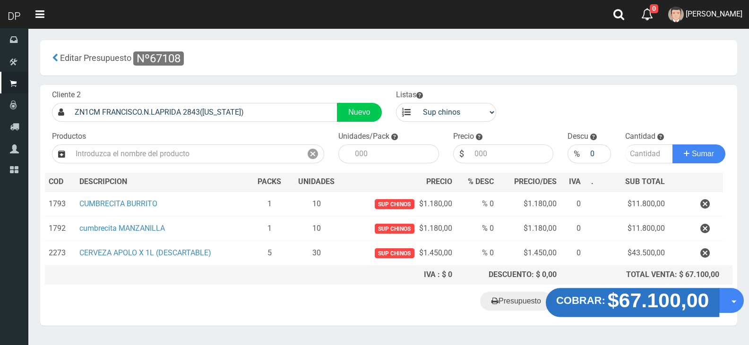
click at [670, 295] on strong "$67.100,00" at bounding box center [658, 301] width 102 height 22
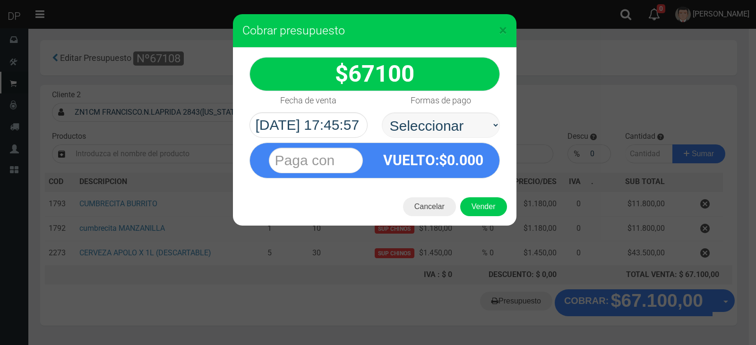
select select "Efectivo"
click at [382, 112] on select "Seleccionar Efectivo Tarjeta de Crédito Depósito Débito" at bounding box center [441, 125] width 118 height 26
click at [485, 208] on button "Vender" at bounding box center [483, 206] width 47 height 19
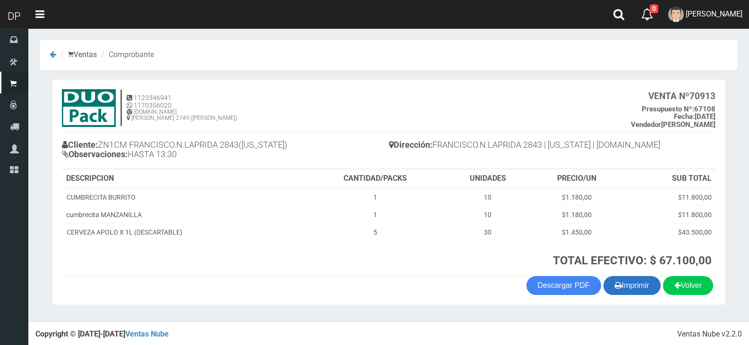
click at [641, 287] on button "Imprimir" at bounding box center [631, 285] width 57 height 19
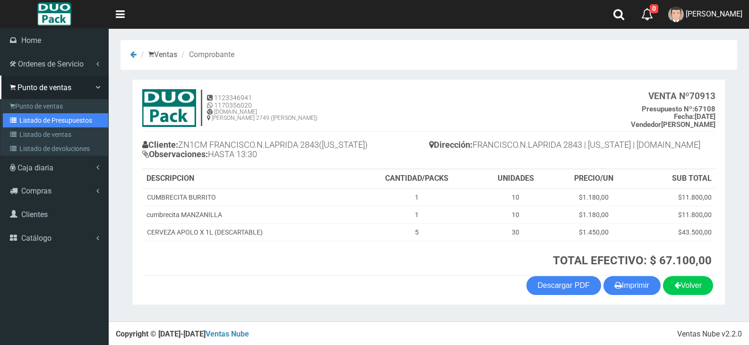
click at [48, 121] on link "Listado de Presupuestos" at bounding box center [55, 120] width 105 height 14
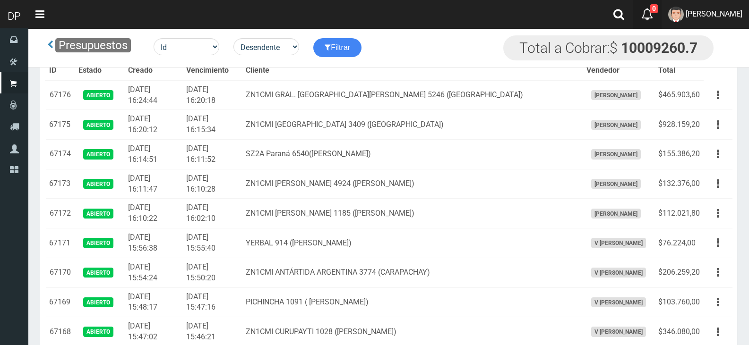
scroll to position [1659, 0]
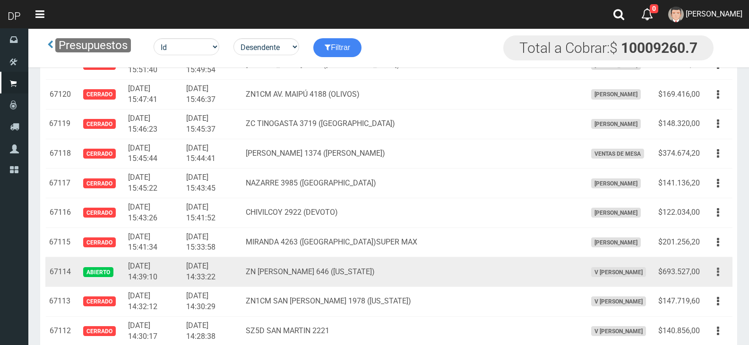
click at [718, 274] on icon "button" at bounding box center [718, 272] width 2 height 17
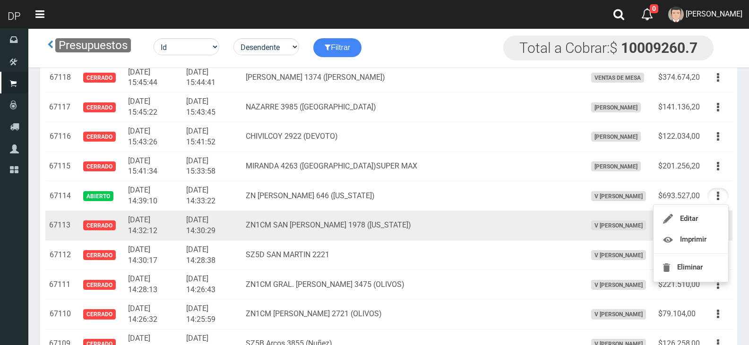
scroll to position [1706, 0]
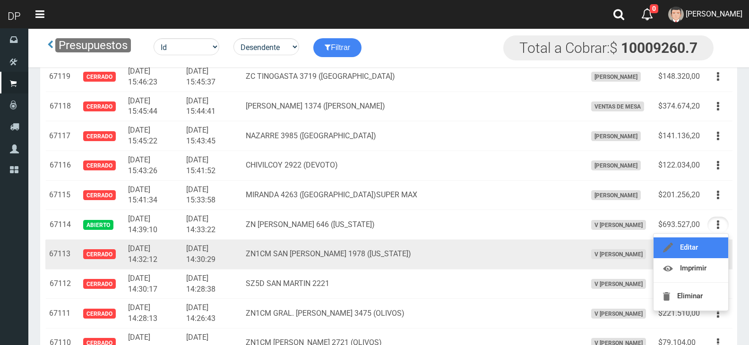
click at [694, 244] on link "Editar" at bounding box center [690, 248] width 75 height 21
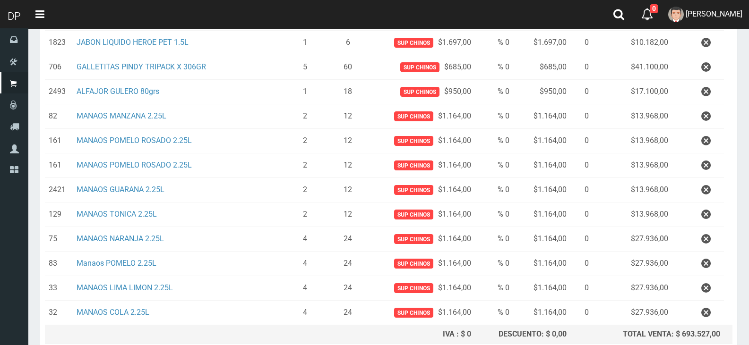
scroll to position [803, 0]
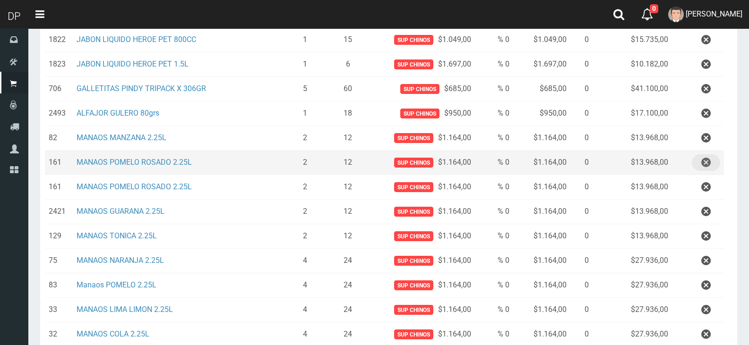
click at [705, 166] on icon "button" at bounding box center [705, 162] width 9 height 17
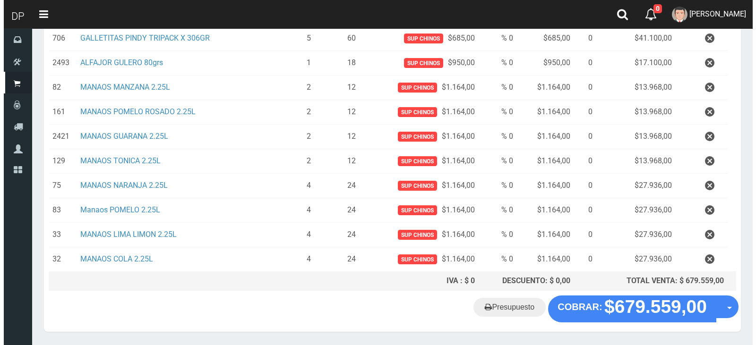
scroll to position [837, 0]
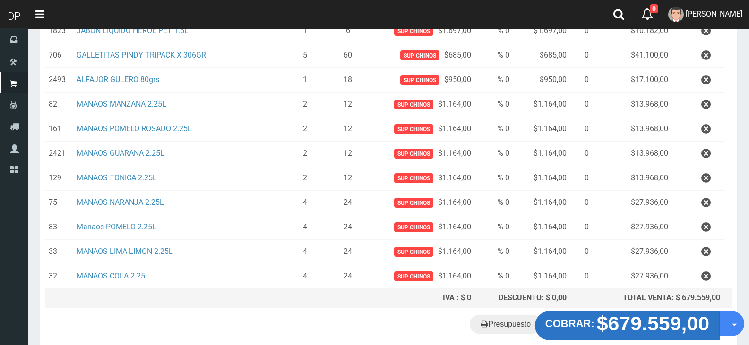
click at [655, 320] on strong "$679.559,00" at bounding box center [653, 324] width 113 height 22
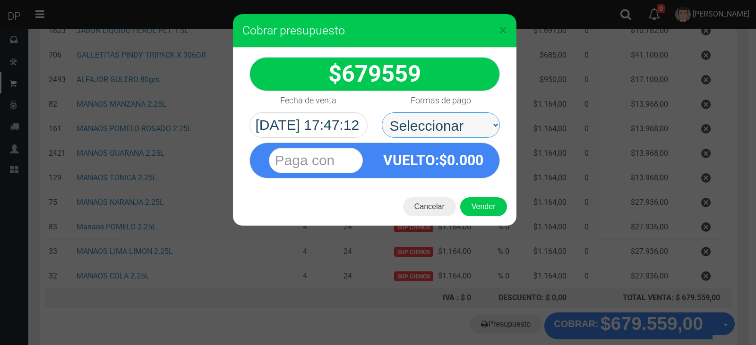
drag, startPoint x: 451, startPoint y: 138, endPoint x: 450, endPoint y: 131, distance: 7.6
click at [450, 131] on select "Seleccionar Efectivo Tarjeta de Crédito Depósito Débito" at bounding box center [441, 125] width 118 height 26
select select "Efectivo"
click at [382, 112] on select "Seleccionar Efectivo Tarjeta de Crédito Depósito Débito" at bounding box center [441, 125] width 118 height 26
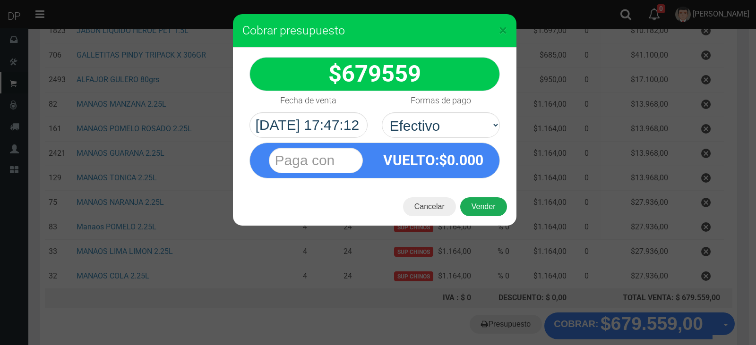
click at [482, 207] on button "Vender" at bounding box center [483, 206] width 47 height 19
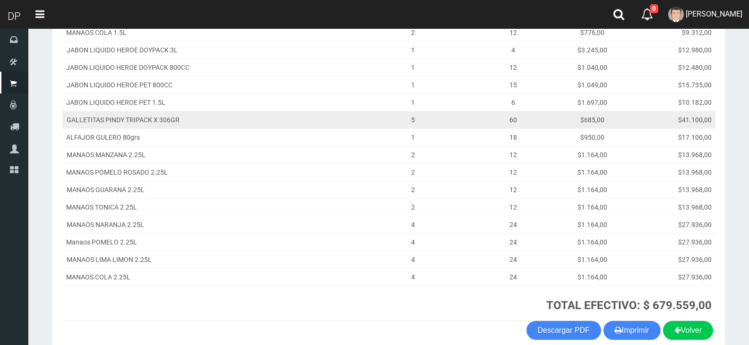
scroll to position [614, 0]
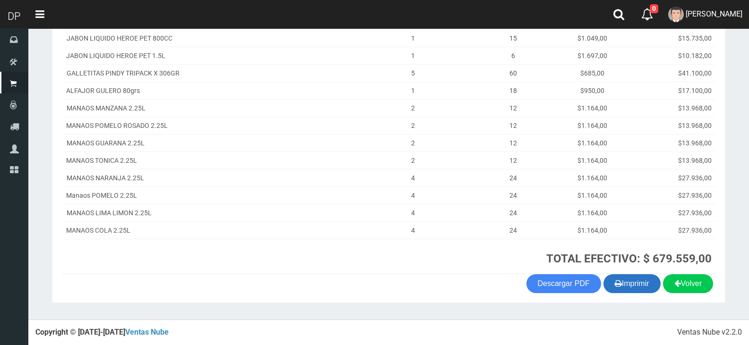
click at [638, 291] on button "Imprimir" at bounding box center [631, 283] width 57 height 19
drag, startPoint x: 483, startPoint y: 282, endPoint x: 494, endPoint y: 280, distance: 10.8
click at [483, 283] on div "Volver Imprimir Descargar PDF" at bounding box center [388, 283] width 667 height 19
click at [640, 291] on button "Imprimir" at bounding box center [631, 283] width 57 height 19
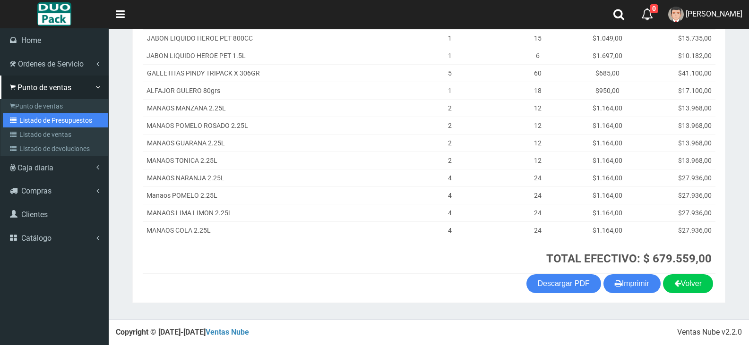
click at [60, 118] on link "Listado de Presupuestos" at bounding box center [55, 120] width 105 height 14
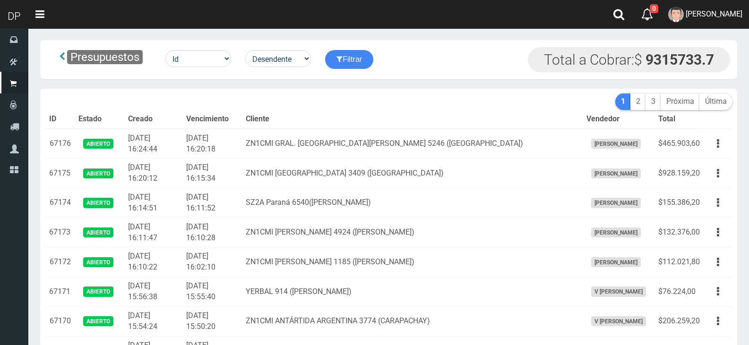
scroll to position [1955, 0]
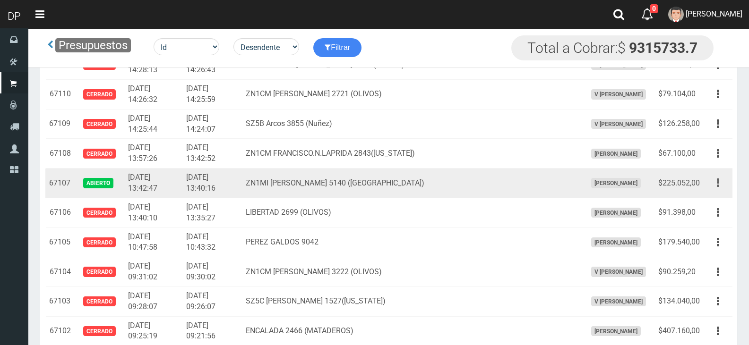
click at [722, 180] on button "button" at bounding box center [717, 183] width 21 height 17
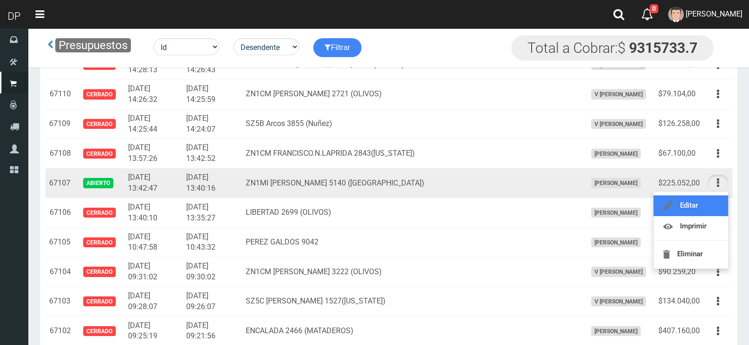
click at [693, 206] on link "Editar" at bounding box center [690, 206] width 75 height 21
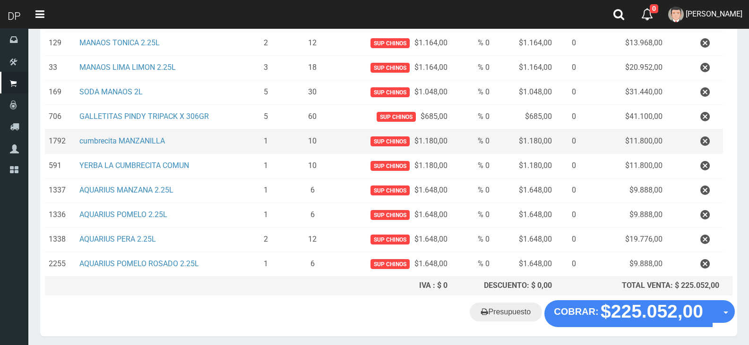
scroll to position [236, 0]
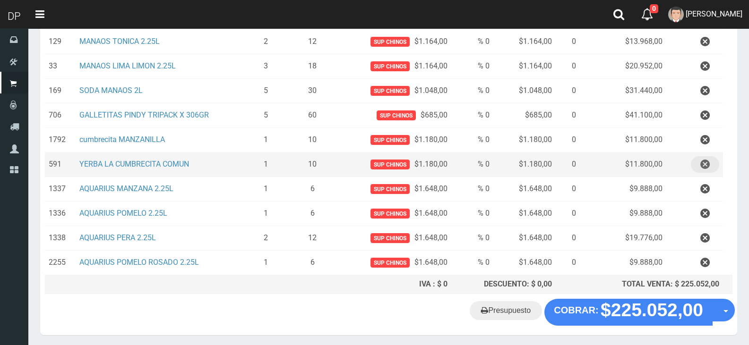
click at [700, 167] on icon "button" at bounding box center [704, 164] width 9 height 17
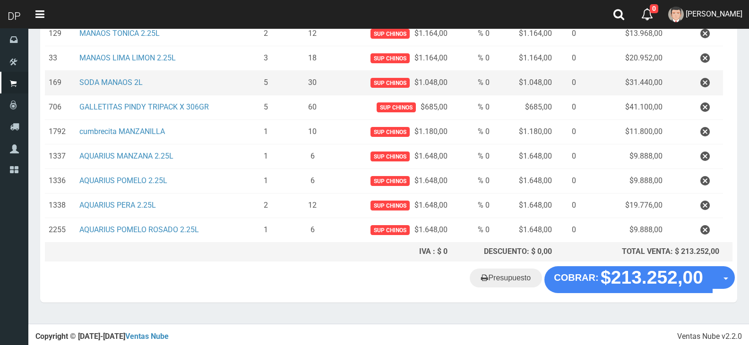
scroll to position [245, 0]
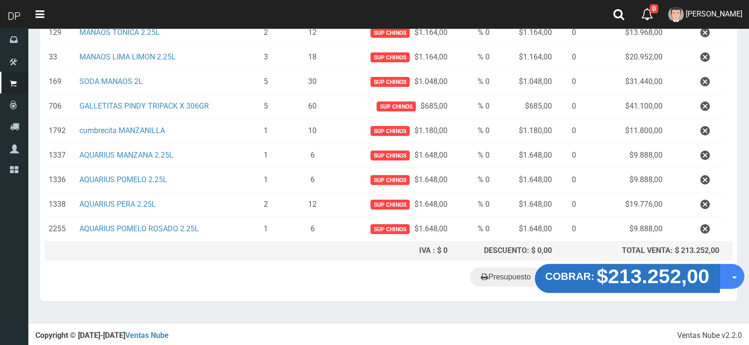
click at [679, 274] on strong "$213.252,00" at bounding box center [653, 276] width 113 height 22
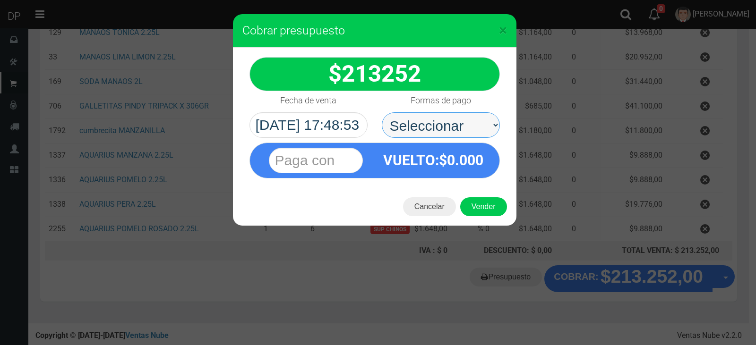
click at [427, 130] on select "Seleccionar Efectivo Tarjeta de Crédito Depósito Débito" at bounding box center [441, 125] width 118 height 26
click at [382, 112] on select "Seleccionar Efectivo Tarjeta de Crédito Depósito Débito" at bounding box center [441, 125] width 118 height 26
click at [445, 133] on select "Seleccionar Efectivo Tarjeta de Crédito Depósito Débito" at bounding box center [441, 125] width 118 height 26
select select "Efectivo"
click at [382, 112] on select "Seleccionar Efectivo Tarjeta de Crédito Depósito Débito" at bounding box center [441, 125] width 118 height 26
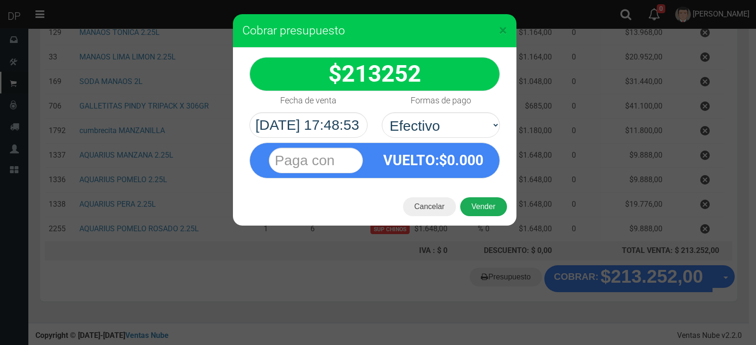
click at [486, 206] on button "Vender" at bounding box center [483, 206] width 47 height 19
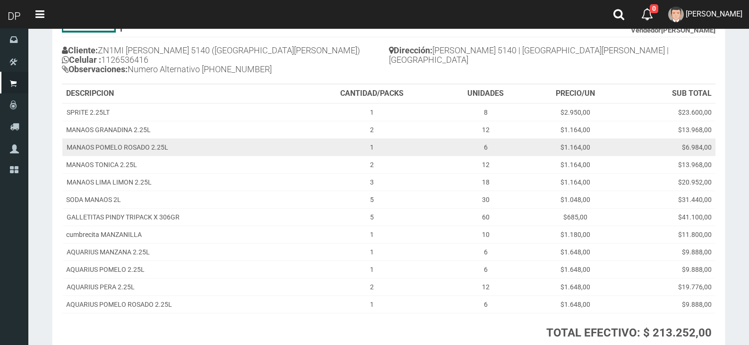
scroll to position [169, 0]
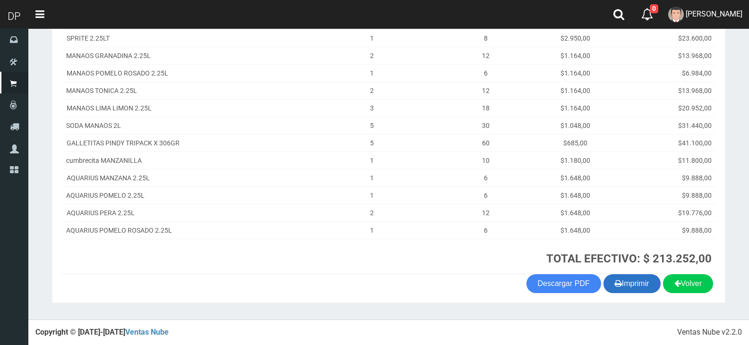
click at [636, 275] on button "Imprimir" at bounding box center [631, 283] width 57 height 19
